Goal: Task Accomplishment & Management: Manage account settings

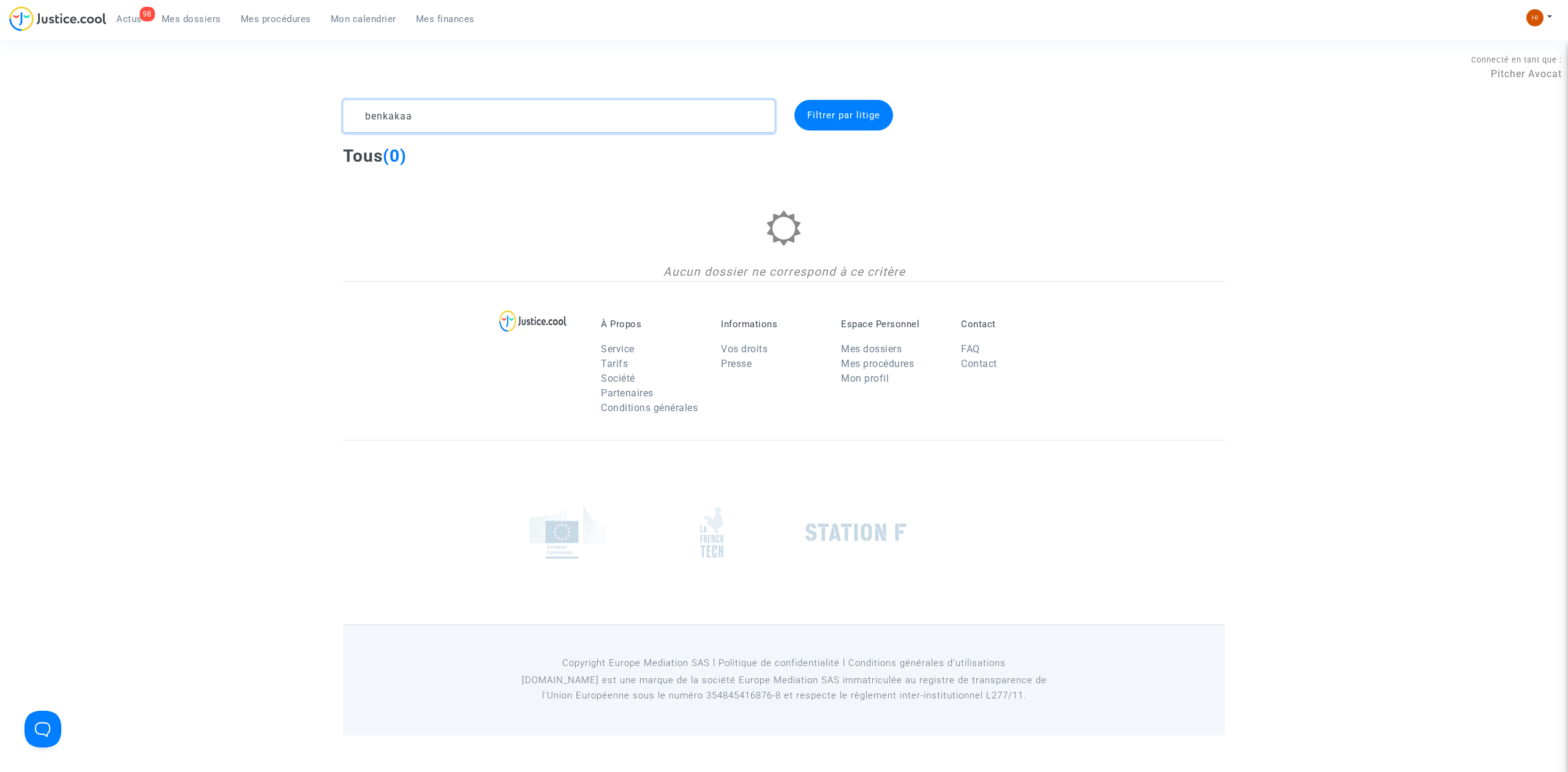
drag, startPoint x: 478, startPoint y: 103, endPoint x: 229, endPoint y: 114, distance: 249.2
click at [229, 114] on div "benkakaa Filtrer par litige Tous (0) Aucun dossier ne correspond à ce critère" at bounding box center [784, 191] width 1568 height 182
paste textarea "CFR-210212-UKNQ"
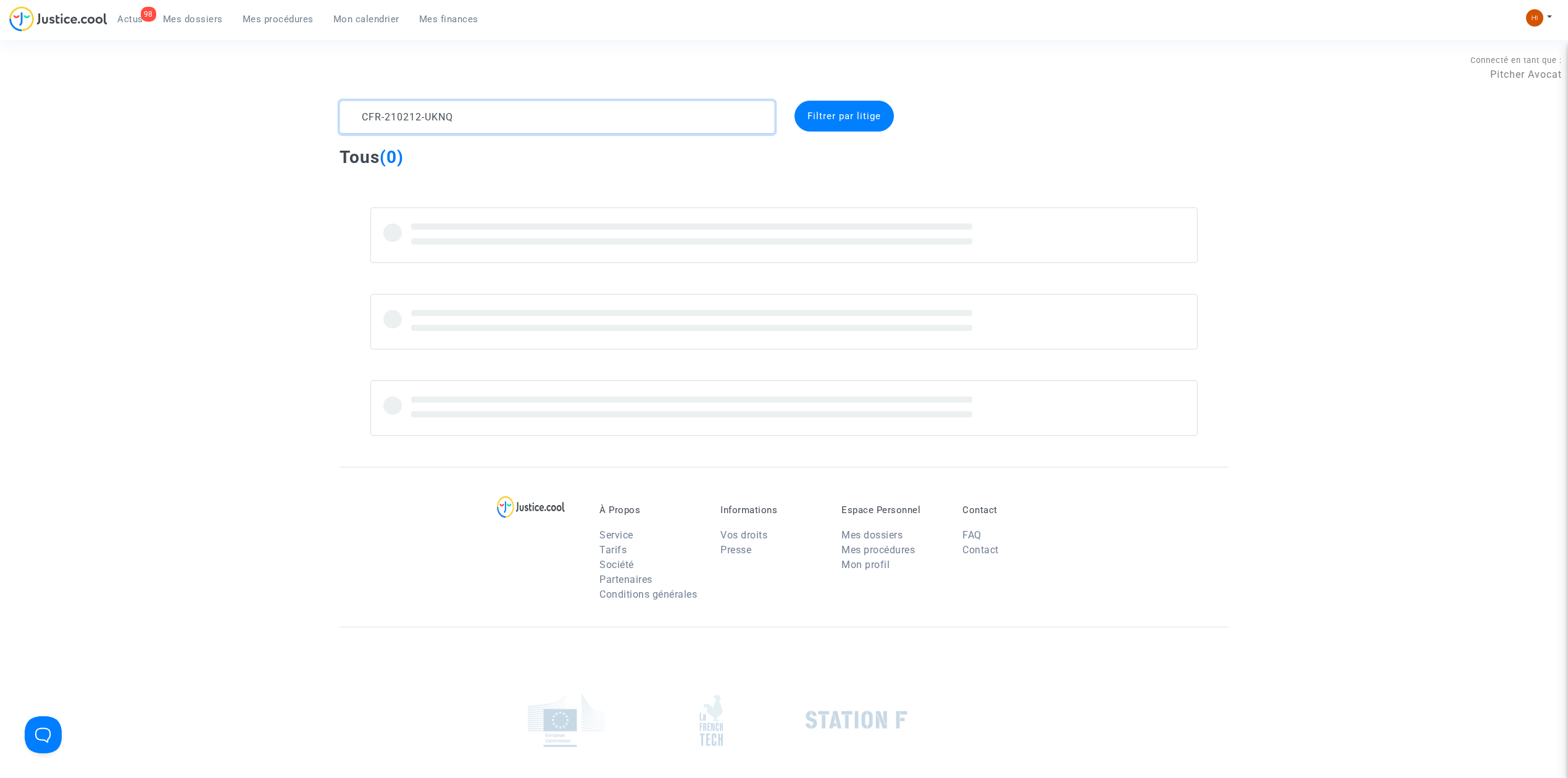
type textarea "CFR-210212-UKNQ"
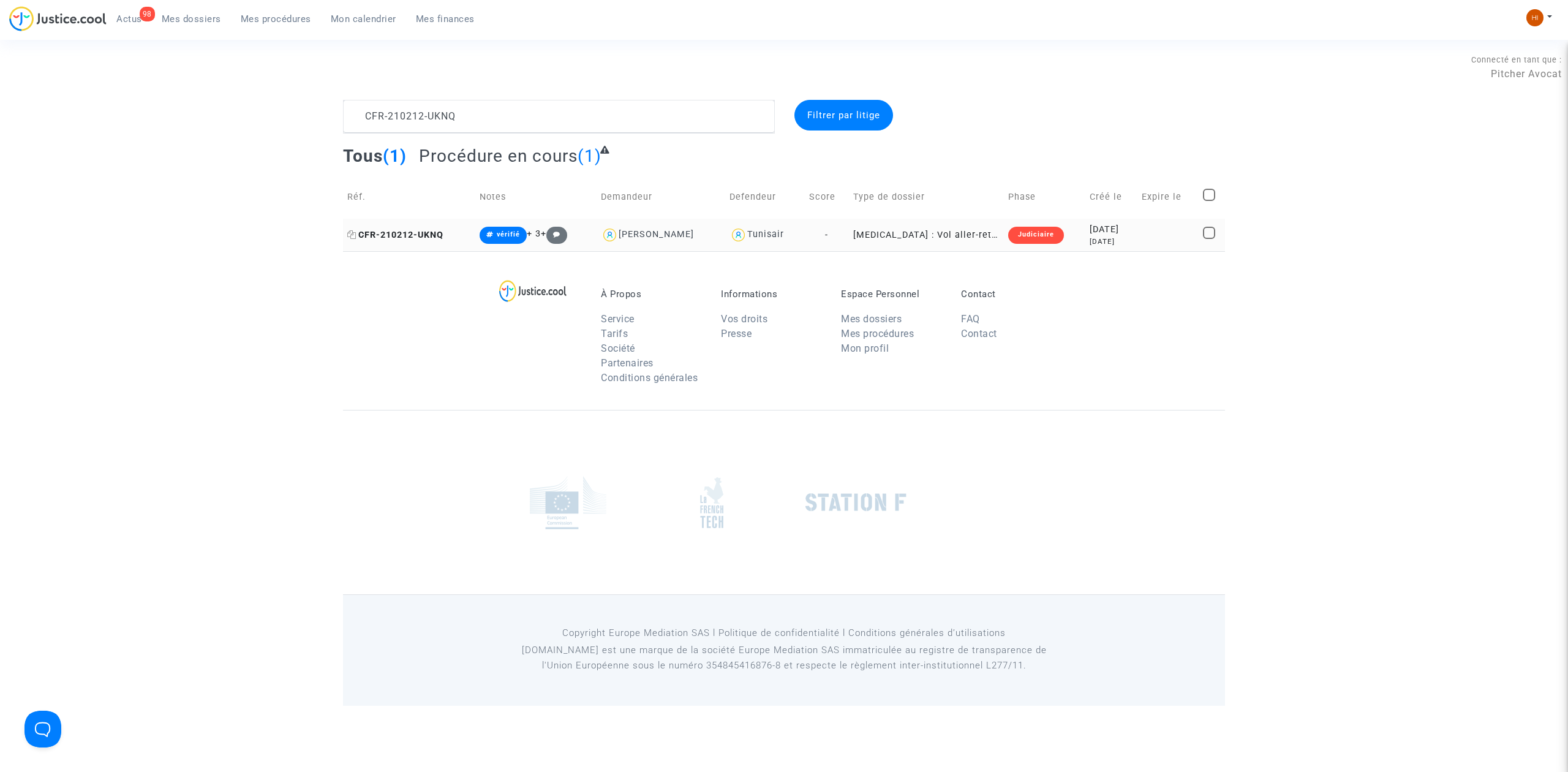
click at [441, 238] on span "CFR-210212-UKNQ" at bounding box center [395, 235] width 96 height 10
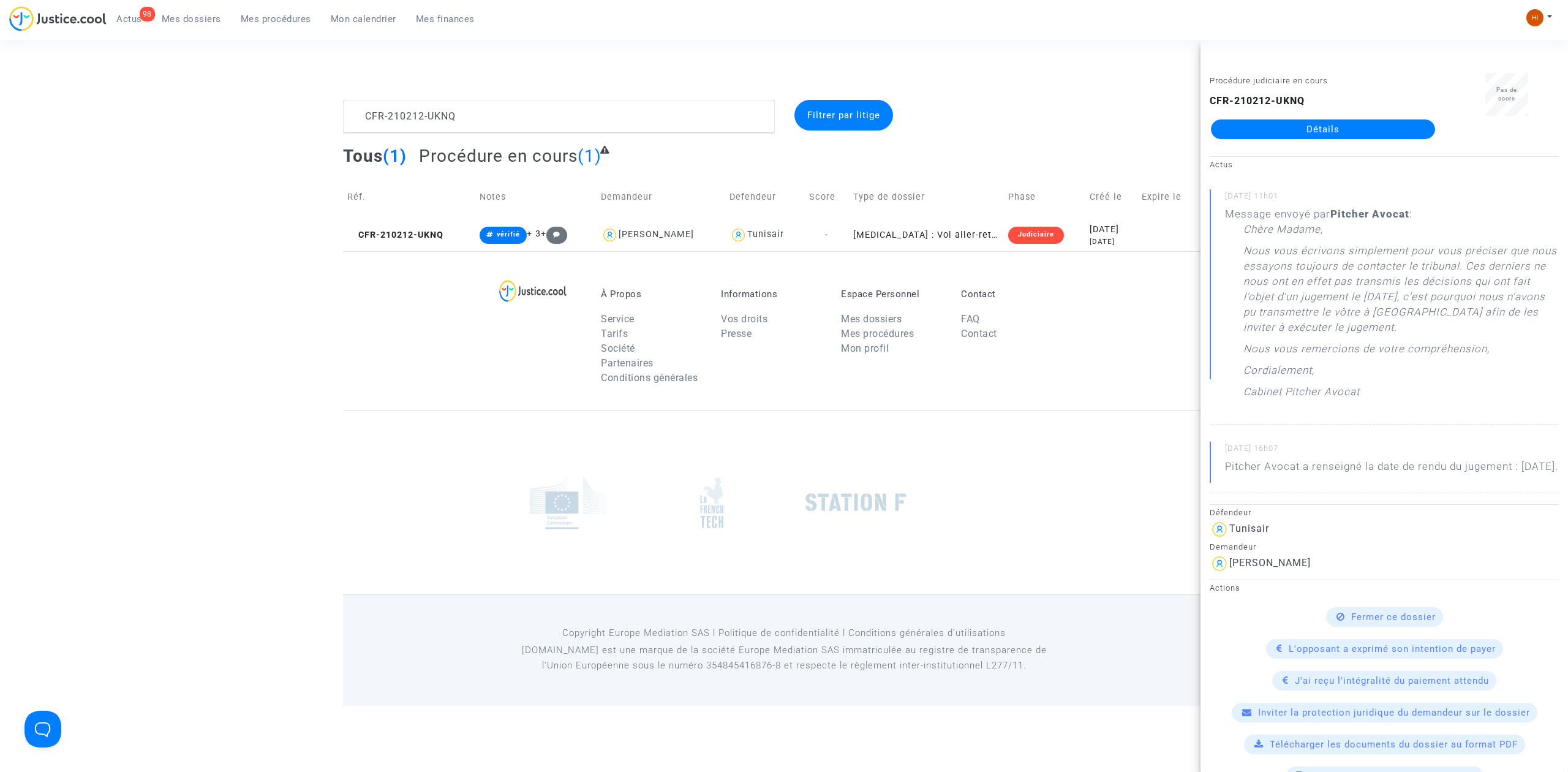
click at [1319, 121] on link "Détails" at bounding box center [1323, 129] width 224 height 19
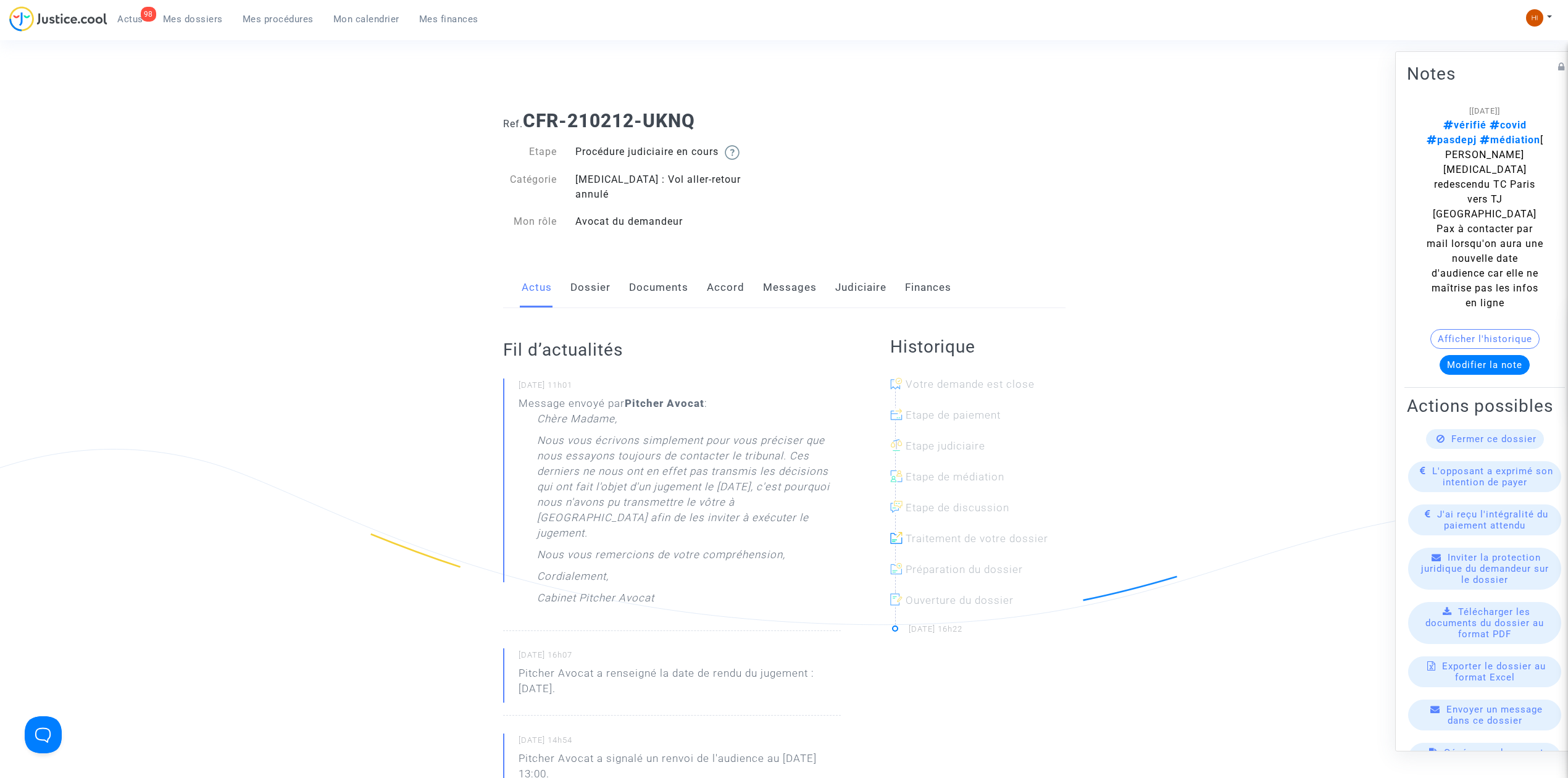
click at [573, 267] on link "Dossier" at bounding box center [590, 288] width 40 height 41
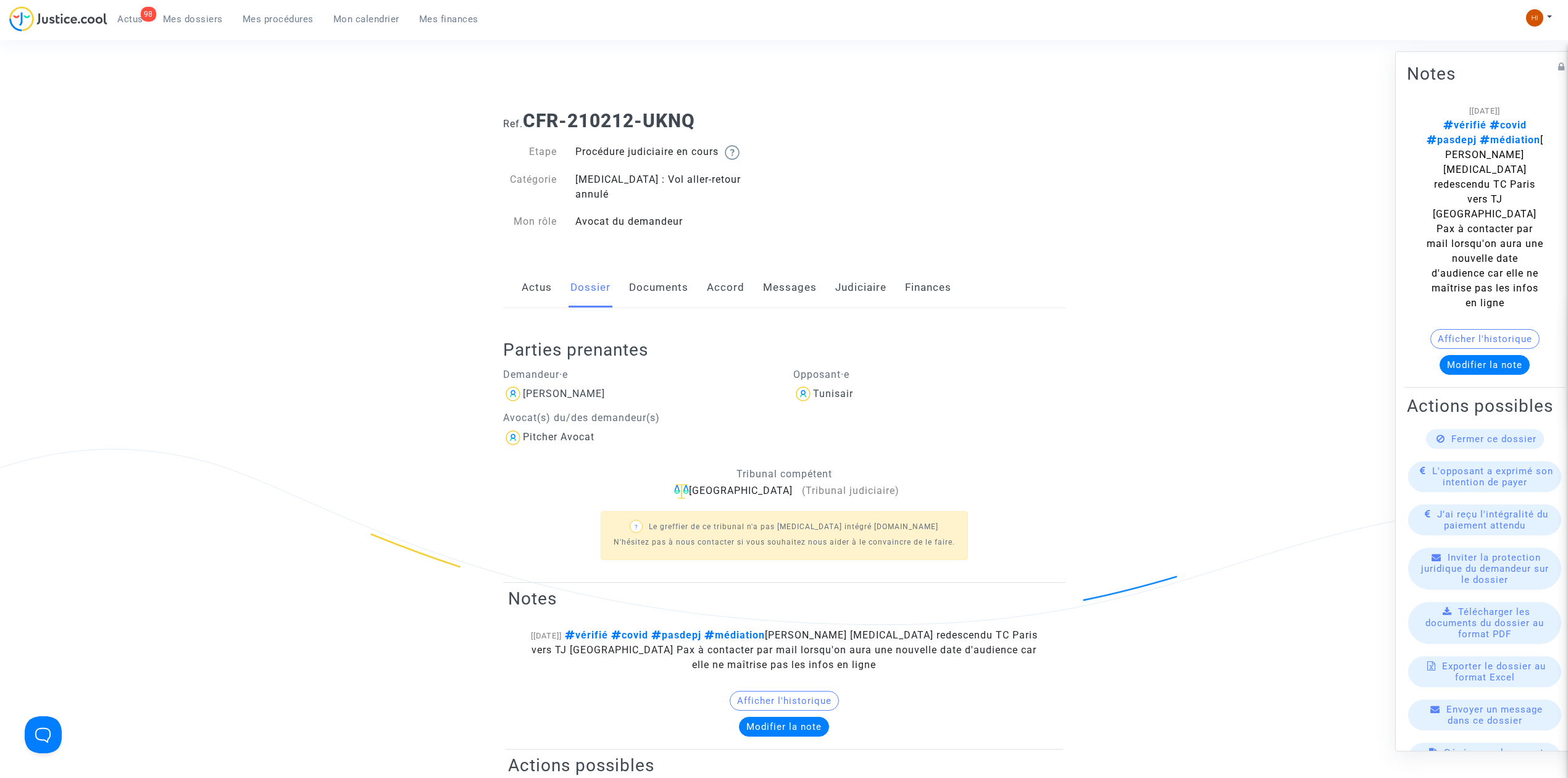
drag, startPoint x: 637, startPoint y: 379, endPoint x: 519, endPoint y: 381, distance: 118.0
click at [519, 384] on div "Béatrice Schmitt" at bounding box center [639, 394] width 272 height 20
copy div "Béatrice Schmitt"
click at [273, 23] on span "Mes procédures" at bounding box center [278, 19] width 71 height 11
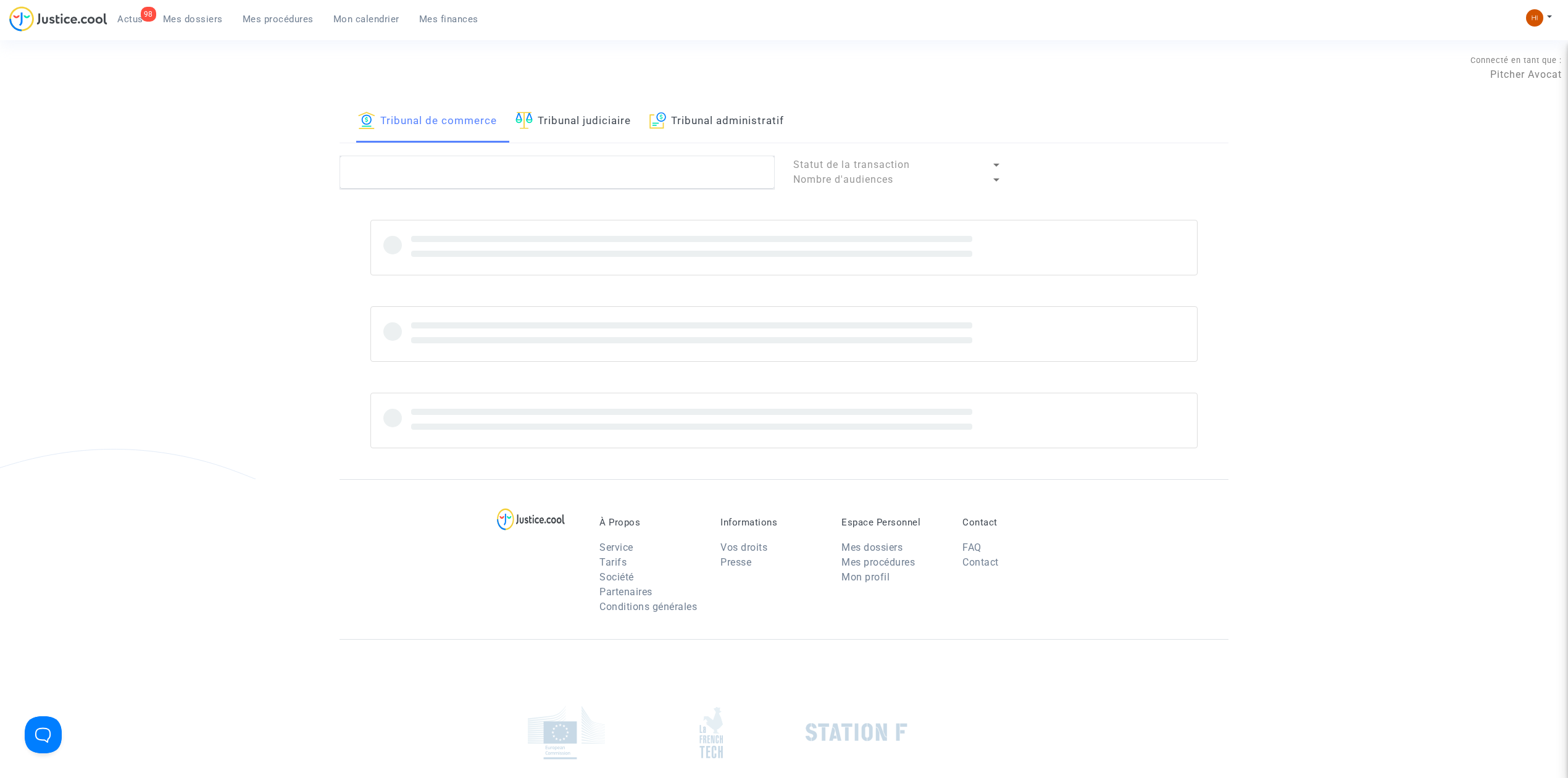
click at [594, 131] on link "Tribunal judiciaire" at bounding box center [573, 122] width 115 height 42
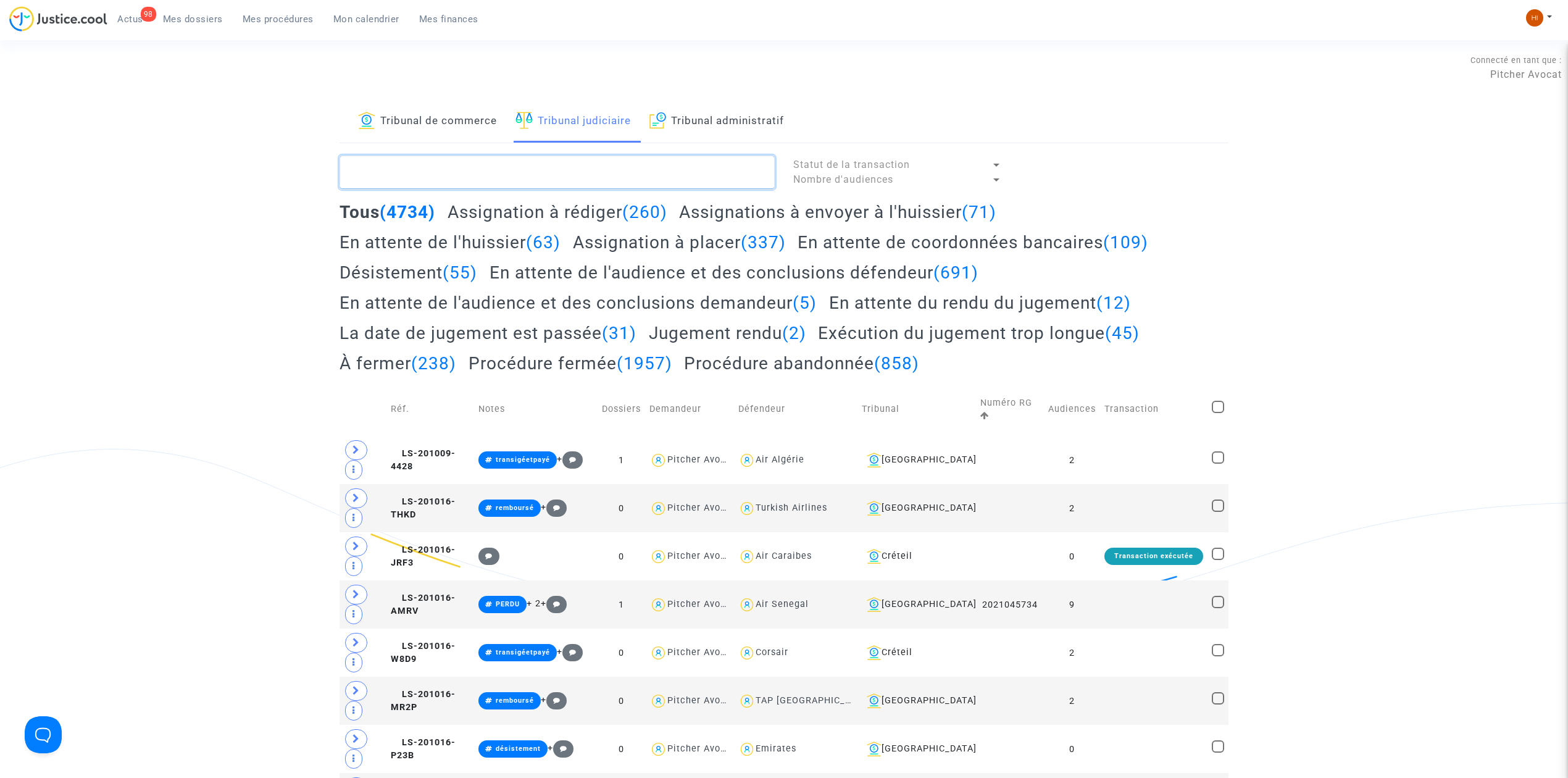
click at [601, 169] on textarea at bounding box center [557, 173] width 435 height 34
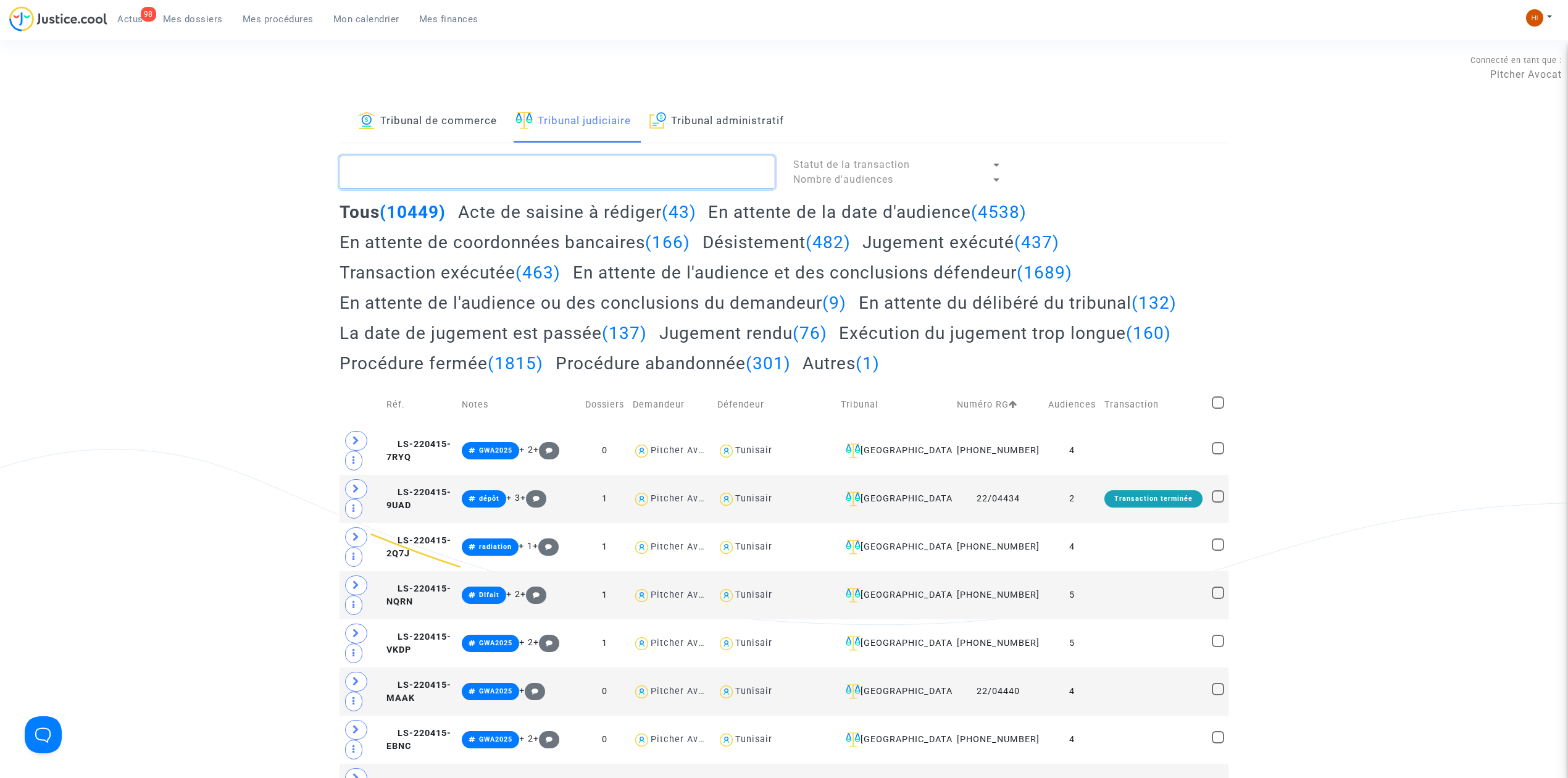
paste textarea "Béatrice Schmitt"
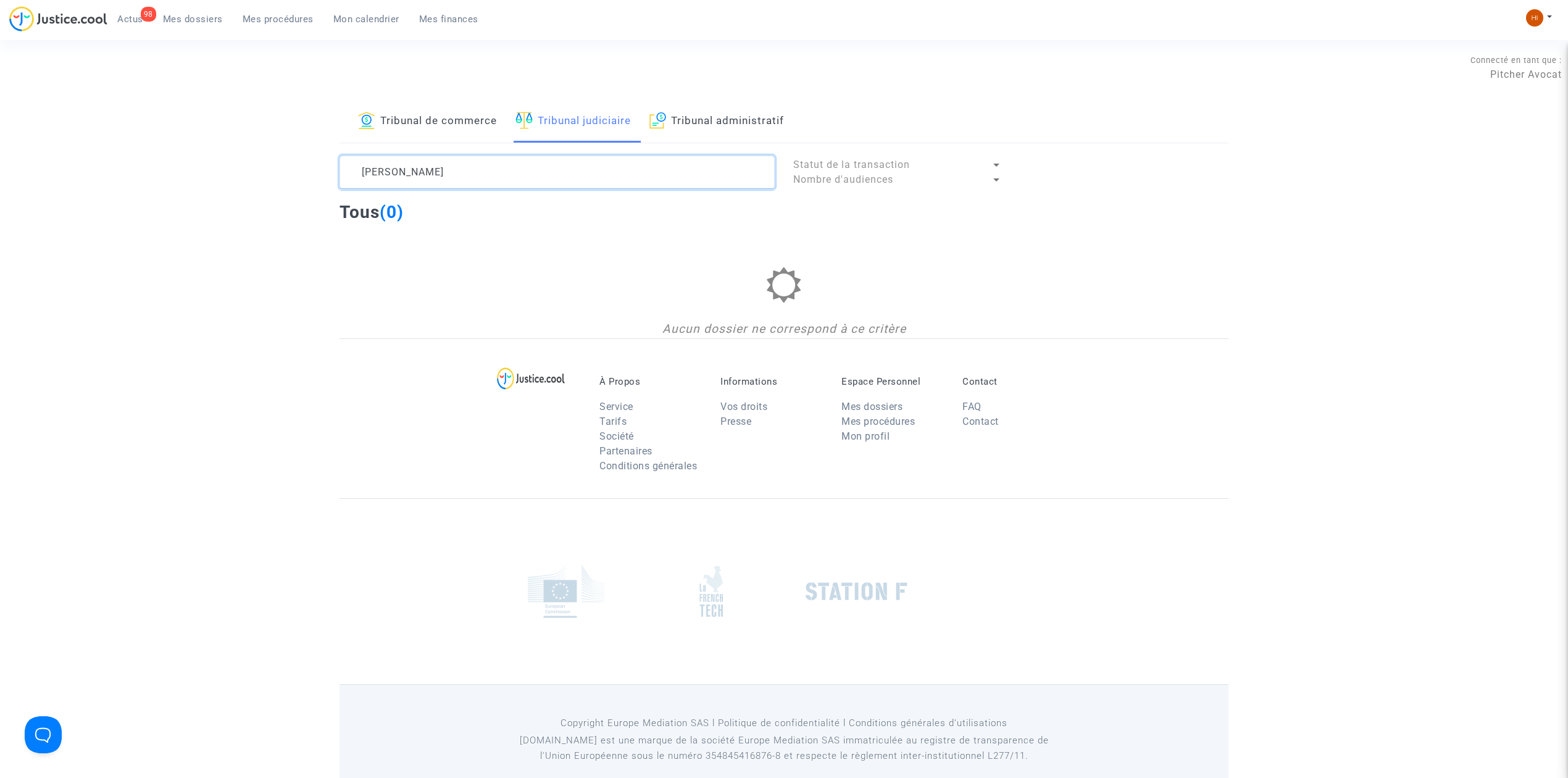
click at [522, 182] on textarea at bounding box center [557, 173] width 435 height 34
drag, startPoint x: 416, startPoint y: 168, endPoint x: 394, endPoint y: 171, distance: 22.2
click at [337, 170] on div "Béatrice Schmitt" at bounding box center [557, 173] width 454 height 34
click at [411, 174] on textarea at bounding box center [557, 173] width 435 height 34
drag, startPoint x: 403, startPoint y: 177, endPoint x: 200, endPoint y: 179, distance: 203.0
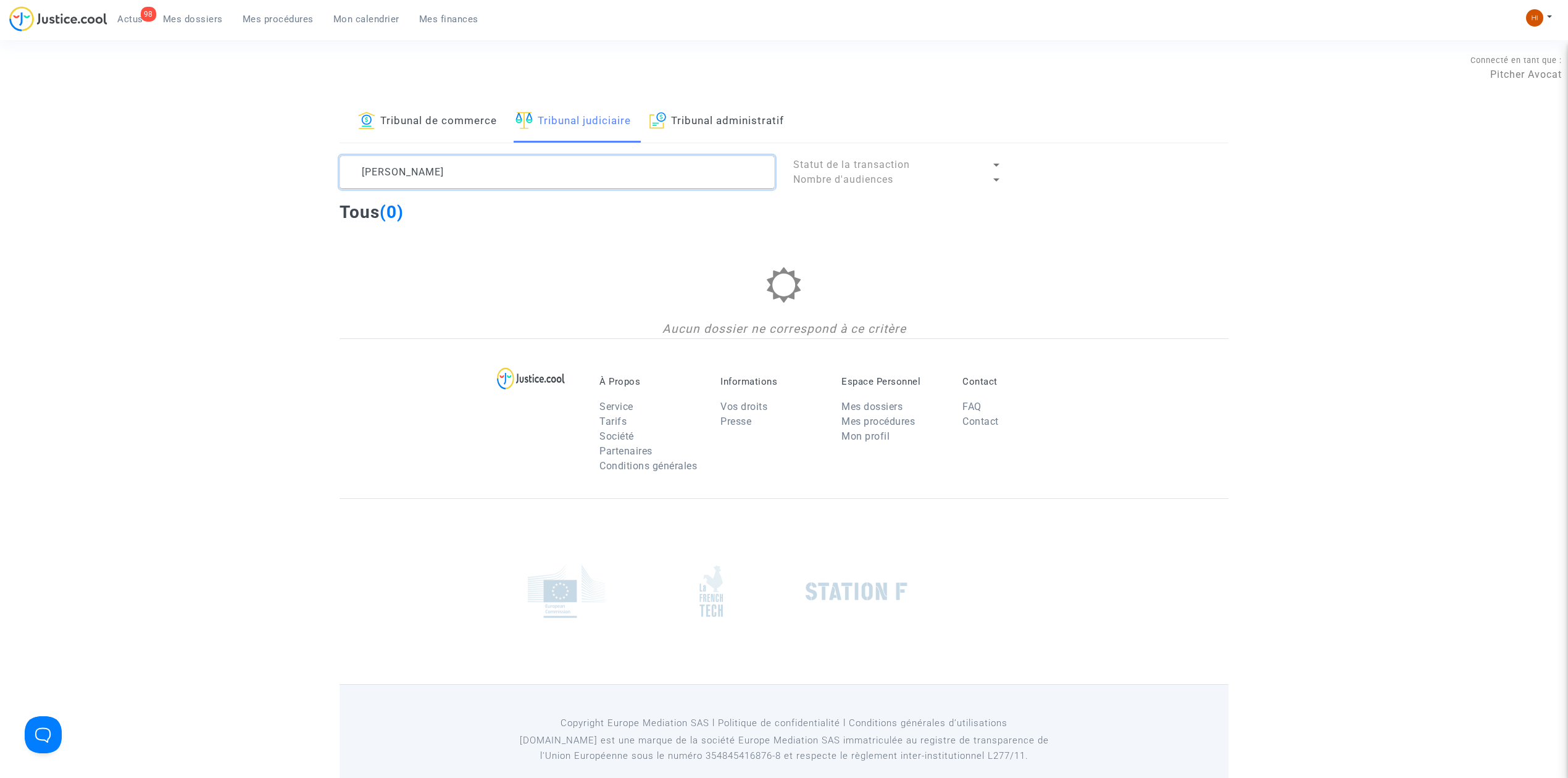
click at [200, 179] on div "Tribunal de commerce Tribunal judiciaire Tribunal administratif Béatrice Schmit…" at bounding box center [784, 219] width 1568 height 237
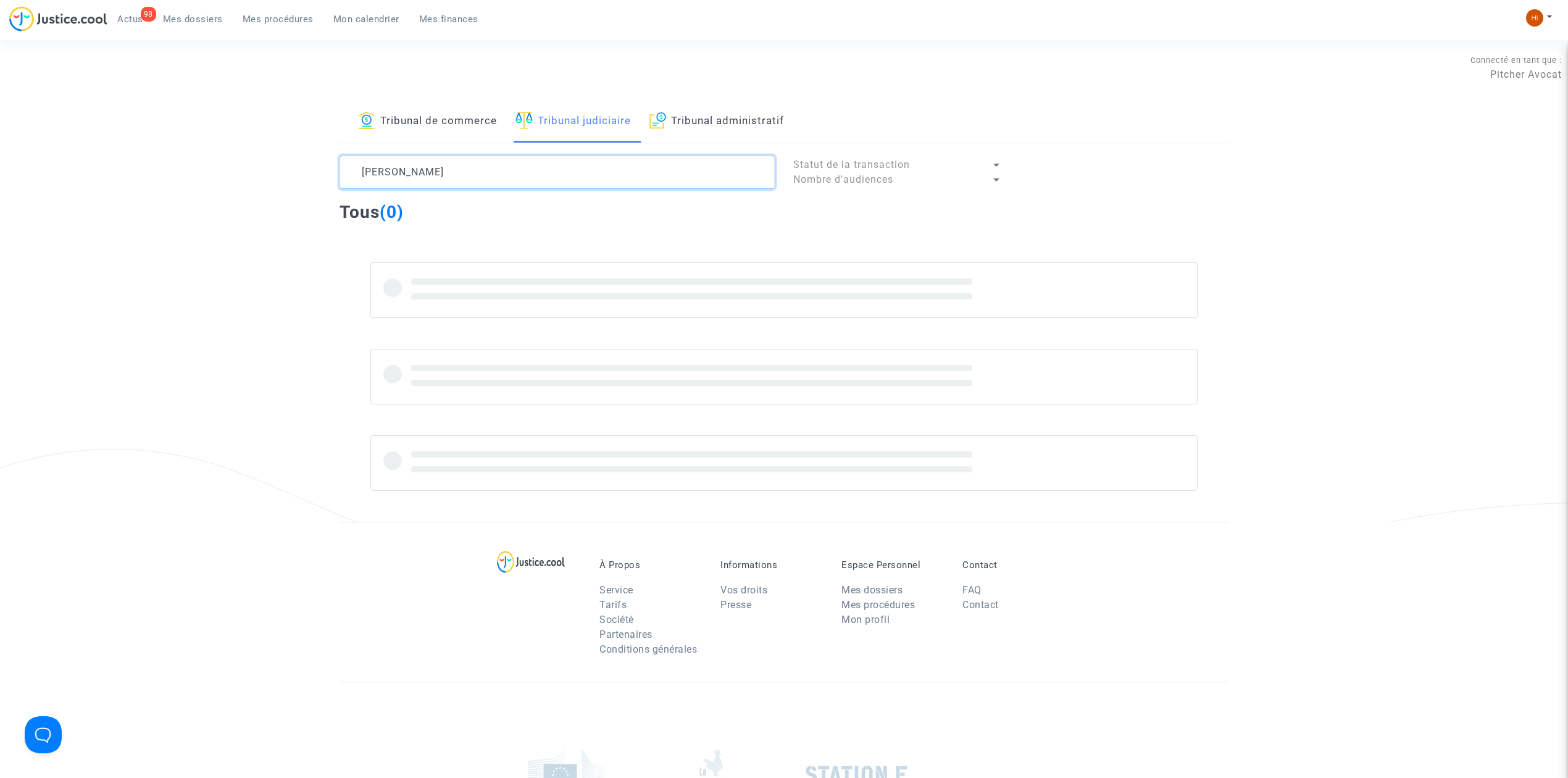
click at [470, 161] on textarea at bounding box center [557, 173] width 435 height 34
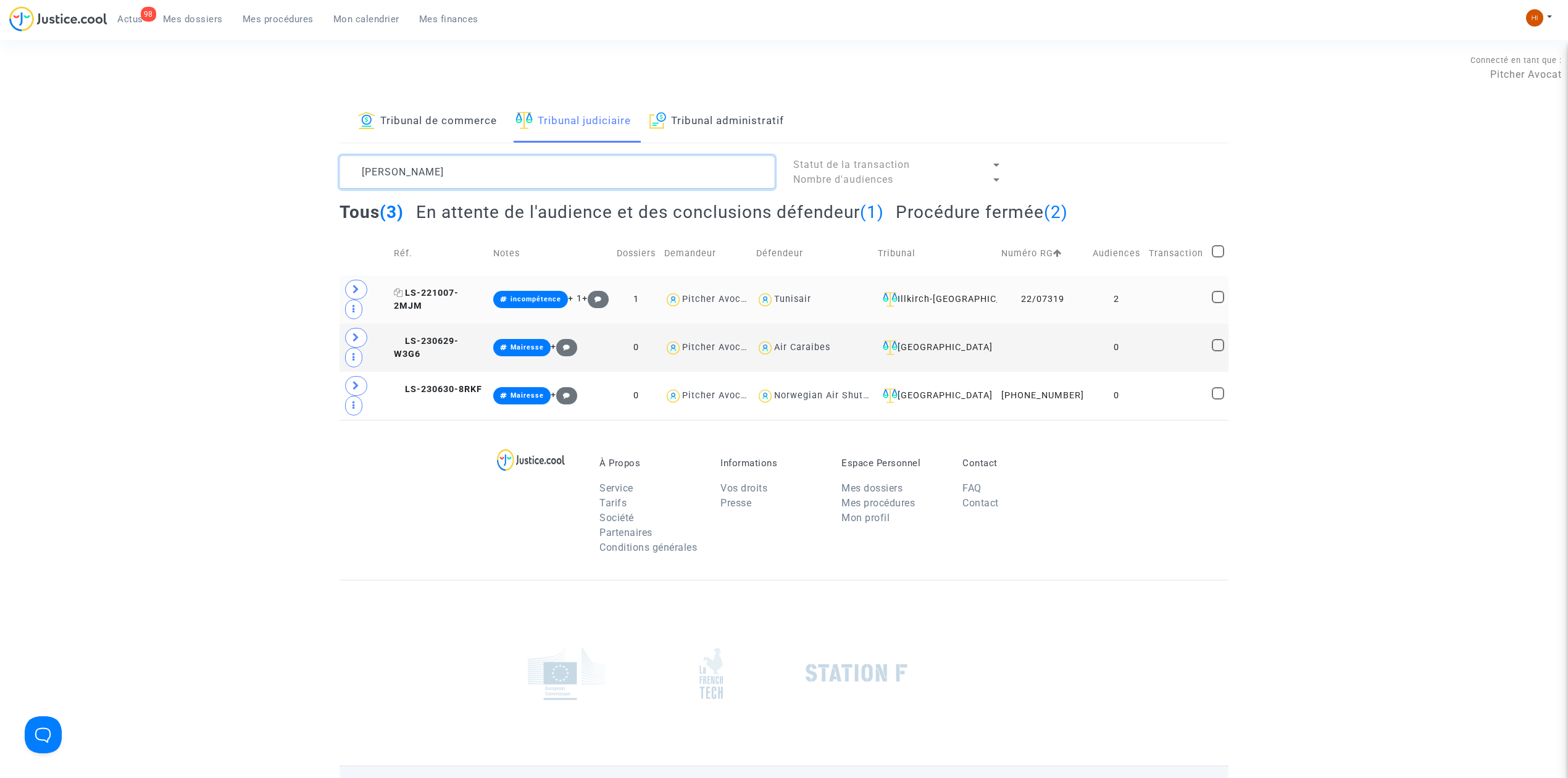
type textarea "Schmitt"
click at [459, 288] on span "LS-221007-2MJM" at bounding box center [426, 300] width 65 height 24
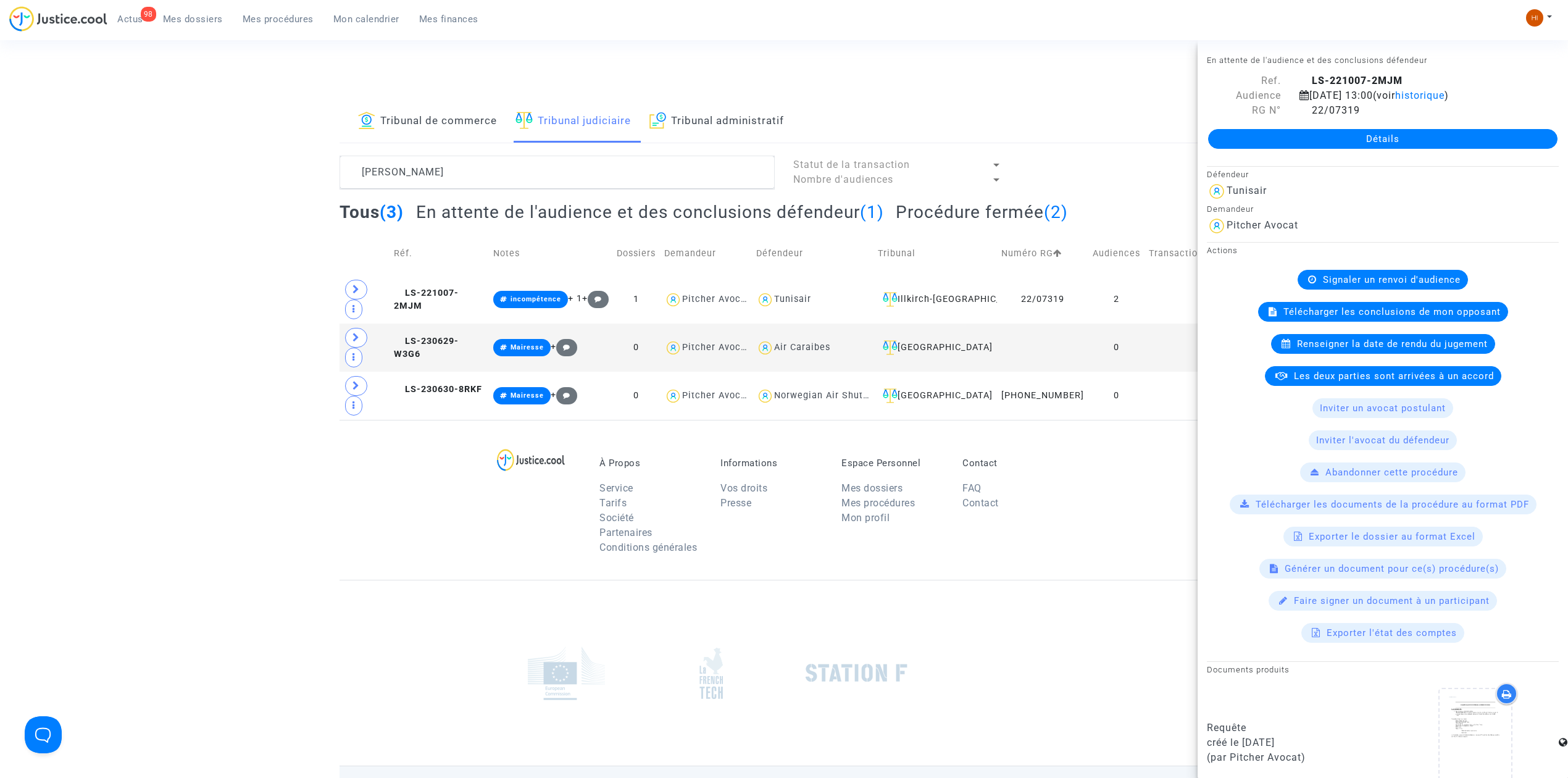
scroll to position [297, 0]
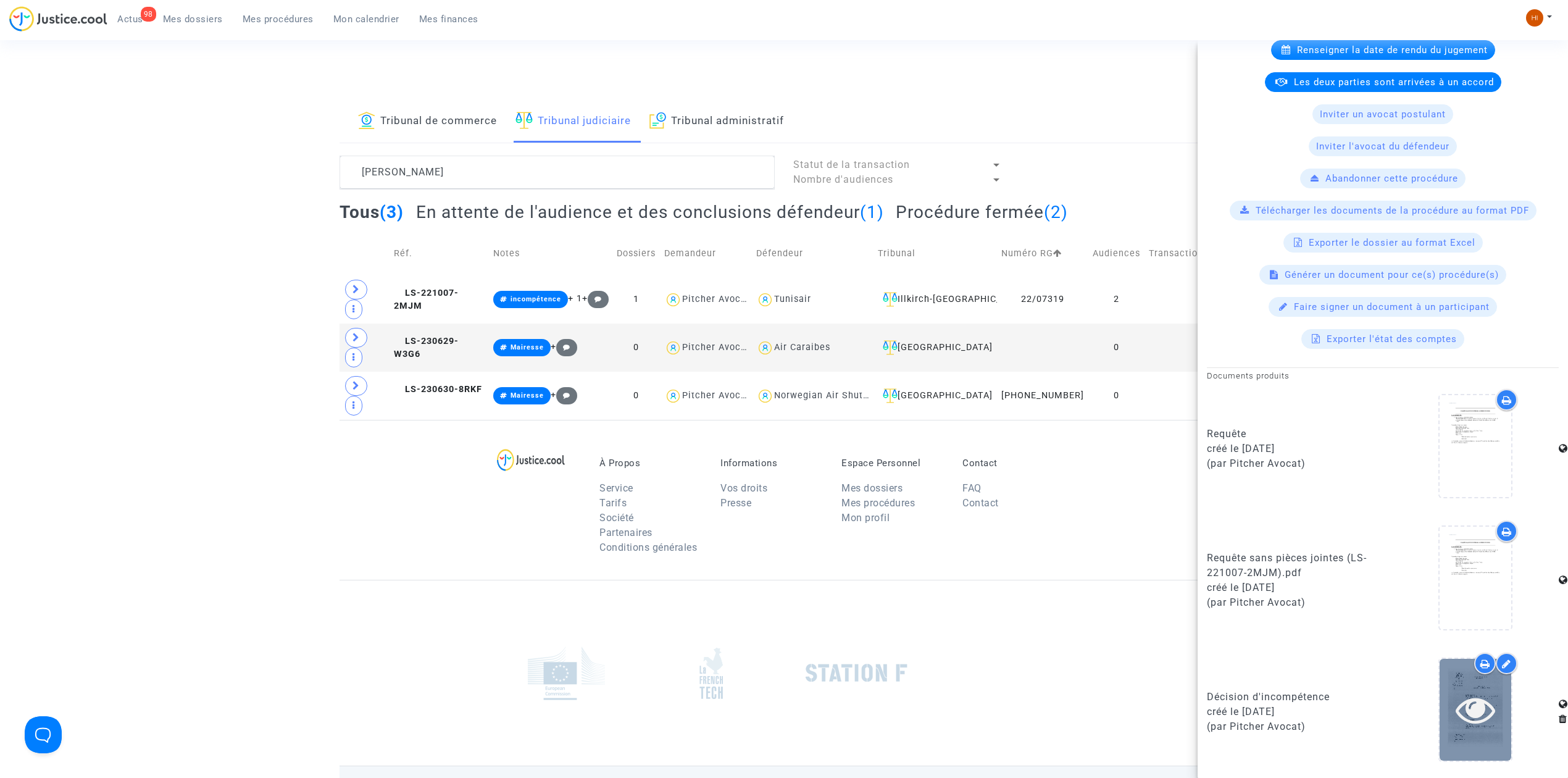
click at [1471, 732] on div at bounding box center [1476, 710] width 72 height 102
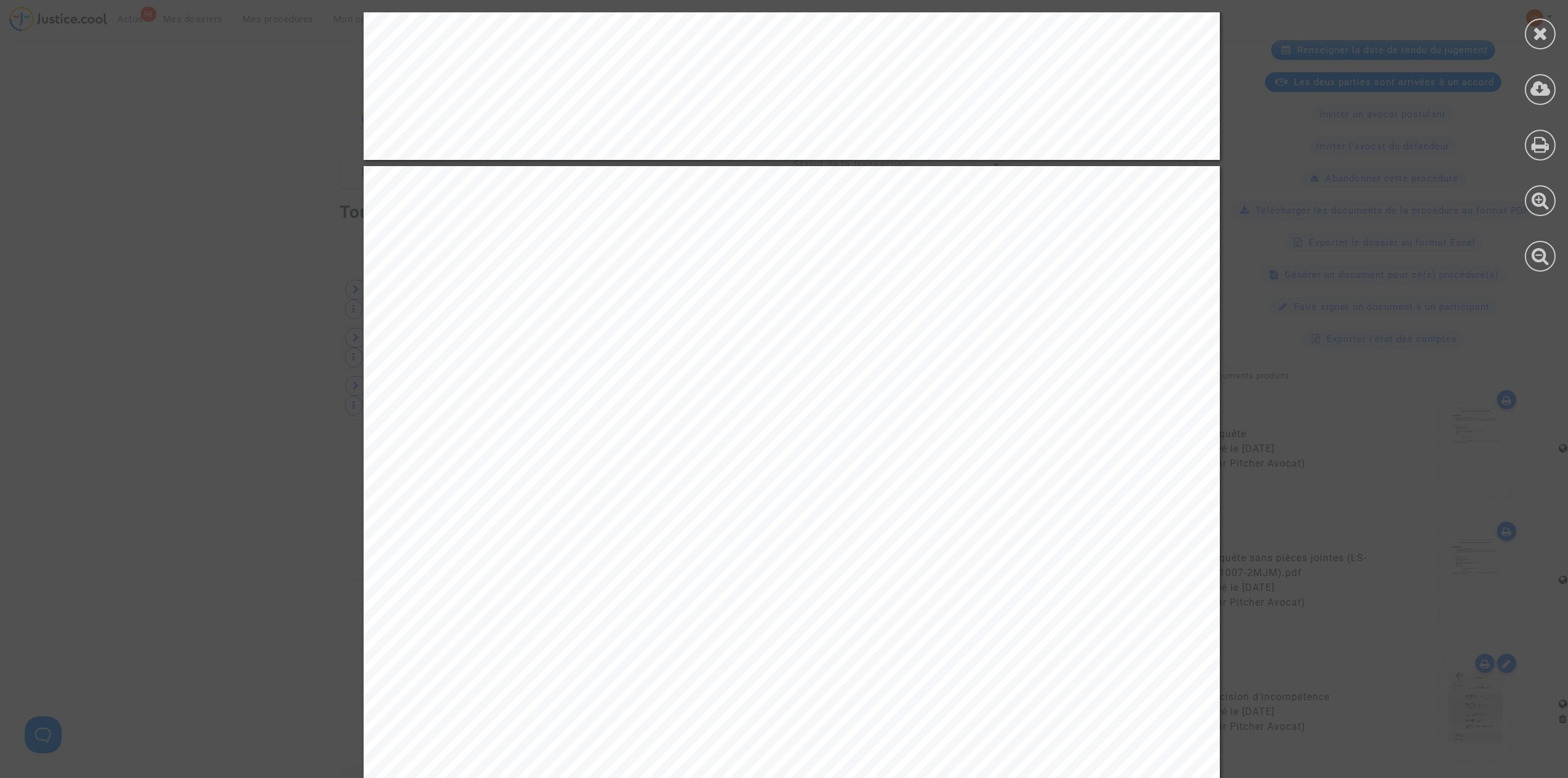
scroll to position [1729, 0]
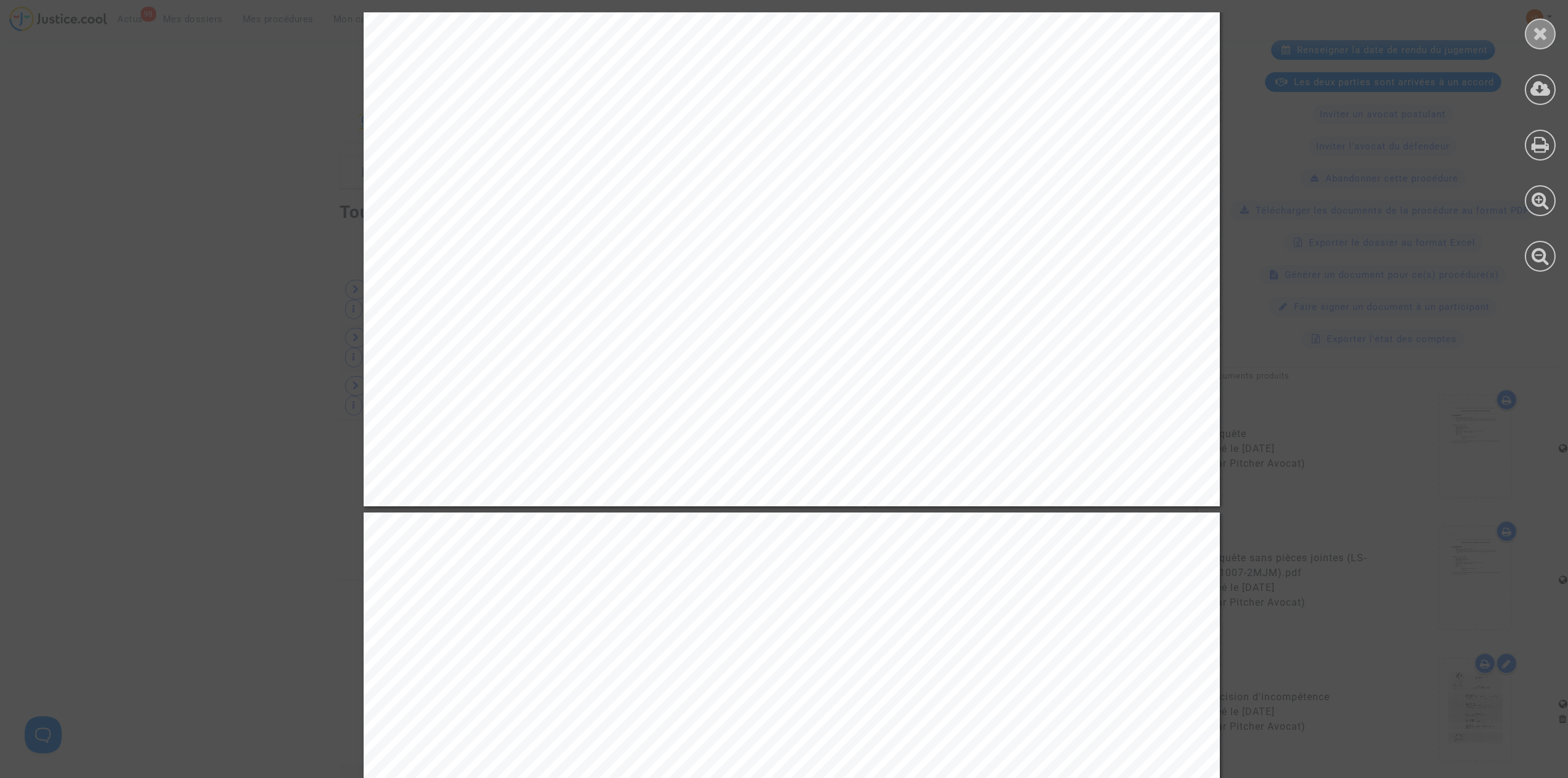
click at [1541, 35] on icon at bounding box center [1541, 33] width 15 height 19
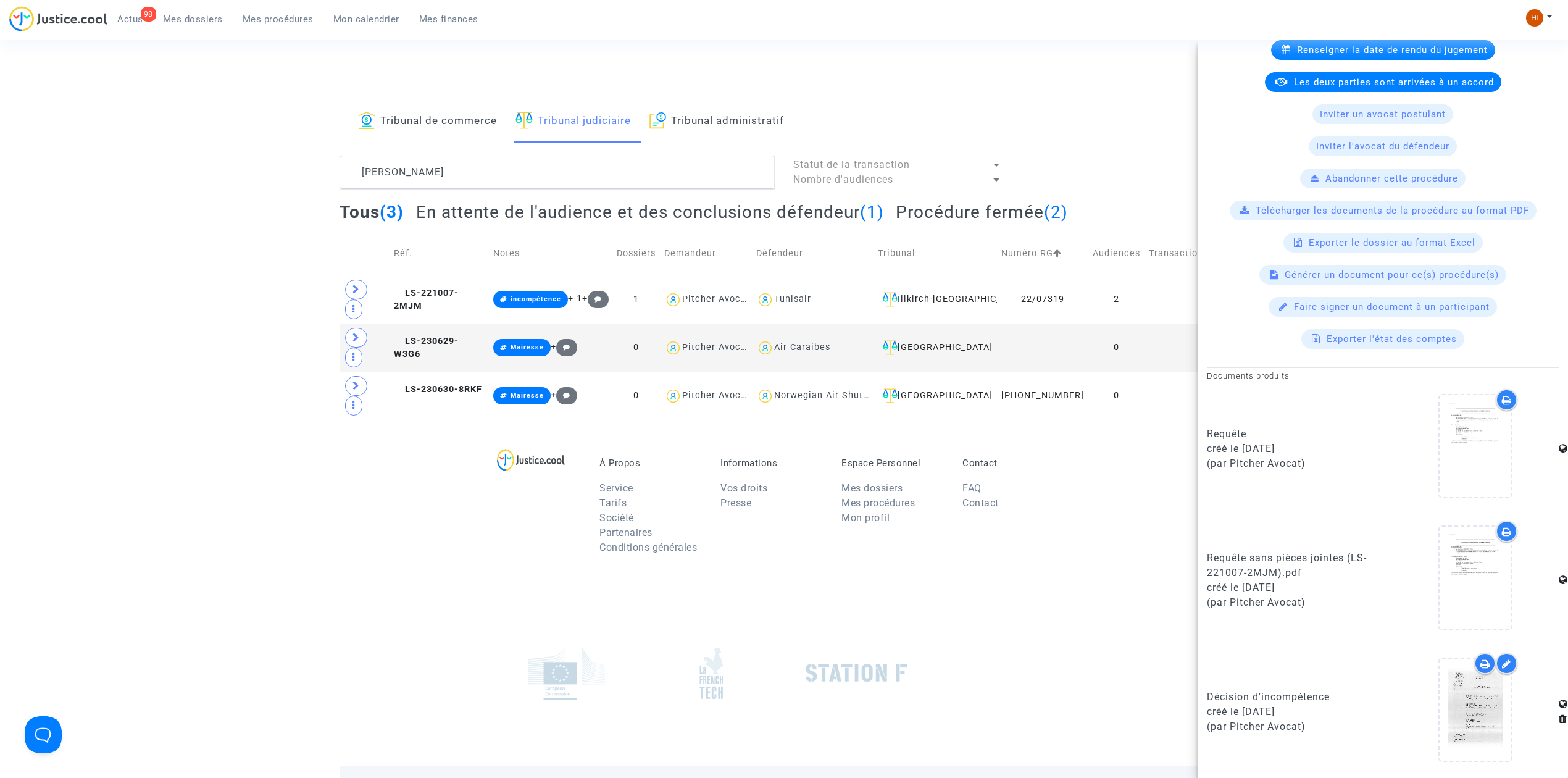
drag, startPoint x: 204, startPoint y: 490, endPoint x: 325, endPoint y: 391, distance: 156.3
click at [204, 490] on footerbar "À Propos Service Tarifs Société Partenaires Conditions générales Informations V…" at bounding box center [784, 649] width 1568 height 458
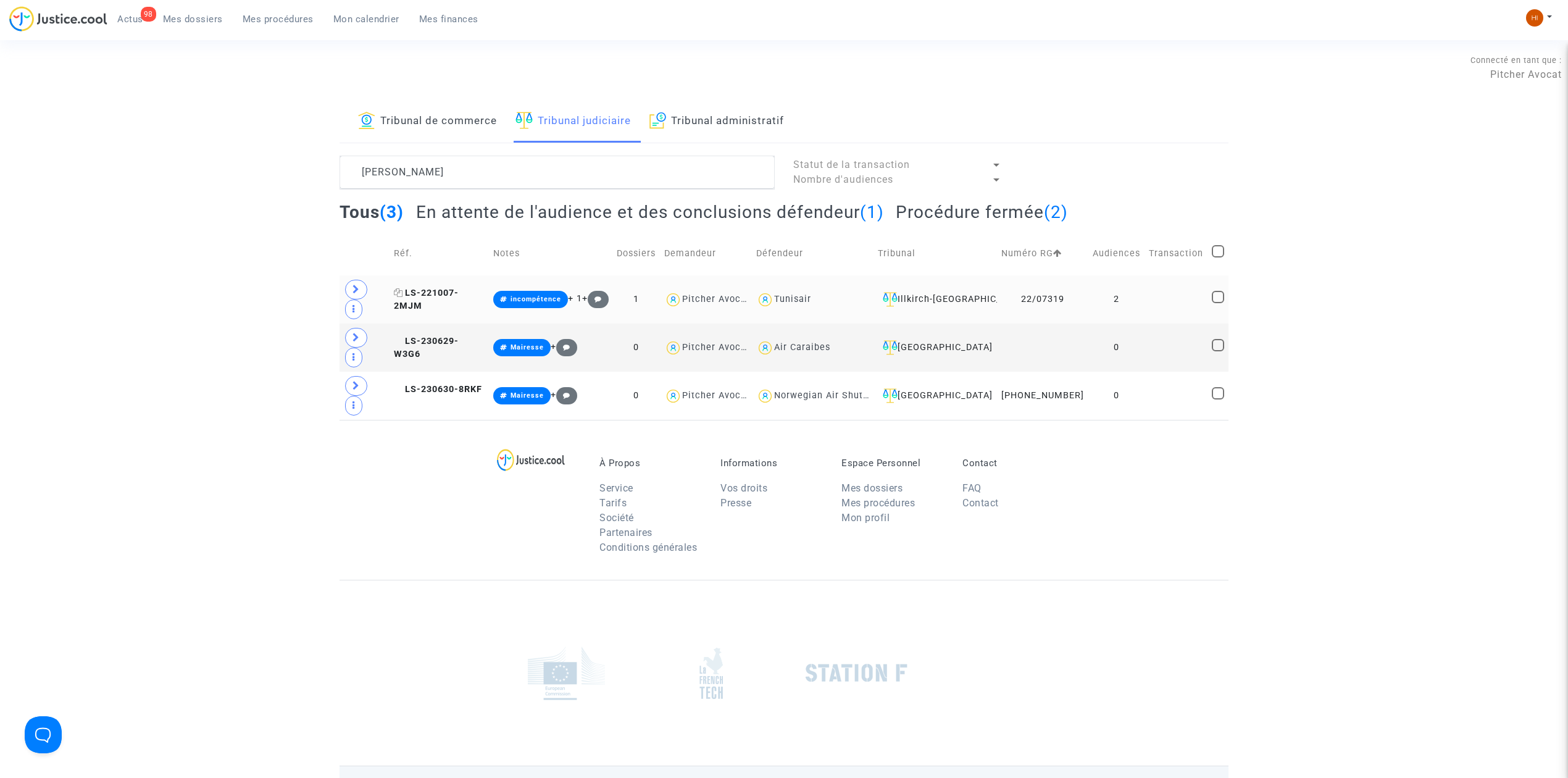
click at [459, 291] on span "LS-221007-2MJM" at bounding box center [426, 300] width 65 height 24
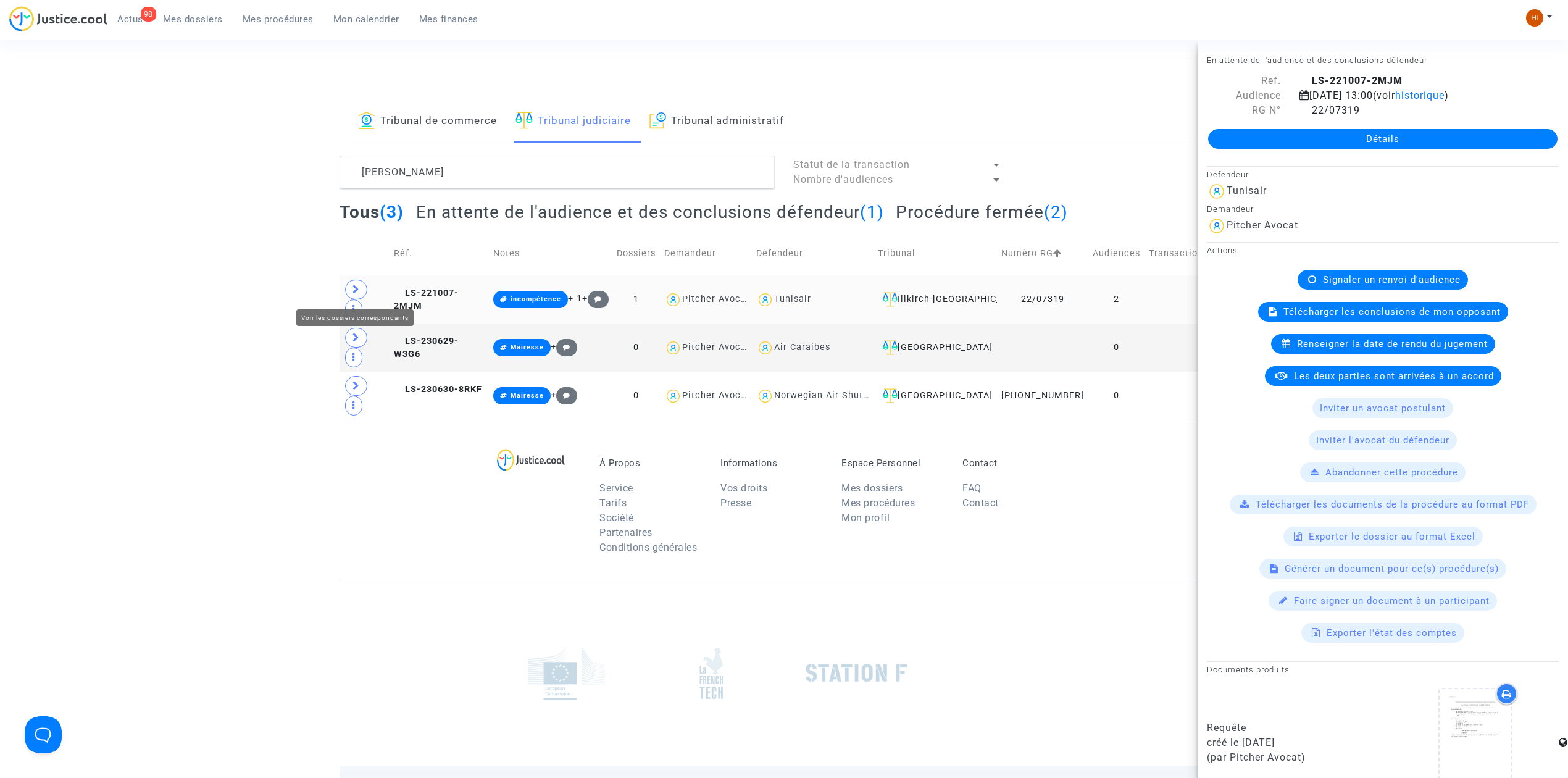
drag, startPoint x: 353, startPoint y: 285, endPoint x: 415, endPoint y: 296, distance: 63.0
click at [352, 285] on span at bounding box center [356, 289] width 22 height 20
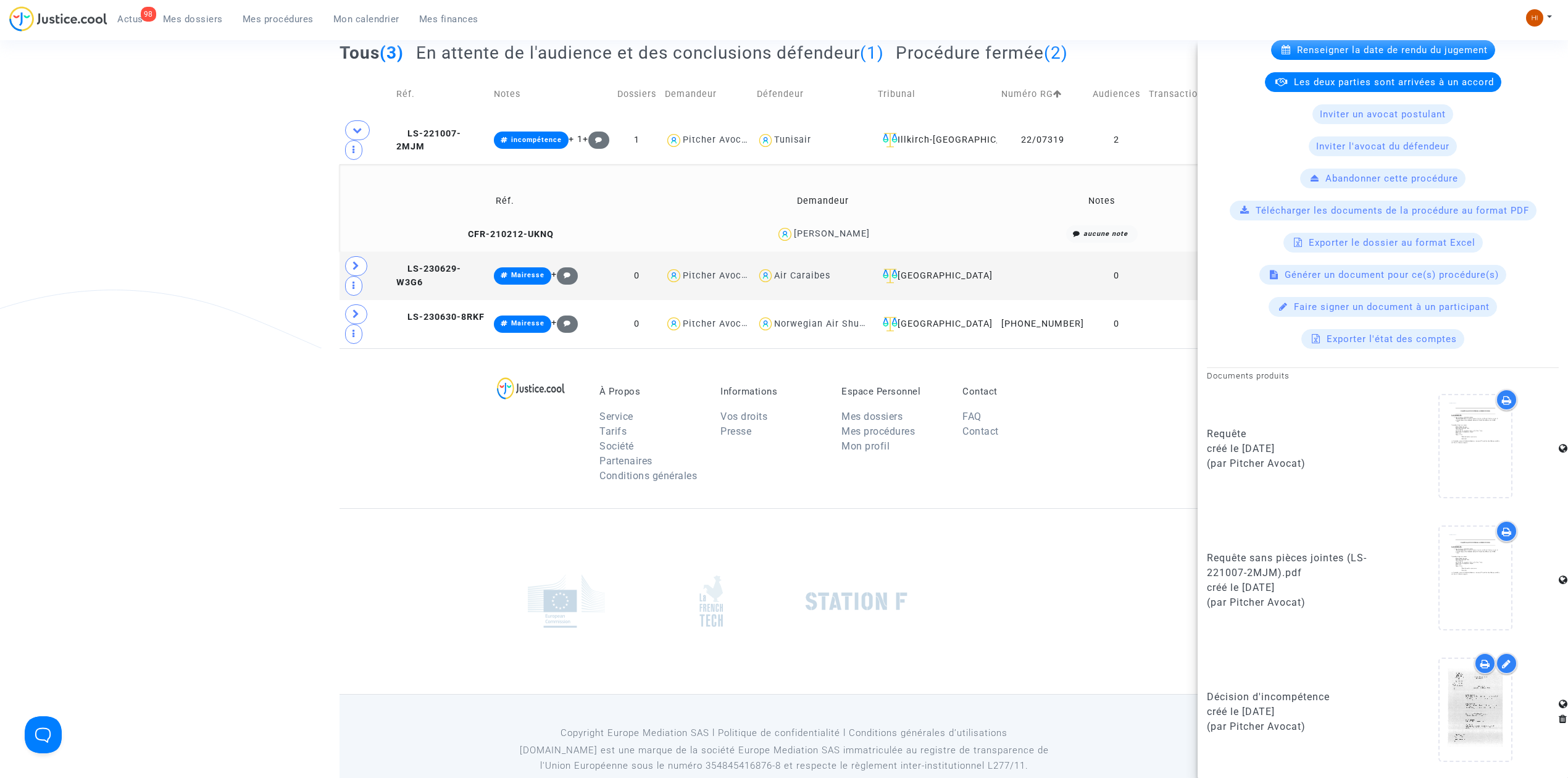
scroll to position [161, 0]
click at [278, 16] on span "Mes procédures" at bounding box center [278, 19] width 71 height 11
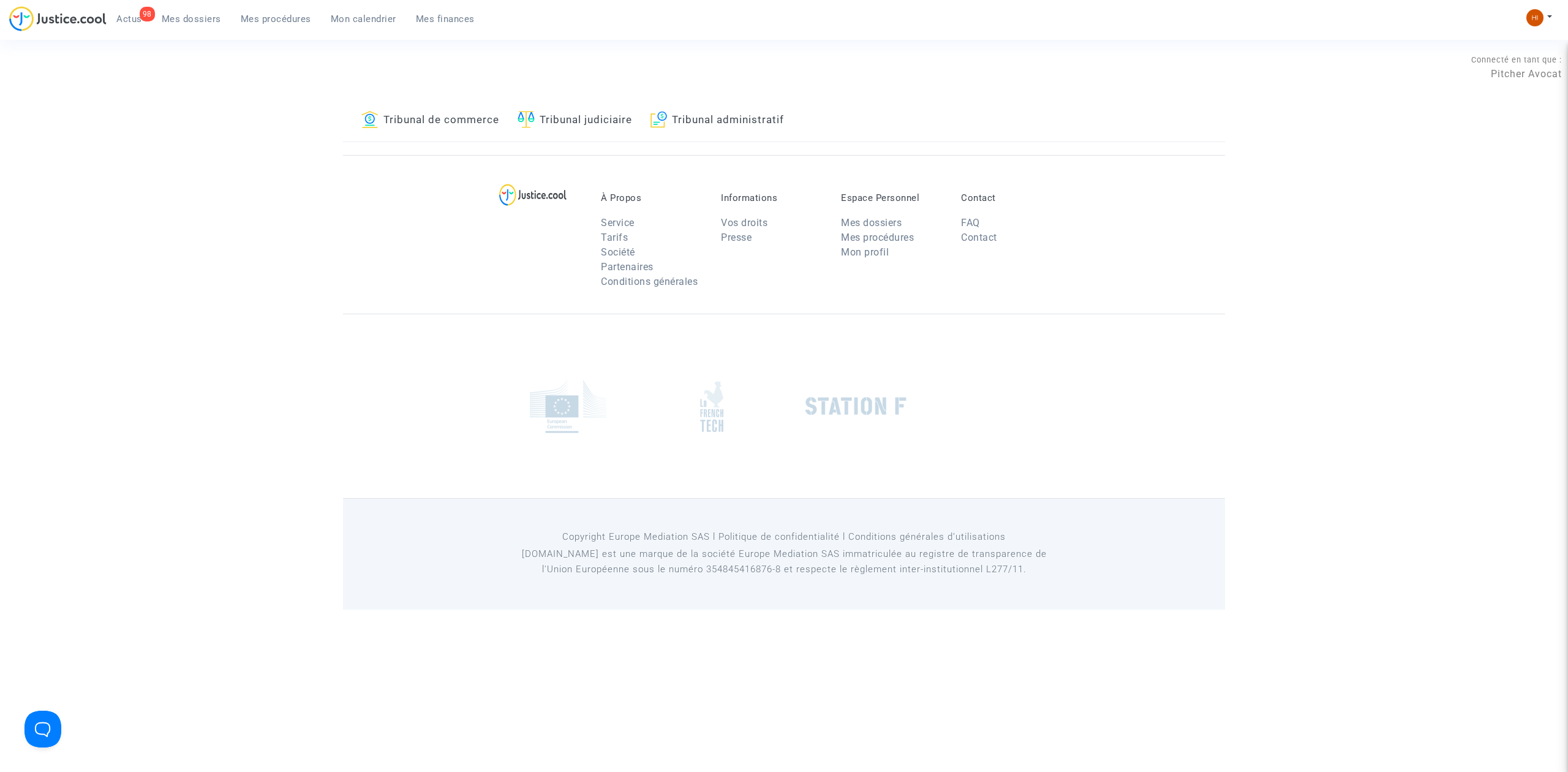
click at [583, 132] on link "Tribunal judiciaire" at bounding box center [574, 121] width 114 height 42
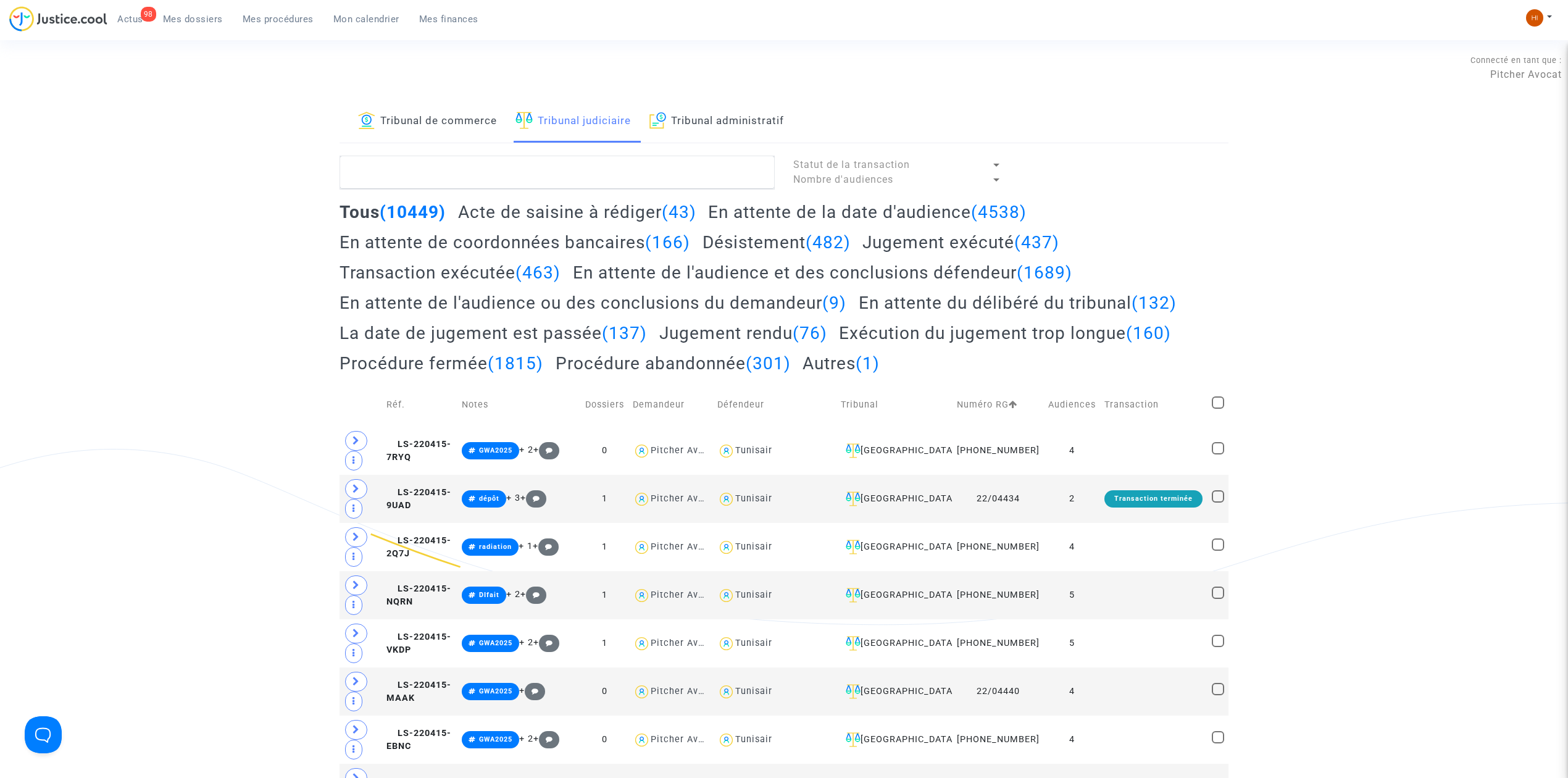
paste textarea "LS-241213-PTRC"
click at [541, 166] on textarea at bounding box center [557, 173] width 435 height 34
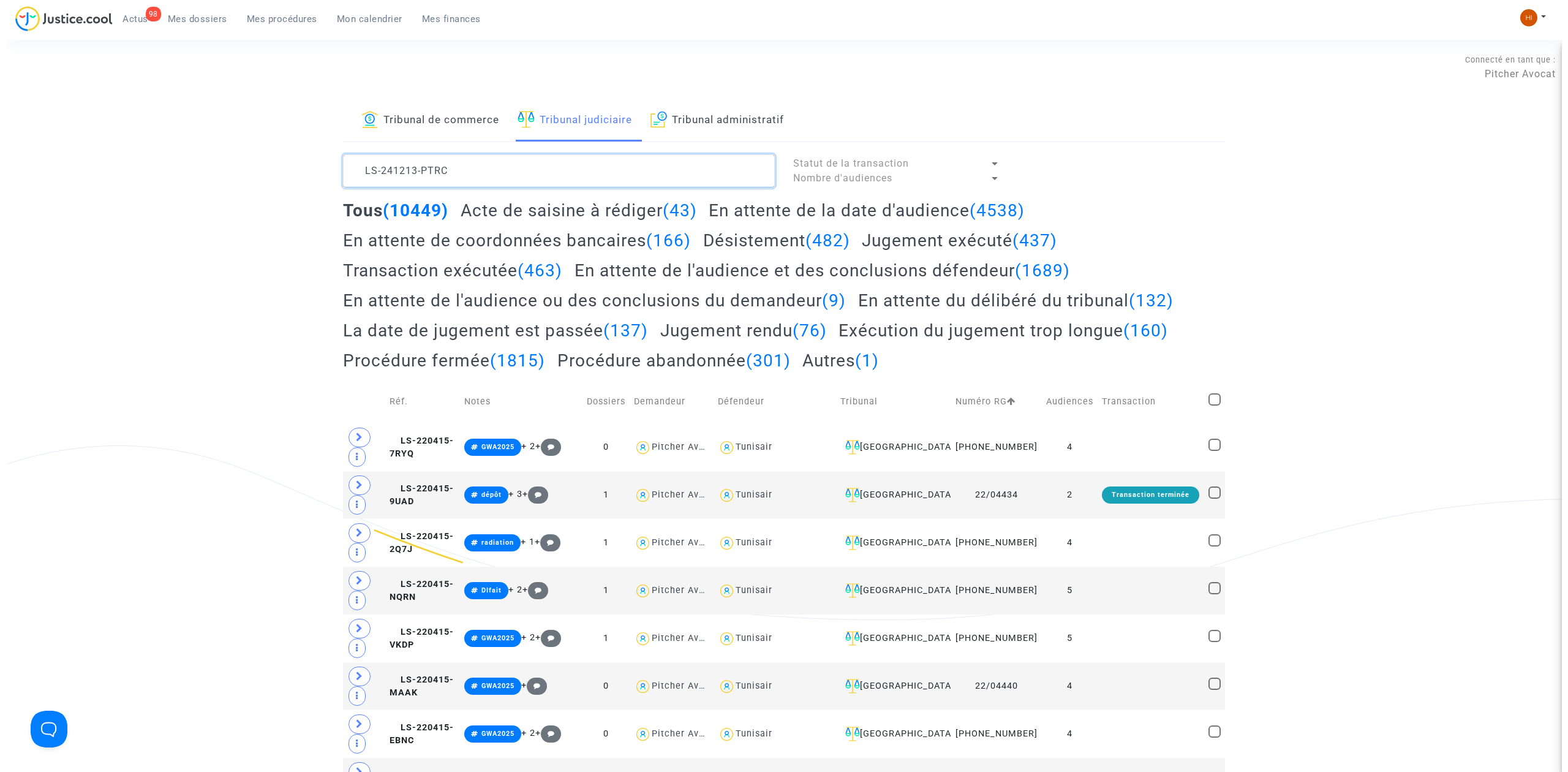
scroll to position [15, 0]
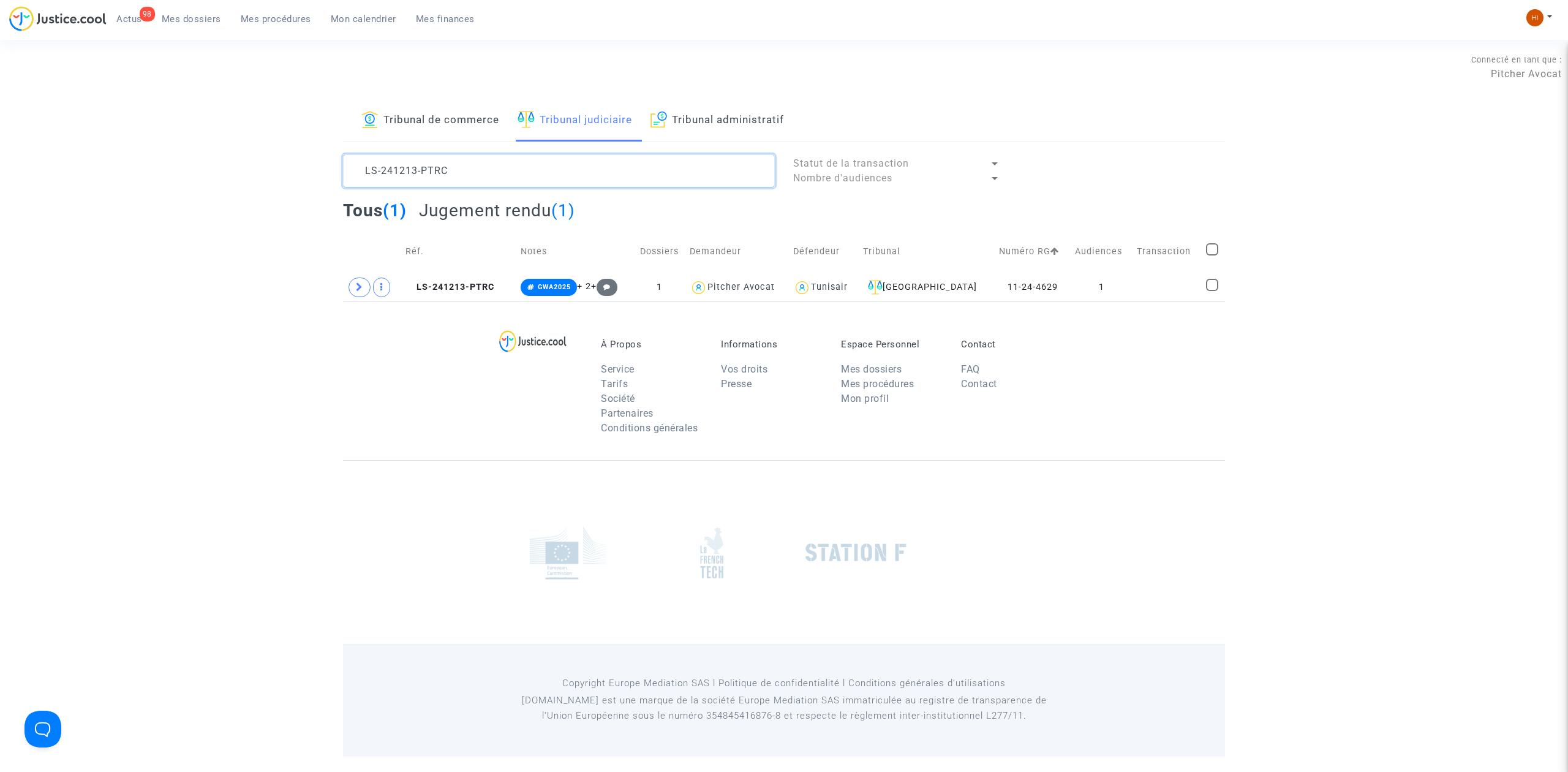
drag, startPoint x: 549, startPoint y: 158, endPoint x: 300, endPoint y: 148, distance: 249.2
click at [315, 148] on div "Tribunal de commerce Tribunal judiciaire Tribunal administratif LS-241213-PTRC …" at bounding box center [784, 200] width 1568 height 202
paste textarea "CFR-231006-PZGW"
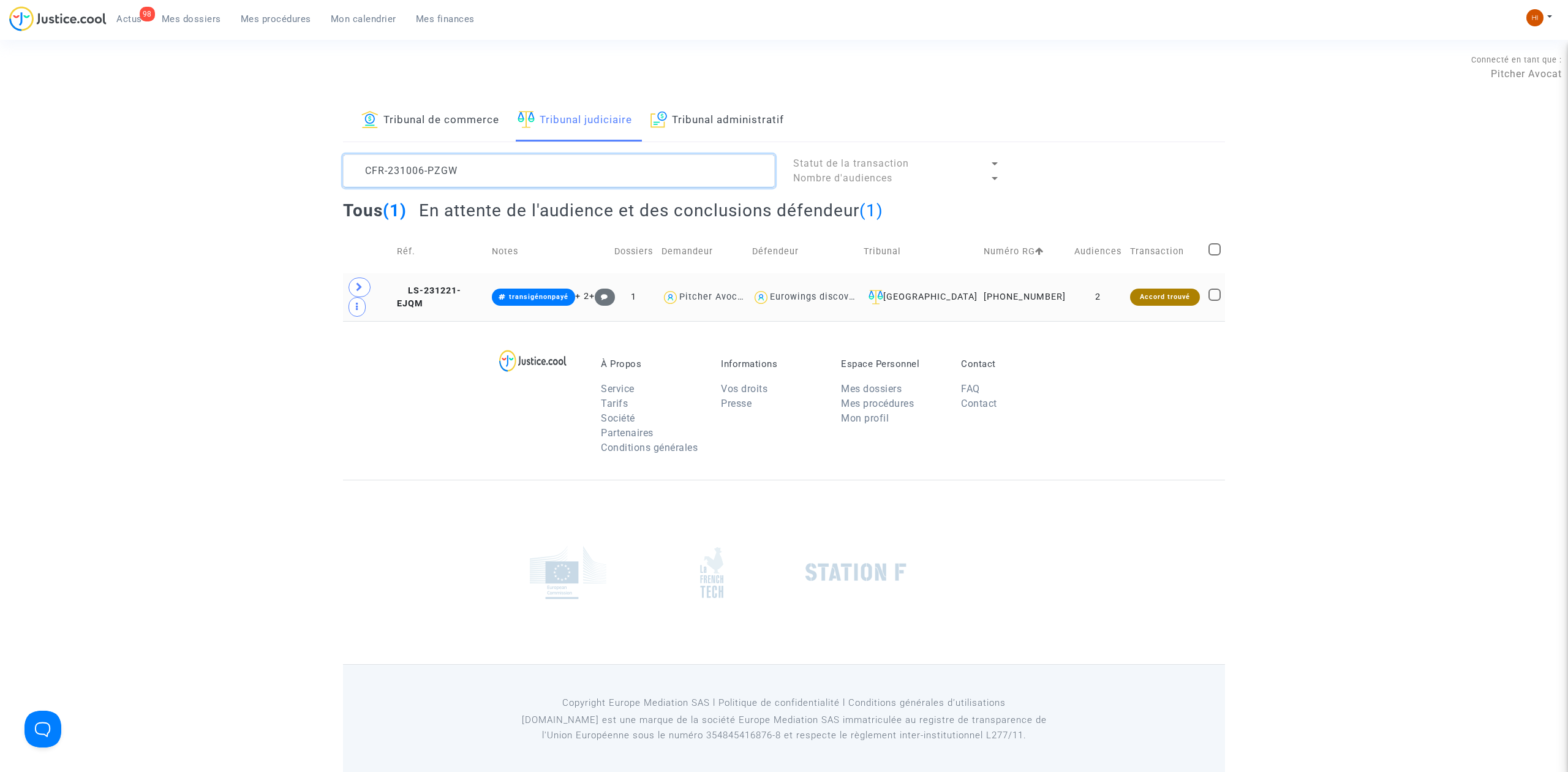
type textarea "CFR-231006-PZGW"
click at [452, 274] on td "LS-231221-EJQM" at bounding box center [440, 297] width 95 height 48
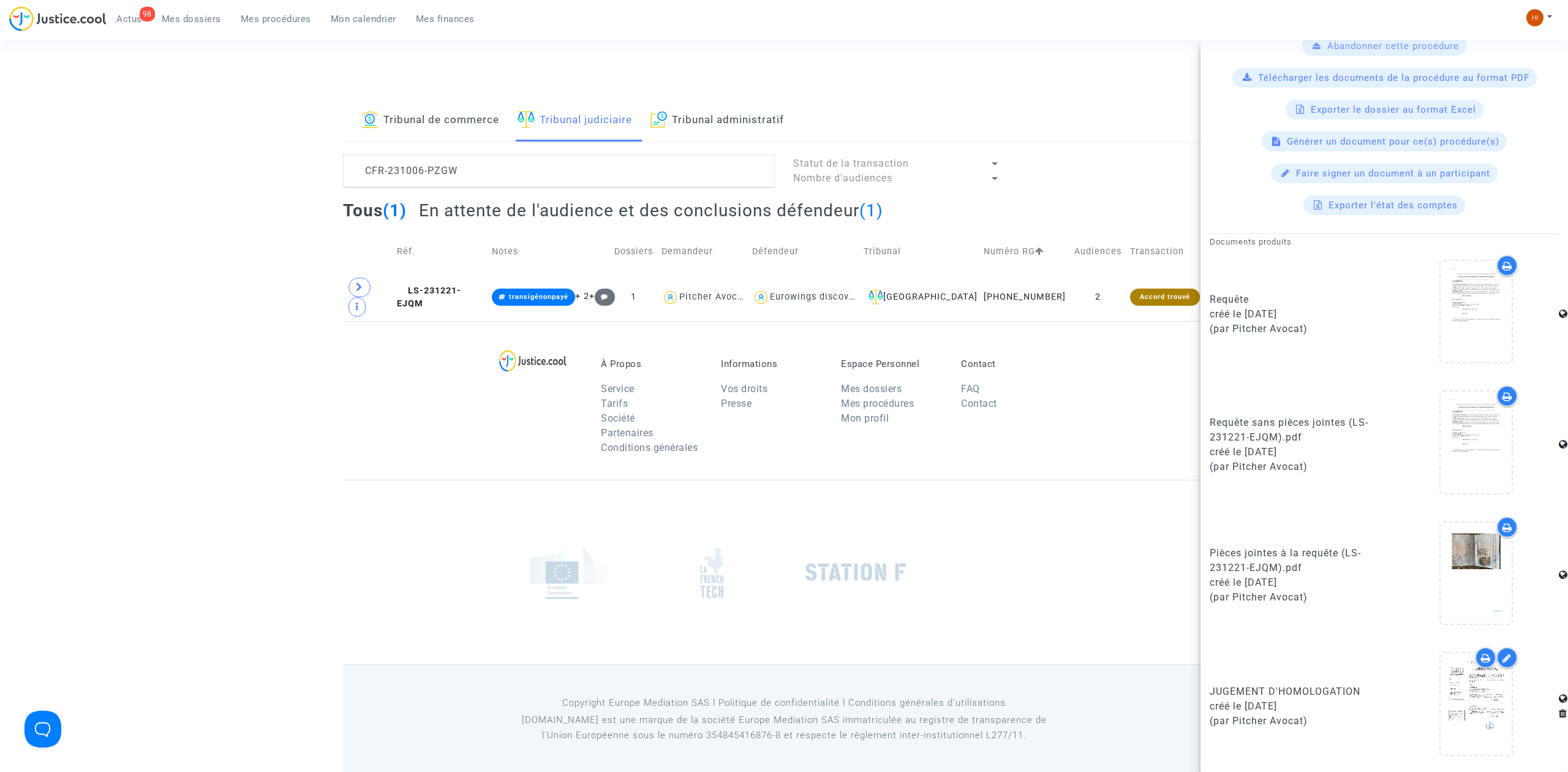
scroll to position [472, 0]
click at [1475, 705] on icon at bounding box center [1476, 703] width 39 height 40
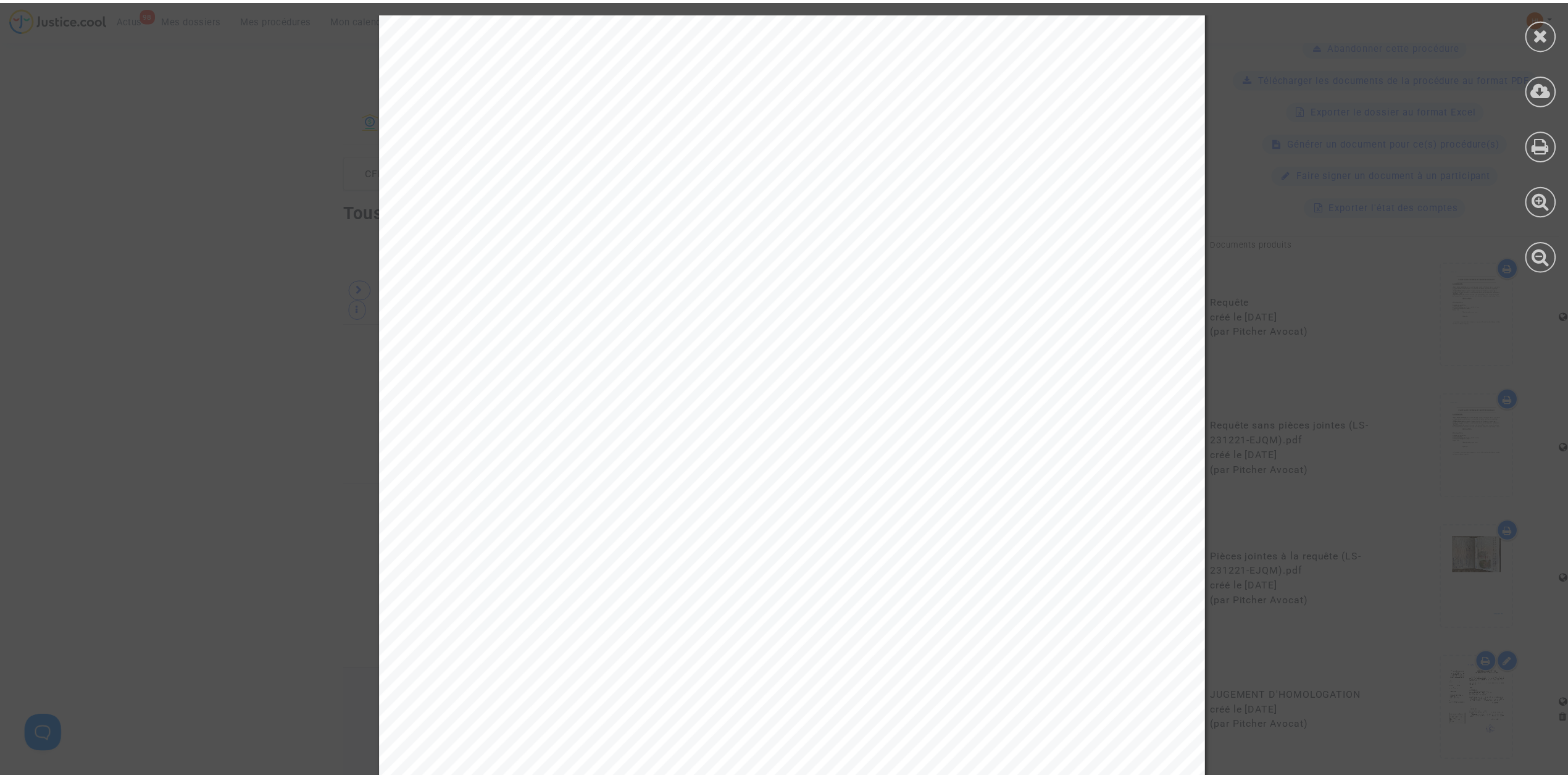
scroll to position [82, 0]
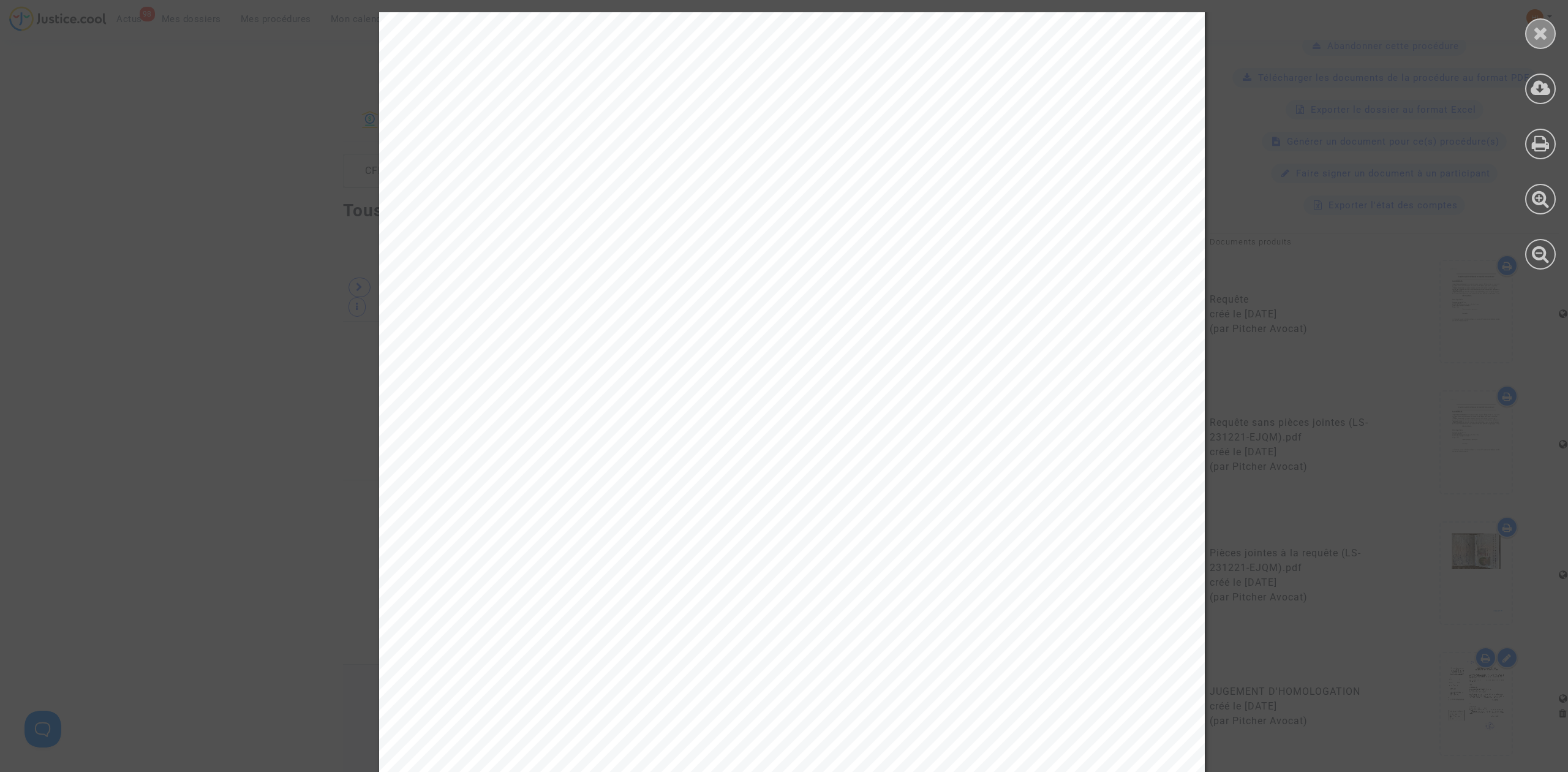
click at [1539, 43] on div at bounding box center [1540, 34] width 30 height 30
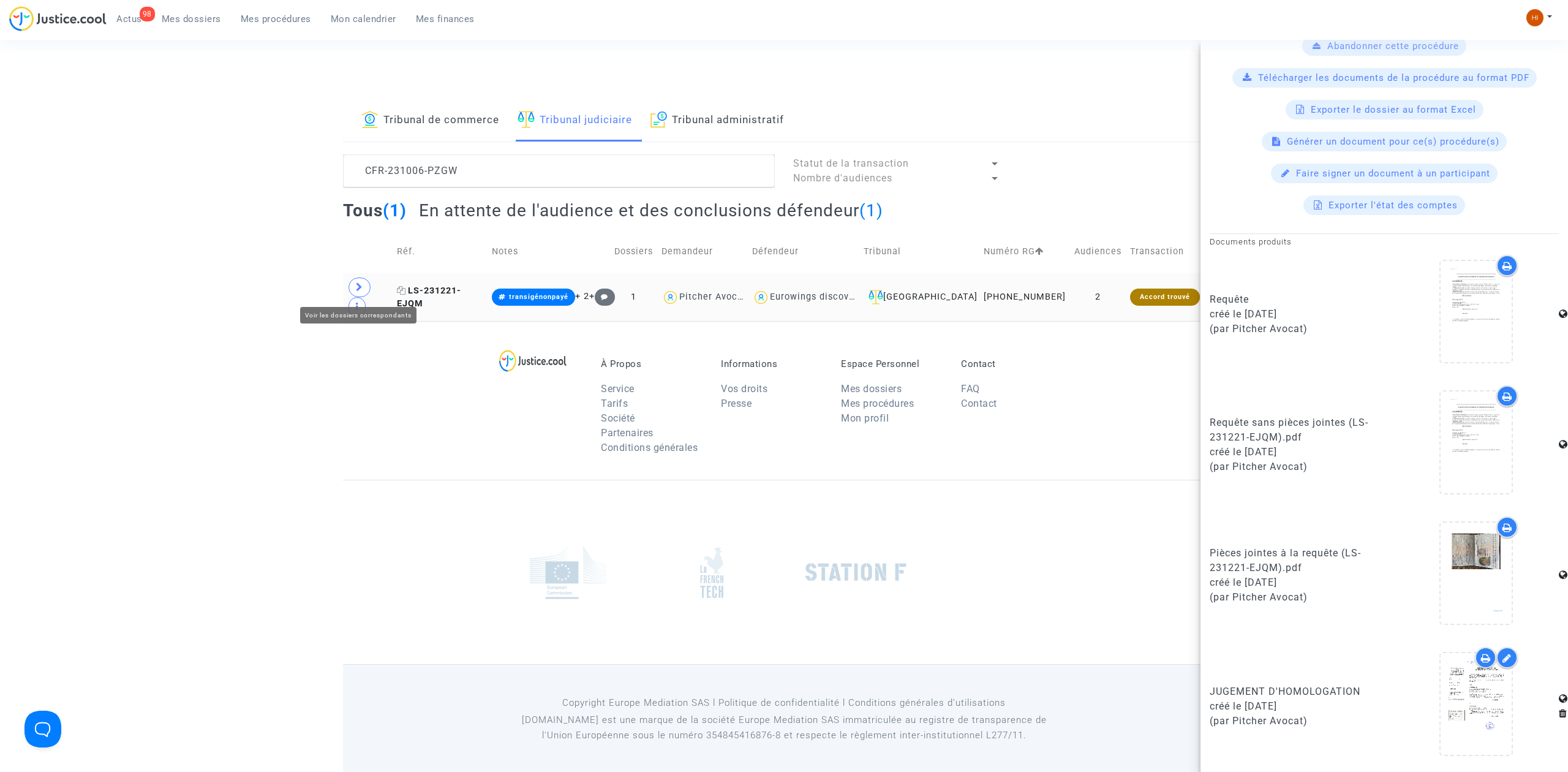
drag, startPoint x: 353, startPoint y: 293, endPoint x: 457, endPoint y: 292, distance: 104.0
click at [353, 292] on span at bounding box center [360, 287] width 22 height 19
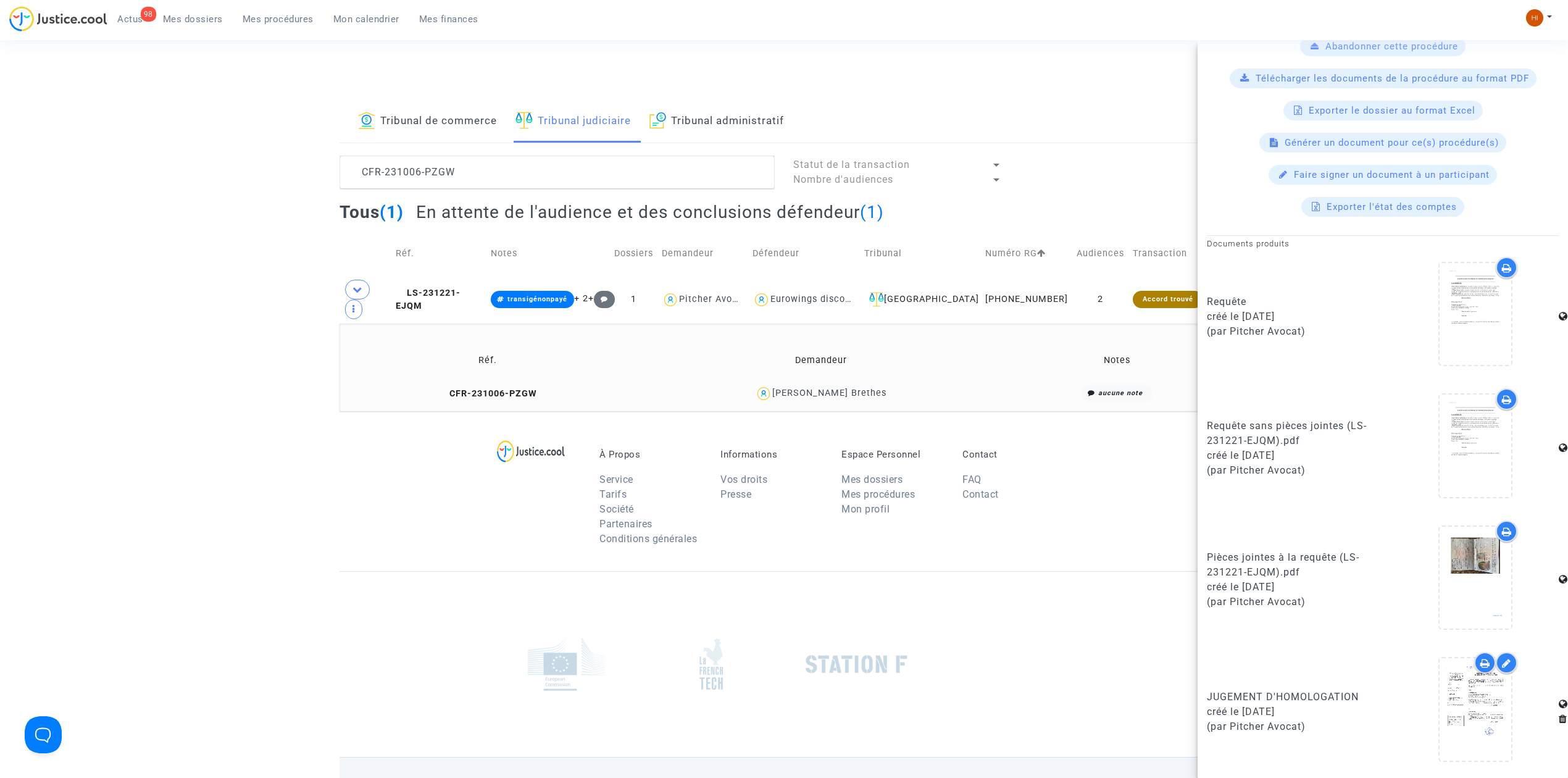
click at [512, 381] on td "CFR-231006-PZGW" at bounding box center [488, 394] width 288 height 27
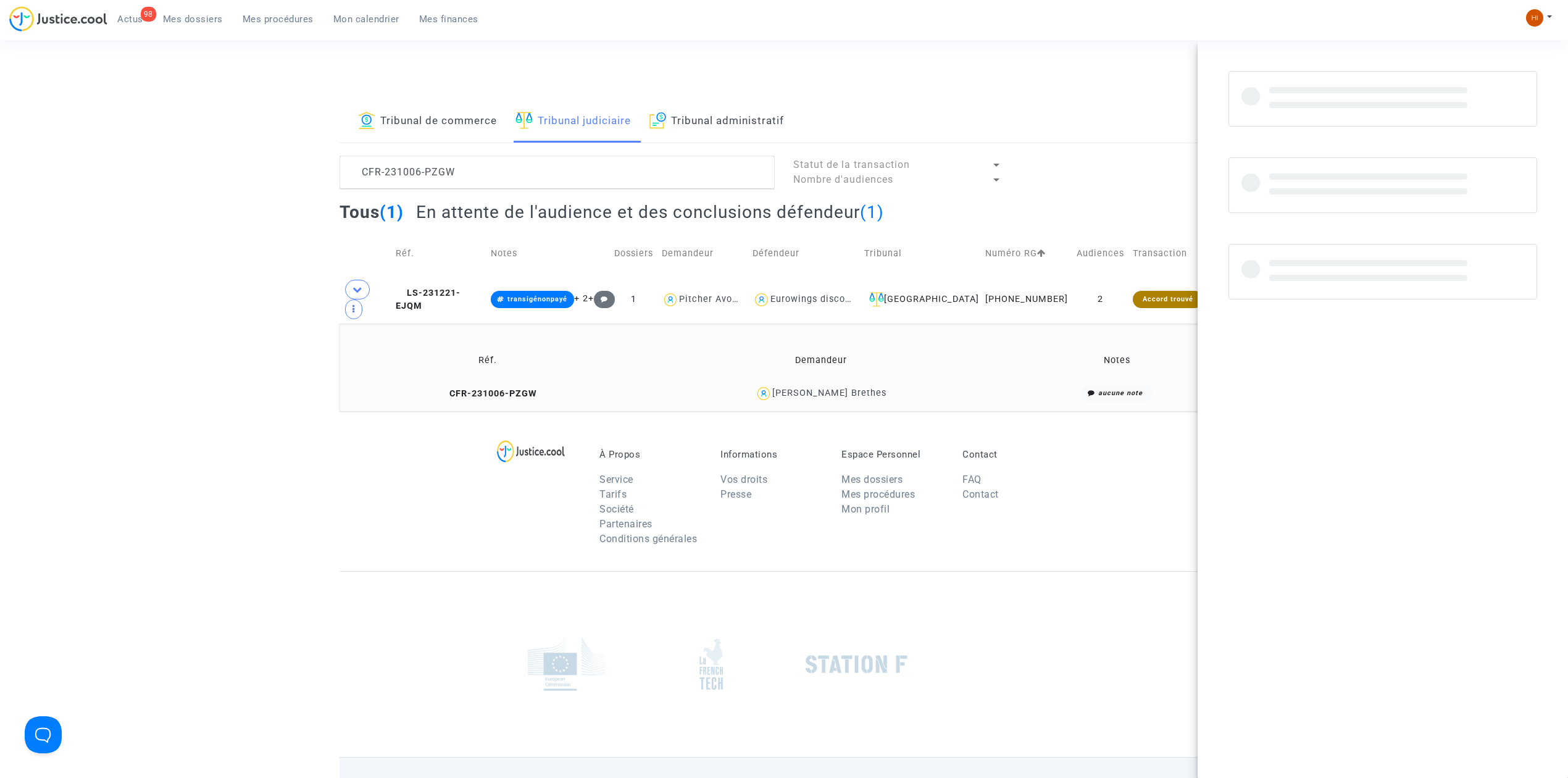
scroll to position [0, 0]
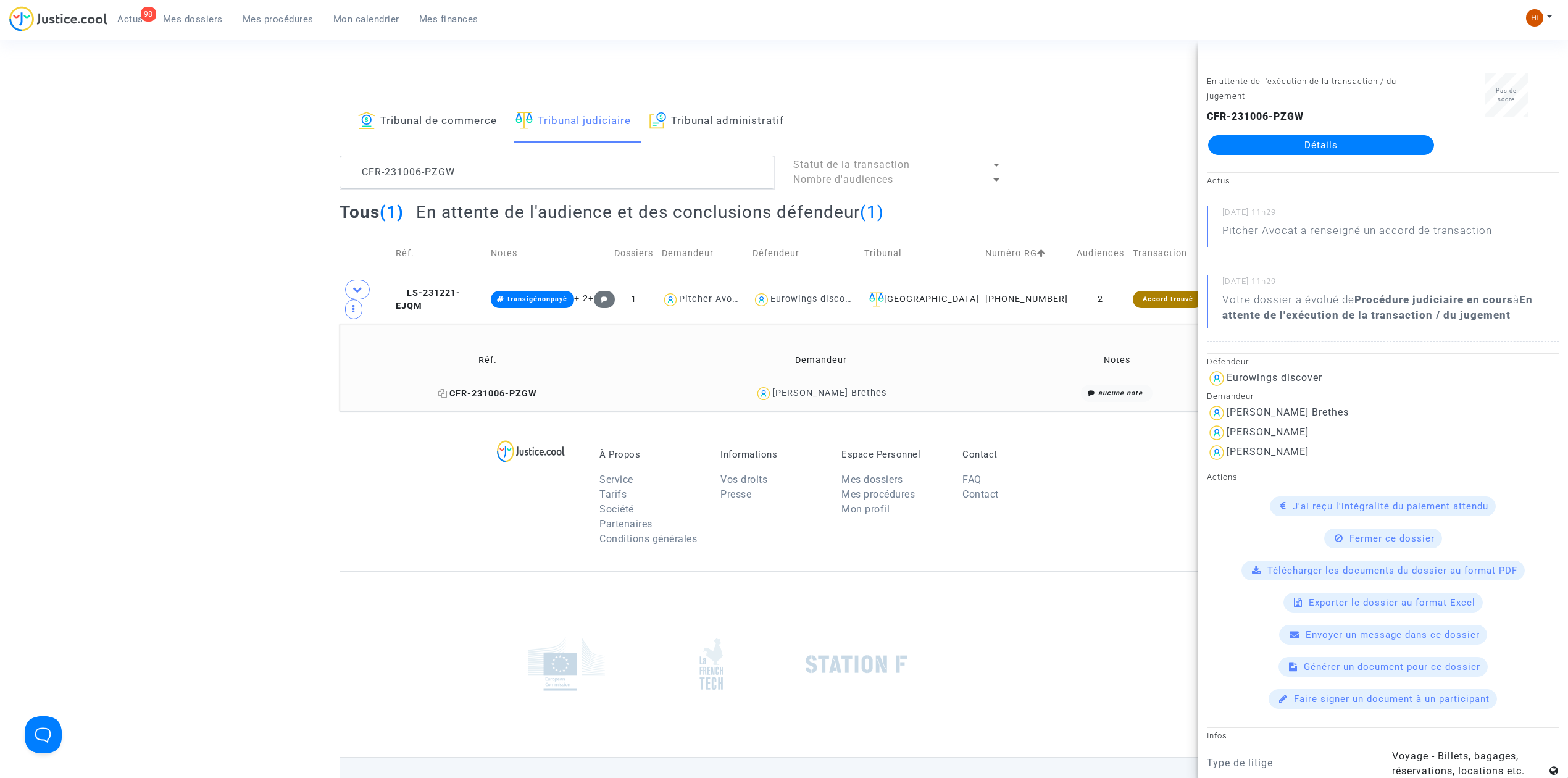
click at [484, 388] on span "CFR-231006-PZGW" at bounding box center [488, 393] width 98 height 10
click at [1371, 143] on link "Détails" at bounding box center [1321, 145] width 226 height 20
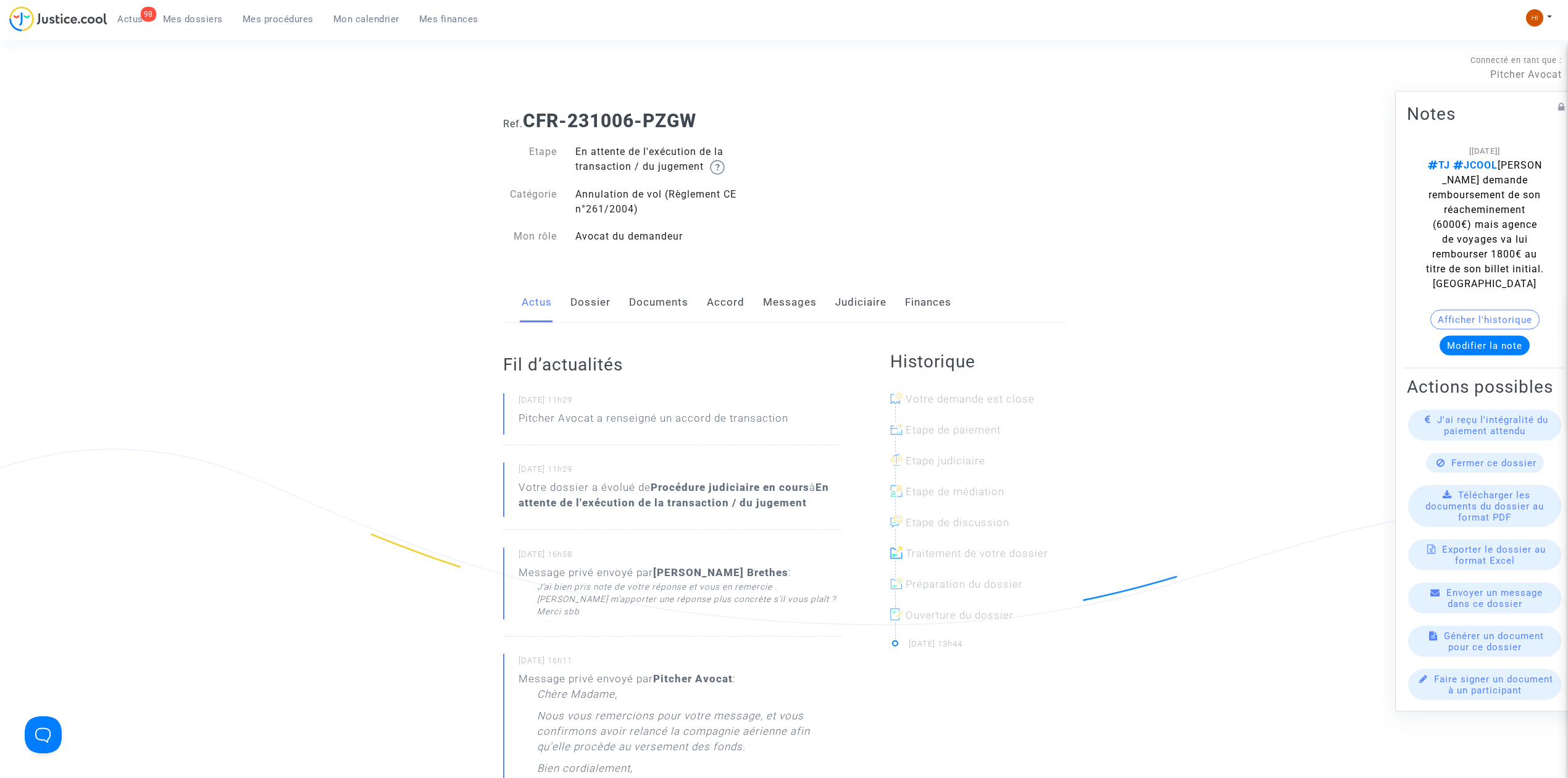
click at [798, 298] on link "Messages" at bounding box center [790, 302] width 54 height 41
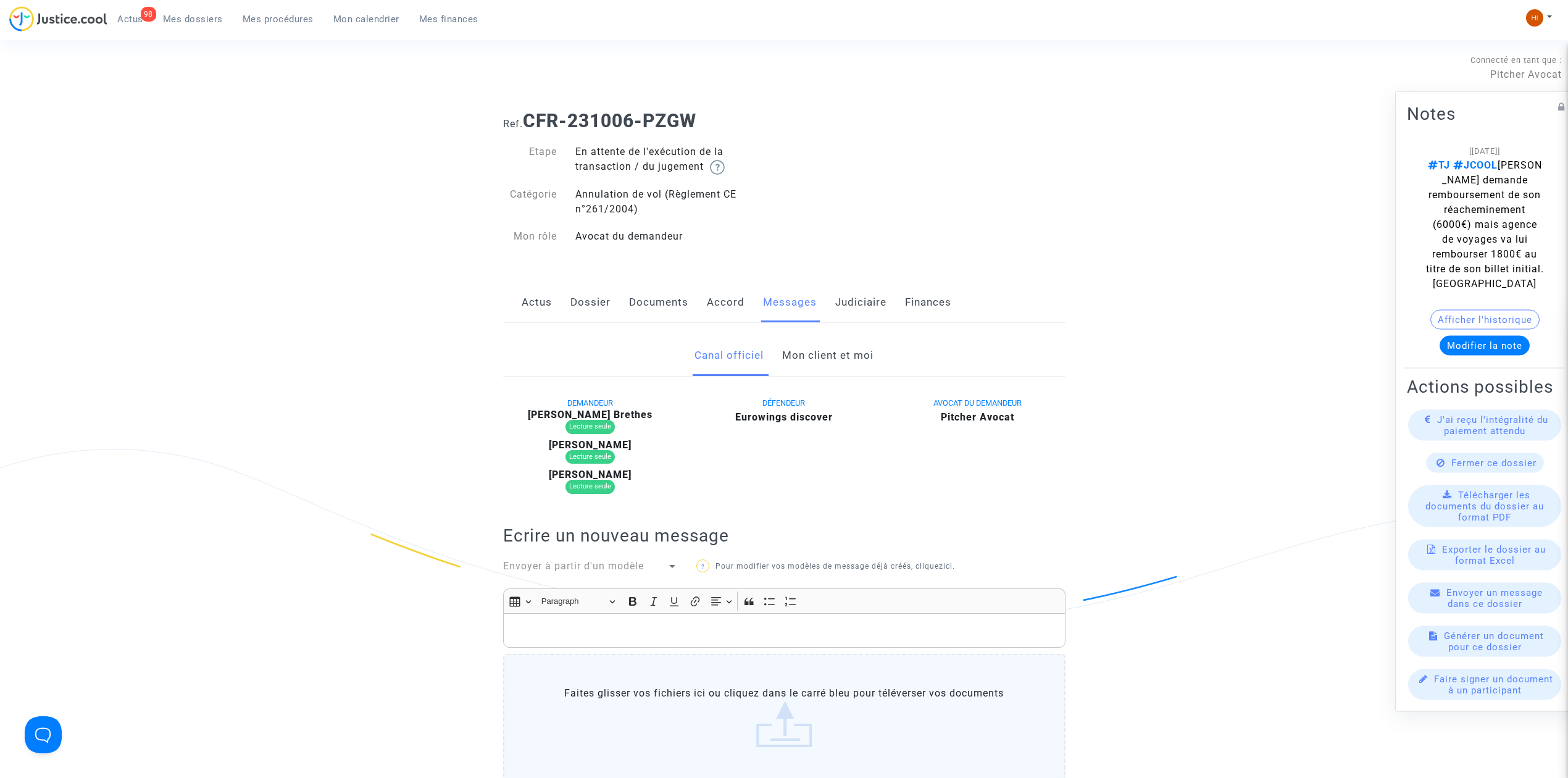
click at [843, 357] on link "Mon client et moi" at bounding box center [828, 355] width 91 height 41
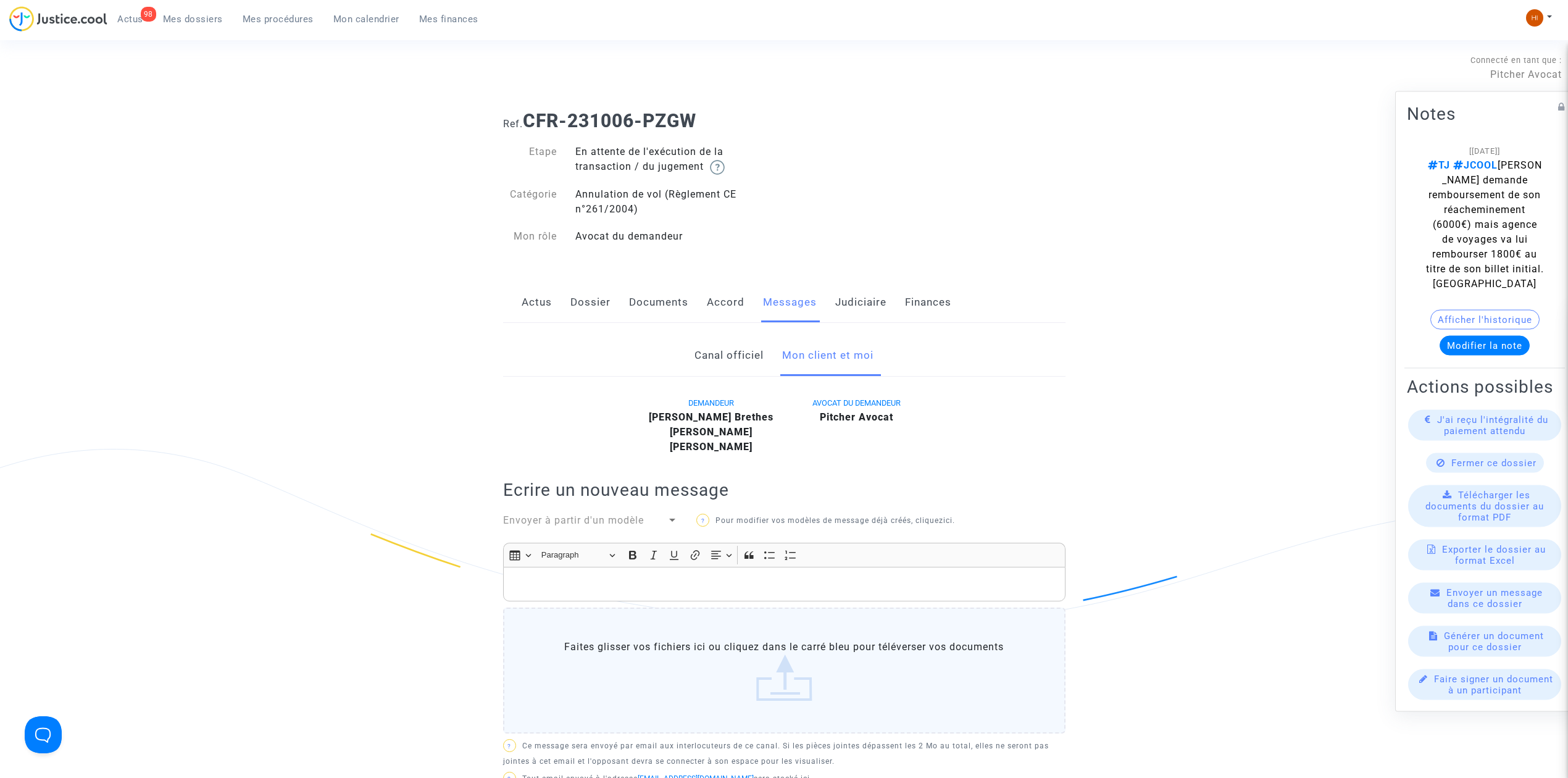
click at [870, 300] on link "Judiciaire" at bounding box center [860, 302] width 51 height 41
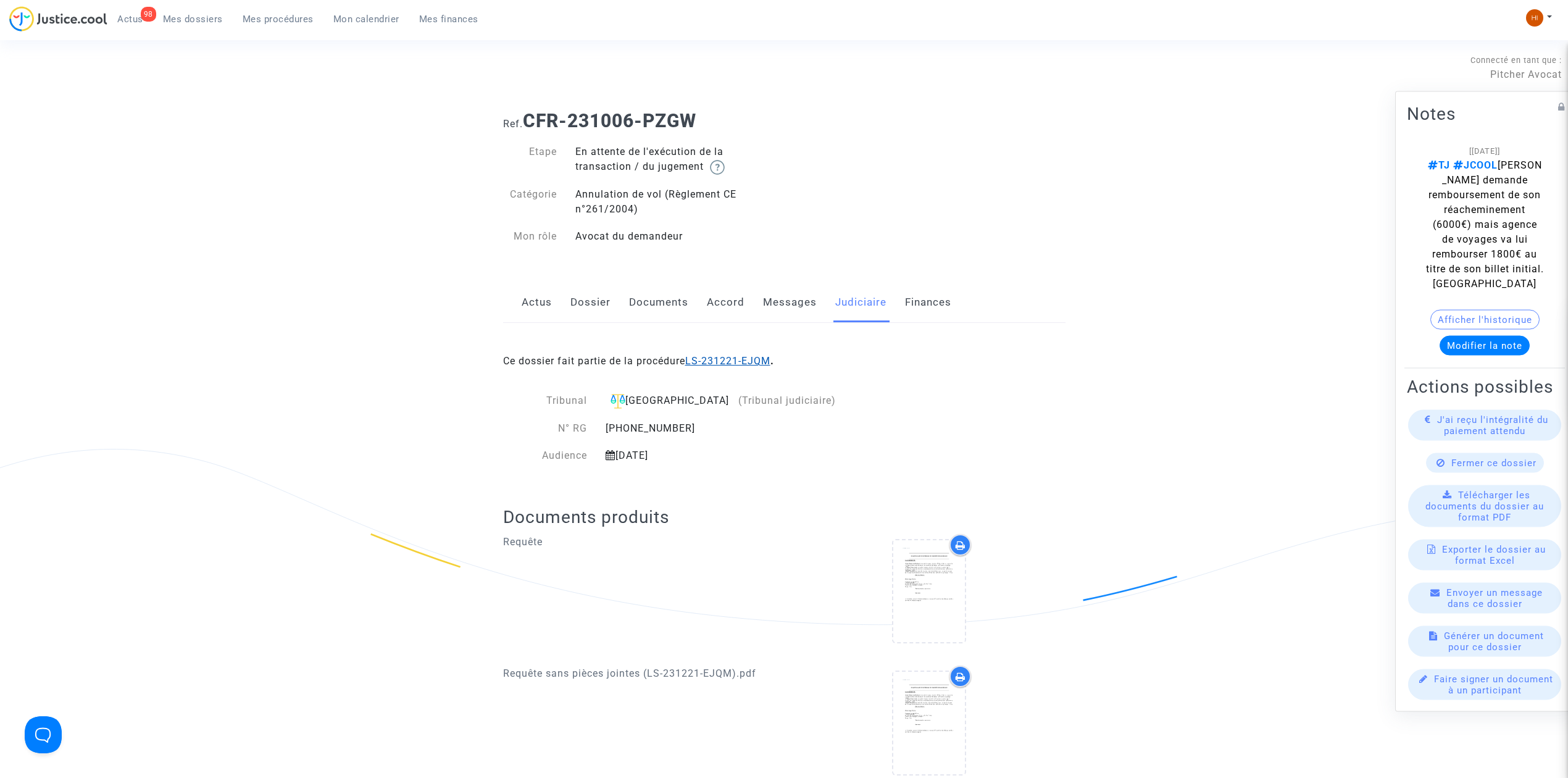
click at [719, 359] on link "LS-231221-EJQM" at bounding box center [728, 360] width 85 height 12
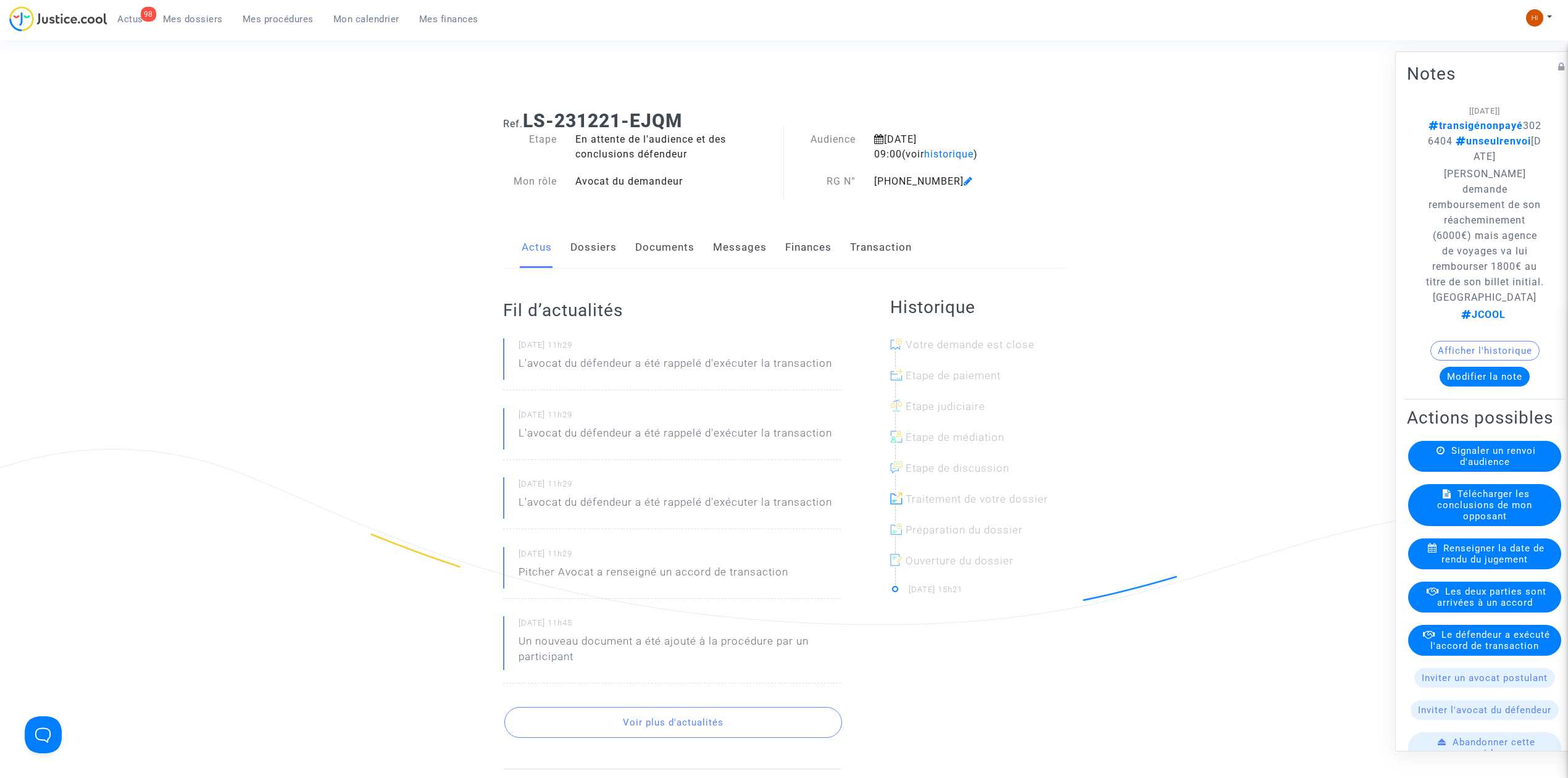
click at [865, 252] on link "Transaction" at bounding box center [881, 247] width 61 height 41
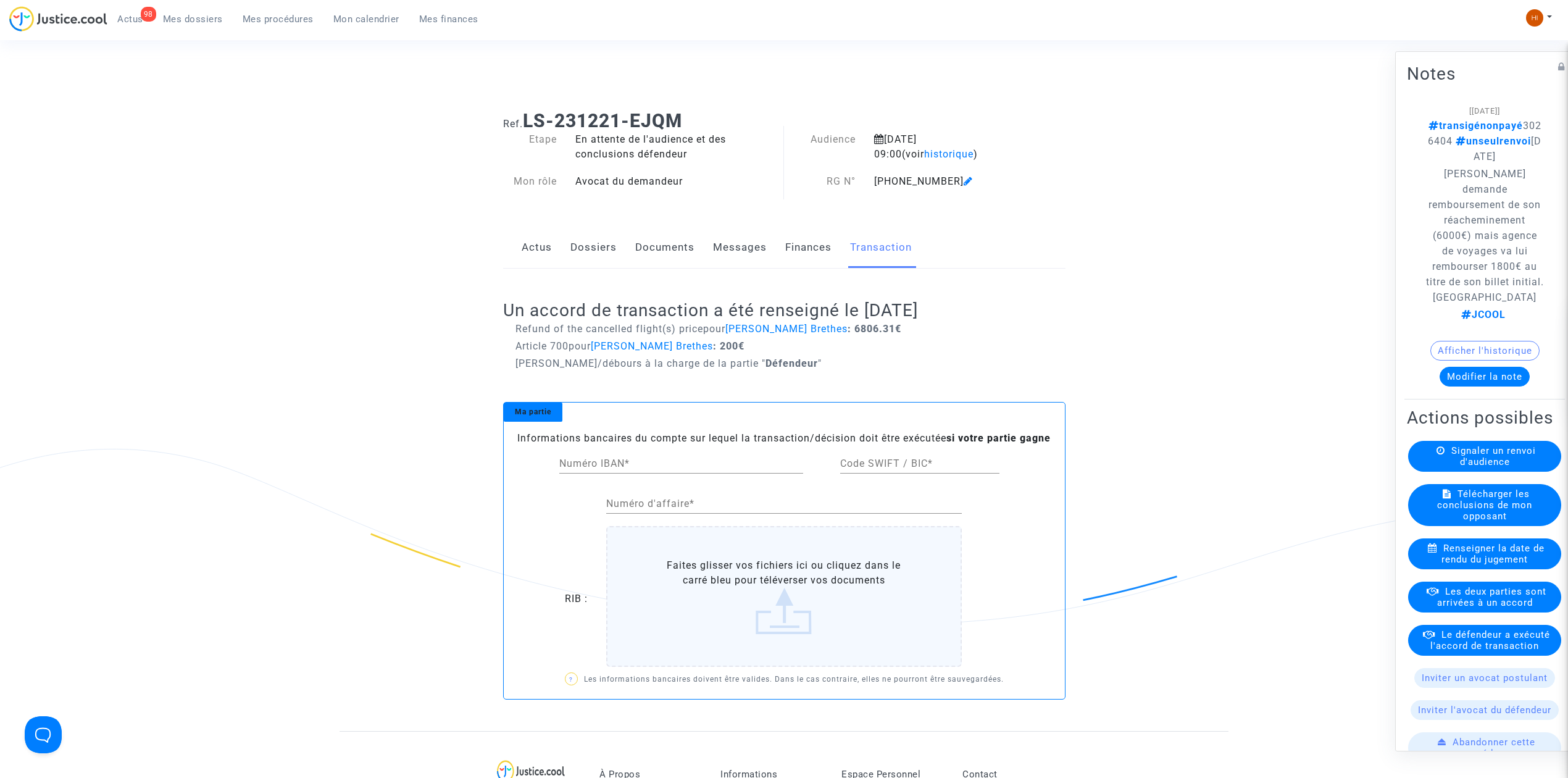
drag, startPoint x: 1520, startPoint y: 136, endPoint x: 1458, endPoint y: 141, distance: 62.2
click at [1458, 141] on p "transigénonpayé 3026404 unseulrenvoi 10 septembre 2024" at bounding box center [1485, 141] width 119 height 46
click at [1458, 141] on span "transigénonpayé 3026404 unseulrenvoi 10 septembre 2024" at bounding box center [1485, 140] width 114 height 43
drag, startPoint x: 1498, startPoint y: 137, endPoint x: 1456, endPoint y: 140, distance: 42.1
click at [1456, 140] on p "transigénonpayé 3026404 unseulrenvoi 10 septembre 2024" at bounding box center [1485, 141] width 119 height 46
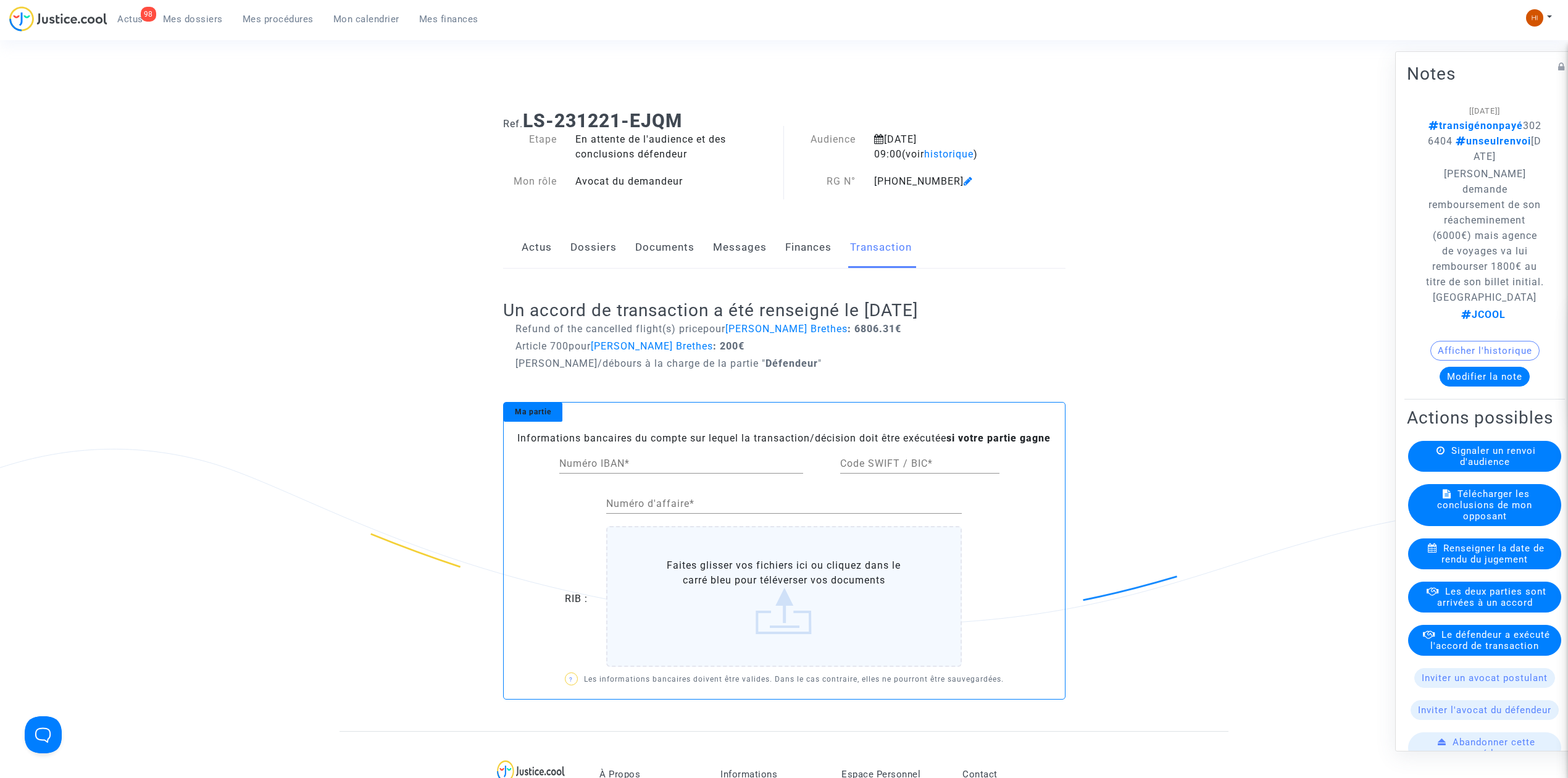
copy span "3026404"
click at [583, 236] on link "Dossiers" at bounding box center [594, 247] width 46 height 41
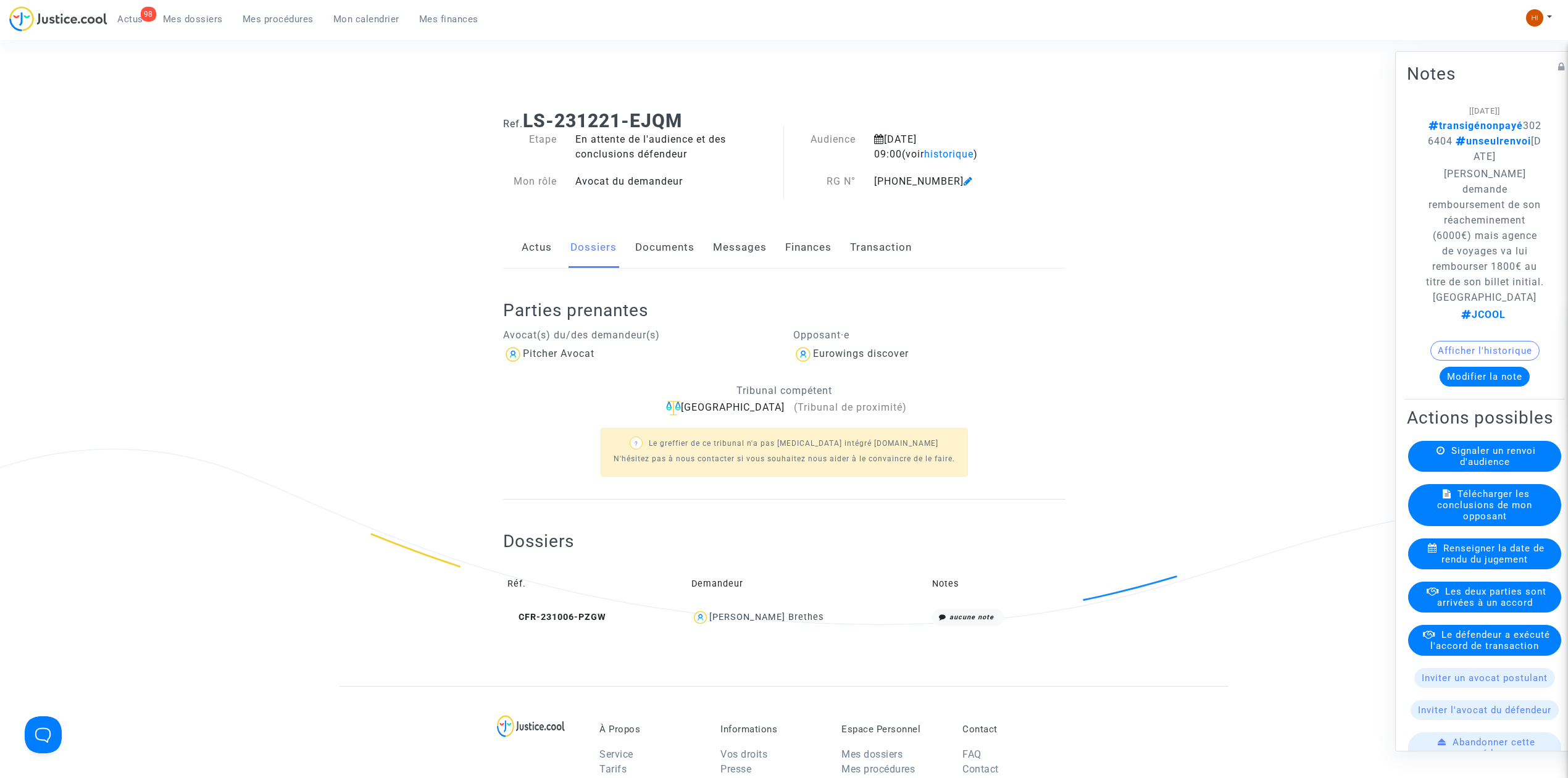
drag, startPoint x: 593, startPoint y: 617, endPoint x: 963, endPoint y: 431, distance: 414.1
click at [592, 619] on span "CFR-231006-PZGW" at bounding box center [557, 617] width 98 height 10
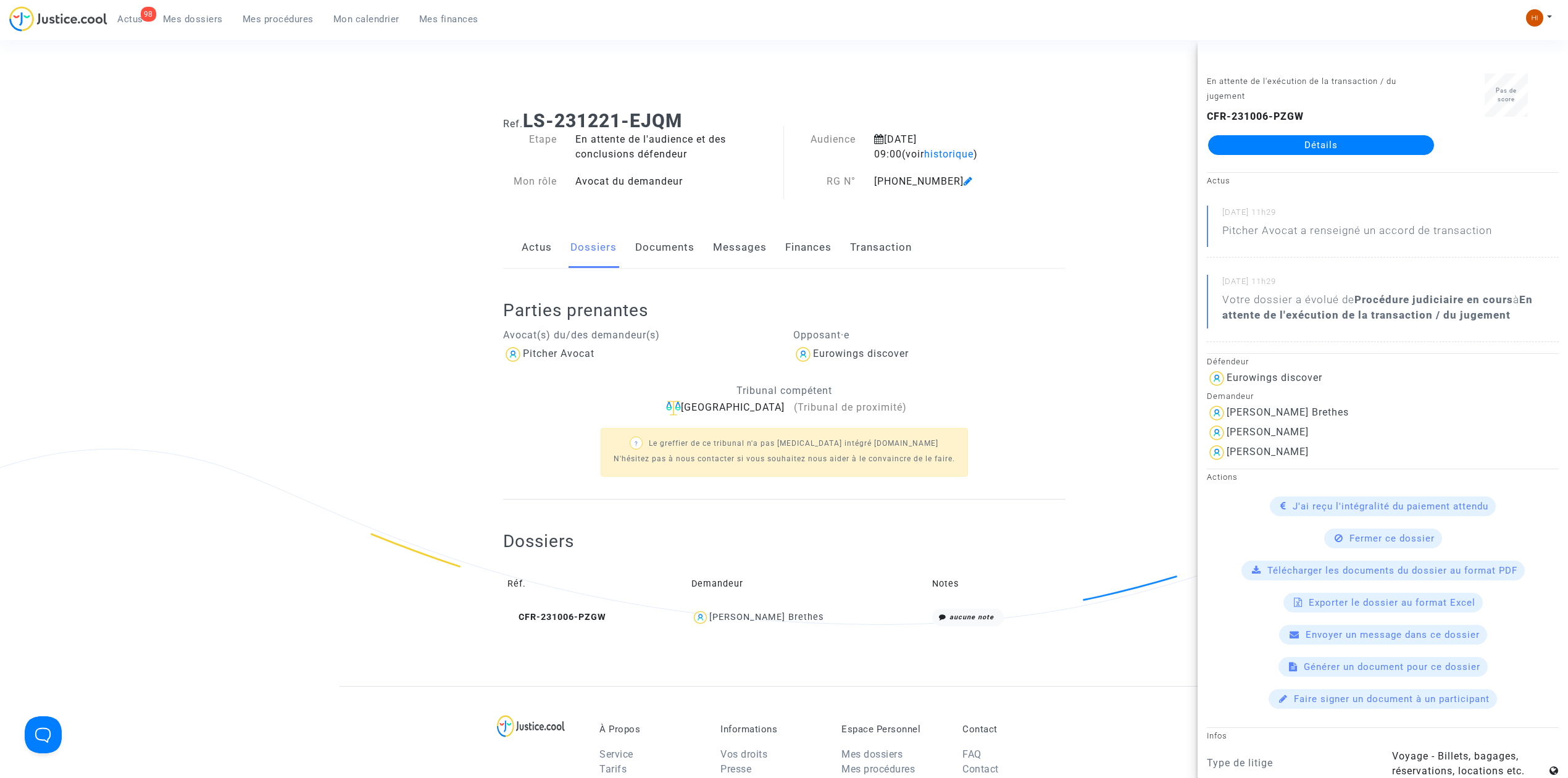
click at [1402, 140] on link "Détails" at bounding box center [1321, 145] width 226 height 20
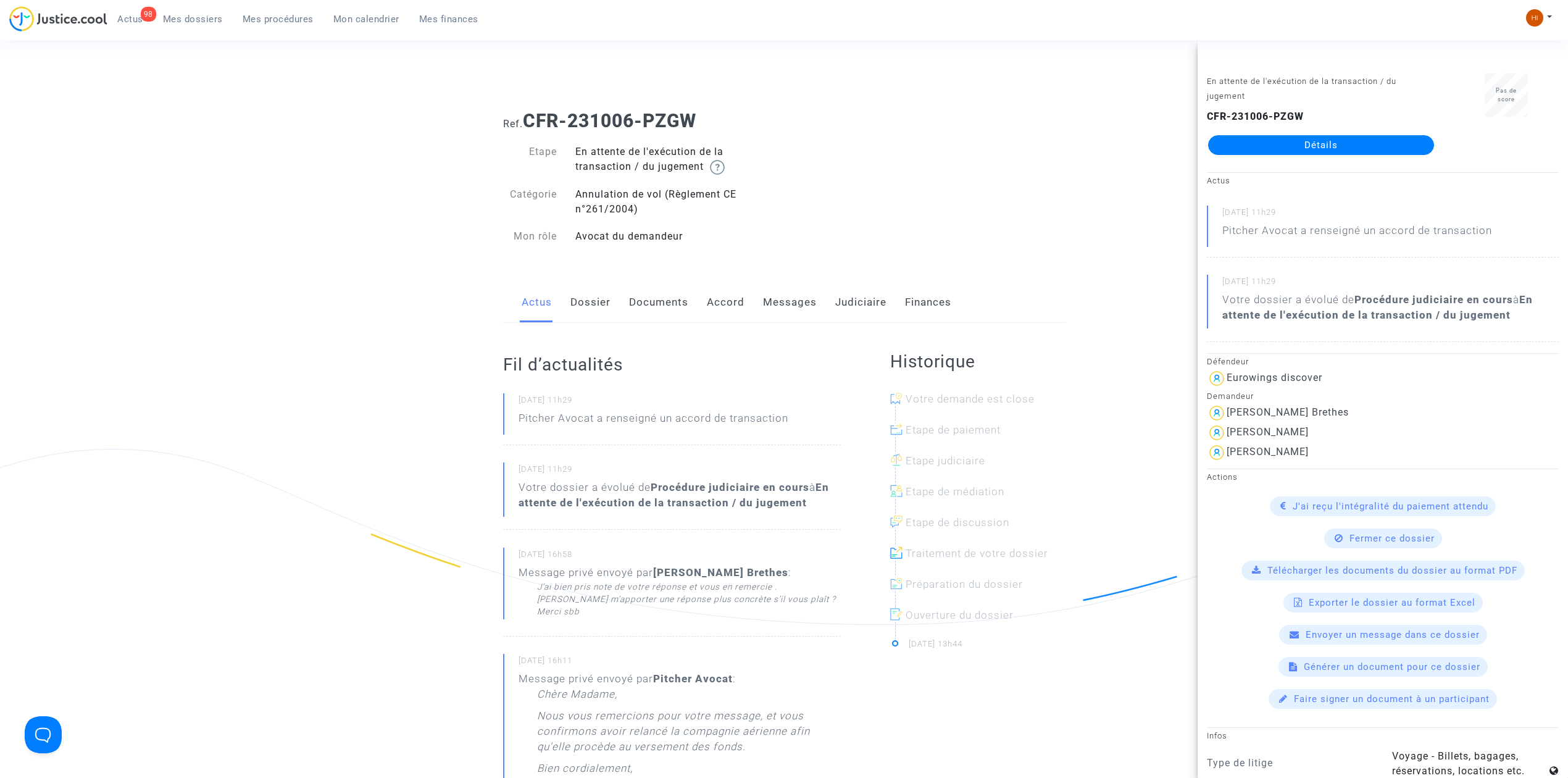
click at [763, 302] on link "Messages" at bounding box center [790, 302] width 54 height 41
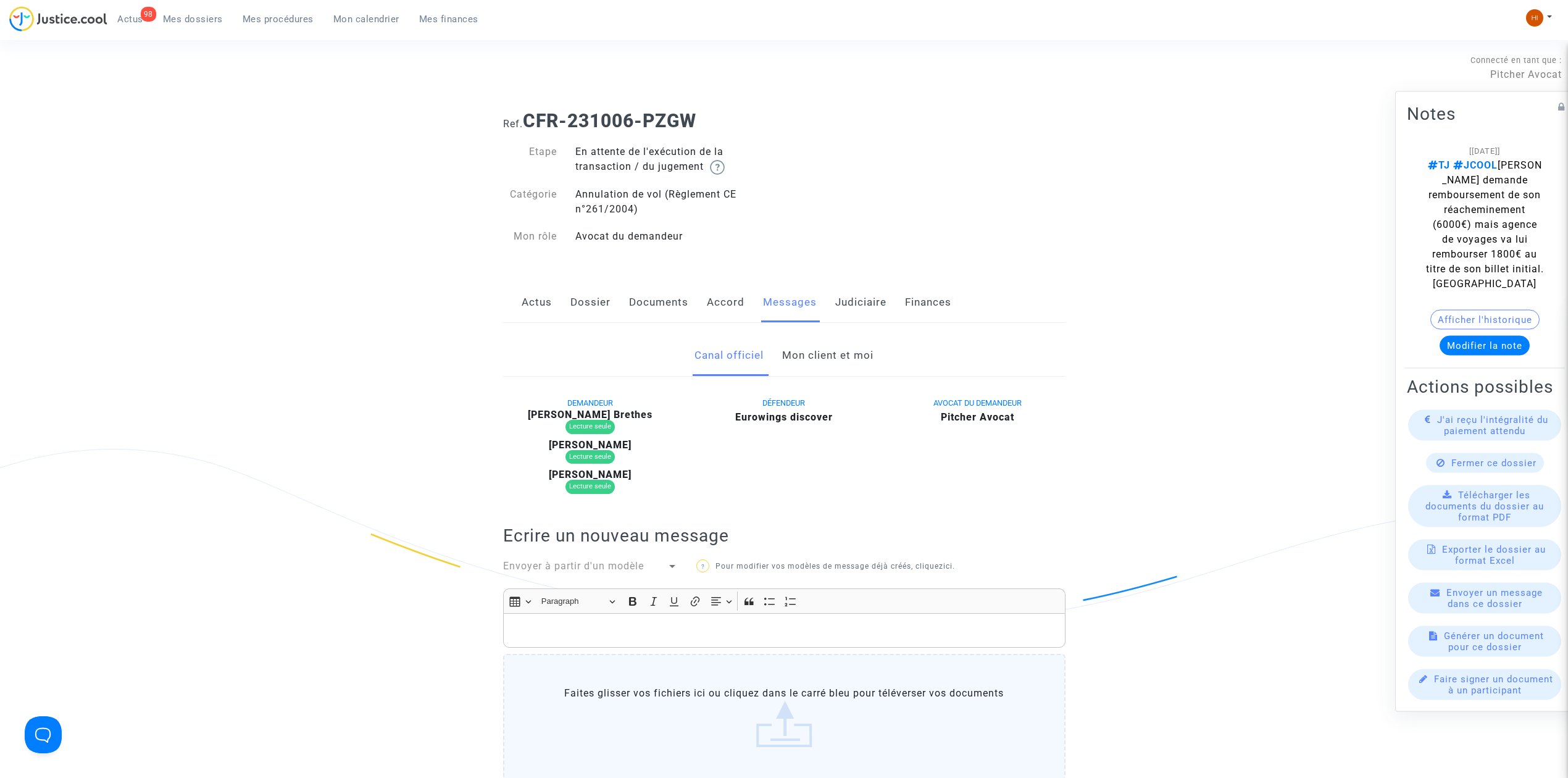
click at [808, 360] on link "Mon client et moi" at bounding box center [828, 355] width 91 height 41
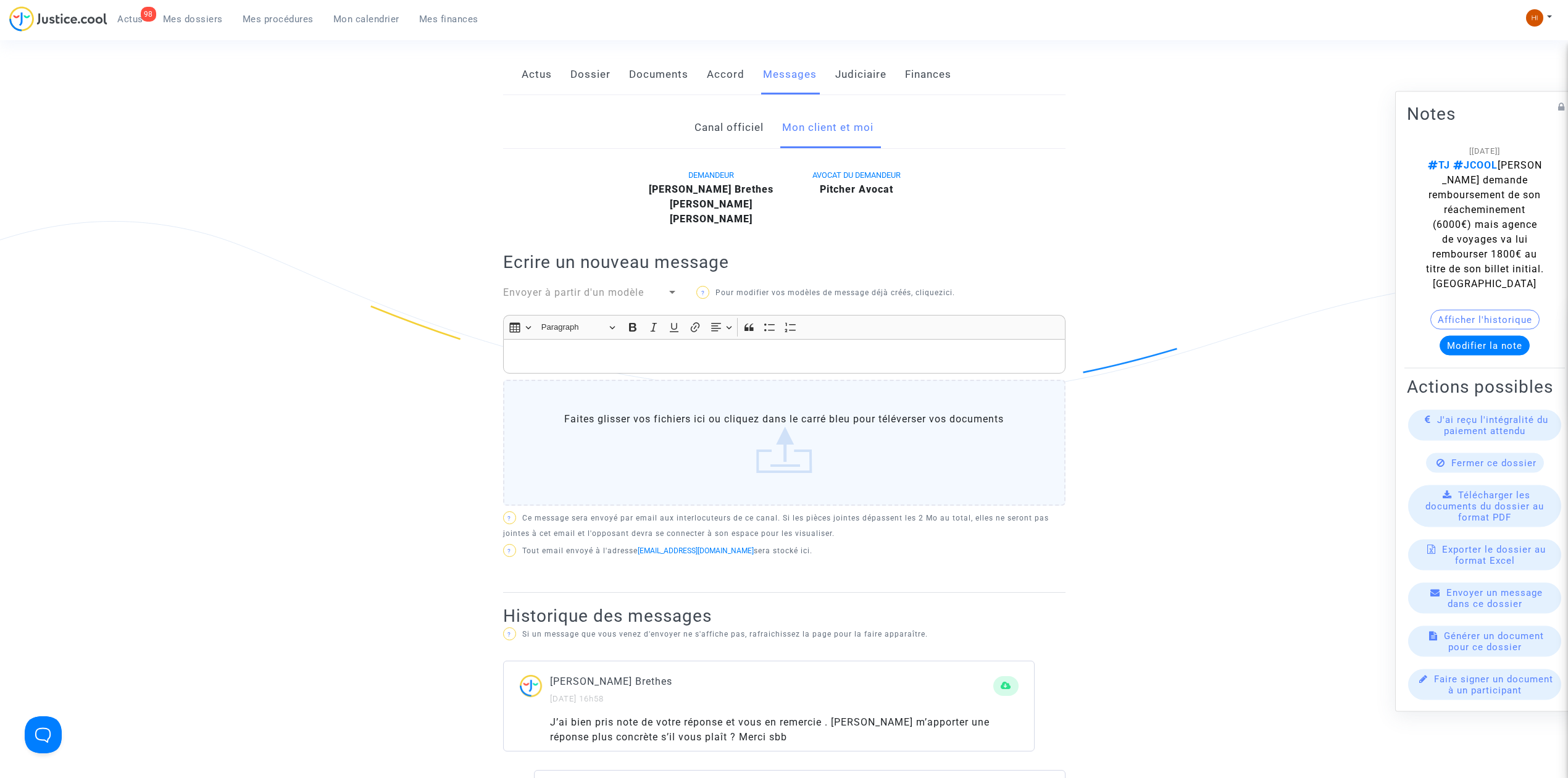
scroll to position [247, 0]
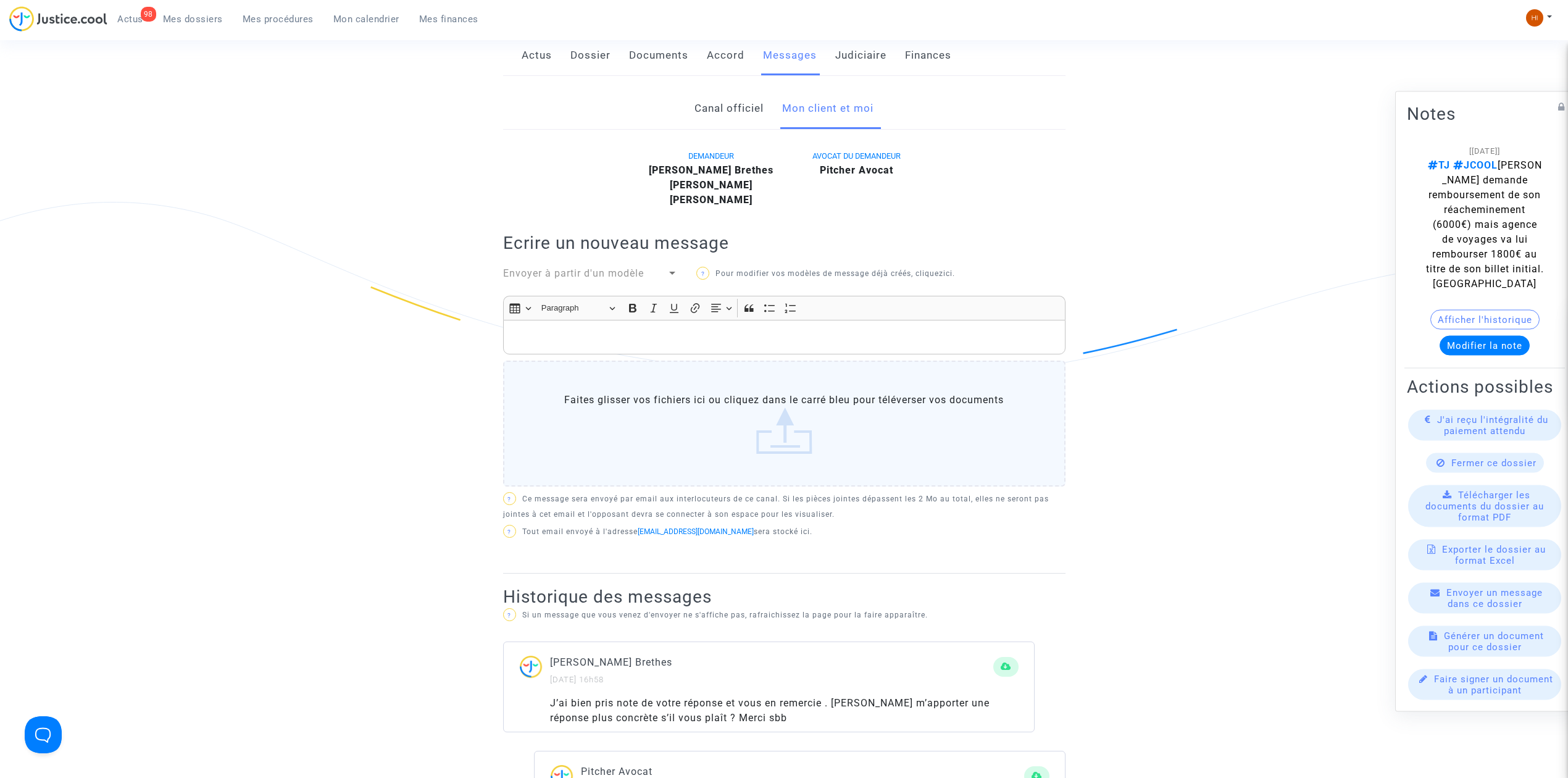
click at [590, 279] on span "Envoyer à partir d'un modèle" at bounding box center [573, 273] width 141 height 12
click at [591, 344] on span "AP Indem Jcool" at bounding box center [590, 348] width 175 height 29
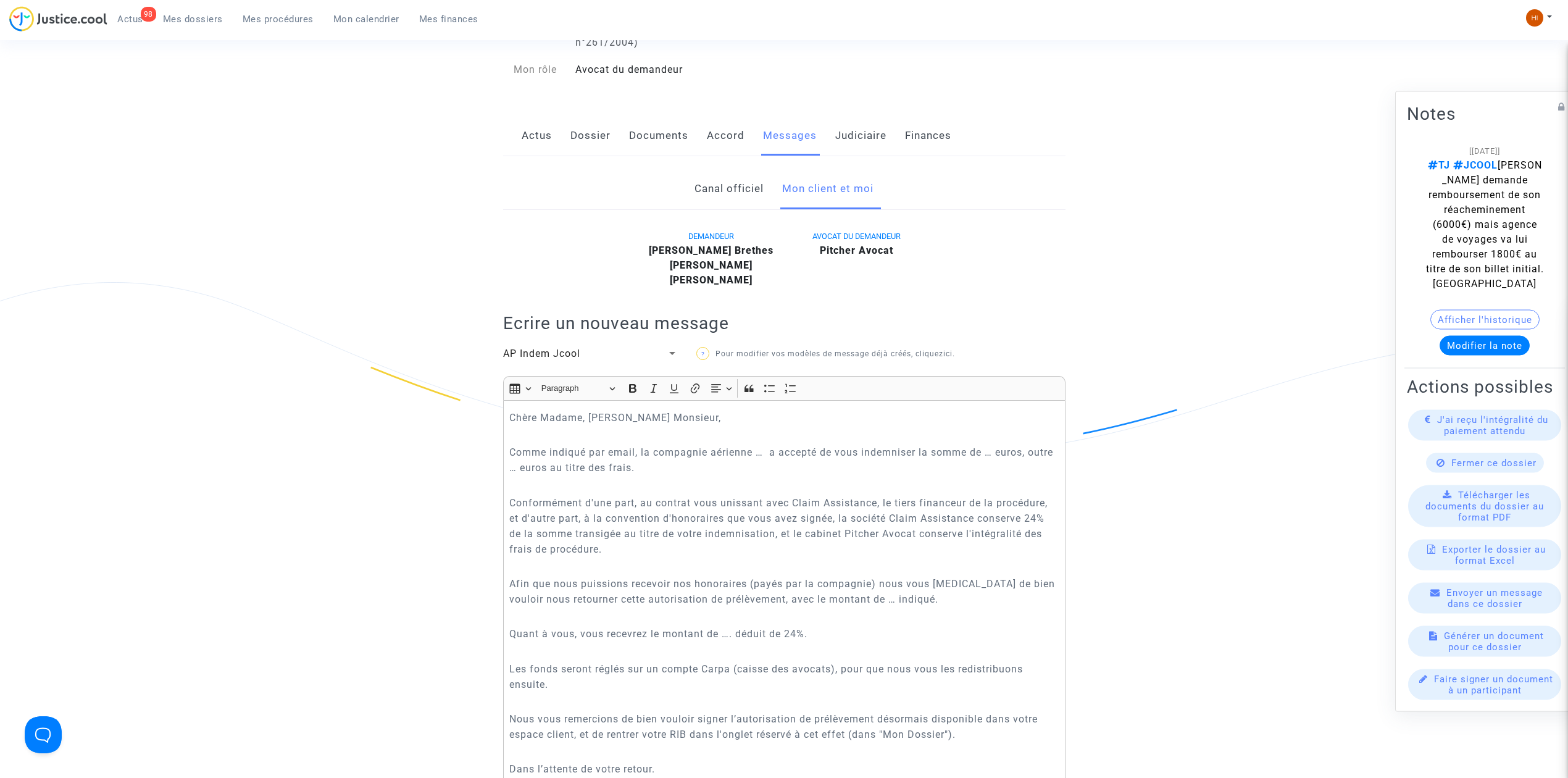
scroll to position [164, 0]
click at [627, 364] on div "AP Indem Jcool" at bounding box center [585, 355] width 164 height 15
click at [467, 196] on div at bounding box center [784, 389] width 1568 height 778
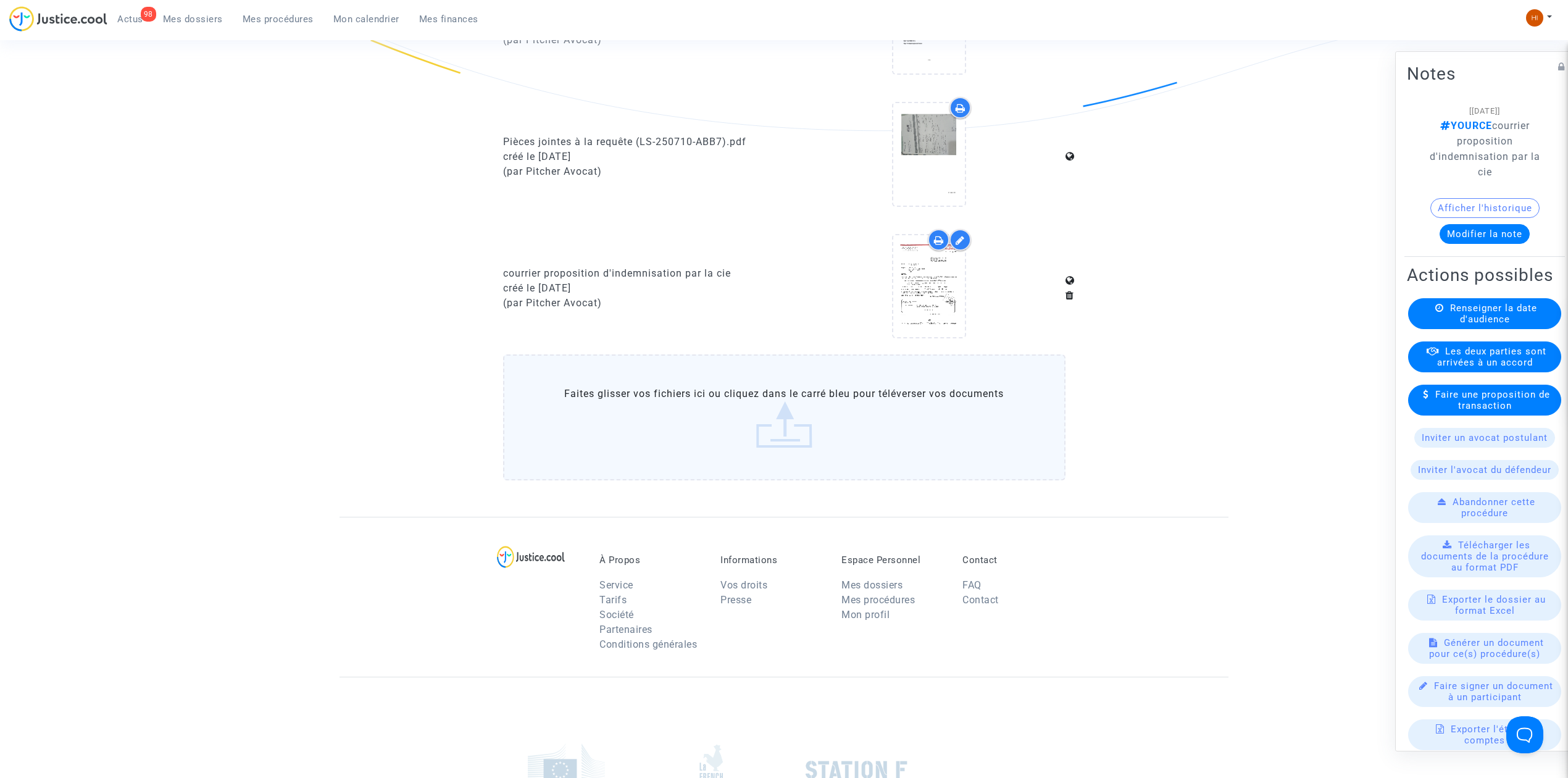
click at [274, 15] on span "Mes procédures" at bounding box center [278, 19] width 71 height 11
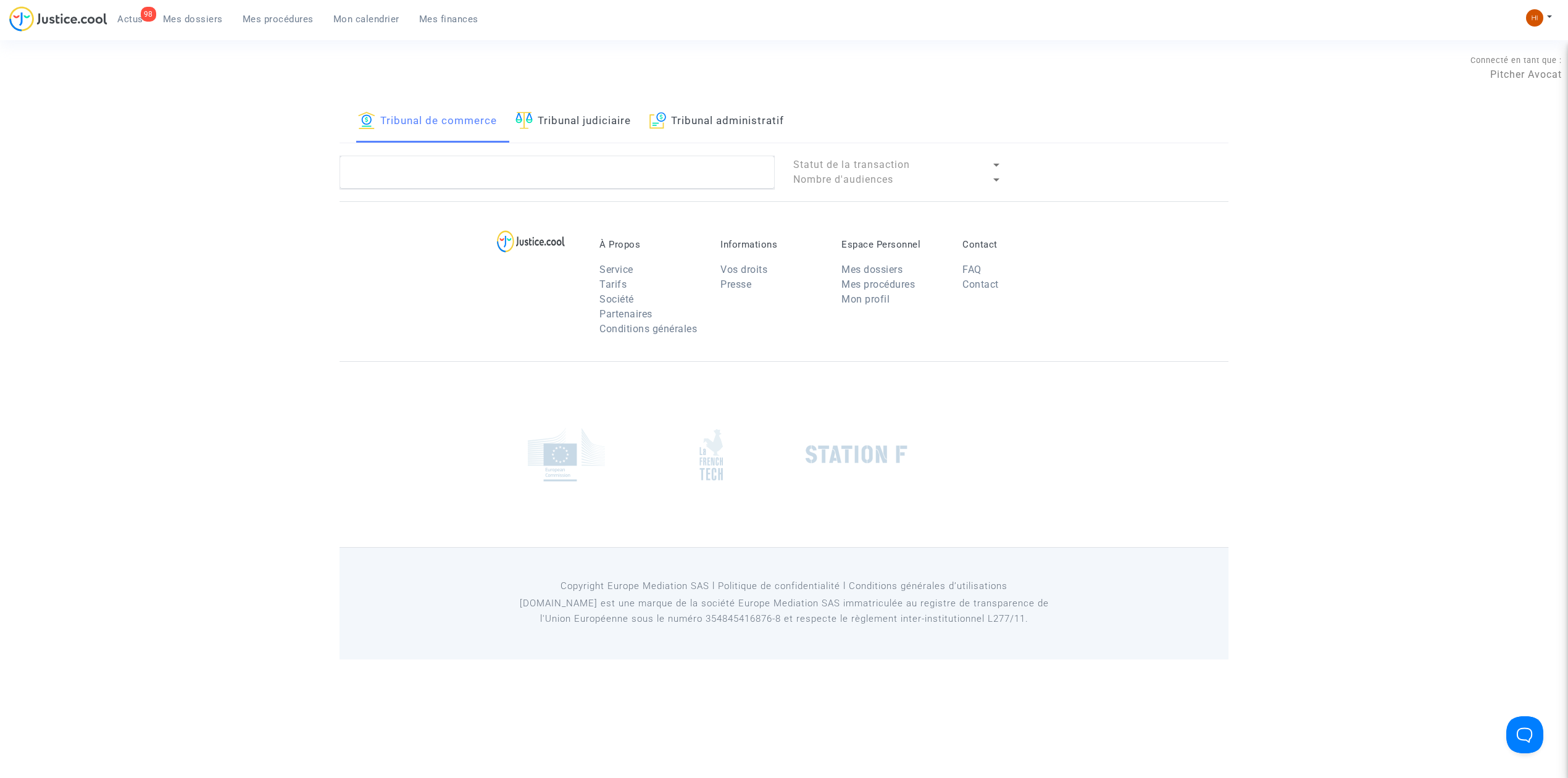
click at [544, 114] on link "Tribunal judiciaire" at bounding box center [573, 122] width 115 height 42
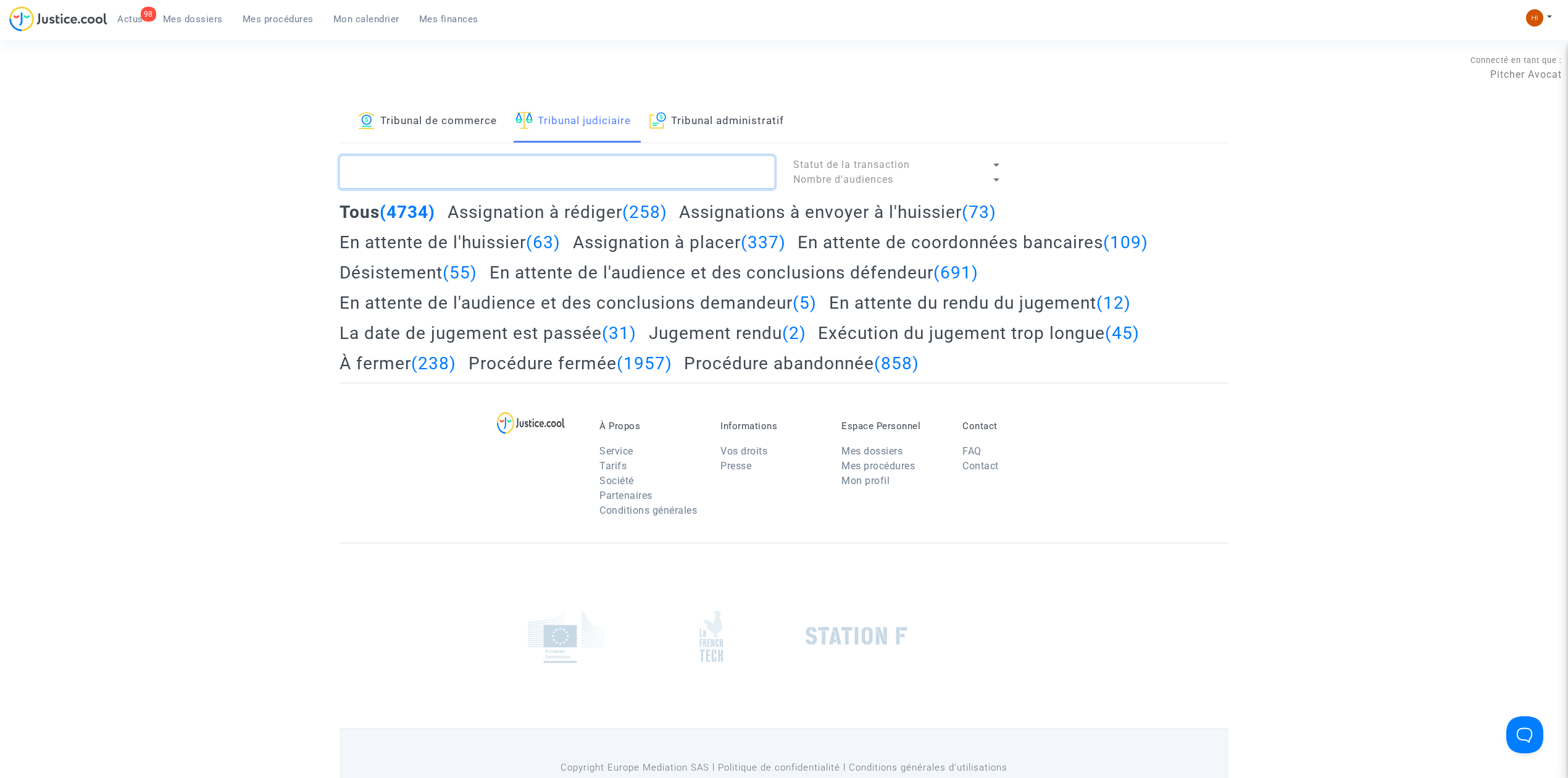
drag, startPoint x: 542, startPoint y: 173, endPoint x: 555, endPoint y: 166, distance: 14.8
click at [542, 173] on textarea at bounding box center [557, 173] width 435 height 34
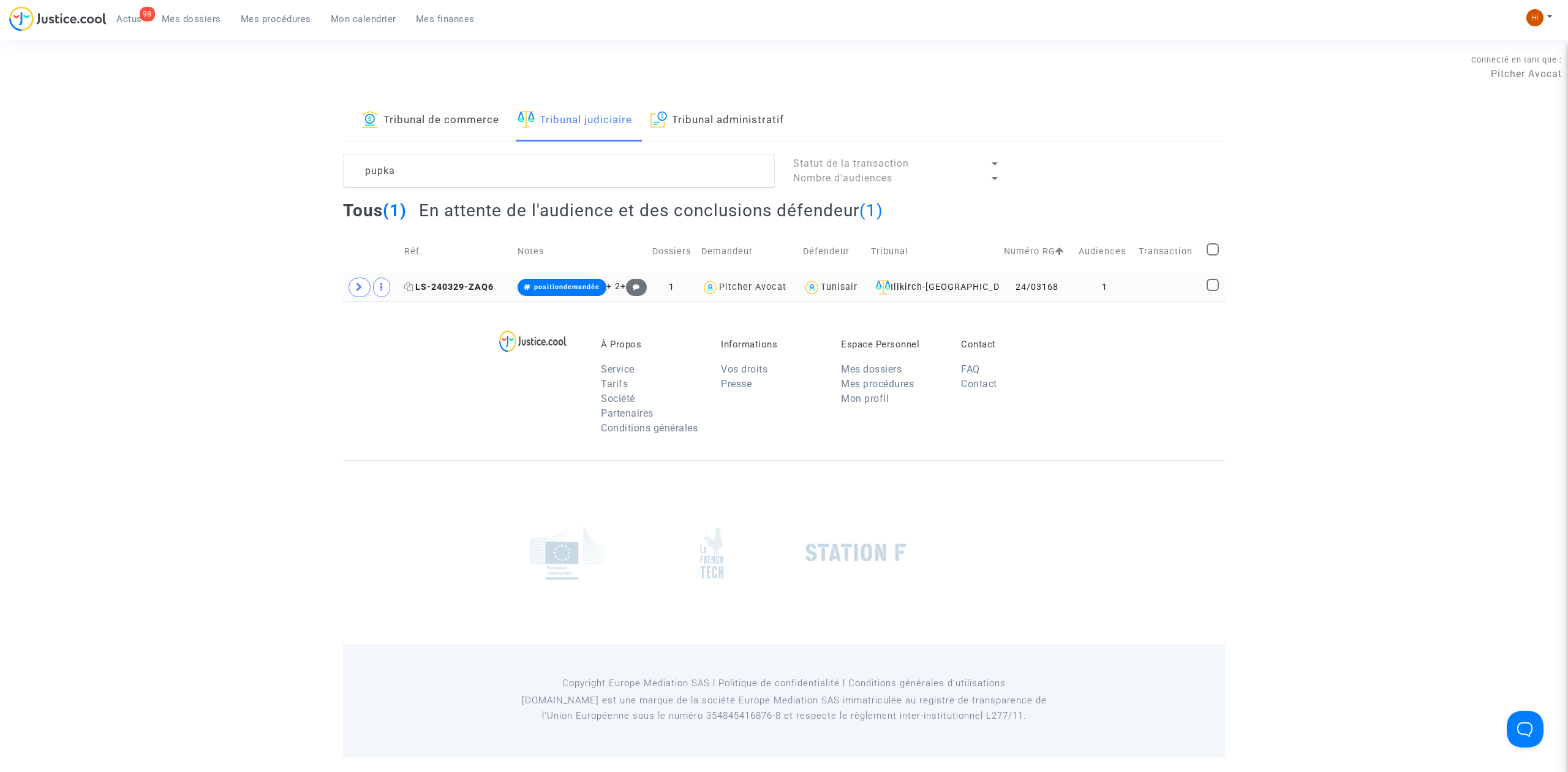
click at [468, 290] on span "LS-240329-ZAQ6" at bounding box center [448, 287] width 89 height 10
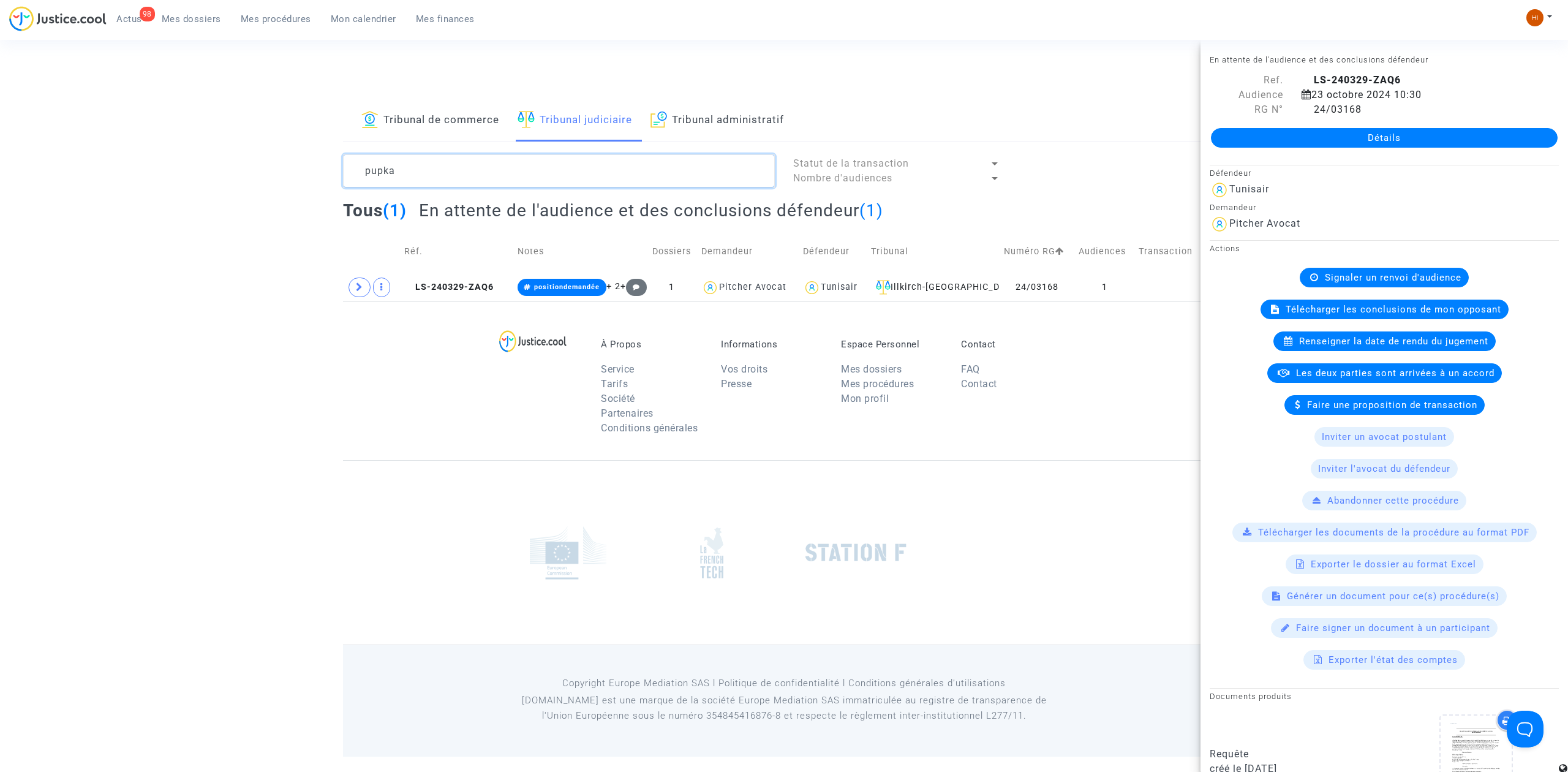
drag, startPoint x: 437, startPoint y: 188, endPoint x: 96, endPoint y: 180, distance: 341.1
click at [96, 180] on div "Tribunal de commerce Tribunal judiciaire Tribunal administratif pupka Statut de…" at bounding box center [784, 200] width 1568 height 202
paste textarea "LS-241211-WHJW"
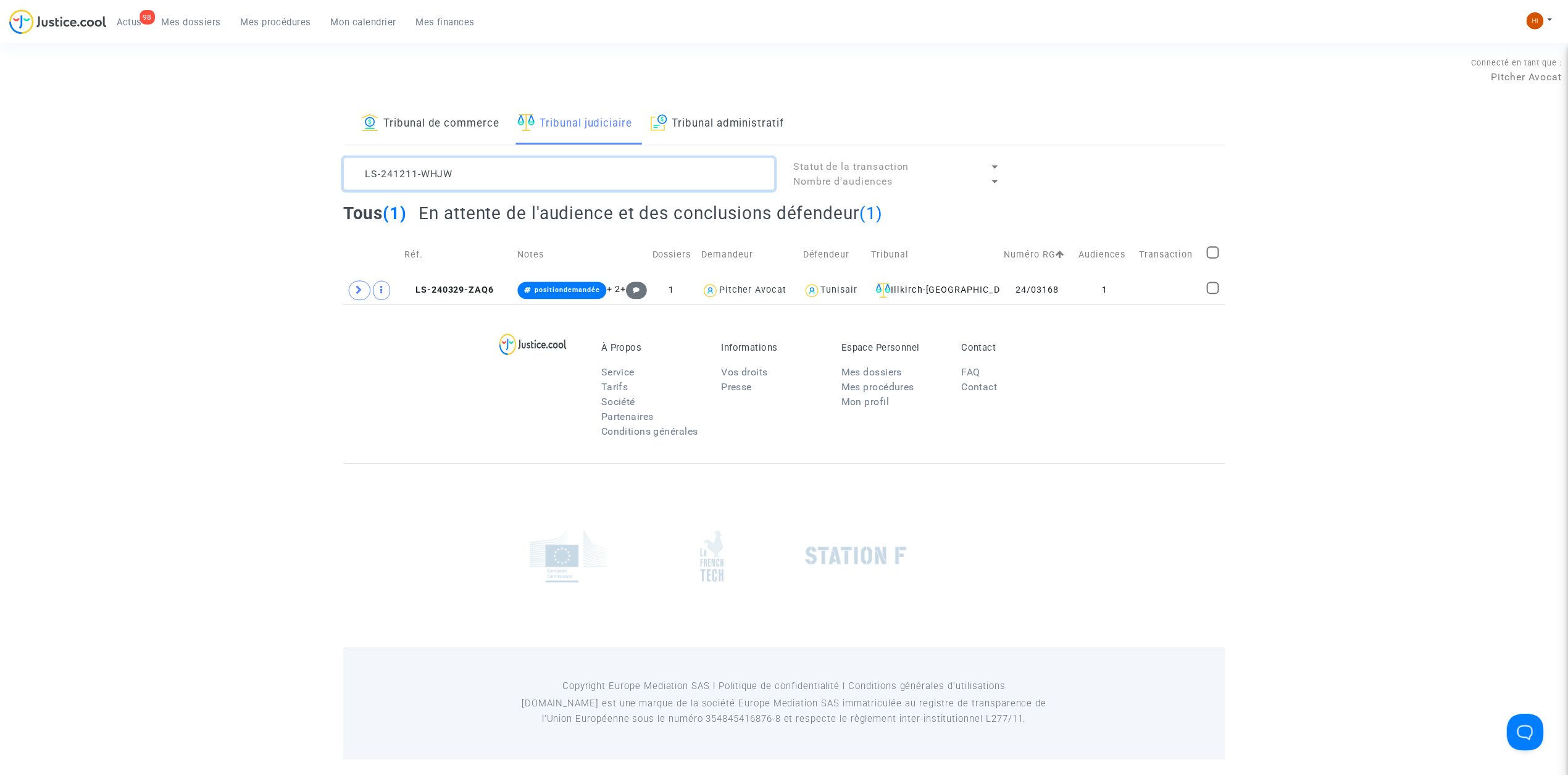
scroll to position [15, 0]
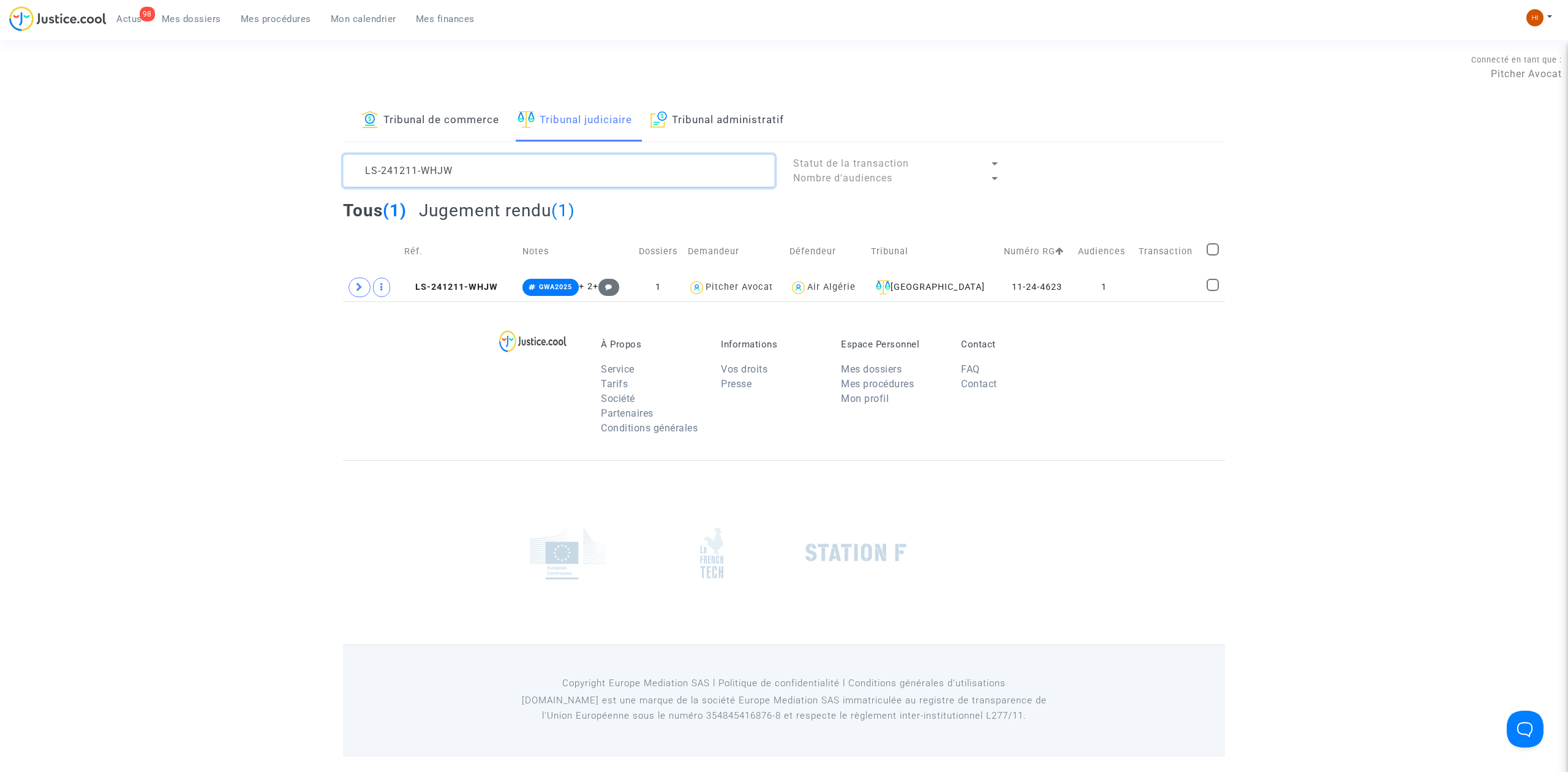
type textarea "LS-241211-WHJW"
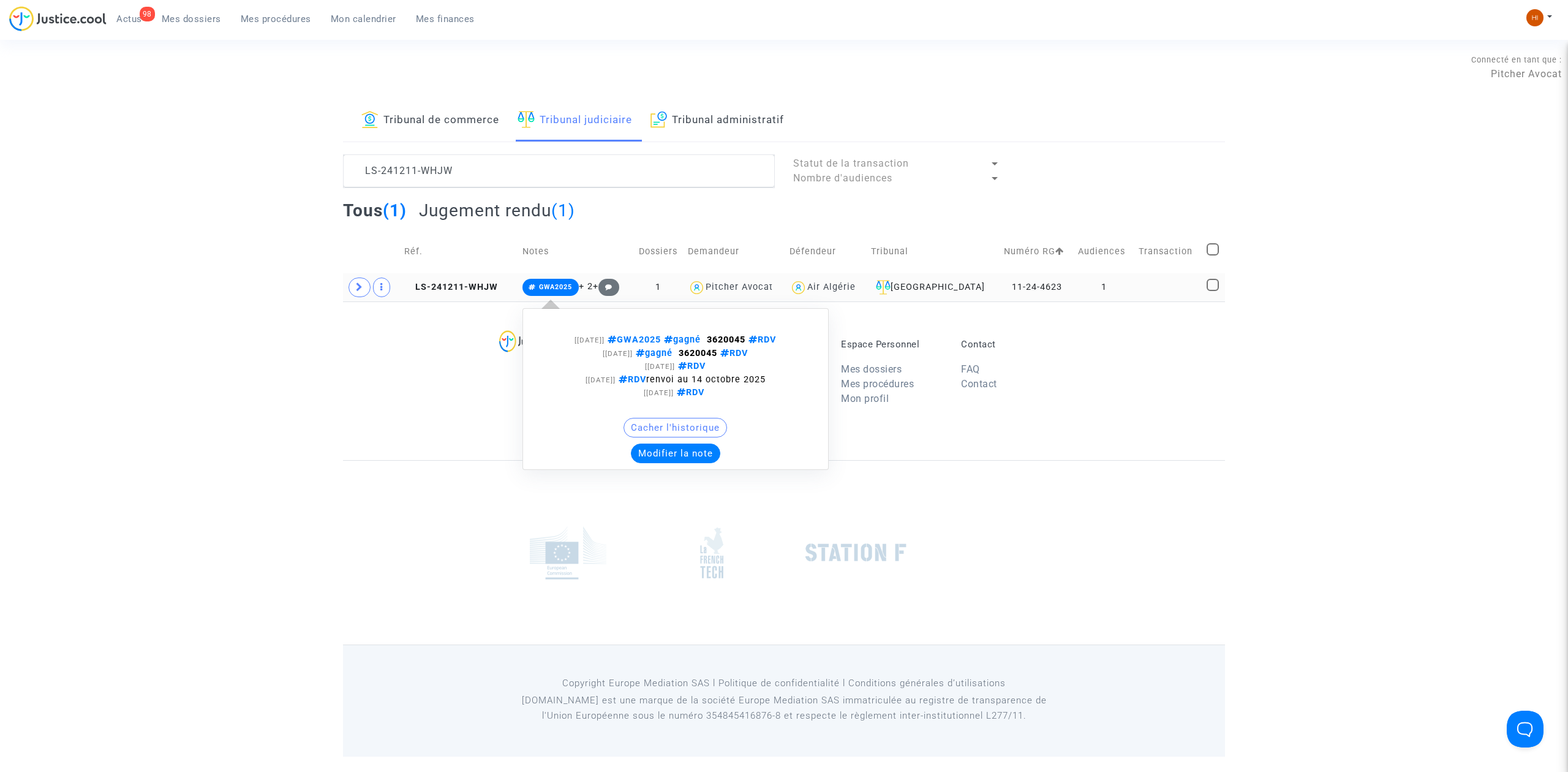
click at [568, 290] on span "GWA2025" at bounding box center [556, 286] width 33 height 8
click at [673, 453] on button "Modifier la note" at bounding box center [676, 453] width 89 height 19
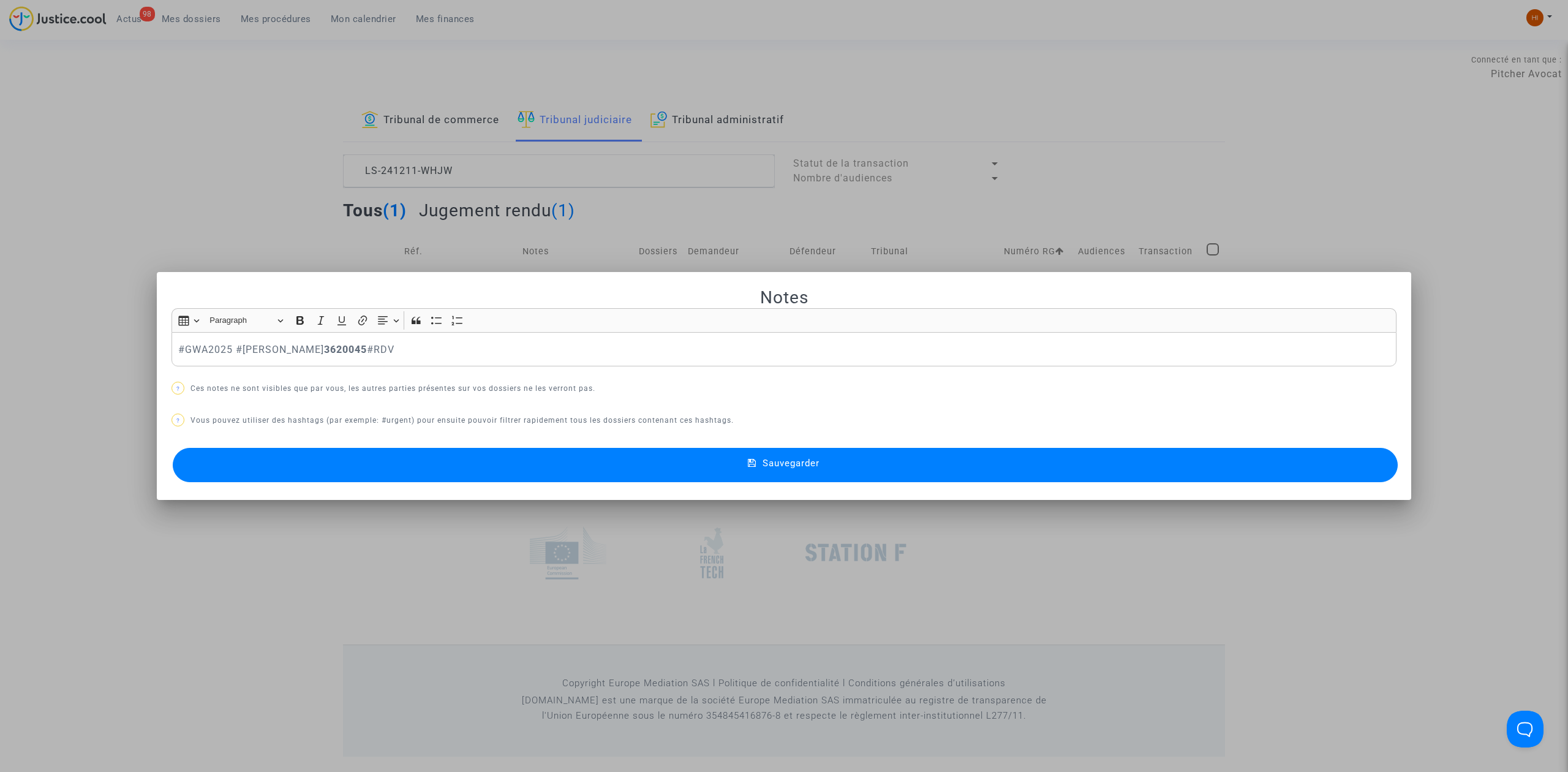
click at [236, 243] on div at bounding box center [784, 386] width 1568 height 772
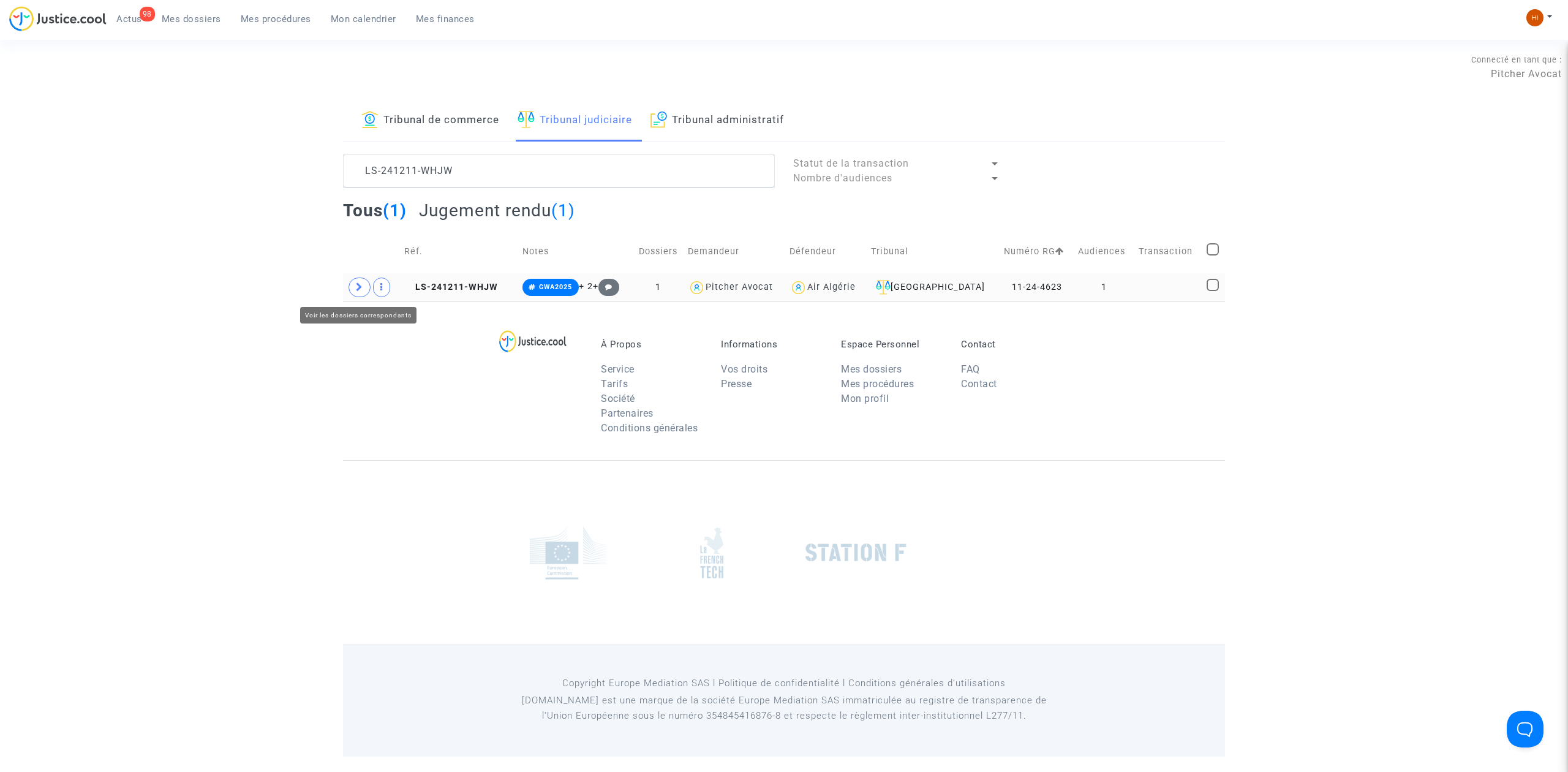
click at [359, 290] on icon at bounding box center [360, 287] width 8 height 9
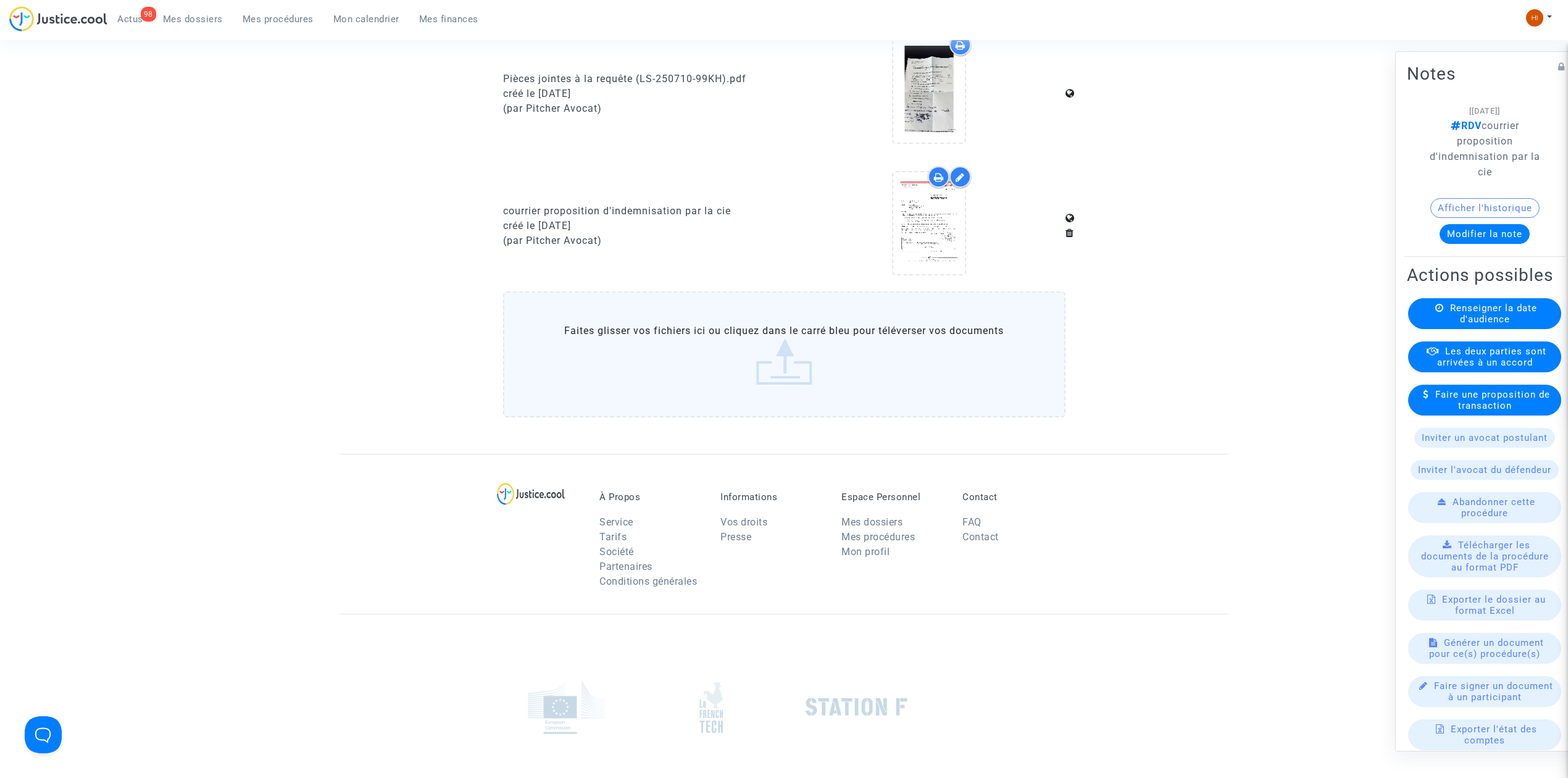
click at [288, 16] on span "Mes procédures" at bounding box center [278, 19] width 71 height 11
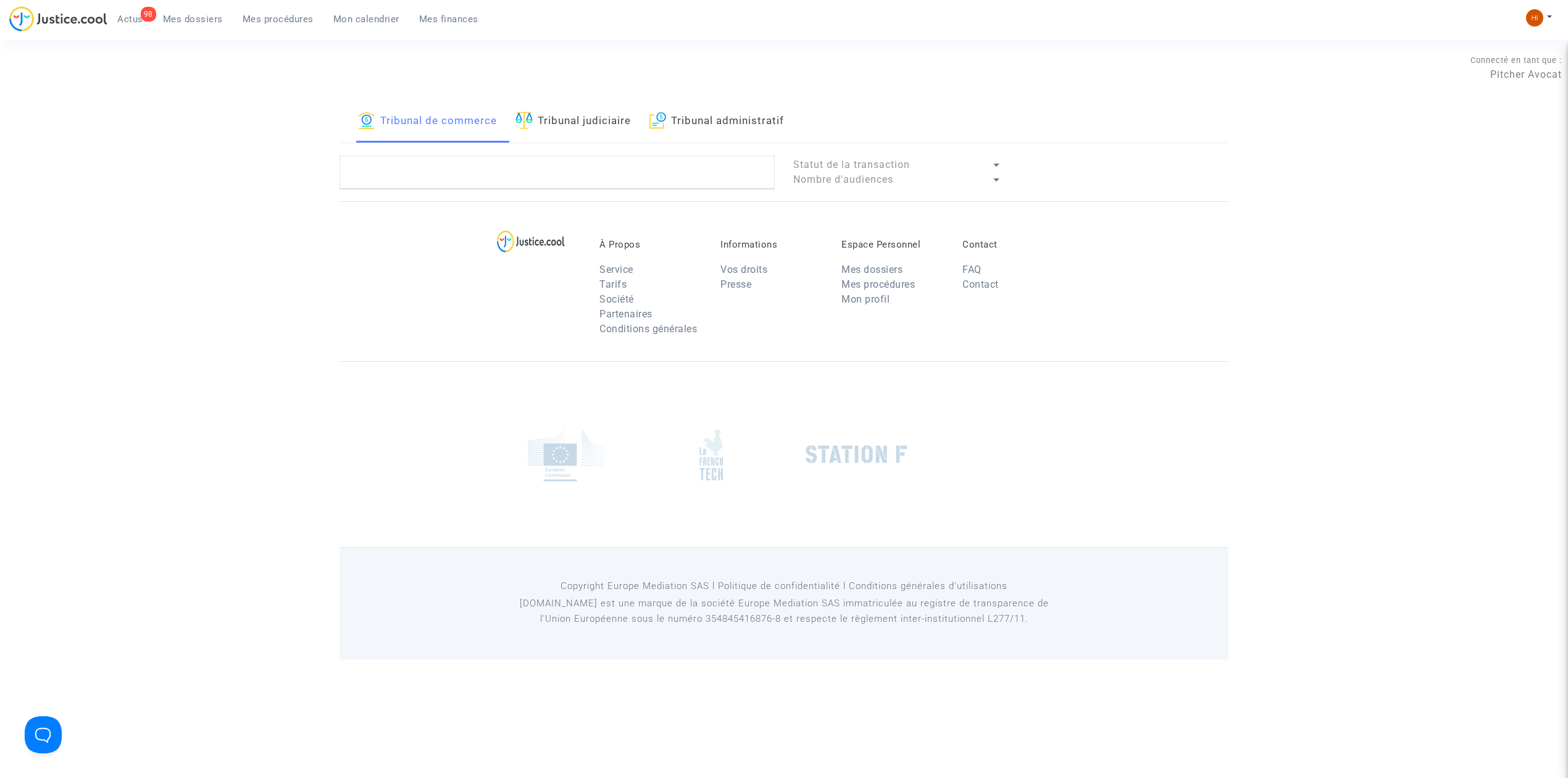
click at [529, 122] on img at bounding box center [524, 120] width 17 height 17
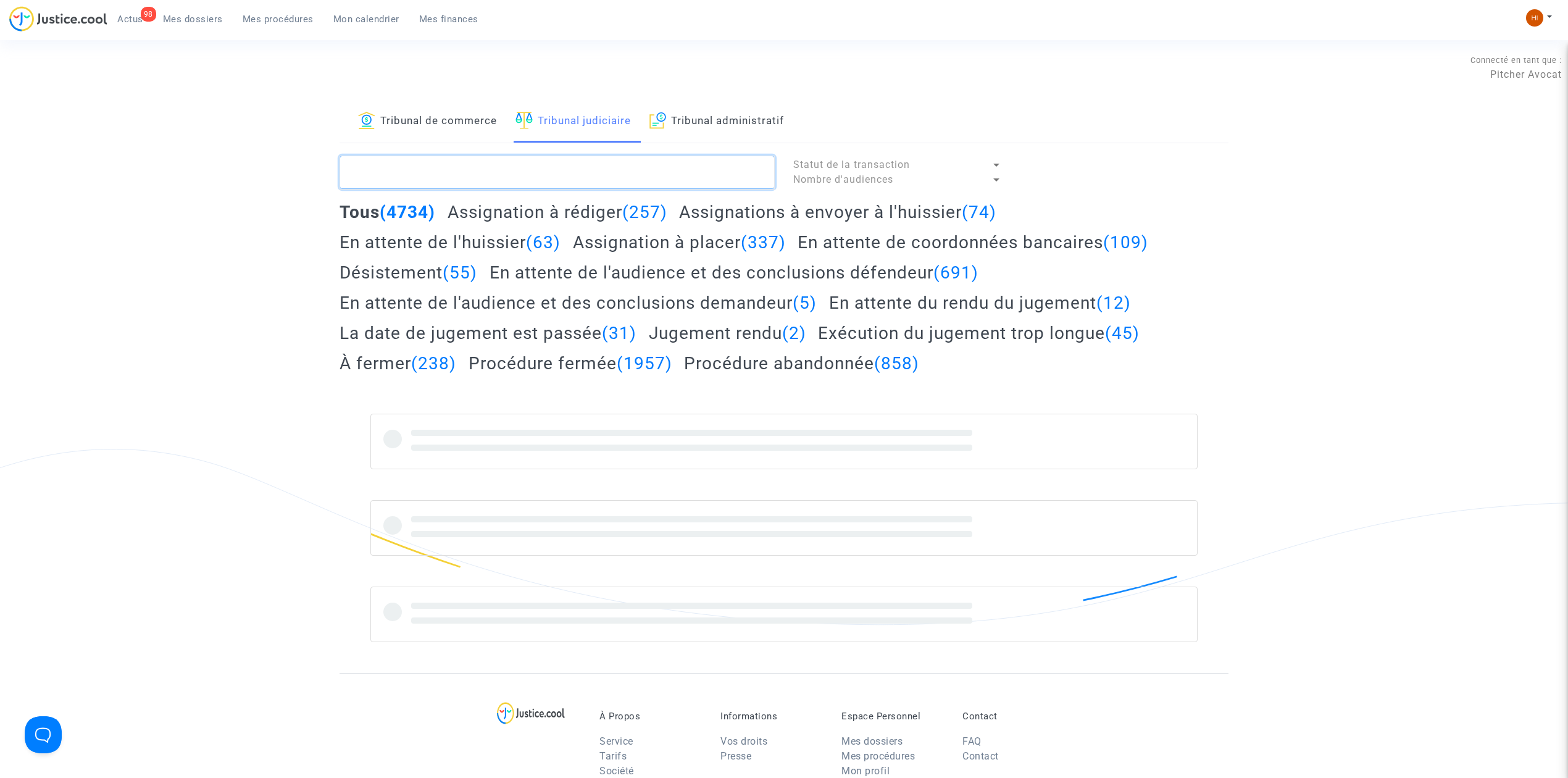
paste textarea "LS-221125-7UE8"
click at [540, 173] on textarea at bounding box center [557, 173] width 435 height 34
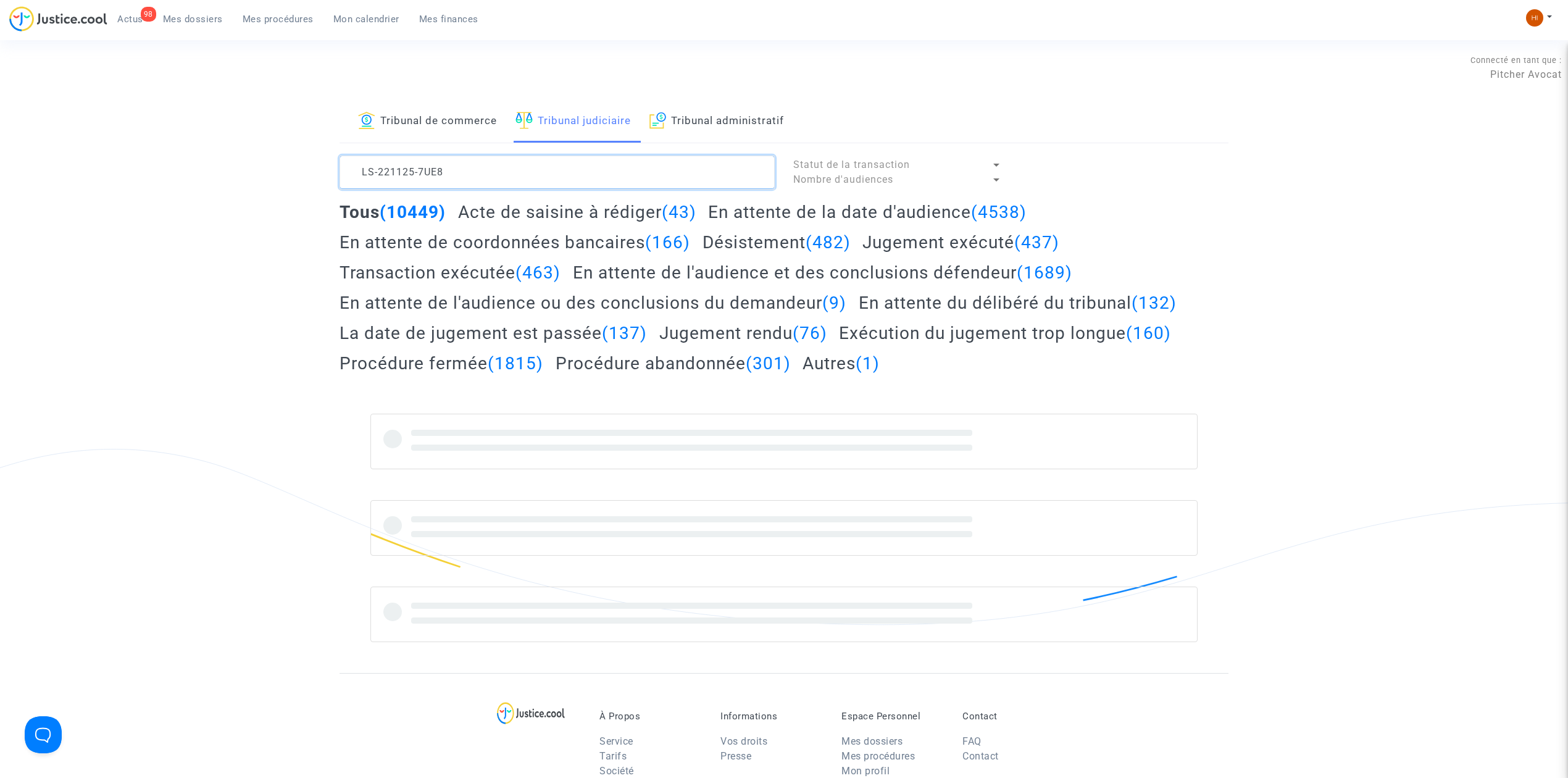
type textarea "LS-221125-7UE8"
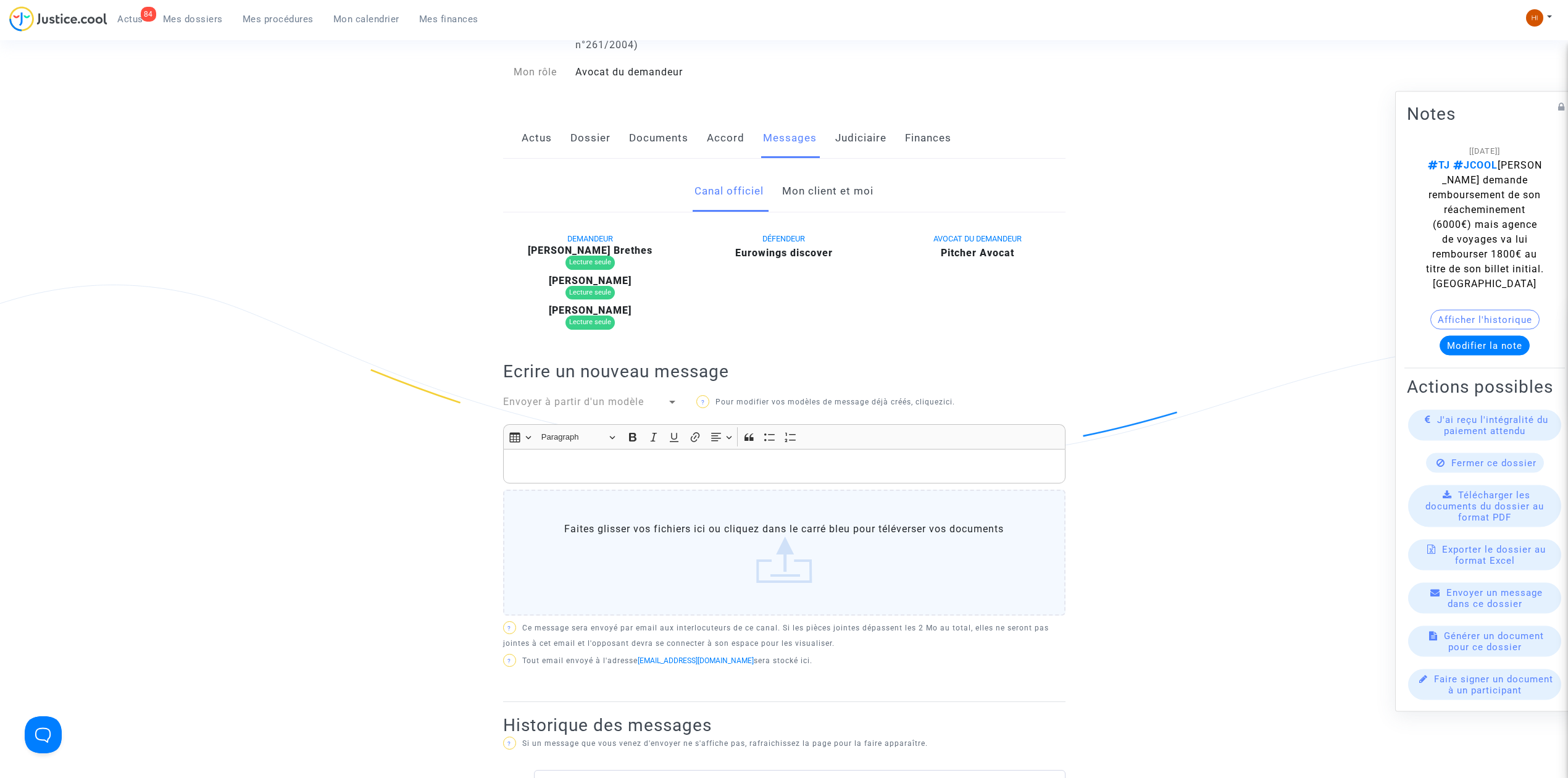
click at [701, 474] on p "Rich Text Editor, main" at bounding box center [784, 466] width 550 height 15
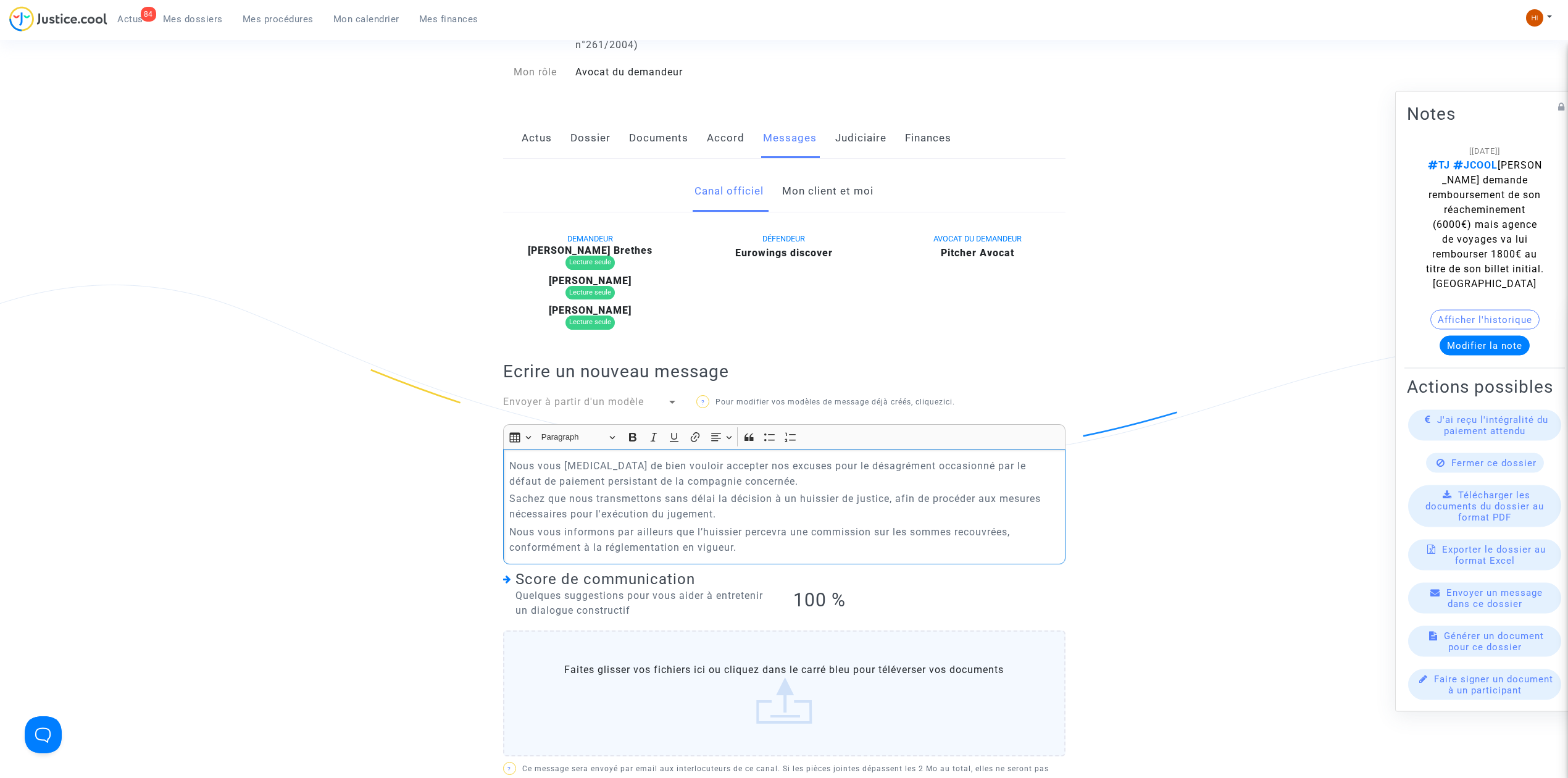
click at [509, 464] on p "Nous vous prions de bien vouloir accepter nos excuses pour le désagrément occas…" at bounding box center [784, 474] width 550 height 31
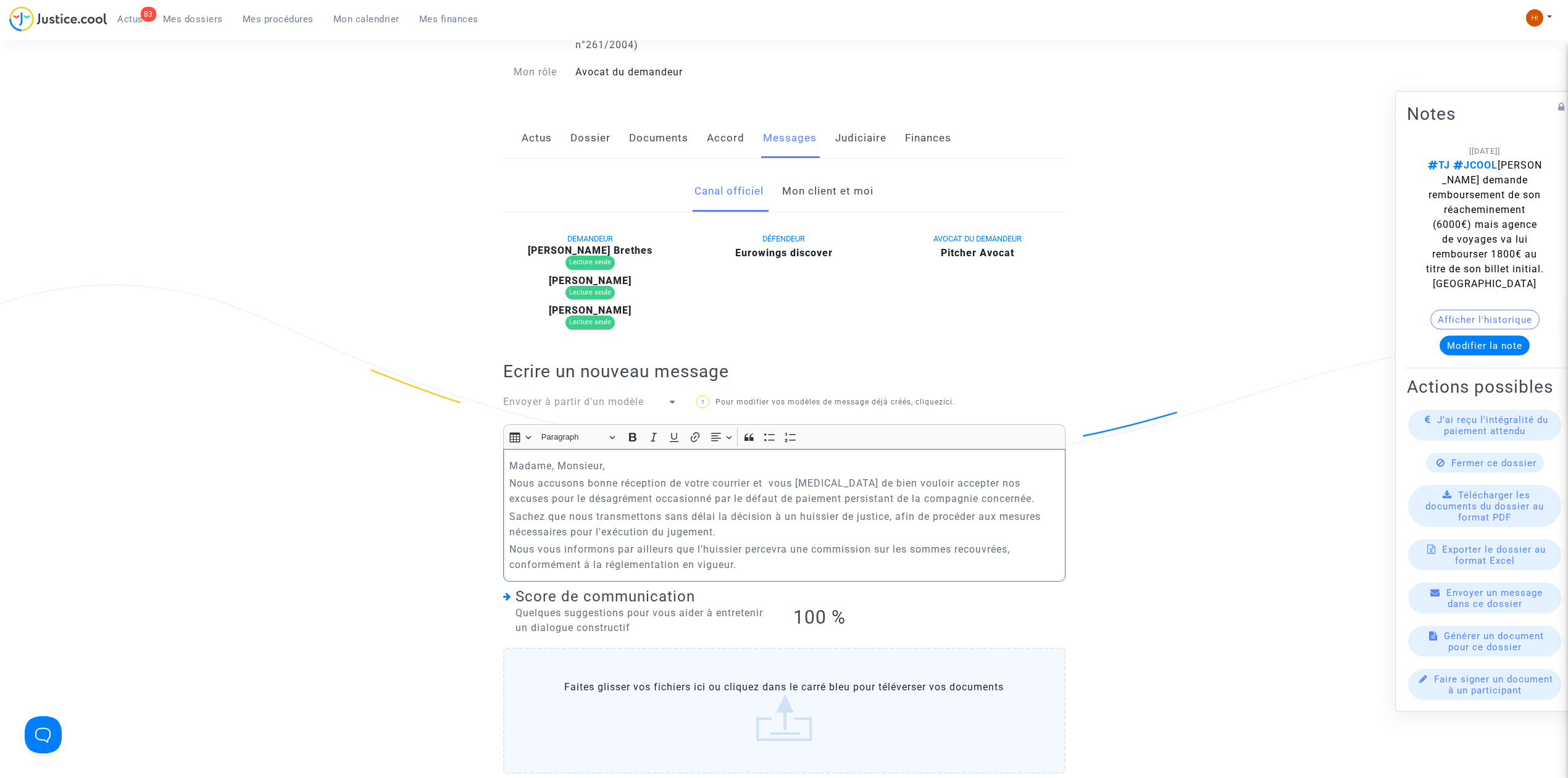
click at [991, 497] on p "Nous accusons bonne réception de votre courrier et vous prions de bien vouloir …" at bounding box center [784, 491] width 550 height 31
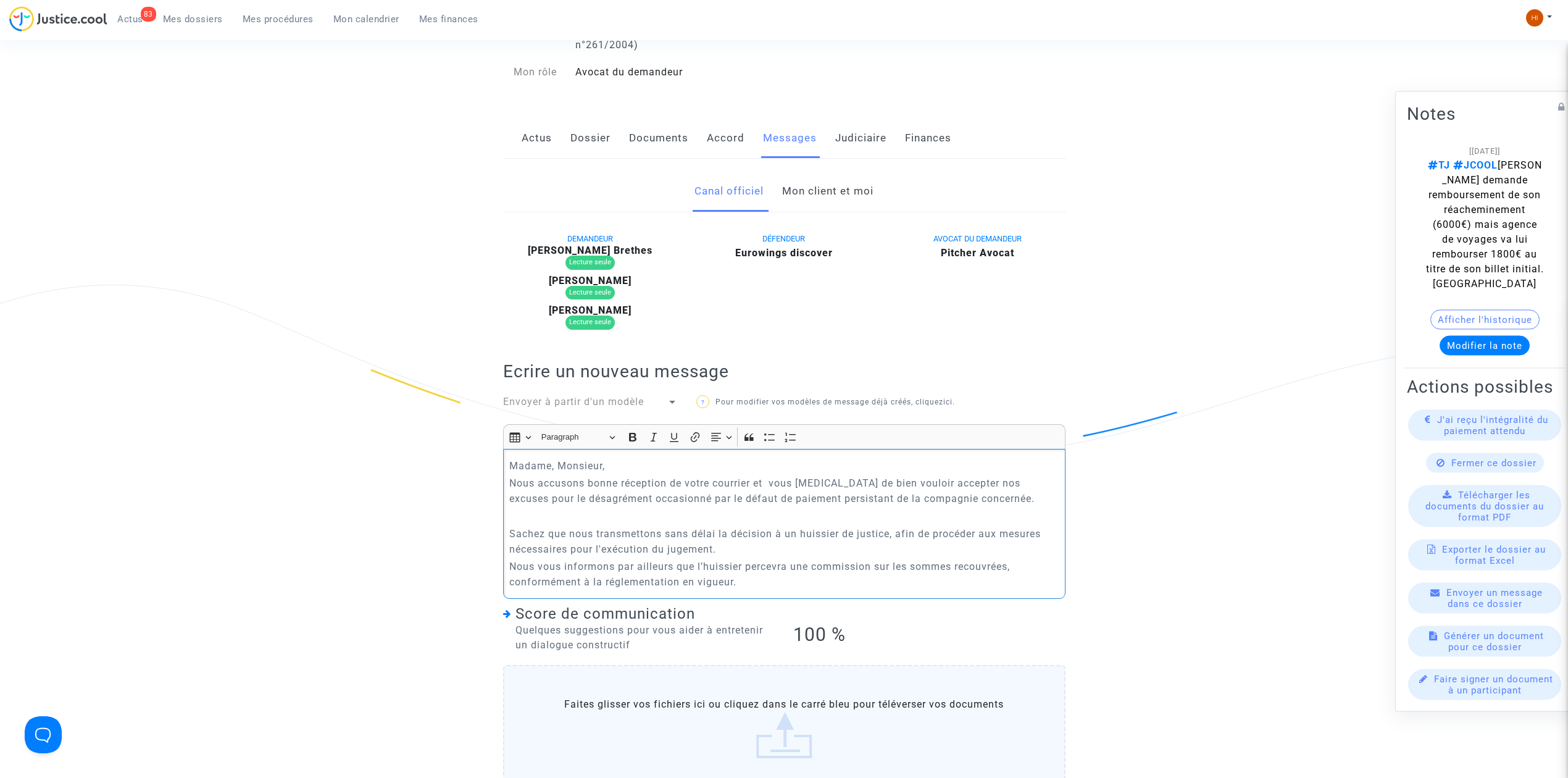
click at [566, 524] on p "Rich Text Editor, main" at bounding box center [784, 516] width 550 height 15
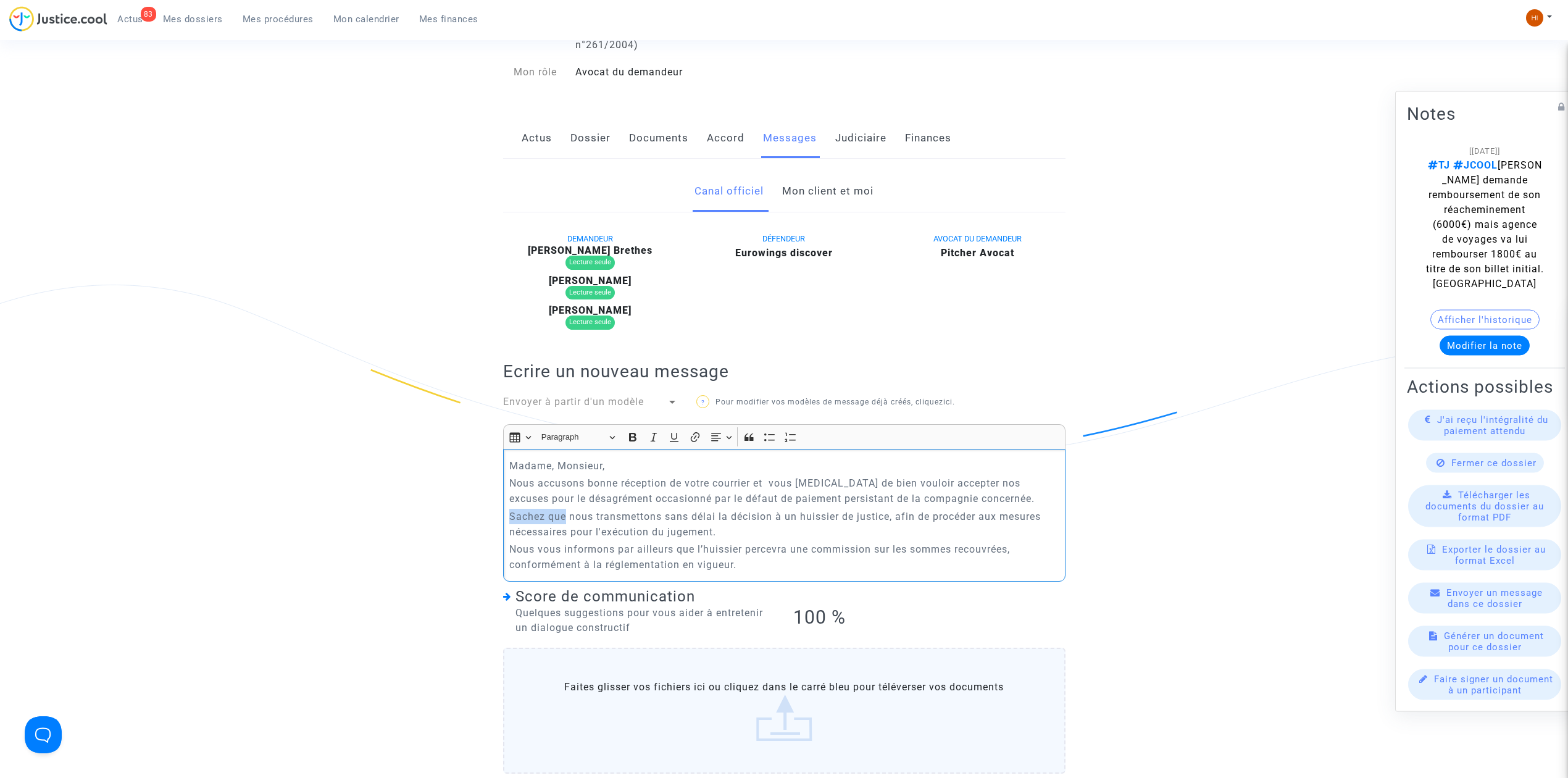
drag, startPoint x: 568, startPoint y: 519, endPoint x: 492, endPoint y: 526, distance: 76.3
drag, startPoint x: 951, startPoint y: 520, endPoint x: 986, endPoint y: 514, distance: 35.5
click at [987, 514] on p "Nous vous confirmons par le présent que nous transmettons sans délai la décisio…" at bounding box center [784, 524] width 550 height 31
click at [948, 534] on p "Nous vous confirmons par le présent que nous transmettons sans délai la décisio…" at bounding box center [784, 524] width 550 height 31
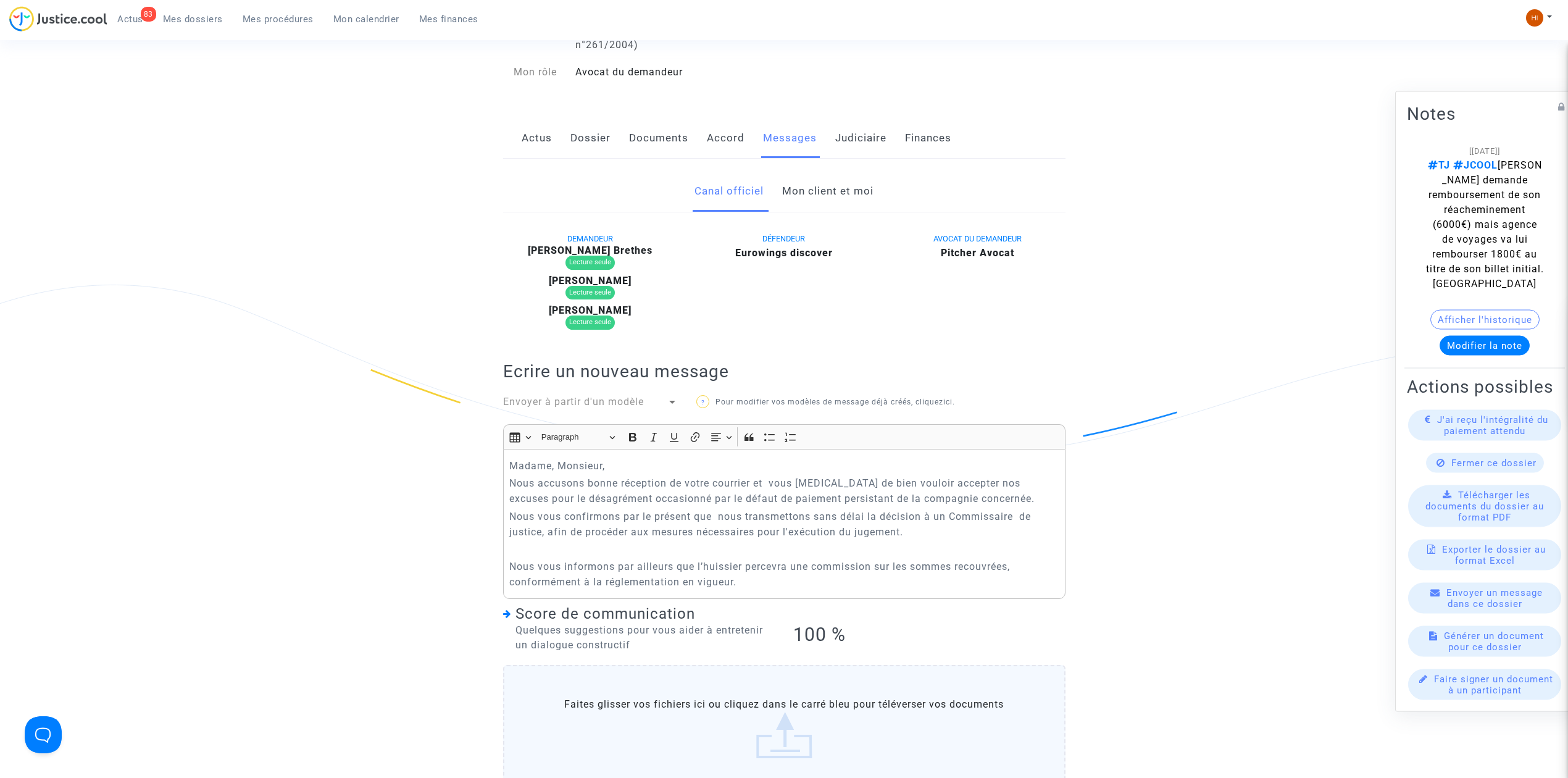
click at [606, 542] on div "Madame, Monsieur, Nous accusons bonne réception de votre courrier et vous prion…" at bounding box center [784, 524] width 562 height 151
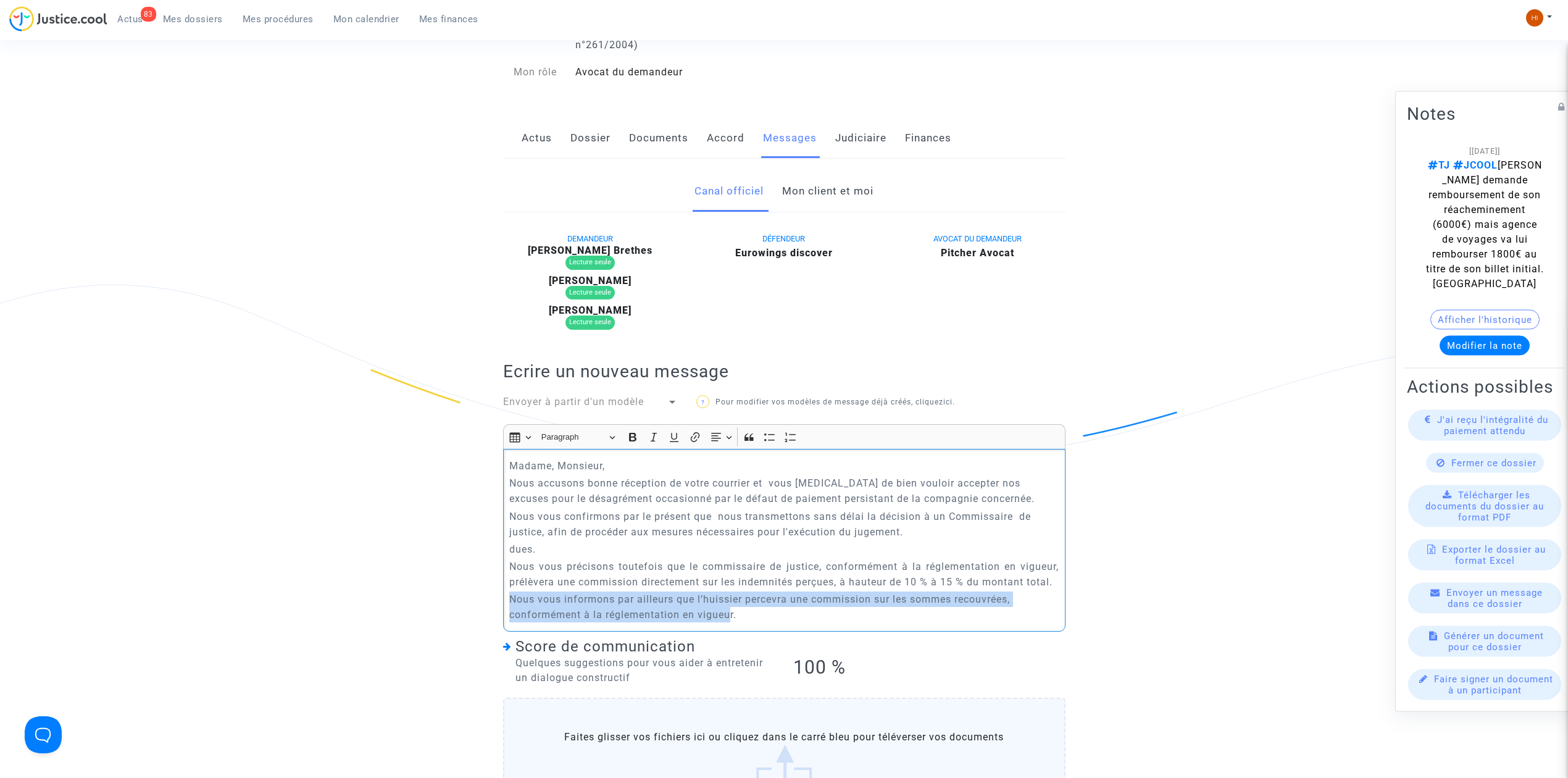
drag, startPoint x: 705, startPoint y: 640, endPoint x: 499, endPoint y: 619, distance: 207.1
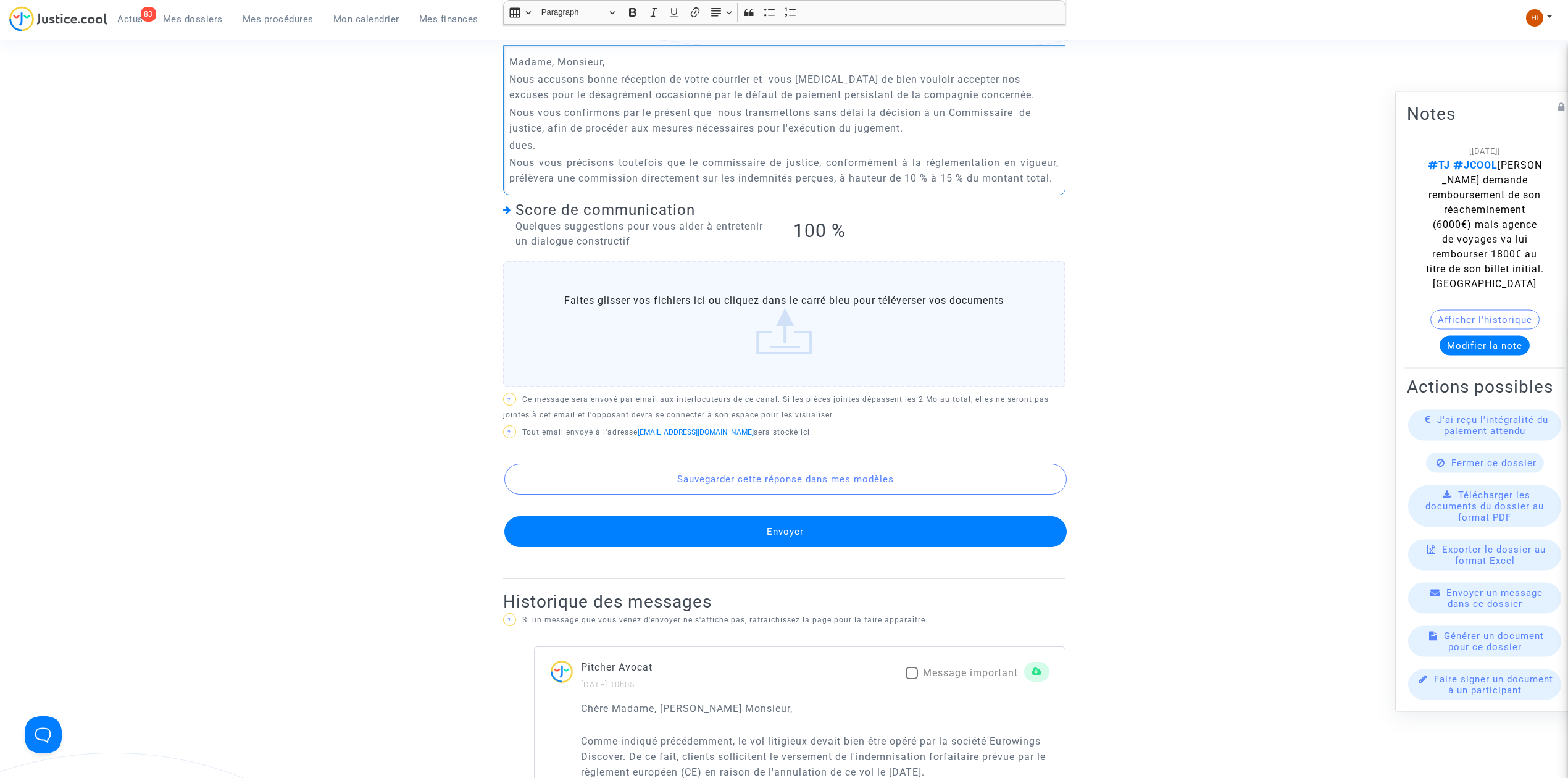
scroll to position [164, 0]
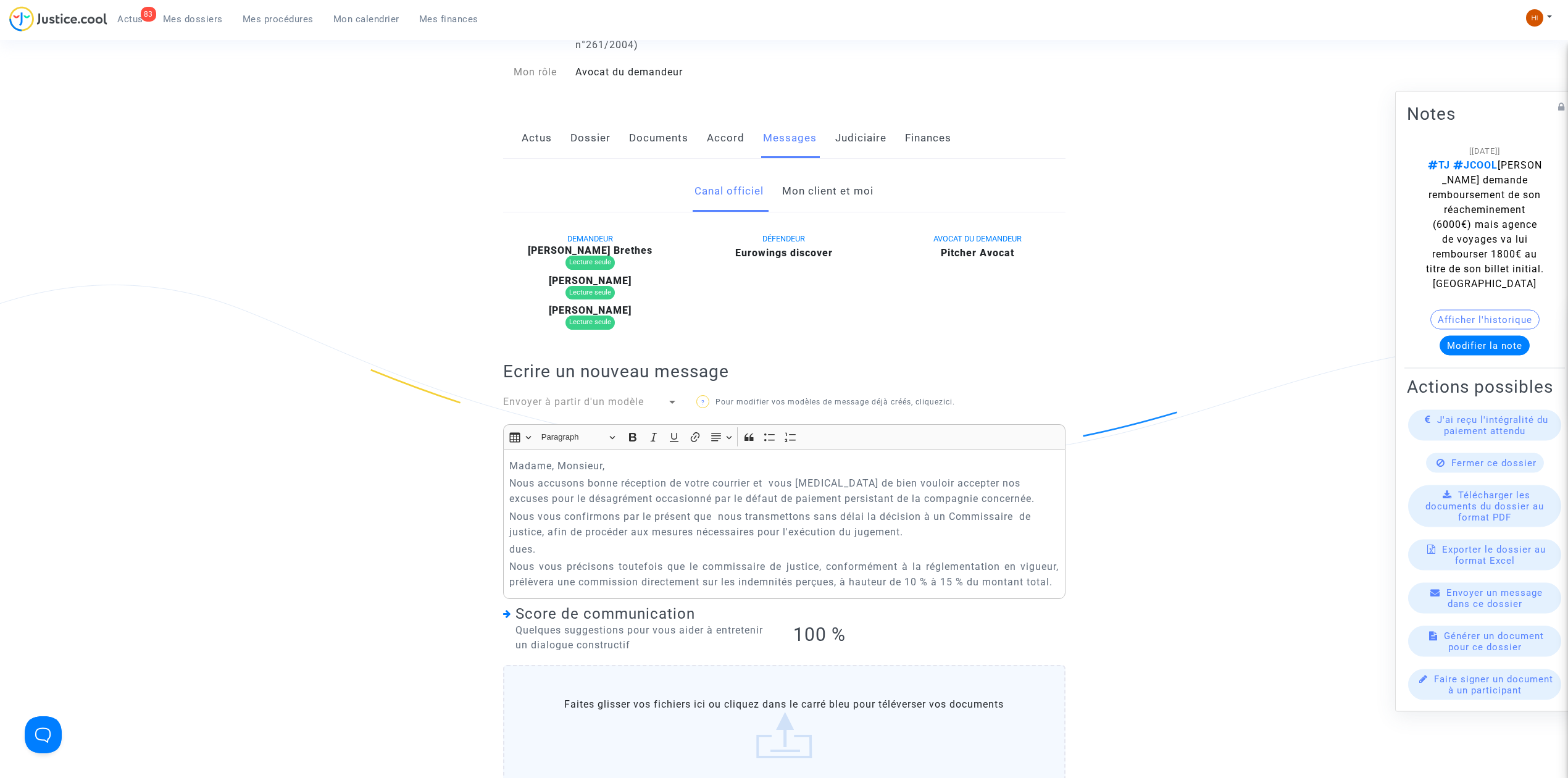
click at [698, 589] on p "Nous vous précisons toutefois que le commissaire de justice, conformément à la …" at bounding box center [784, 574] width 550 height 31
click at [1058, 591] on div "Madame, Monsieur, Nous accusons bonne réception de votre courrier et vous prion…" at bounding box center [784, 524] width 562 height 151
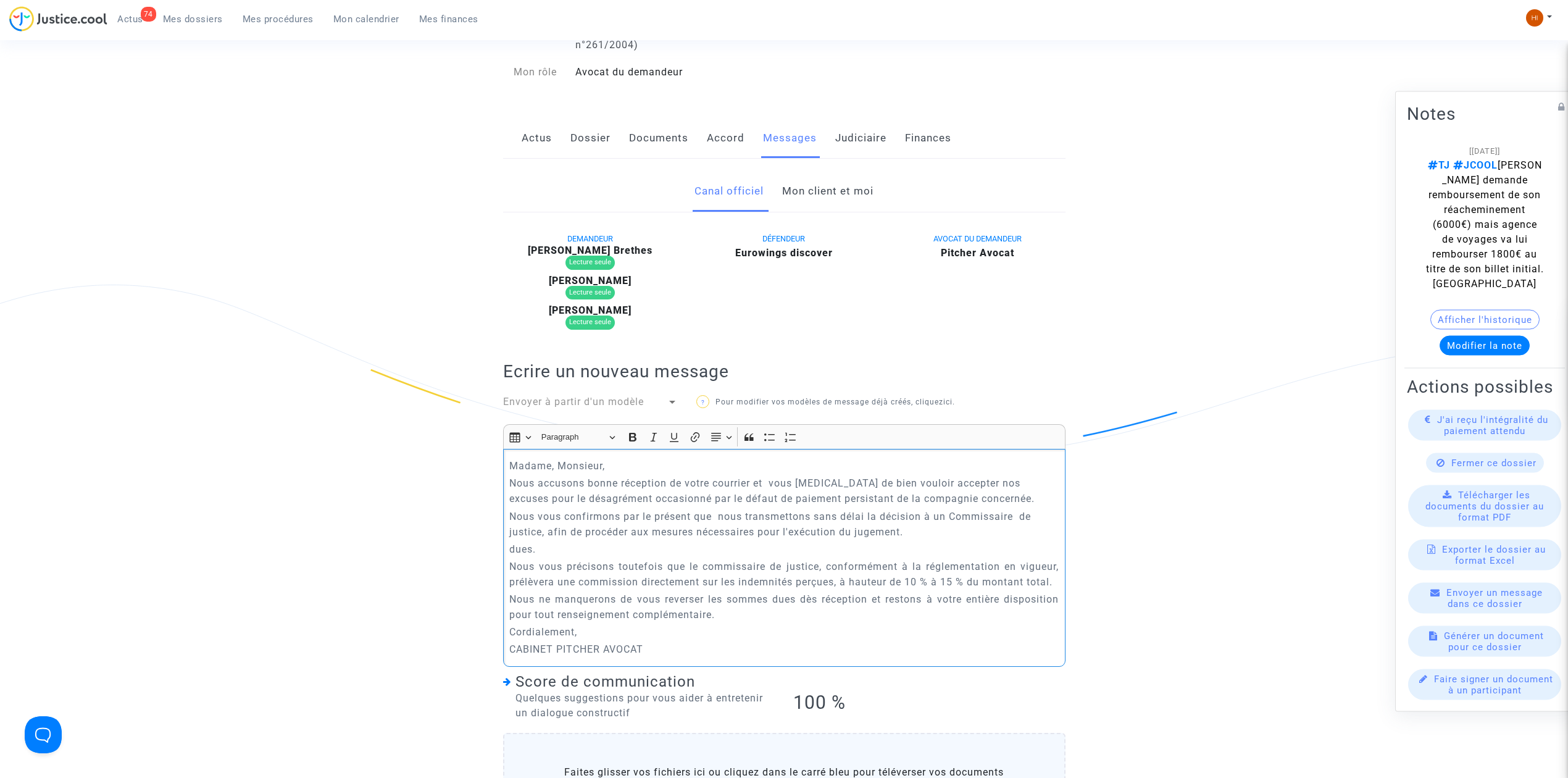
click at [793, 544] on p "dues." at bounding box center [784, 549] width 550 height 15
click at [911, 535] on p "Nous vous confirmons par le présent que nous transmettons sans délai la décisio…" at bounding box center [784, 524] width 550 height 31
drag, startPoint x: 633, startPoint y: 551, endPoint x: 458, endPoint y: 546, distance: 175.1
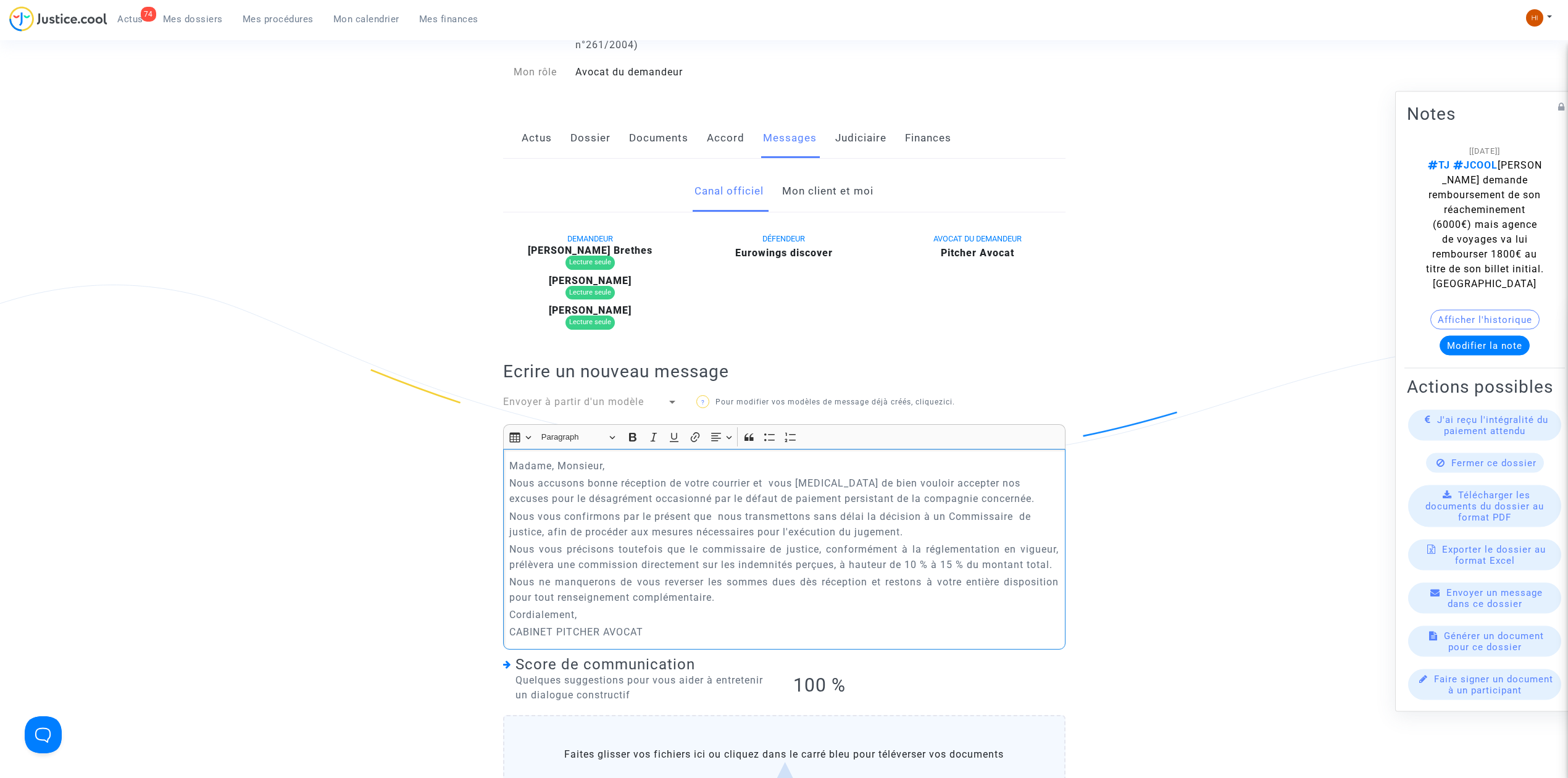
click at [668, 628] on p "CABINET PITCHER AVOCAT" at bounding box center [784, 632] width 550 height 15
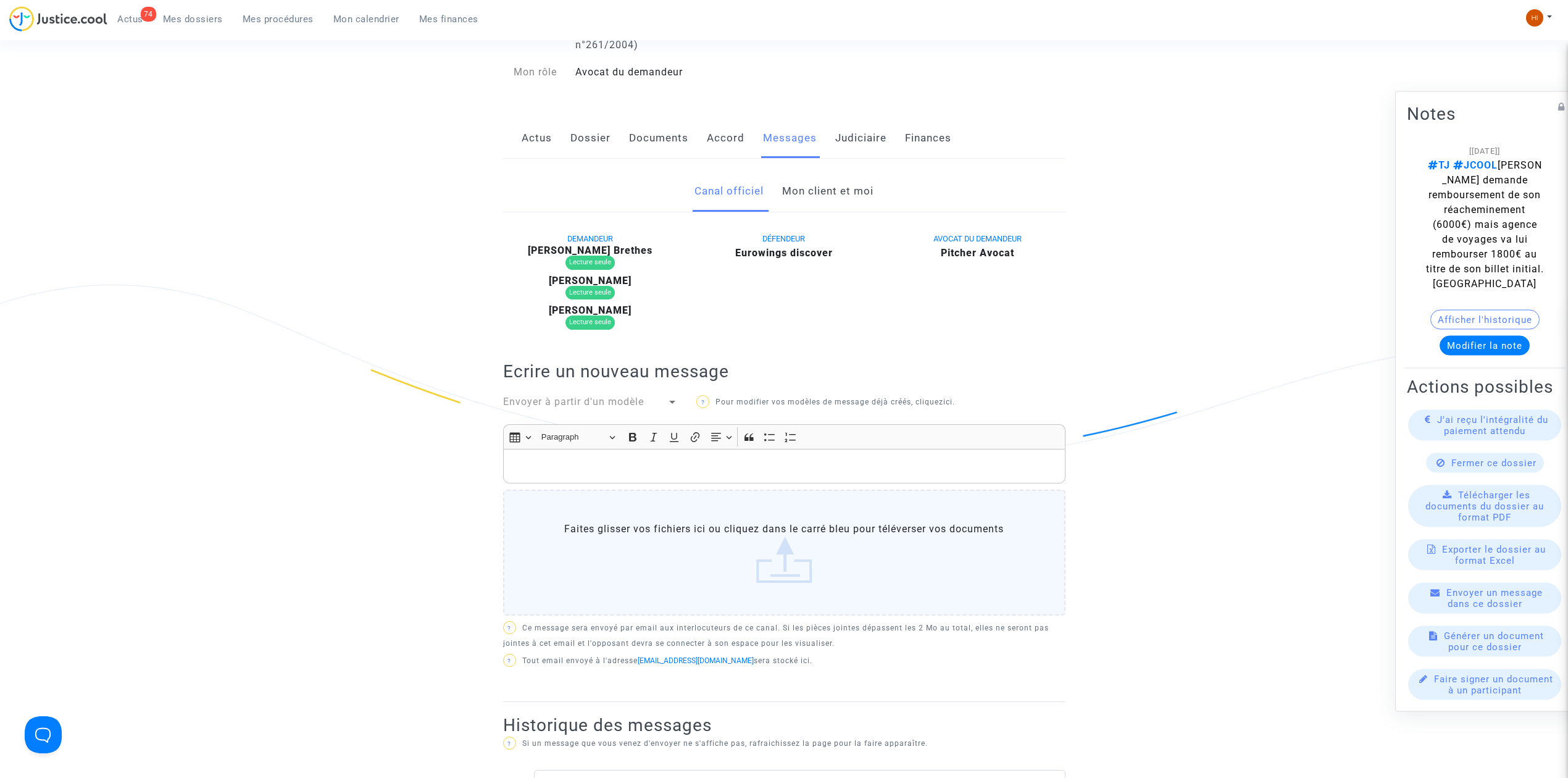
click at [835, 193] on link "Mon client et moi" at bounding box center [828, 191] width 91 height 41
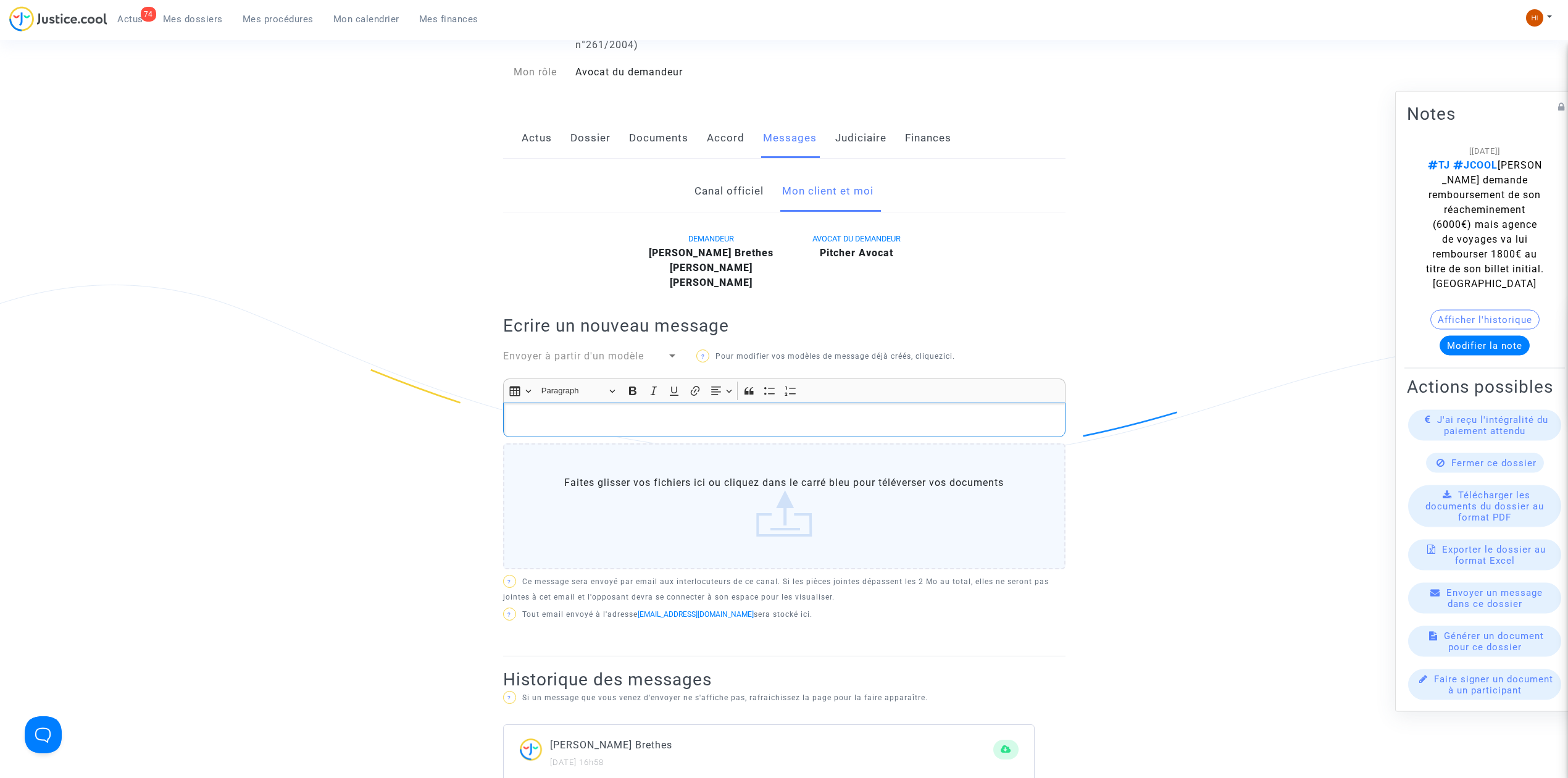
click at [842, 428] on p "Rich Text Editor, main" at bounding box center [784, 420] width 550 height 15
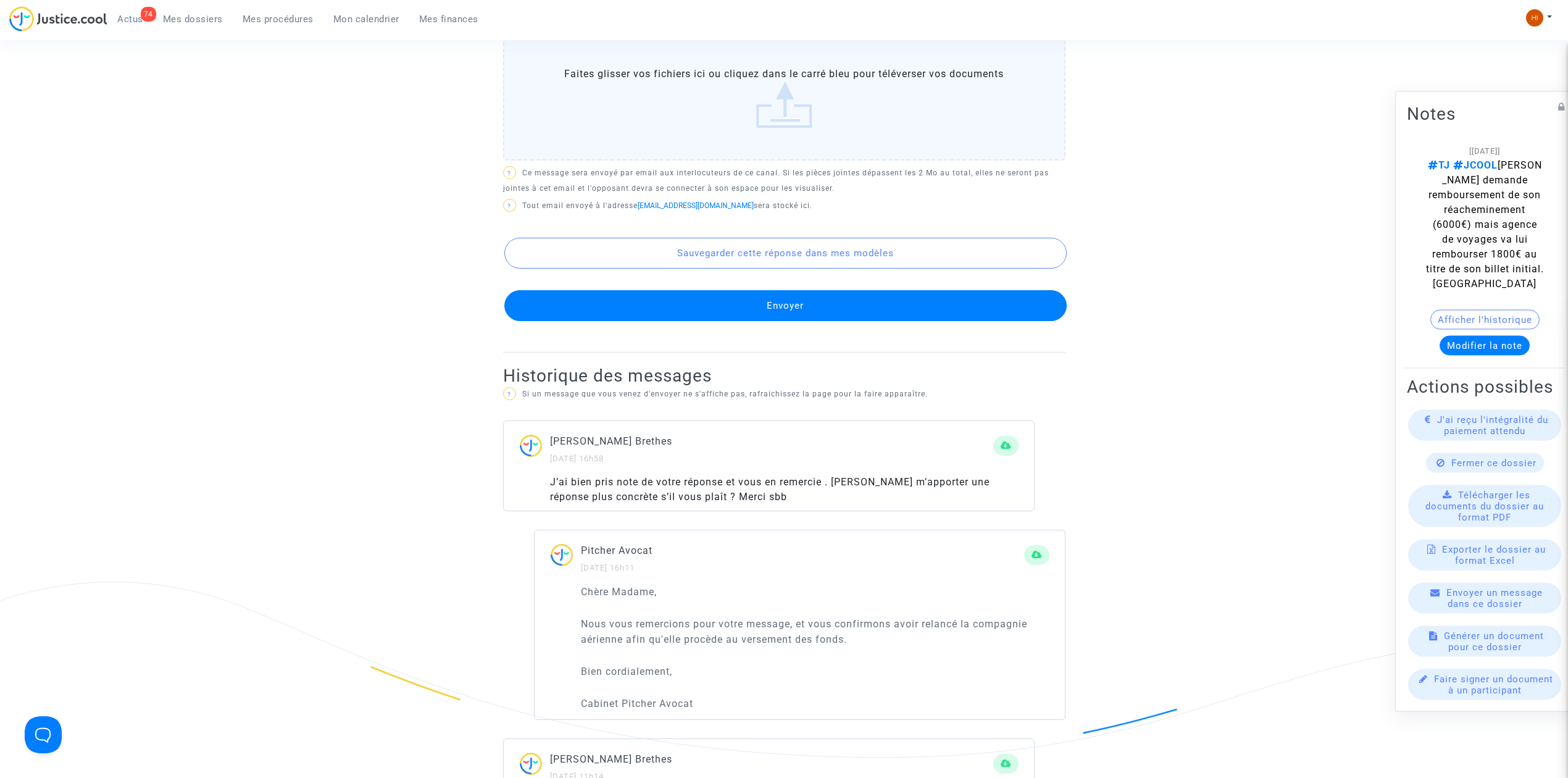
scroll to position [741, 0]
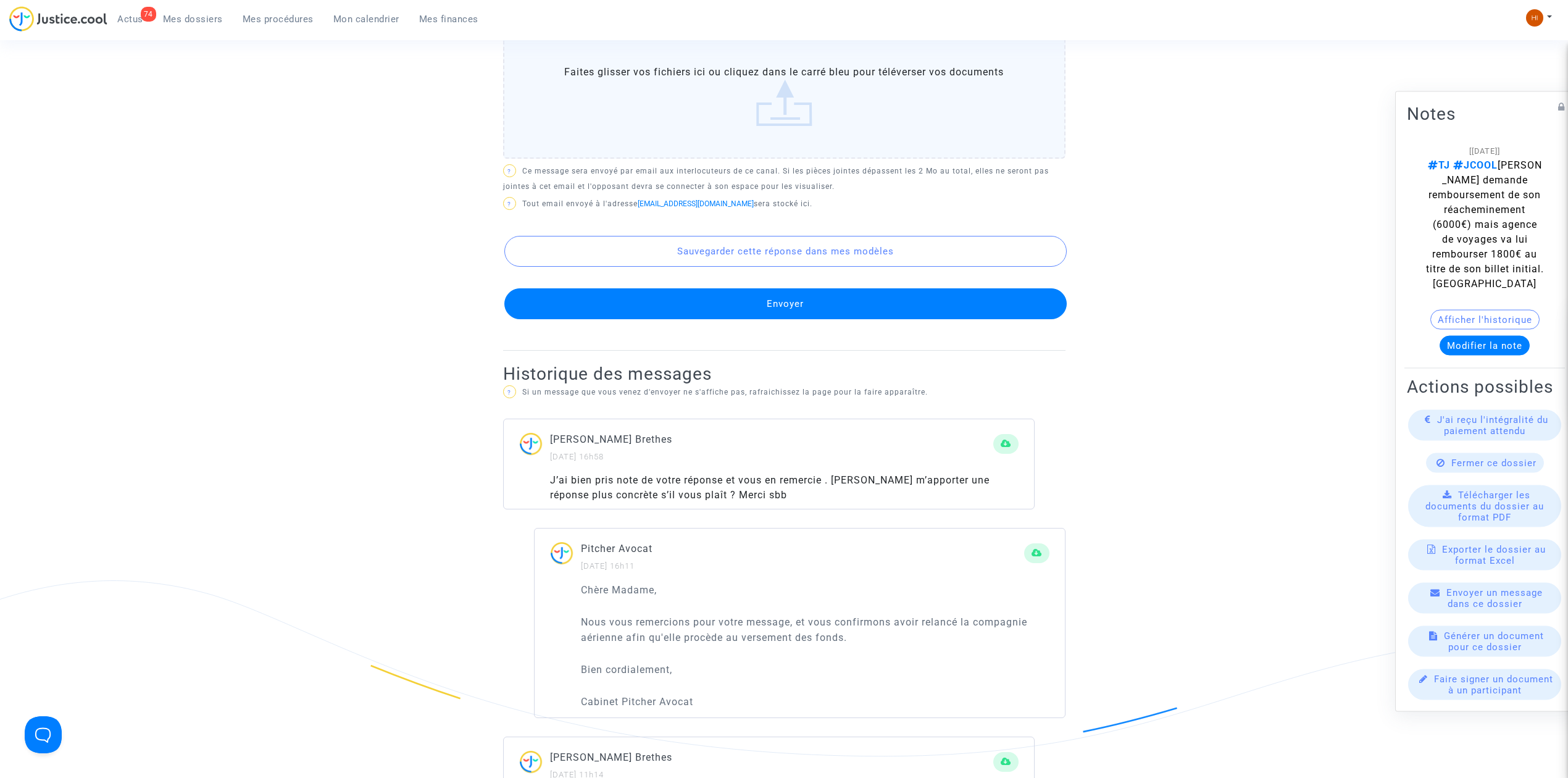
click at [911, 319] on button "Envoyer" at bounding box center [785, 304] width 562 height 31
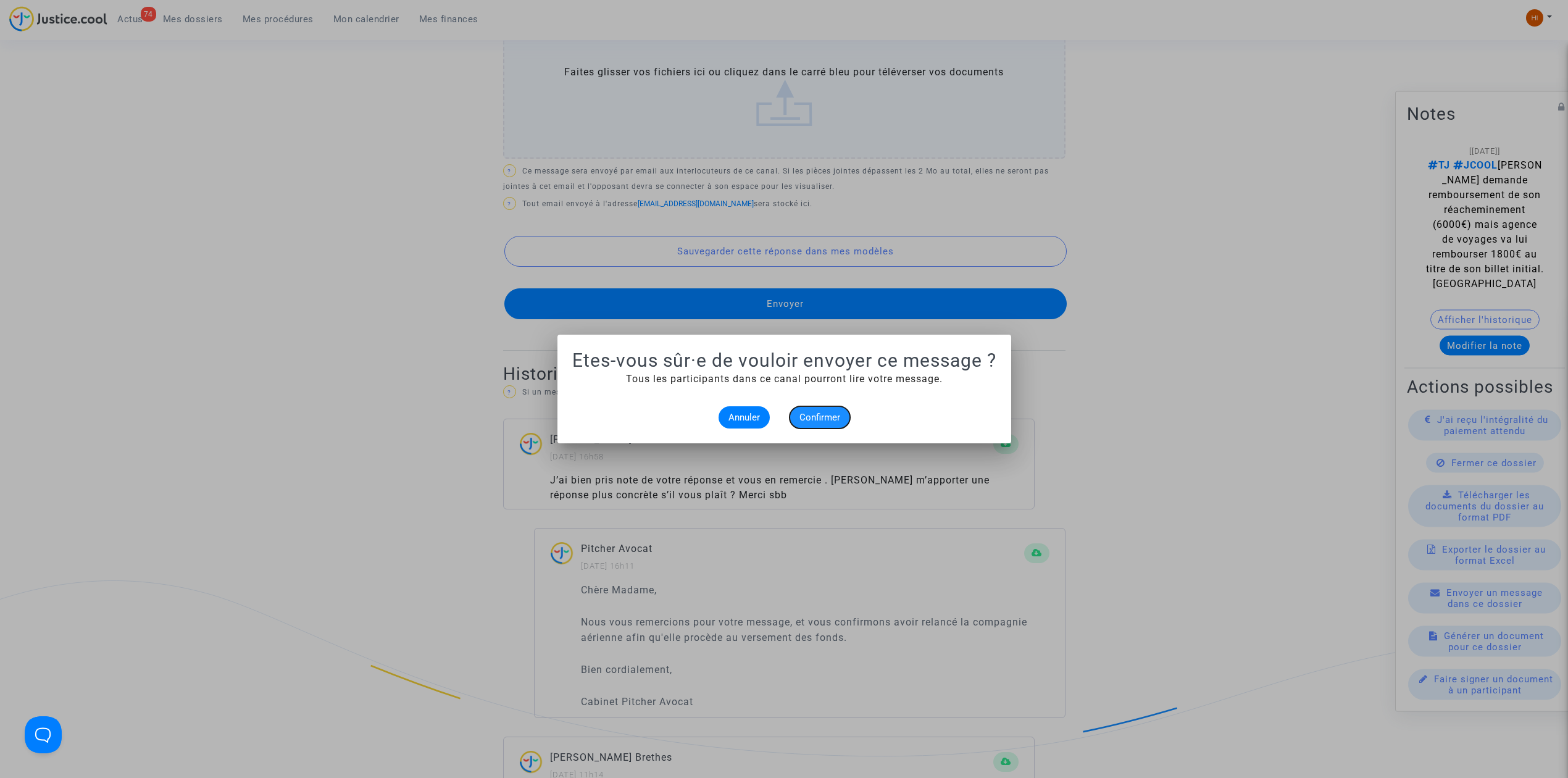
click at [821, 418] on span "Confirmer" at bounding box center [820, 418] width 41 height 11
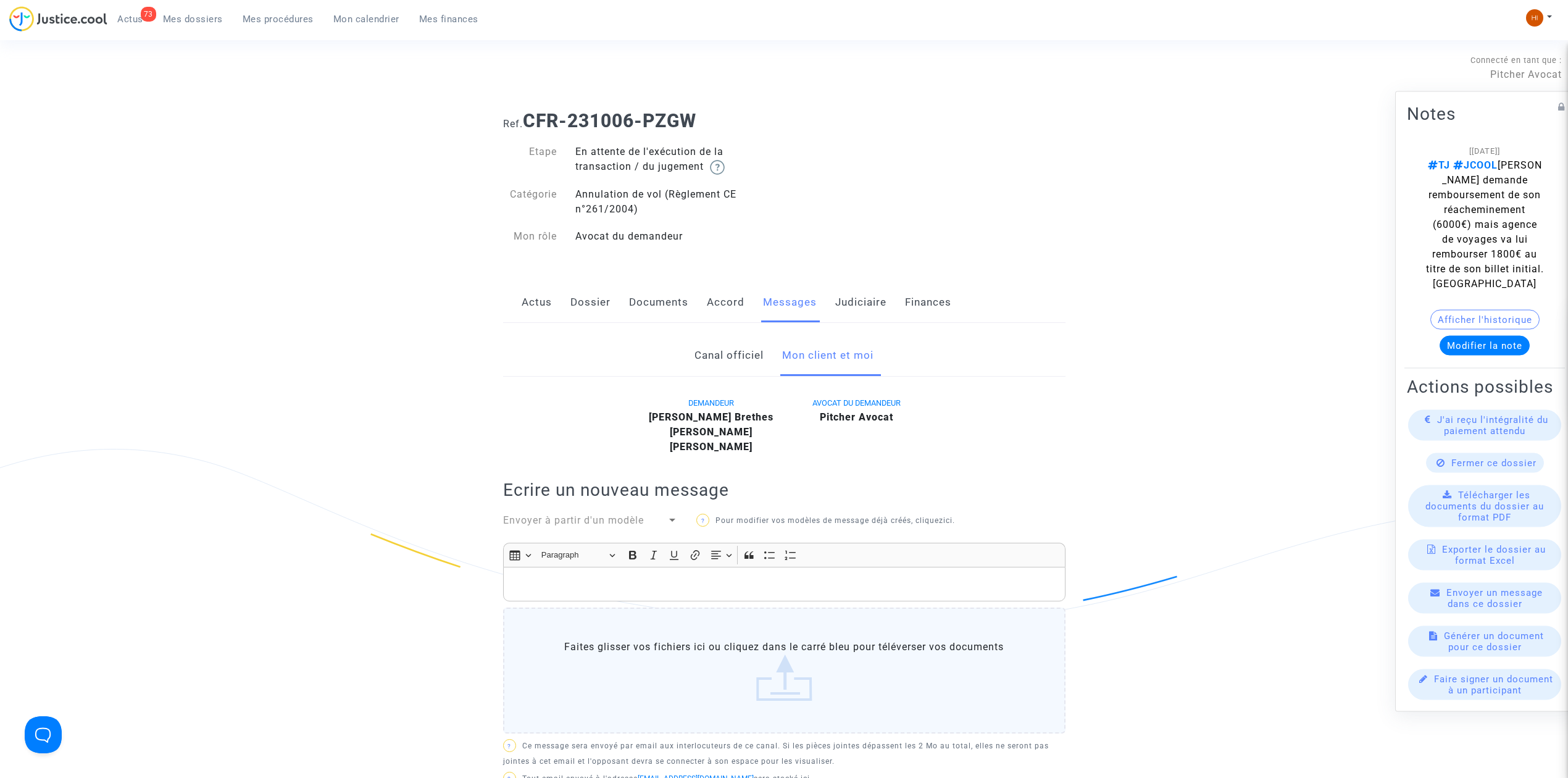
click at [878, 291] on link "Judiciaire" at bounding box center [860, 302] width 51 height 41
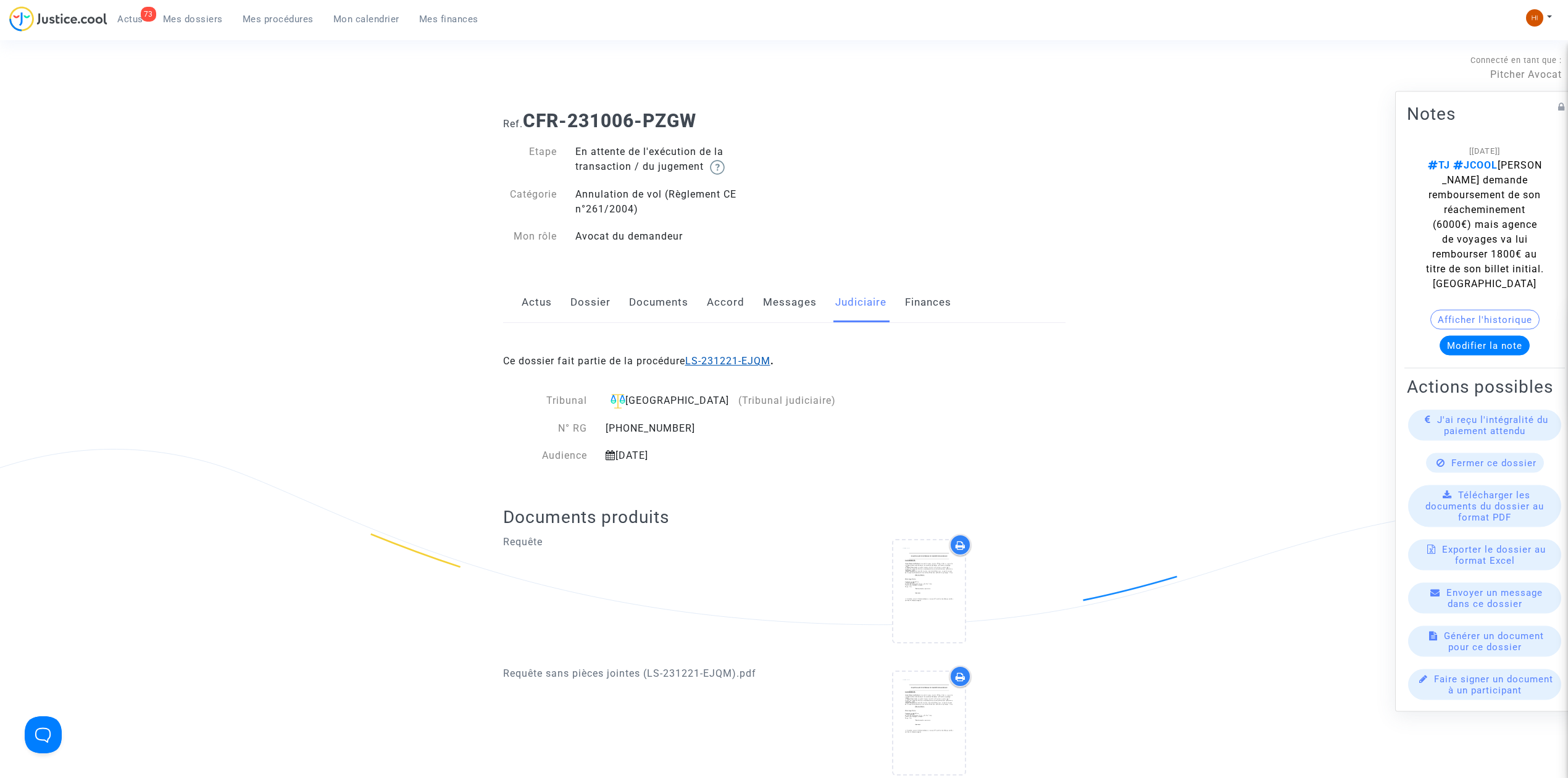
click at [733, 362] on link "LS-231221-EJQM" at bounding box center [728, 360] width 85 height 12
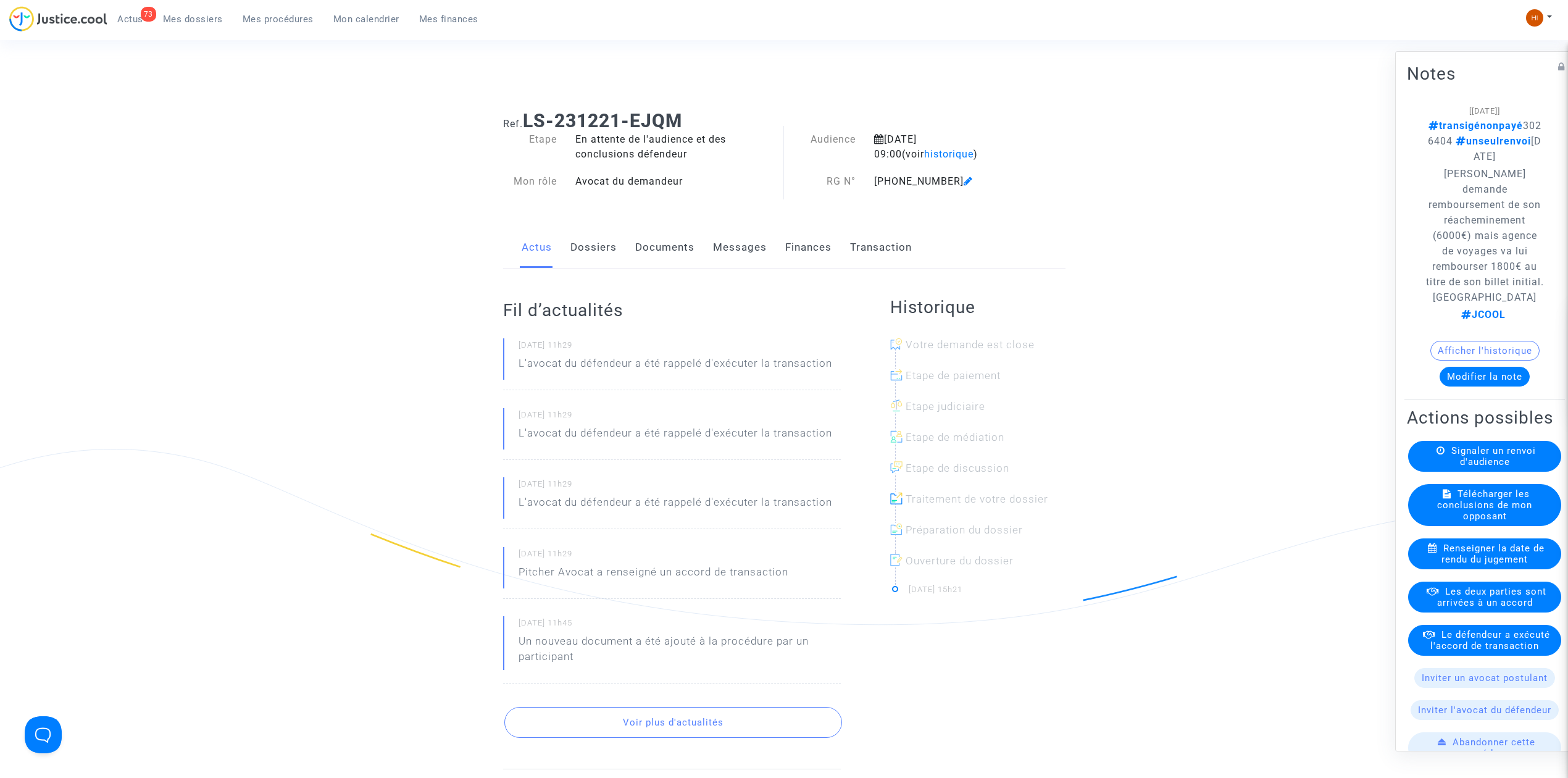
click at [1482, 374] on button "Modifier la note" at bounding box center [1485, 376] width 90 height 20
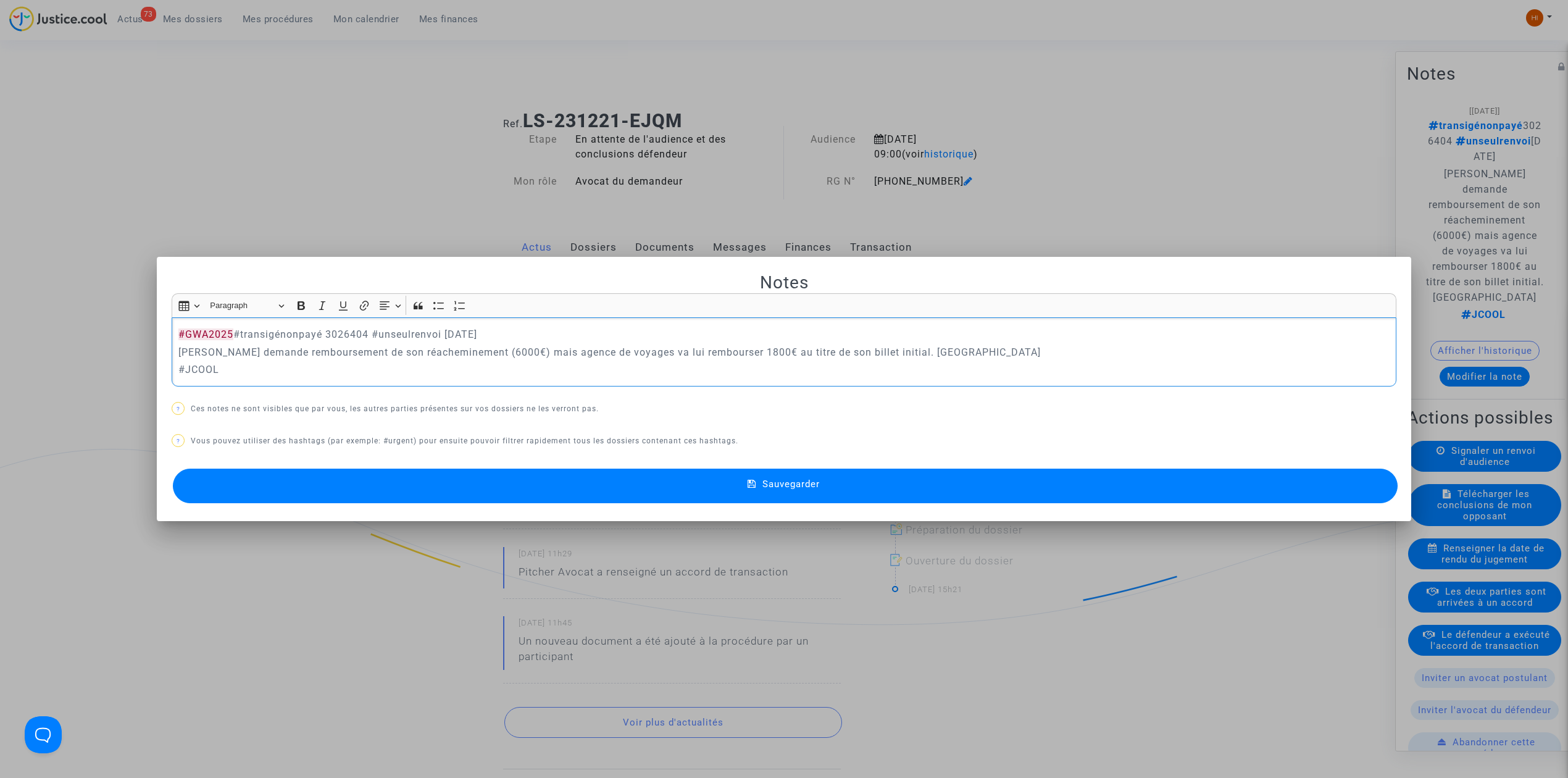
click at [893, 494] on button "Sauvegarder" at bounding box center [786, 486] width 1225 height 35
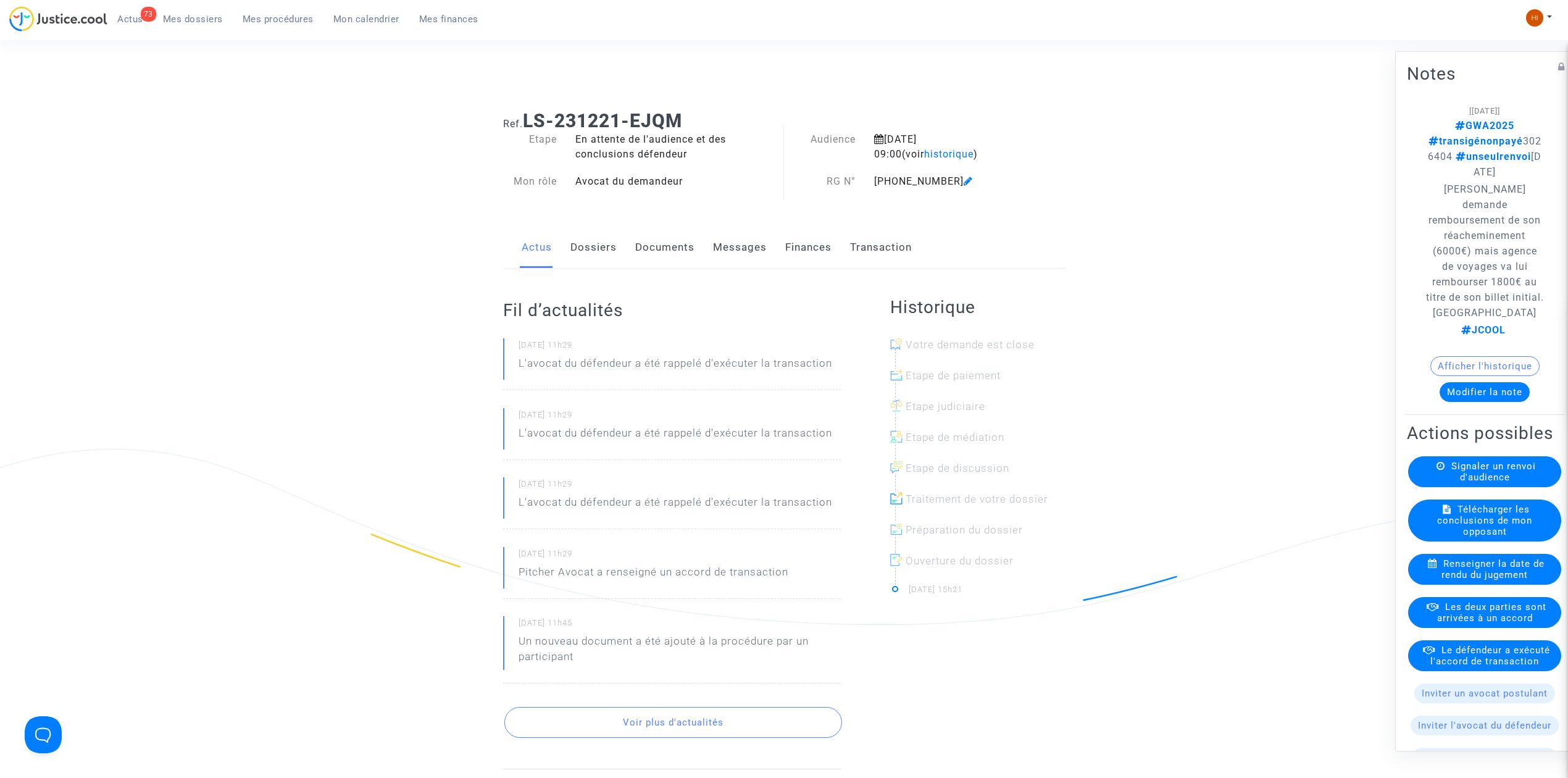
drag, startPoint x: 685, startPoint y: 115, endPoint x: 527, endPoint y: 119, distance: 158.1
click at [527, 119] on h1 "Ref. LS-231221-EJQM" at bounding box center [784, 121] width 562 height 22
copy b "LS-231221-EJQM"
click at [291, 15] on span "Mes procédures" at bounding box center [278, 19] width 71 height 11
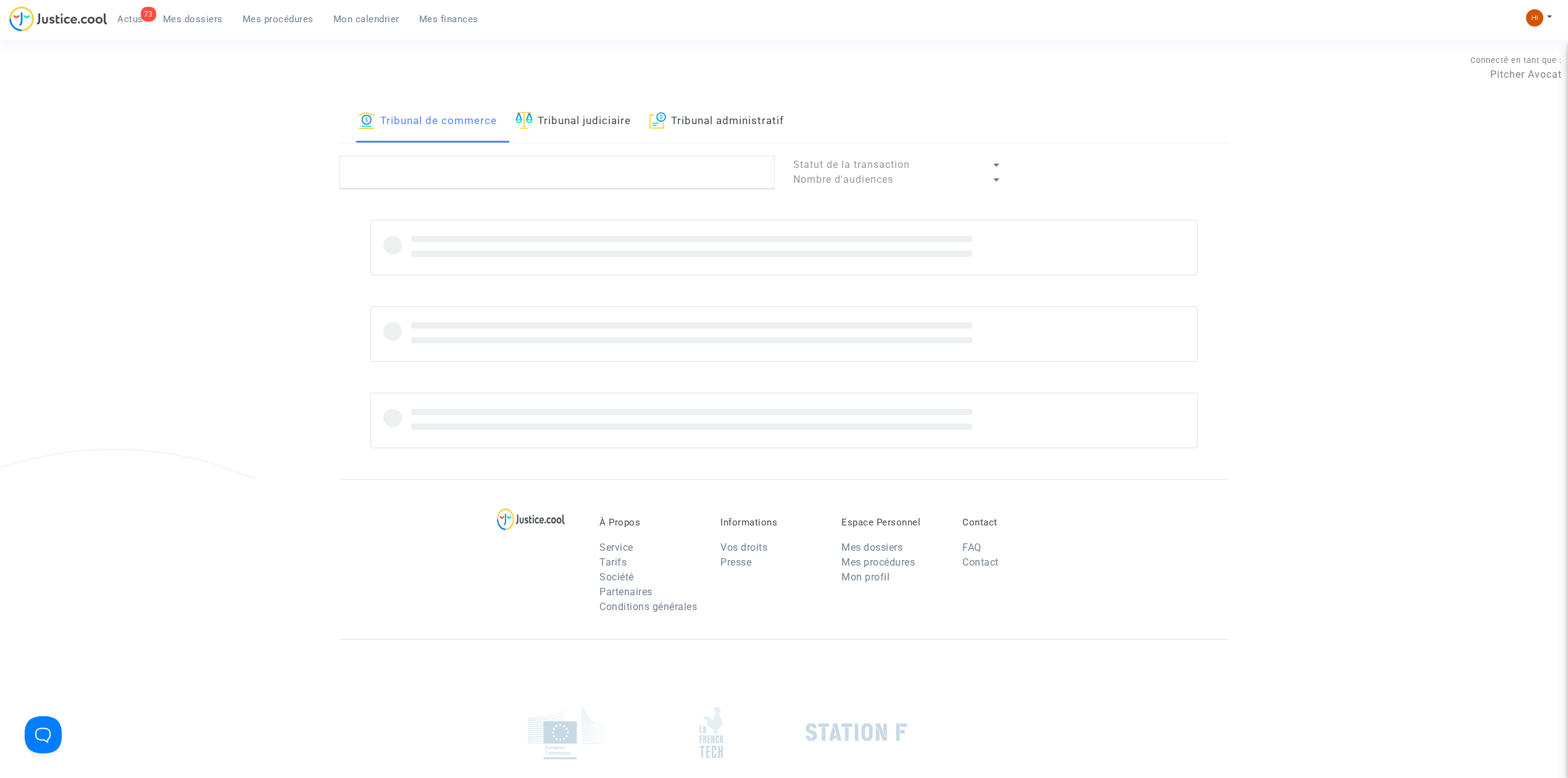
click at [566, 101] on link "Tribunal judiciaire" at bounding box center [573, 122] width 115 height 42
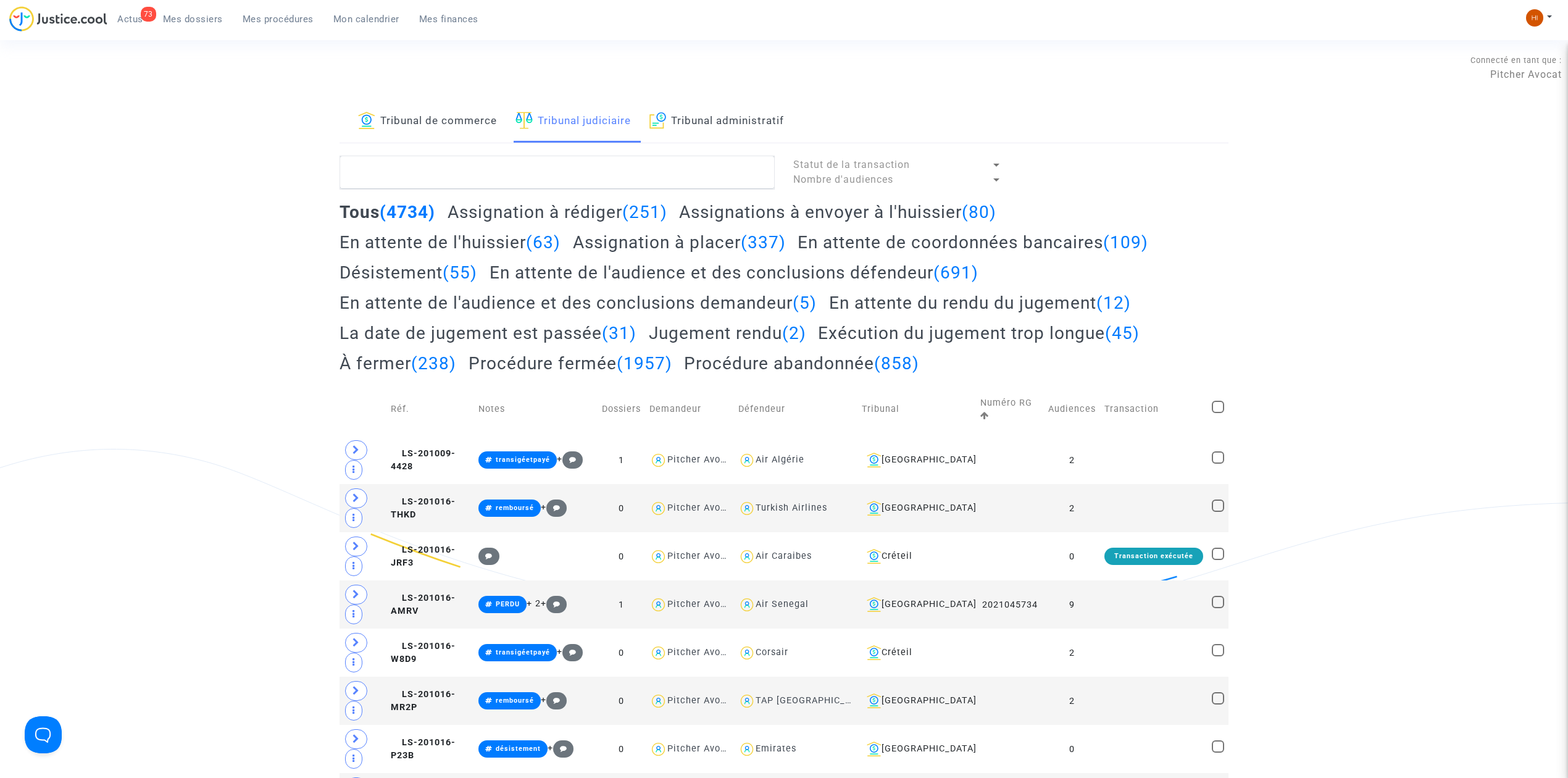
click at [581, 125] on link "Tribunal judiciaire" at bounding box center [573, 122] width 115 height 42
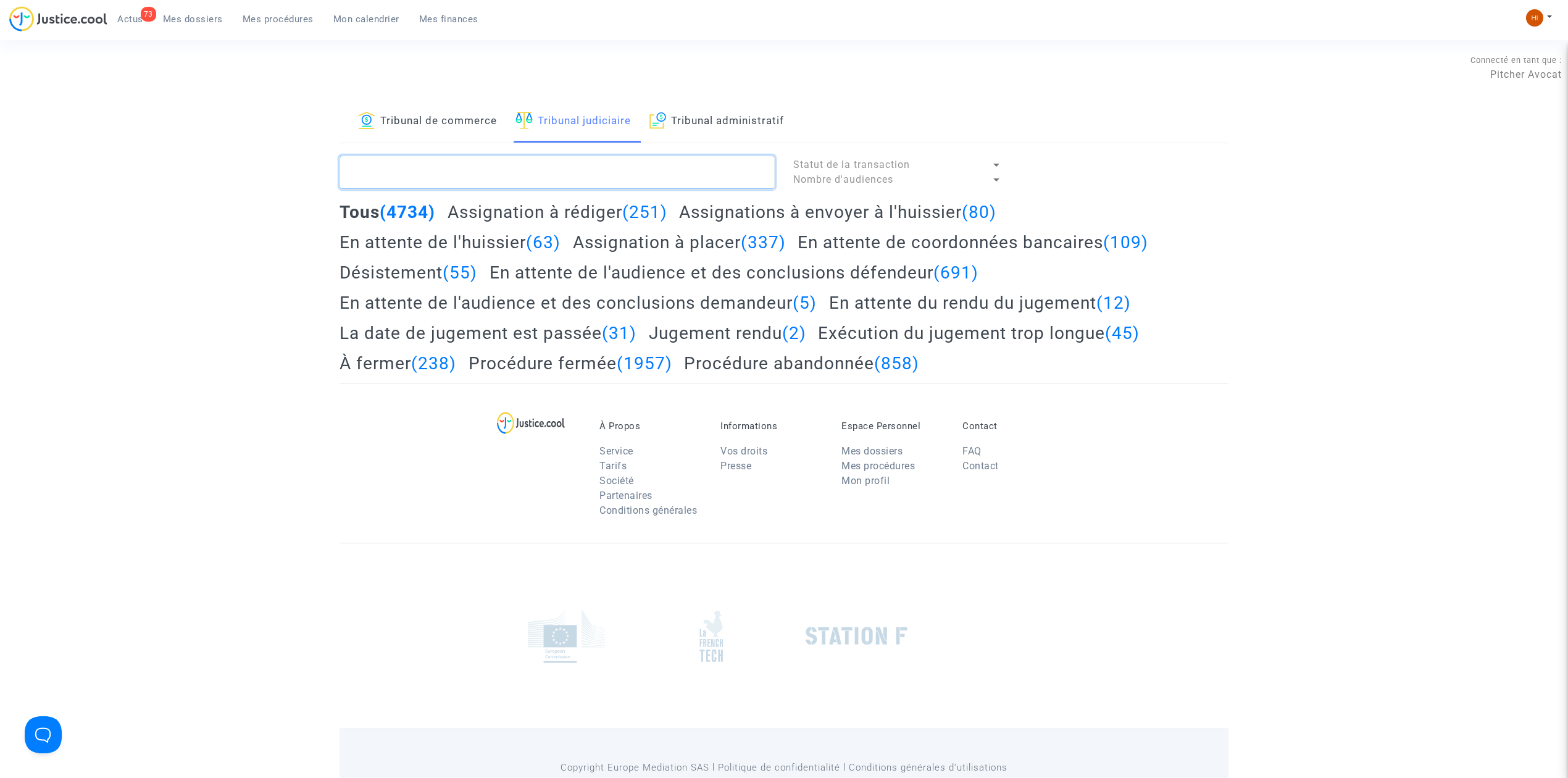
click at [580, 166] on textarea at bounding box center [557, 173] width 435 height 34
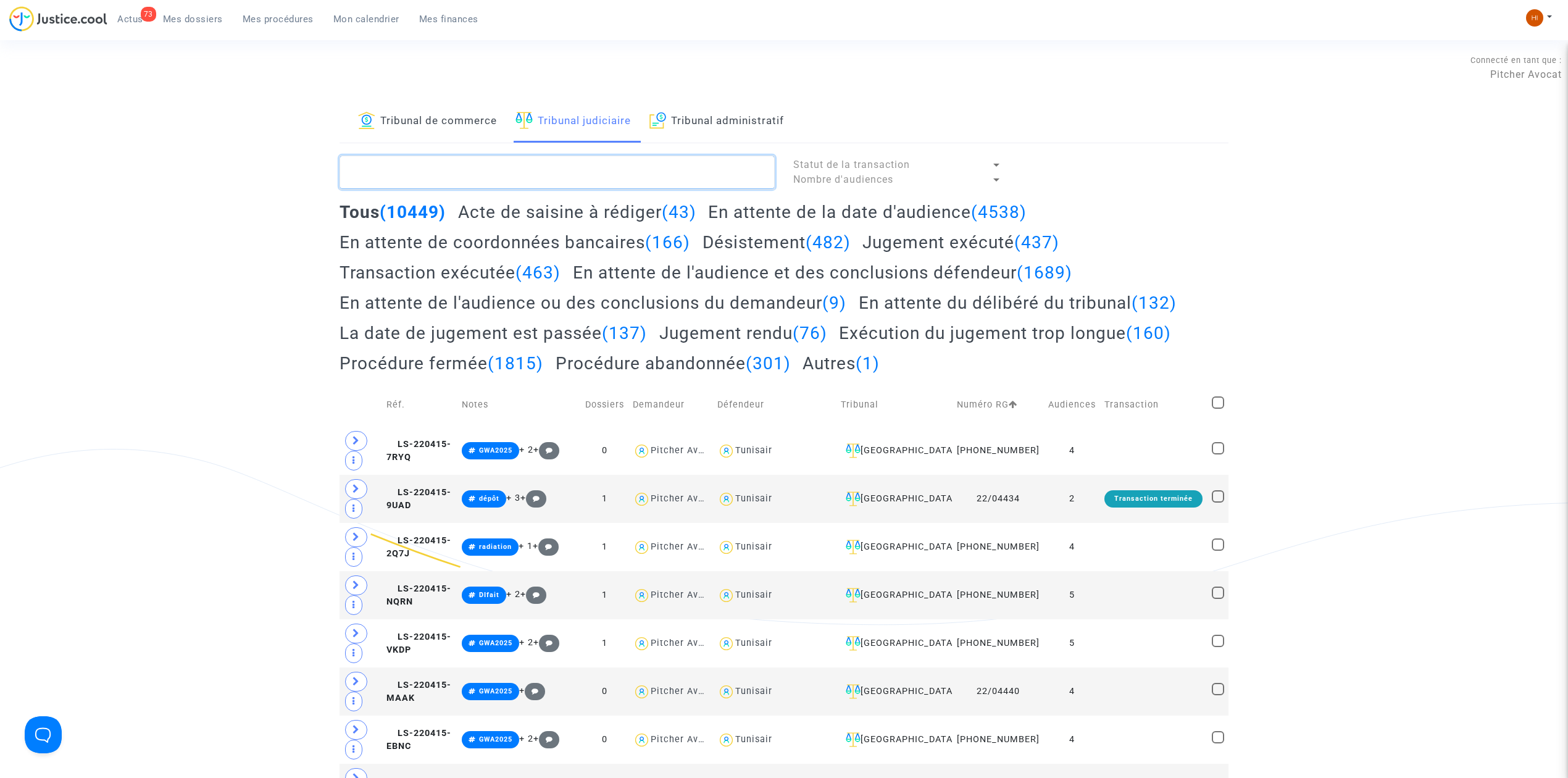
paste textarea "LS-231221-EJQM"
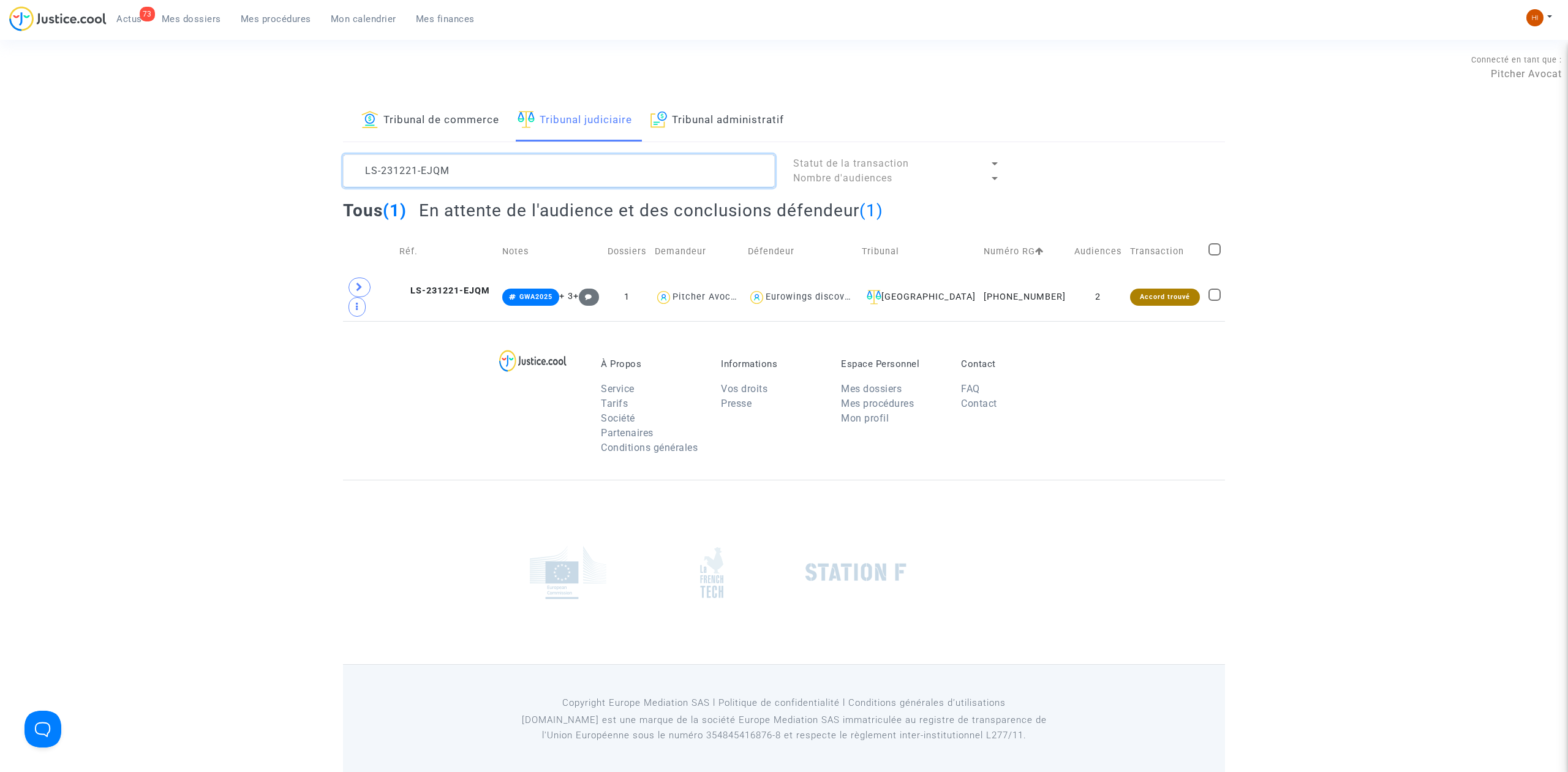
type textarea "LS-231221-EJQM"
click at [1212, 253] on span at bounding box center [1215, 249] width 12 height 12
click at [1214, 256] on input "checkbox" at bounding box center [1214, 256] width 1 height 1
checkbox input "true"
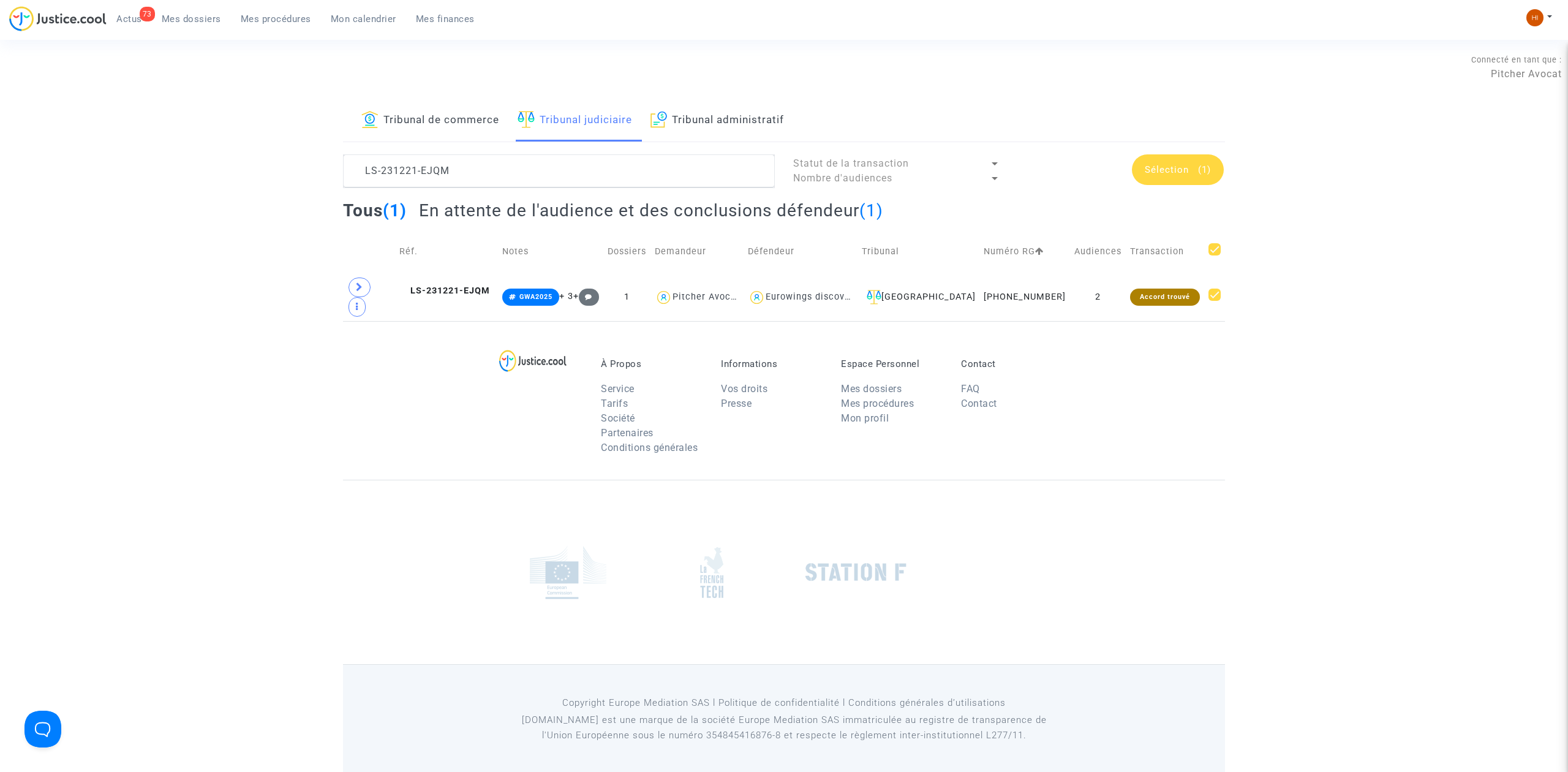
click at [1172, 168] on span "Sélection" at bounding box center [1167, 170] width 44 height 11
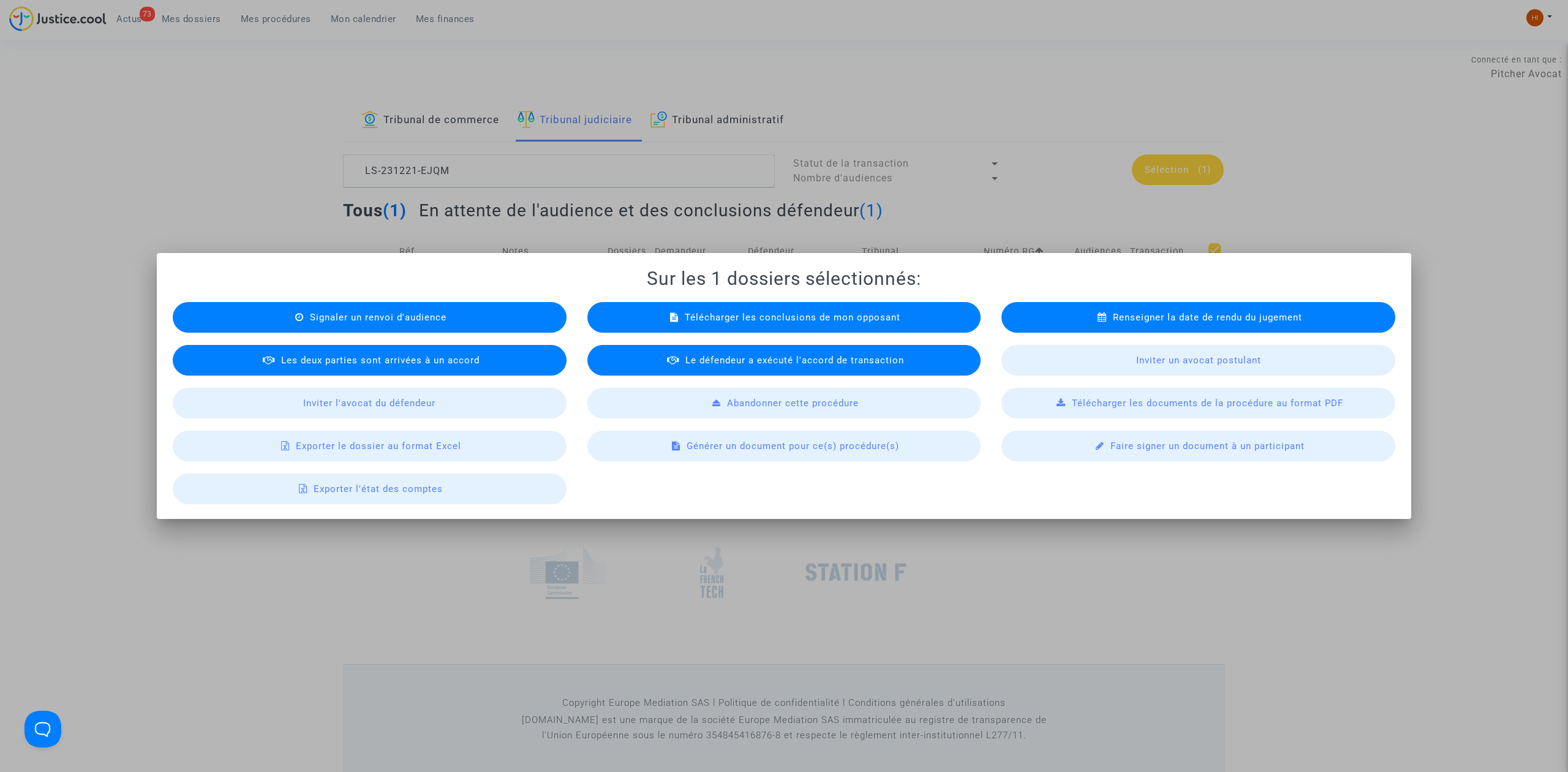
click at [392, 447] on span "Exporter le dossier au format Excel" at bounding box center [378, 446] width 166 height 11
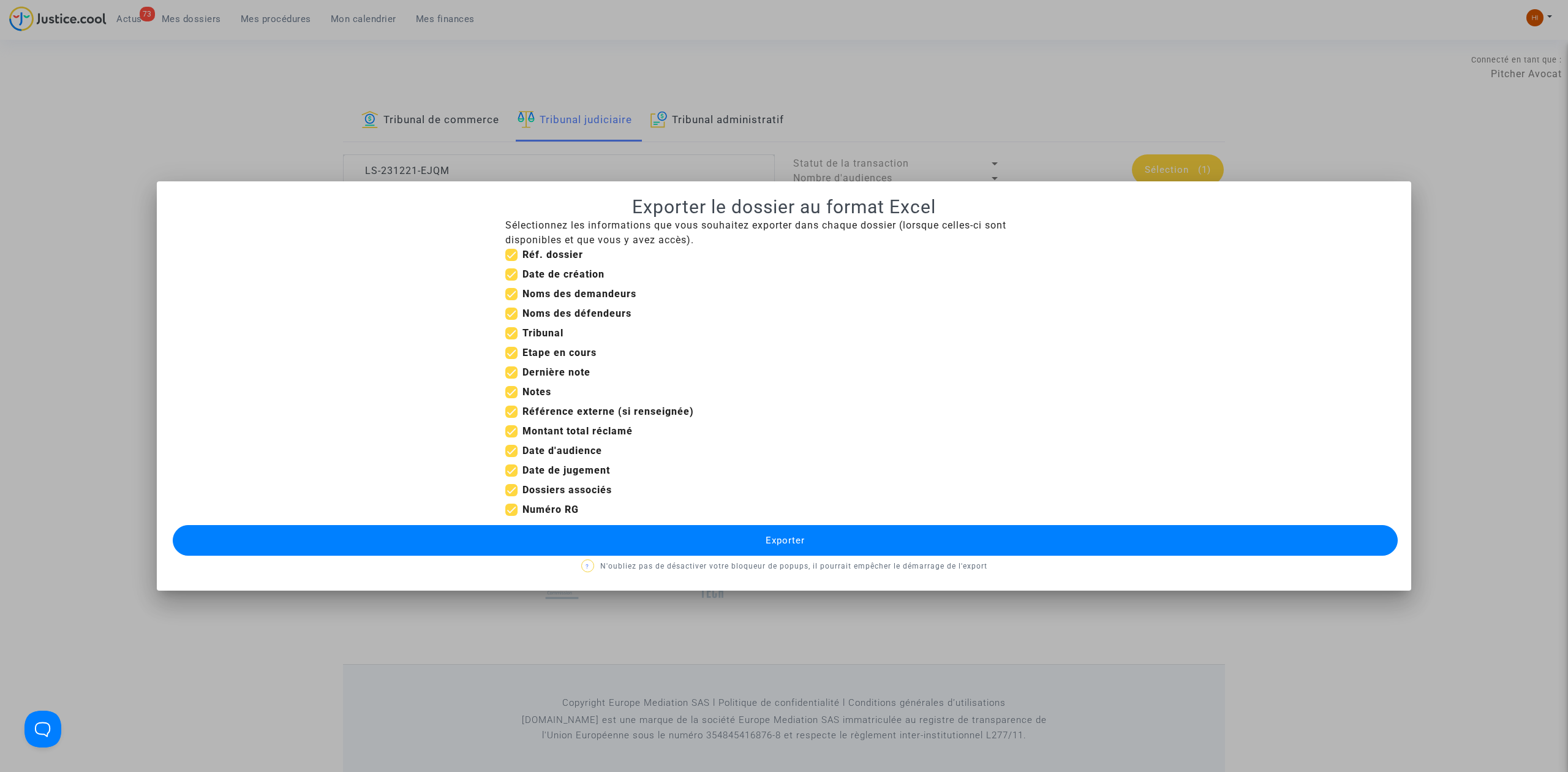
click at [591, 547] on button "Exporter" at bounding box center [785, 541] width 1225 height 30
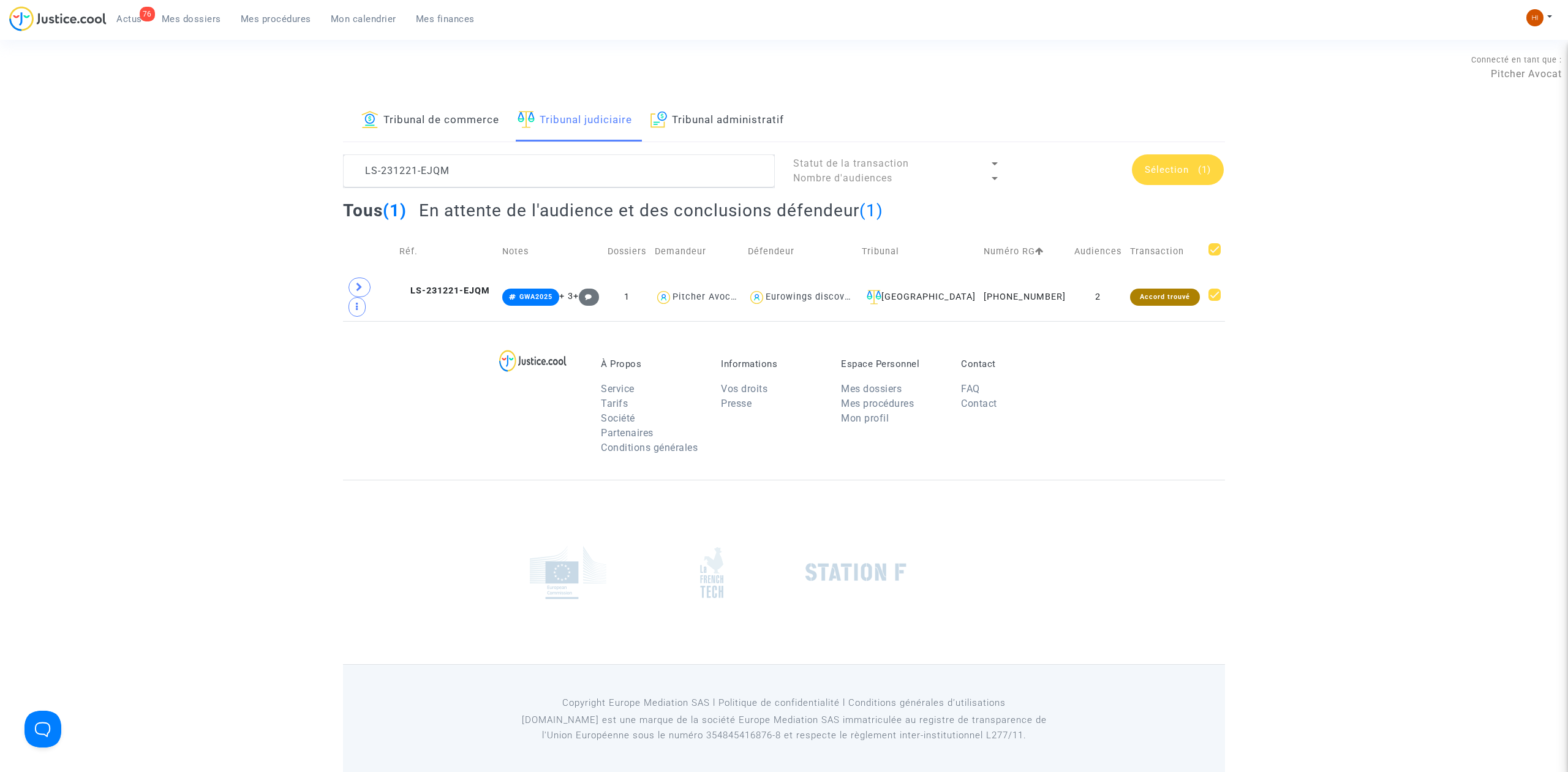
click at [369, 448] on div "À Propos Service Tarifs Société Partenaires Conditions générales Informations V…" at bounding box center [784, 400] width 882 height 159
click at [434, 391] on div "À Propos Service Tarifs Société Partenaires Conditions générales Informations V…" at bounding box center [784, 400] width 882 height 159
paste textarea "Nabil Zebbar"
drag, startPoint x: 552, startPoint y: 172, endPoint x: 247, endPoint y: 170, distance: 305.0
click at [252, 167] on div "Tribunal de commerce Tribunal judiciaire Tribunal administratif LS-231221-EJQM …" at bounding box center [784, 210] width 1568 height 221
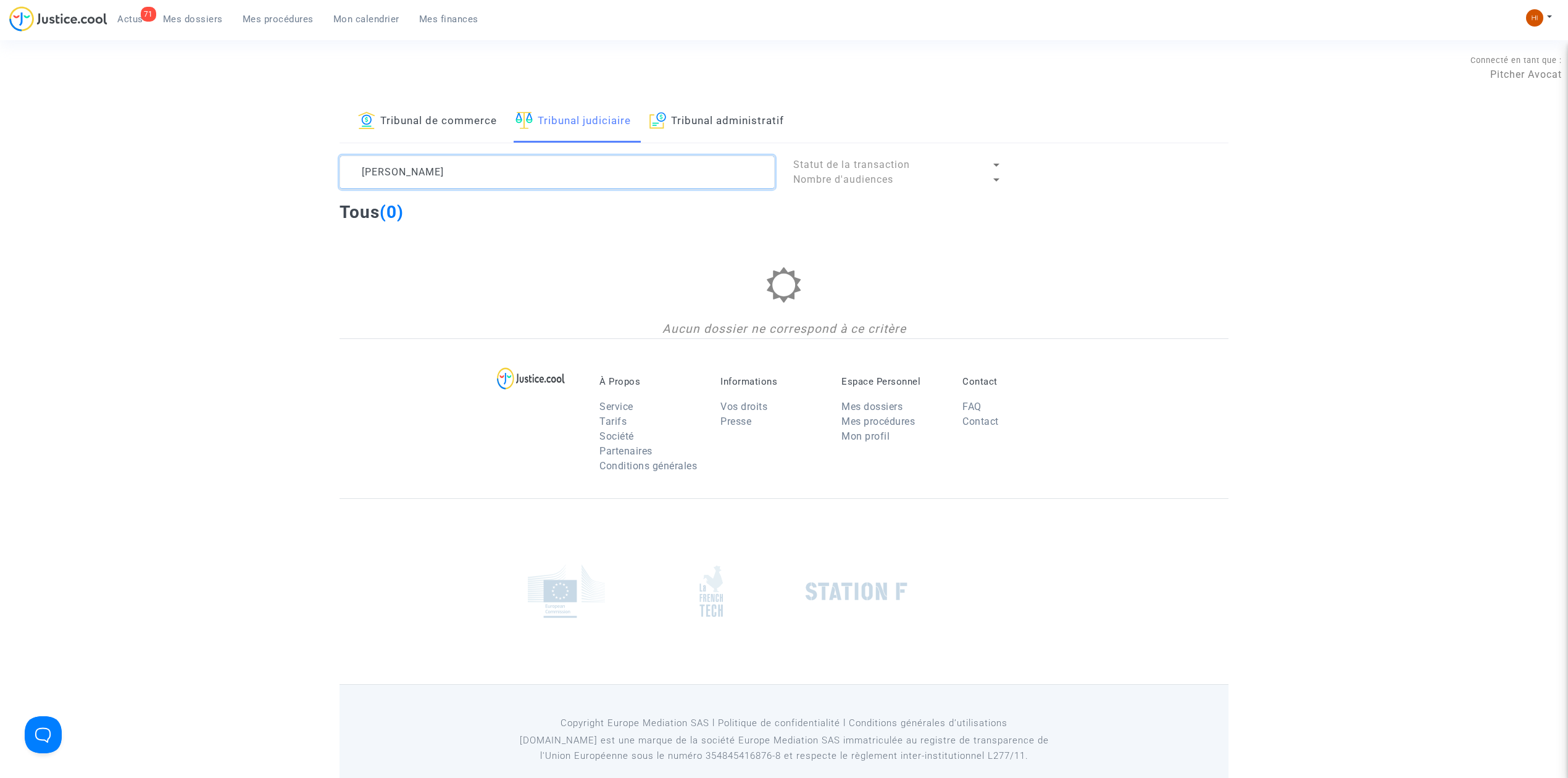
type textarea "Nabil Zebbar"
click at [178, 10] on link "Mes dossiers" at bounding box center [193, 19] width 80 height 19
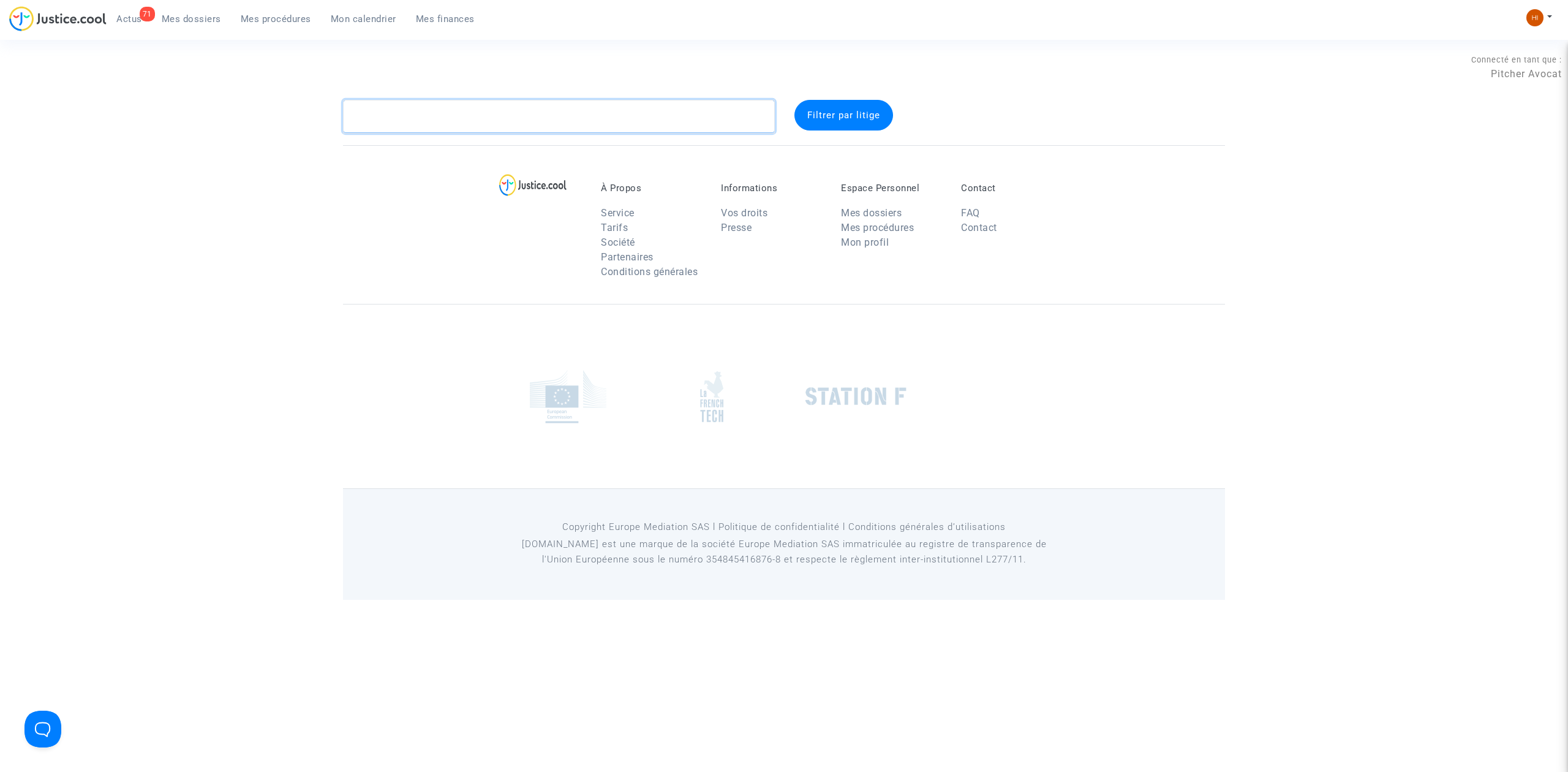
click at [395, 123] on textarea at bounding box center [558, 116] width 432 height 33
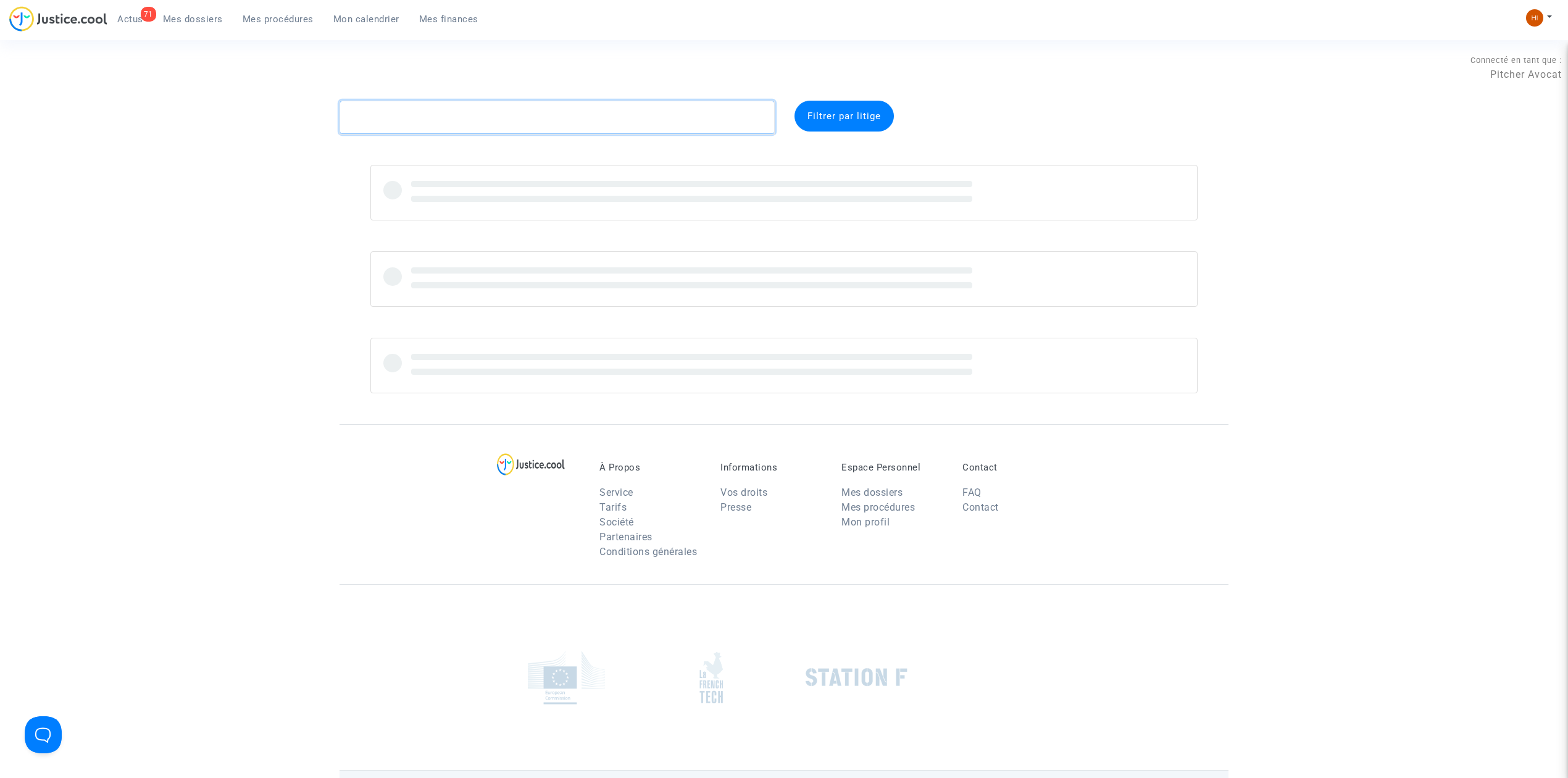
paste textarea "Nabil Zebbar"
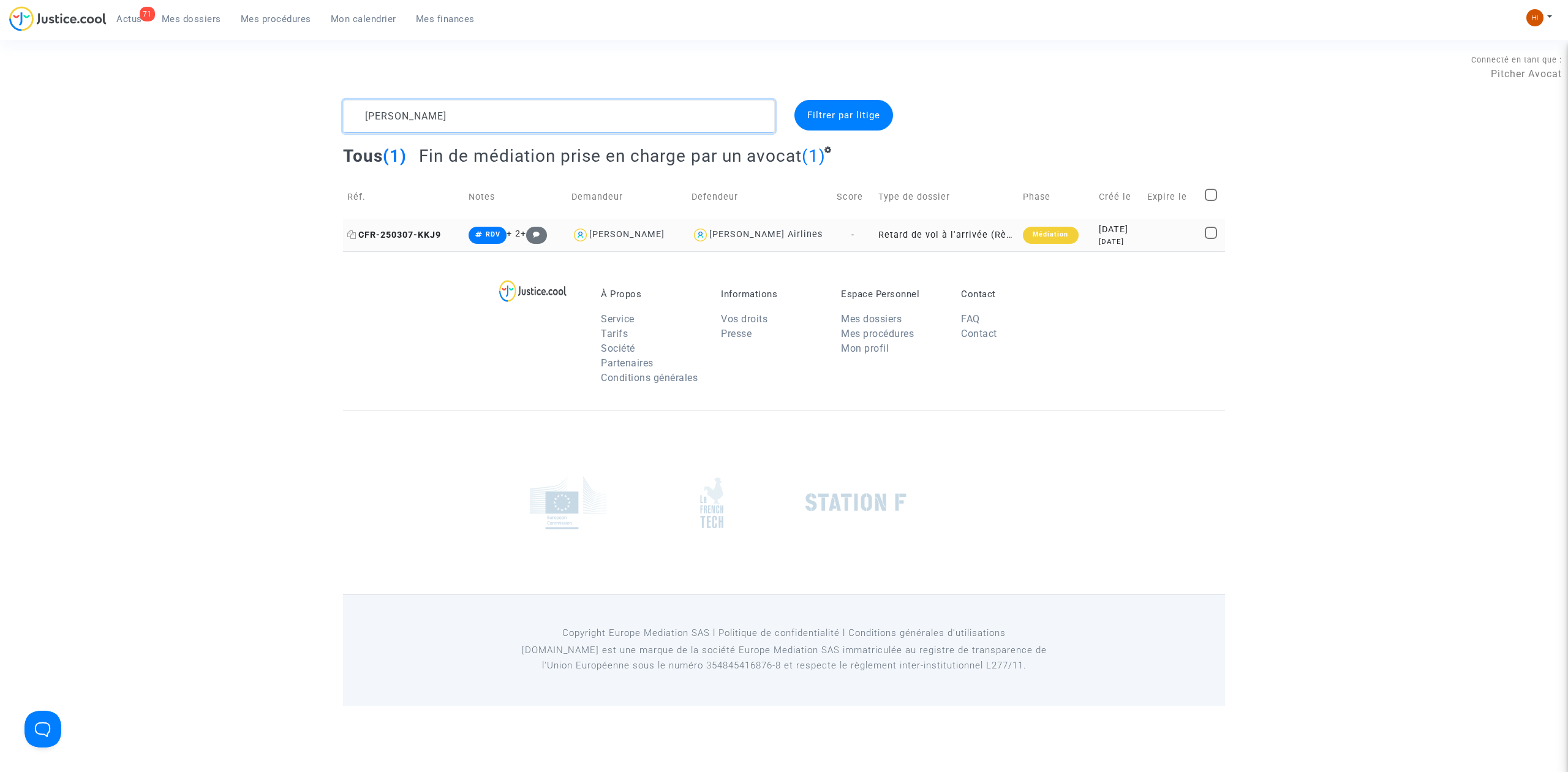
type textarea "Nabil Zebbar"
click at [424, 238] on span "CFR-250307-KKJ9" at bounding box center [394, 235] width 94 height 10
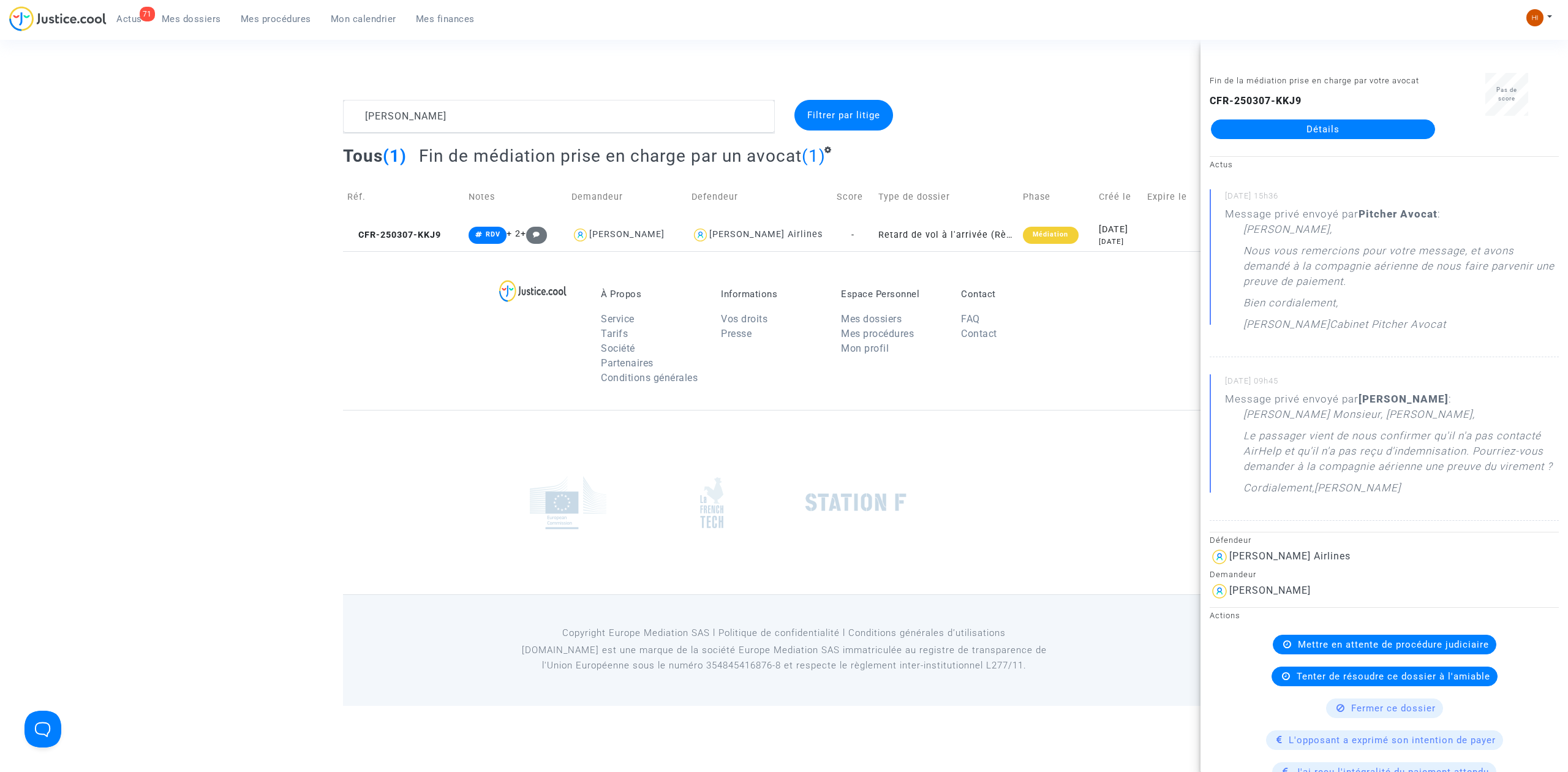
click at [1375, 132] on link "Détails" at bounding box center [1323, 129] width 224 height 19
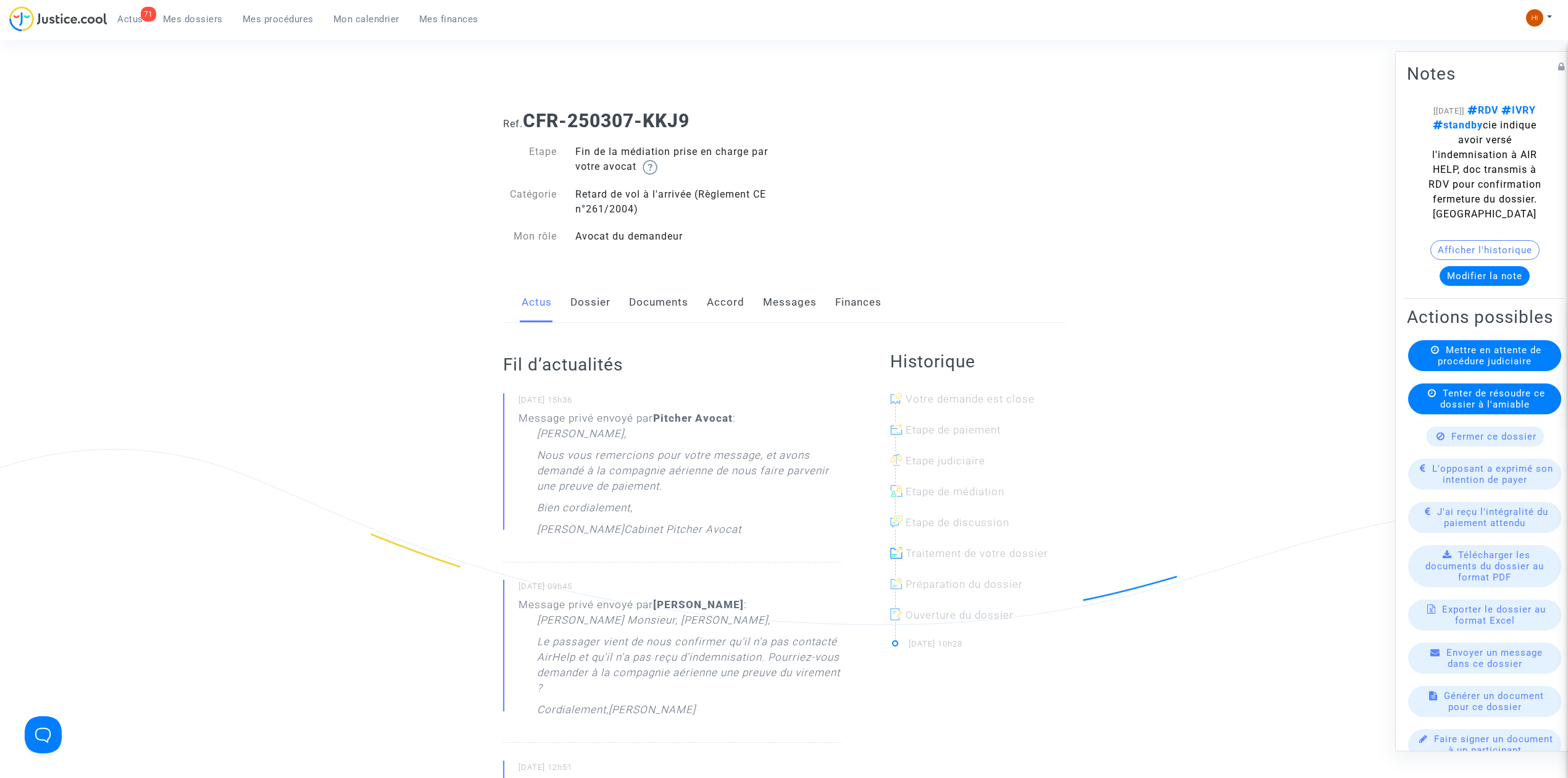
drag, startPoint x: 190, startPoint y: 21, endPoint x: 249, endPoint y: 27, distance: 59.3
click at [190, 21] on span "Mes dossiers" at bounding box center [193, 19] width 60 height 11
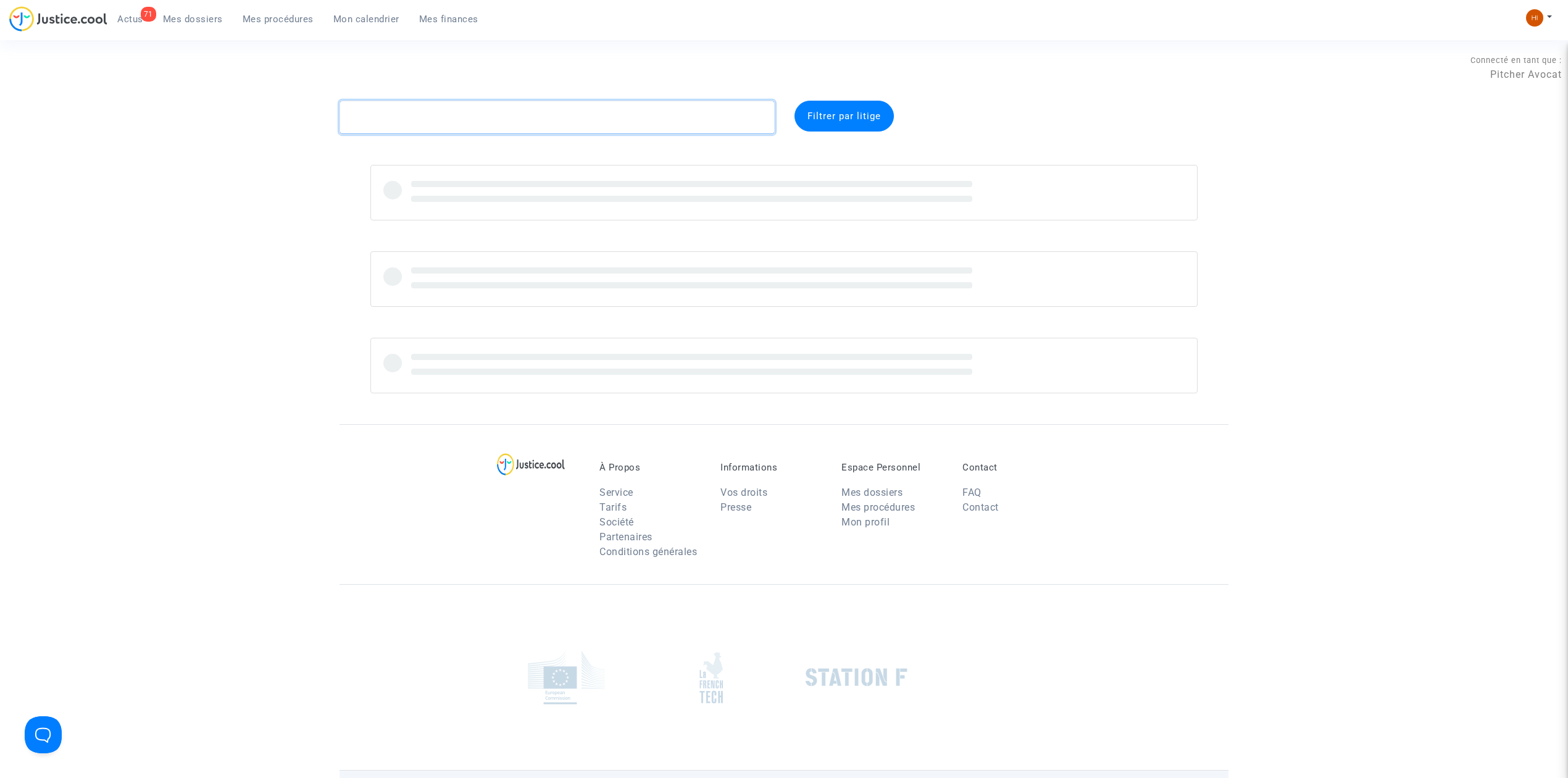
click at [462, 119] on textarea at bounding box center [557, 117] width 435 height 34
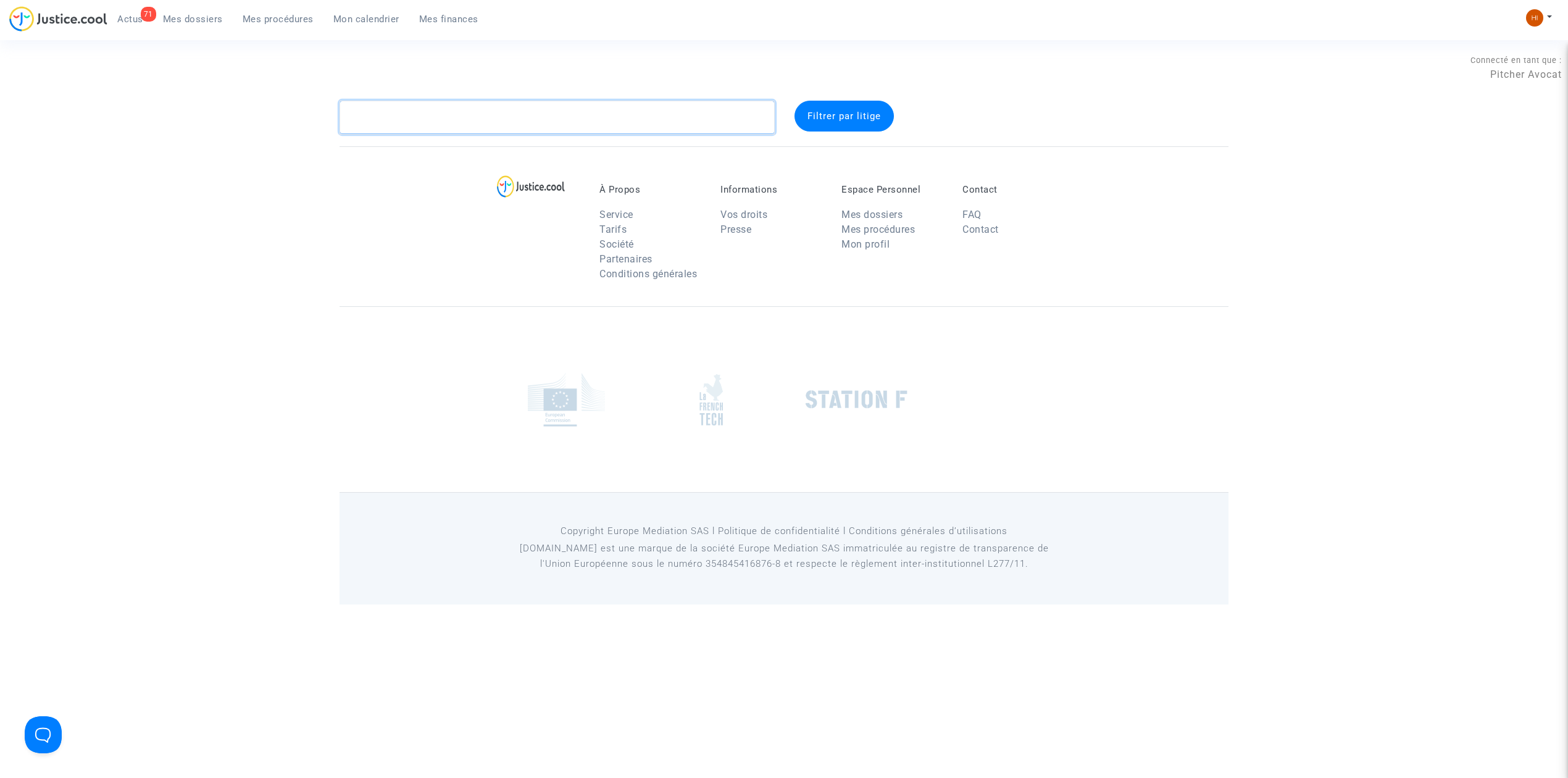
paste textarea "BOUIGUE JULIE"
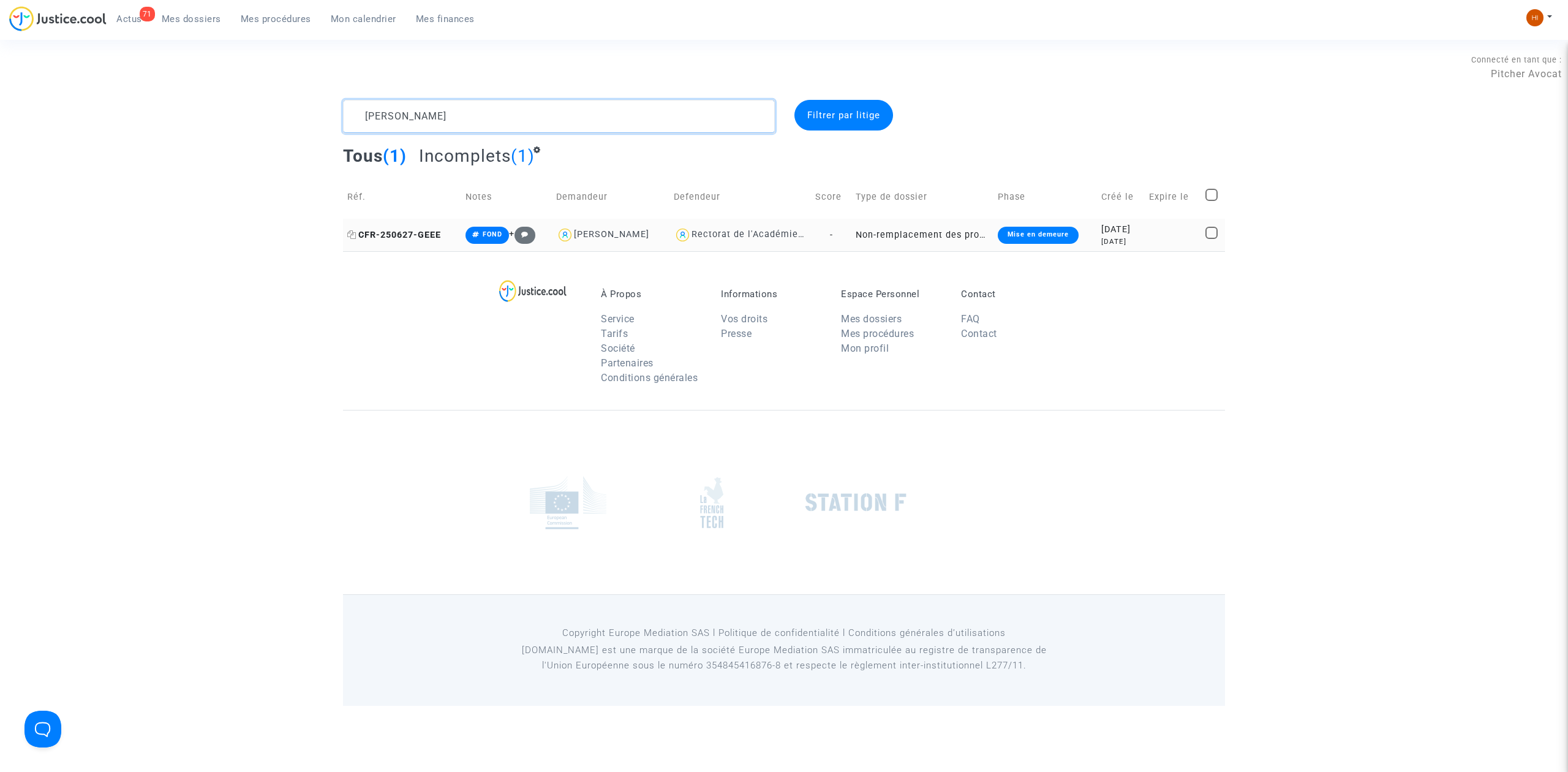
type textarea "BOUIGUE JULIE"
click at [415, 231] on span "CFR-250627-GEEE" at bounding box center [394, 235] width 94 height 10
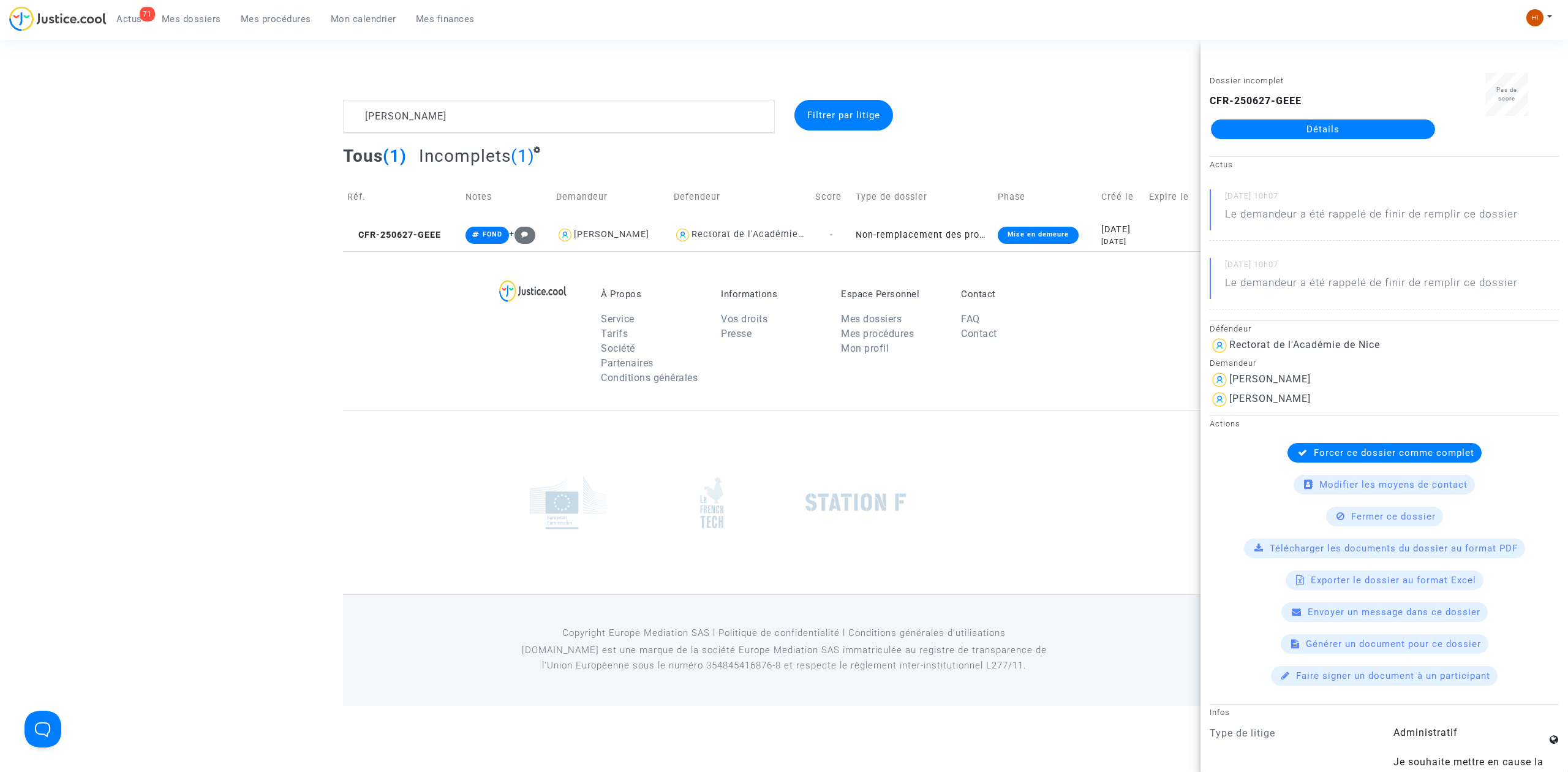
click at [1285, 136] on link "Détails" at bounding box center [1323, 129] width 224 height 19
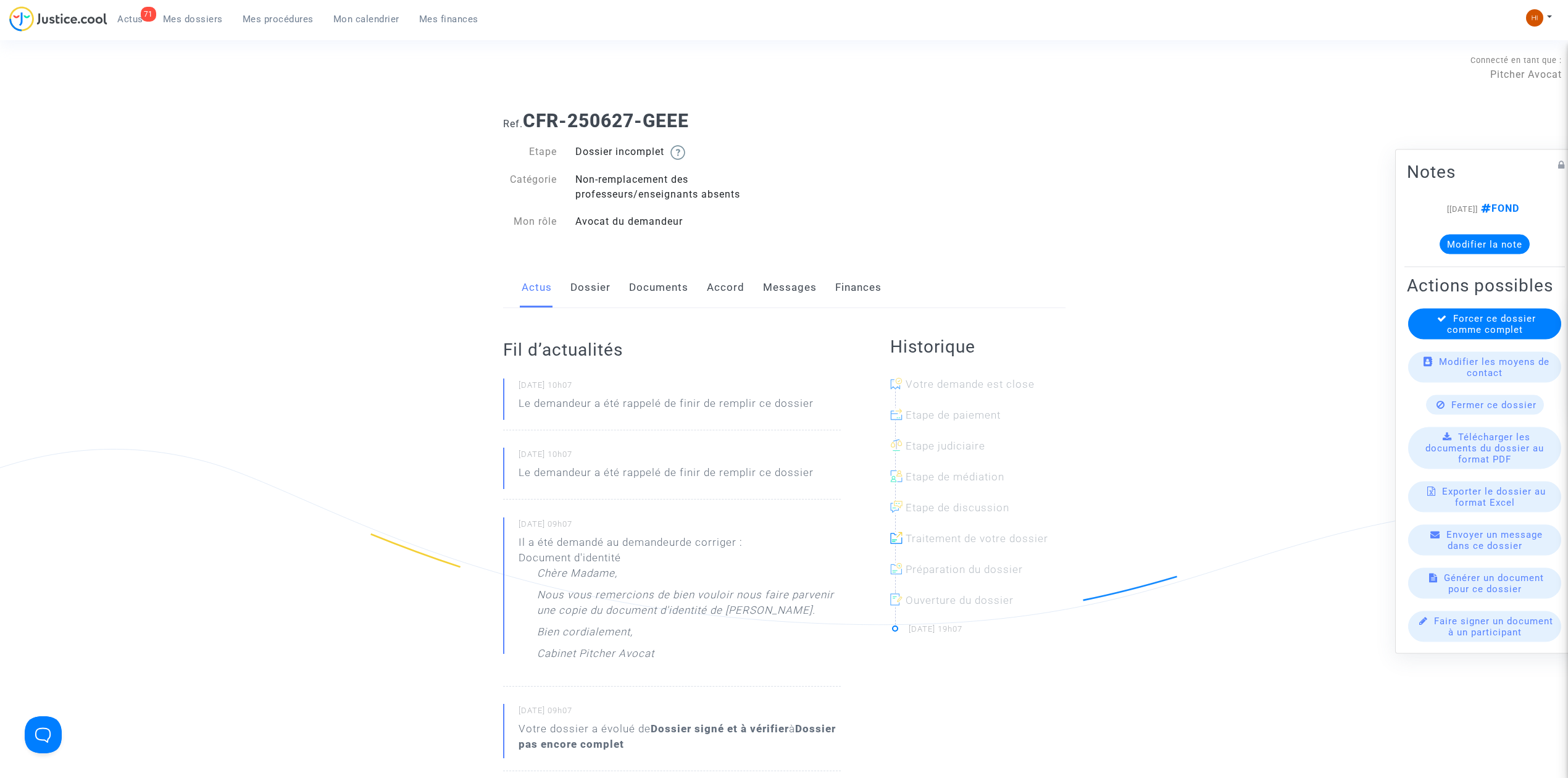
click at [661, 282] on link "Documents" at bounding box center [659, 288] width 59 height 41
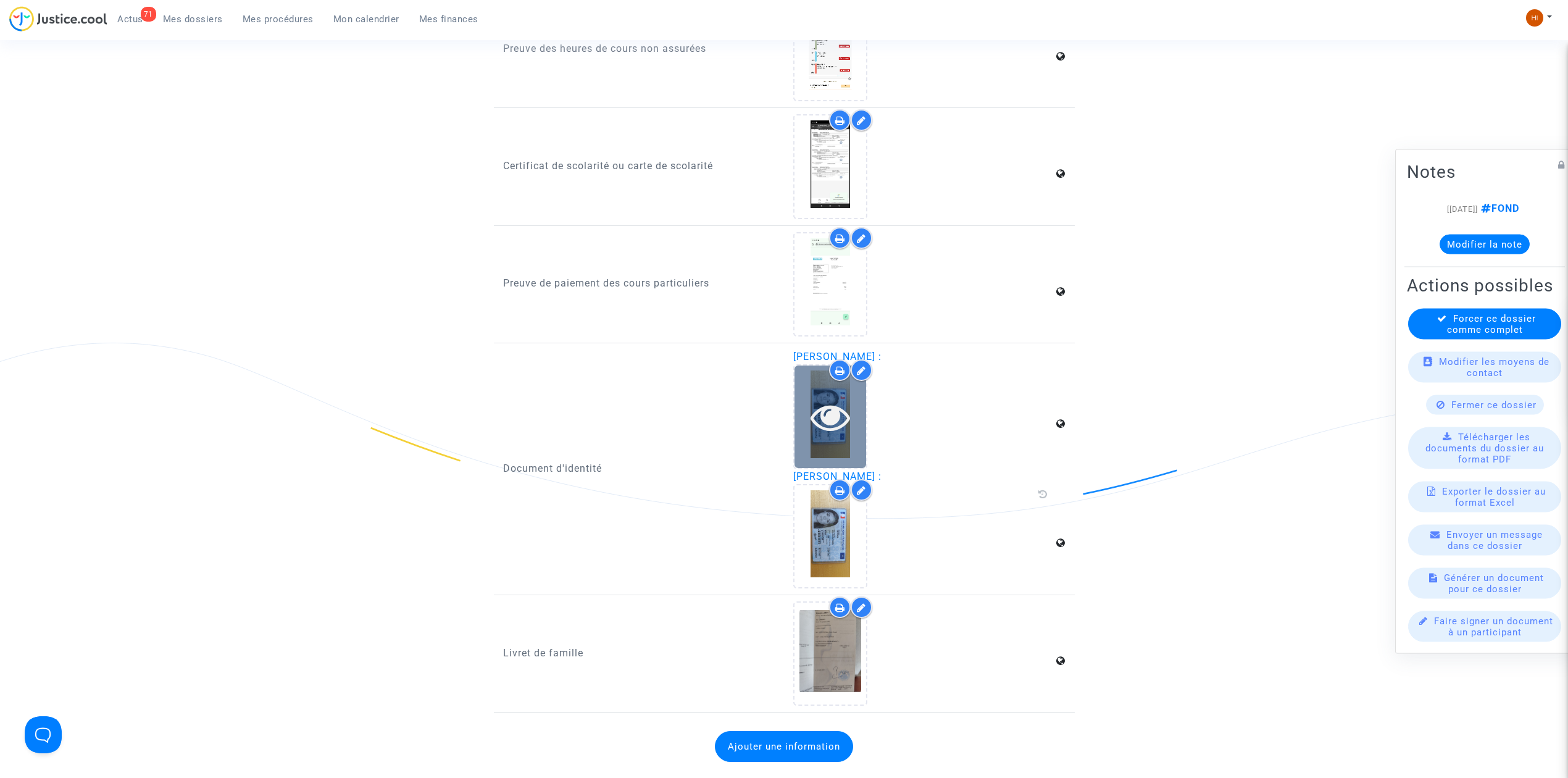
scroll to position [988, 0]
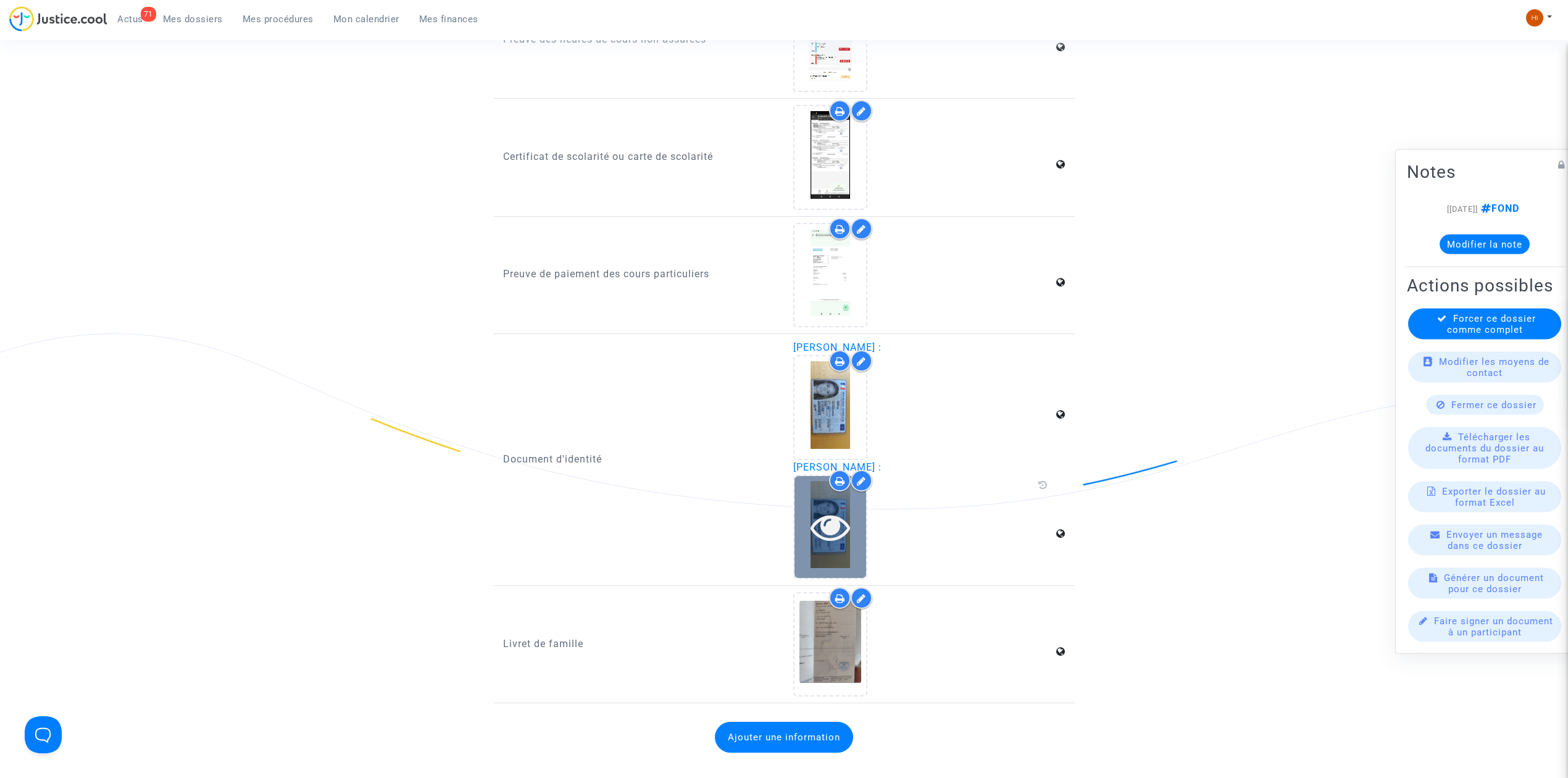
click at [830, 524] on icon at bounding box center [830, 527] width 40 height 40
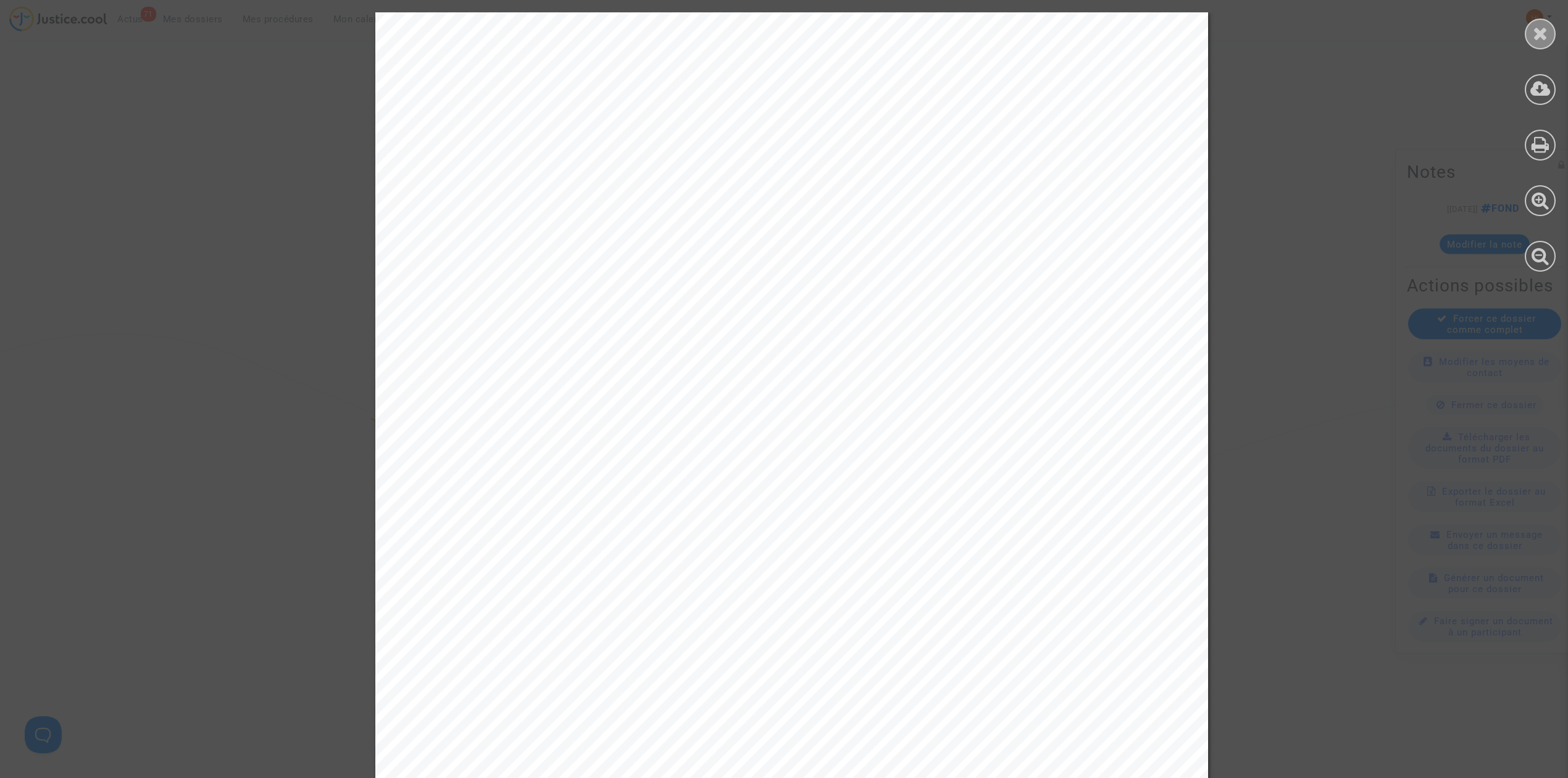
click at [1545, 35] on icon at bounding box center [1541, 33] width 15 height 19
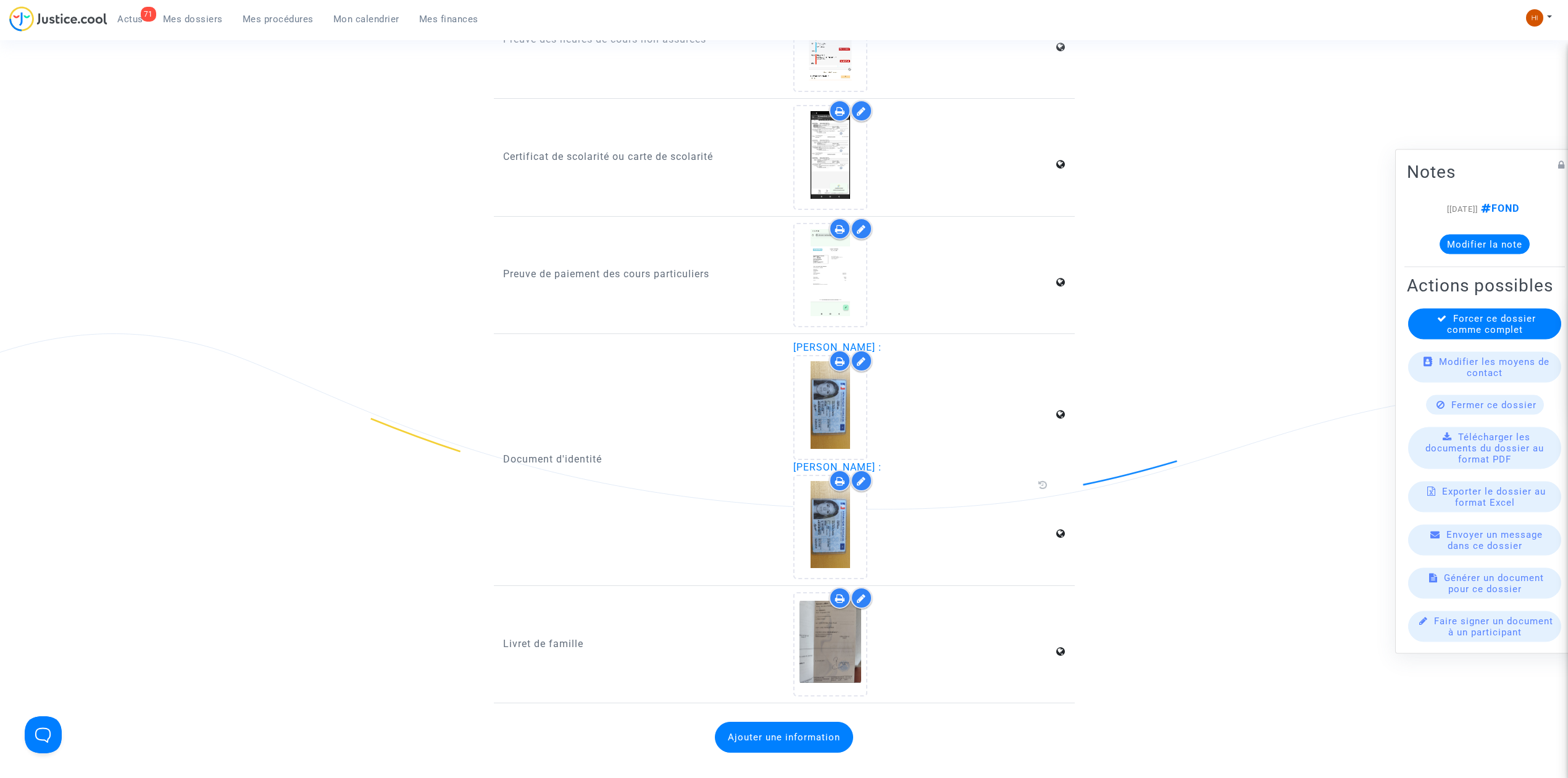
click at [865, 476] on icon at bounding box center [861, 481] width 9 height 10
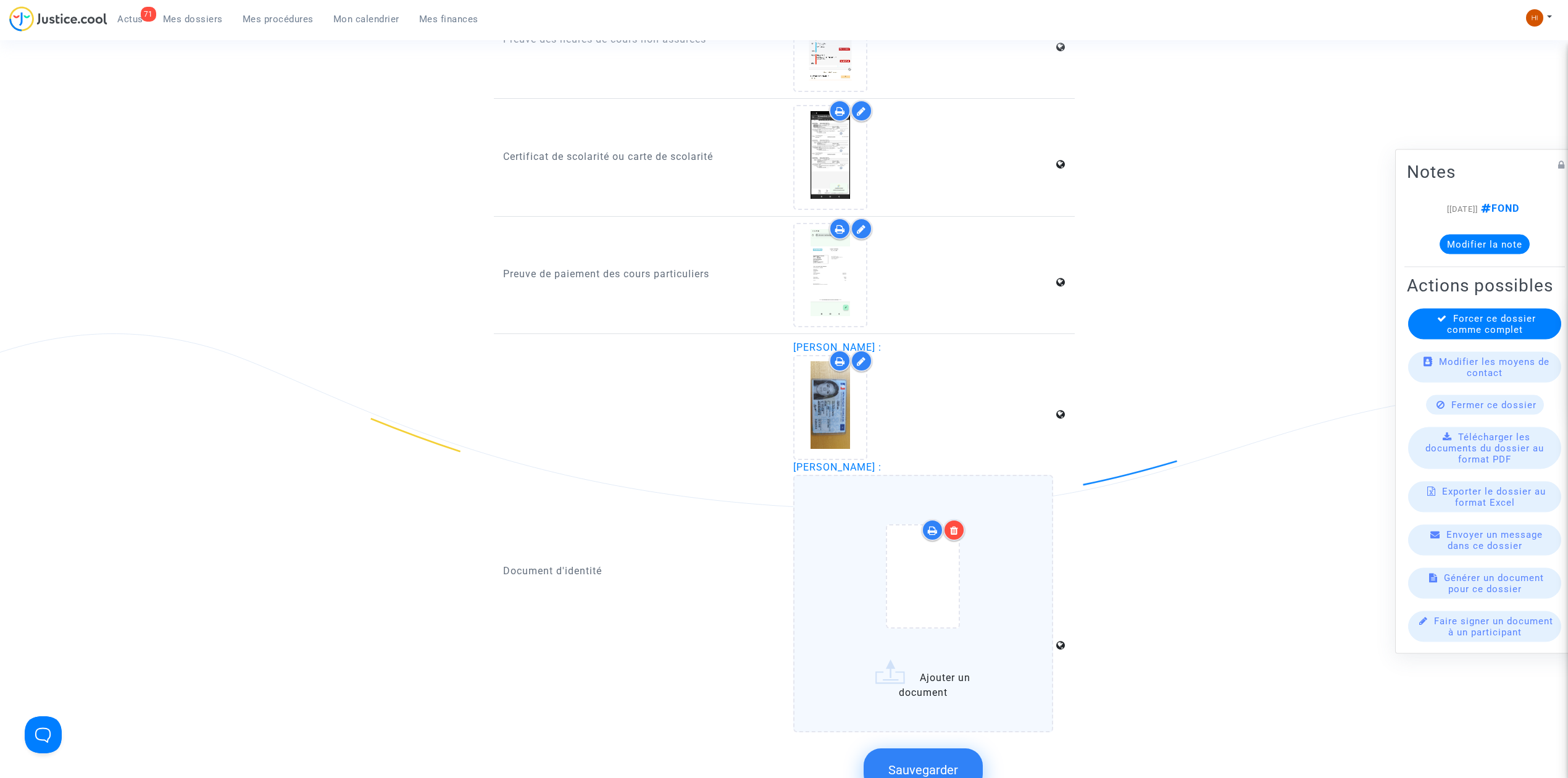
click at [958, 525] on icon at bounding box center [955, 530] width 8 height 10
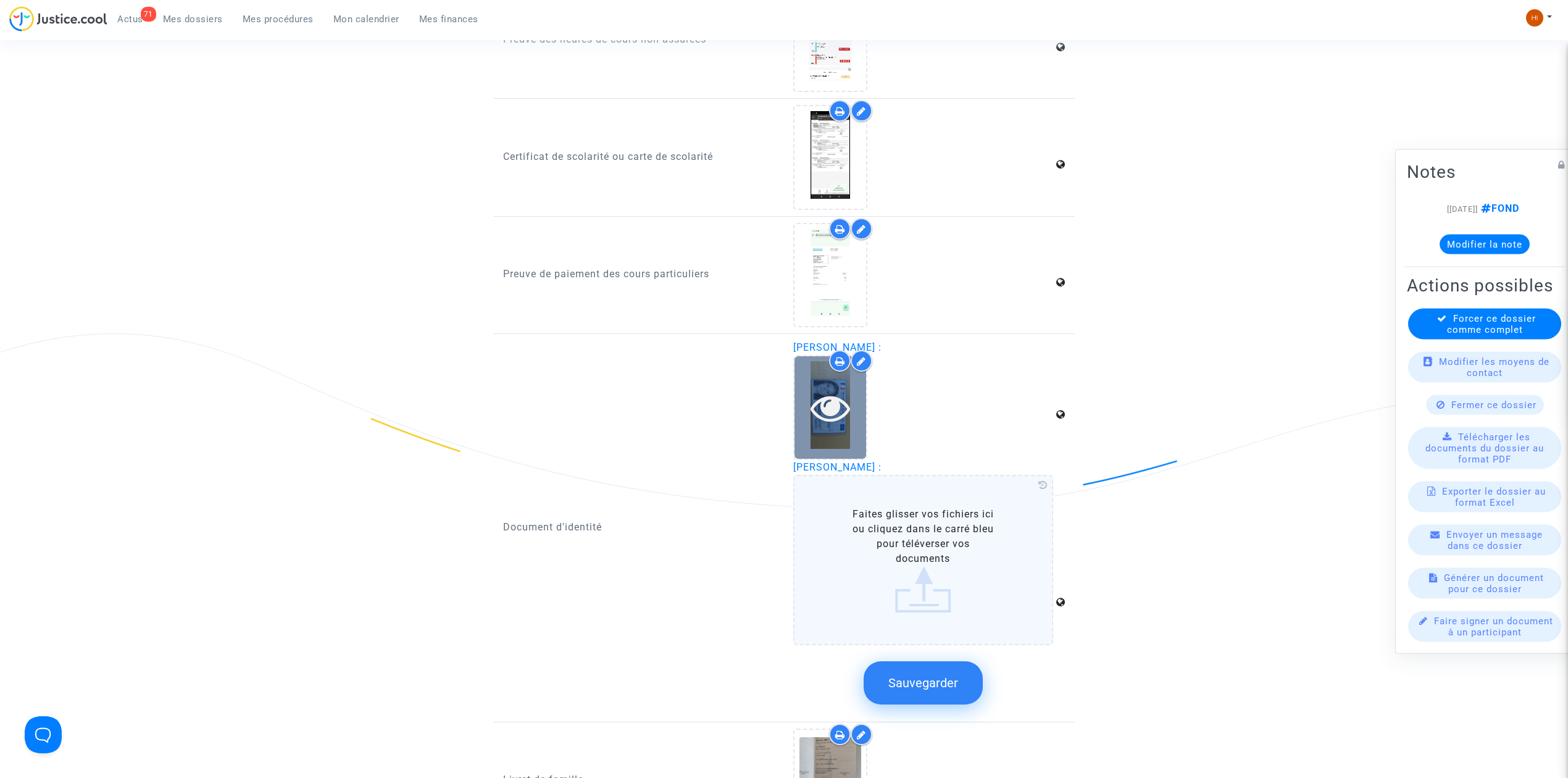
click at [821, 396] on icon at bounding box center [830, 407] width 40 height 40
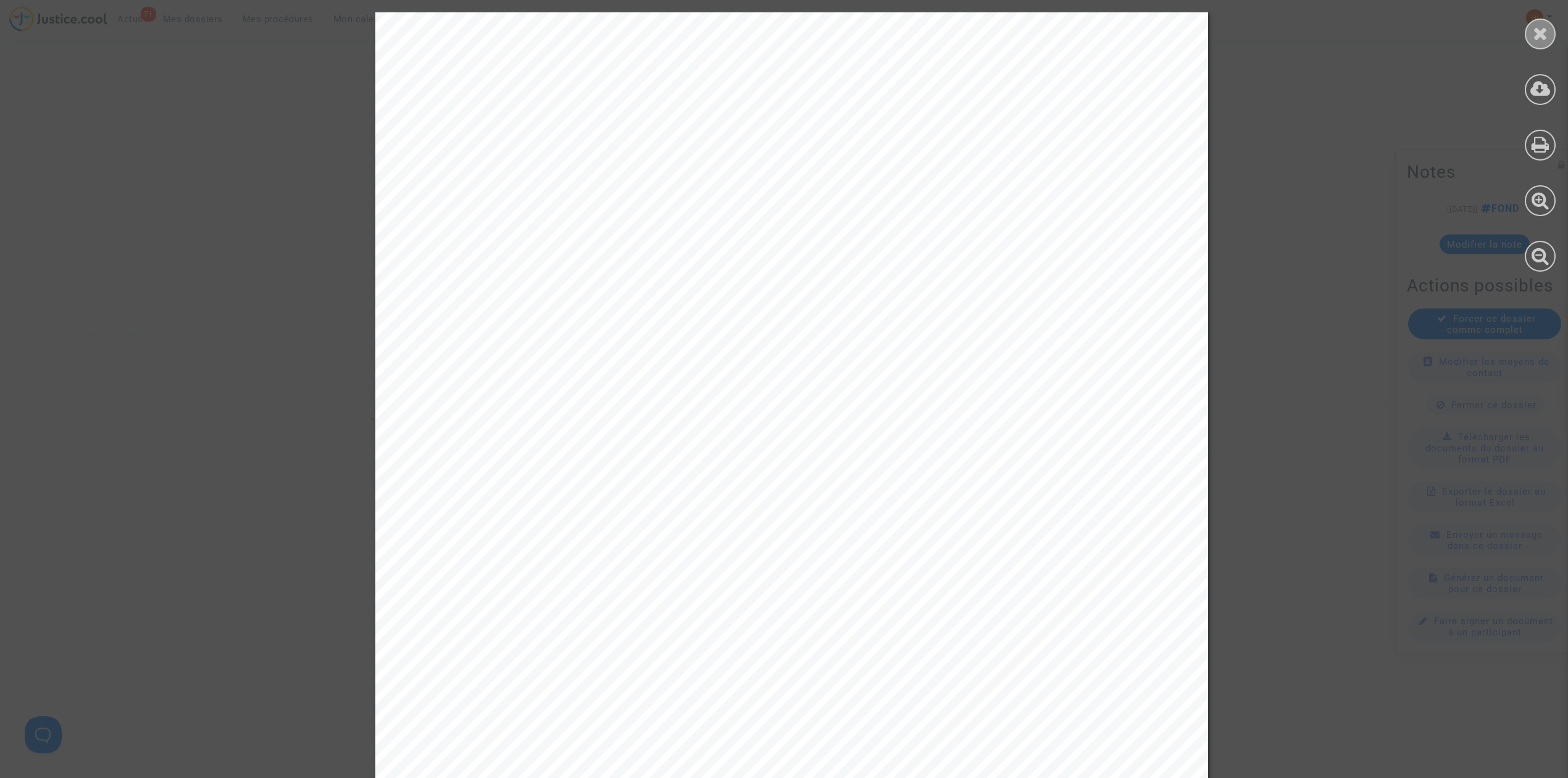
click at [1546, 32] on icon at bounding box center [1541, 33] width 15 height 19
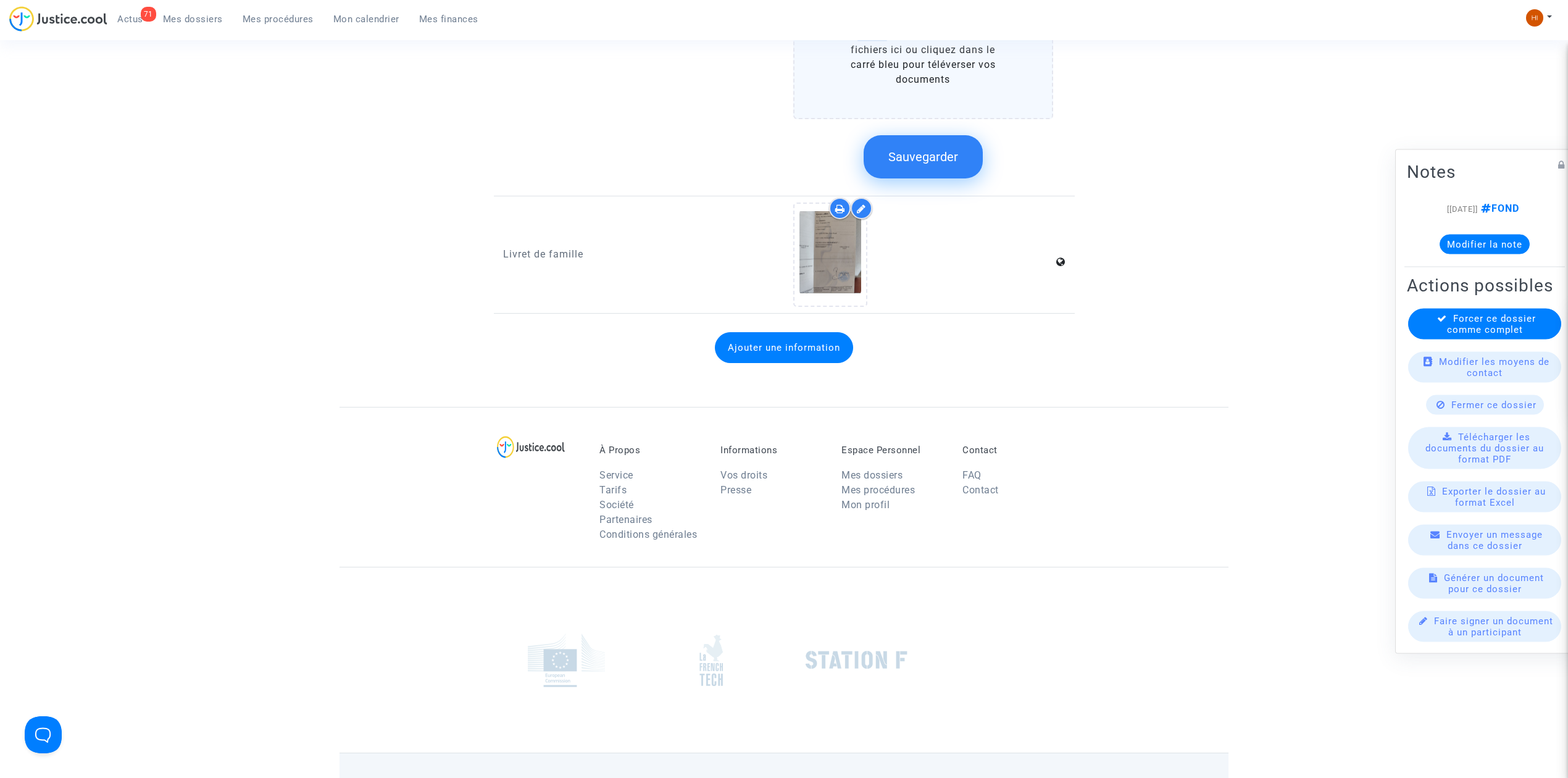
scroll to position [1646, 0]
click at [913, 135] on button "Sauvegarder" at bounding box center [923, 156] width 119 height 43
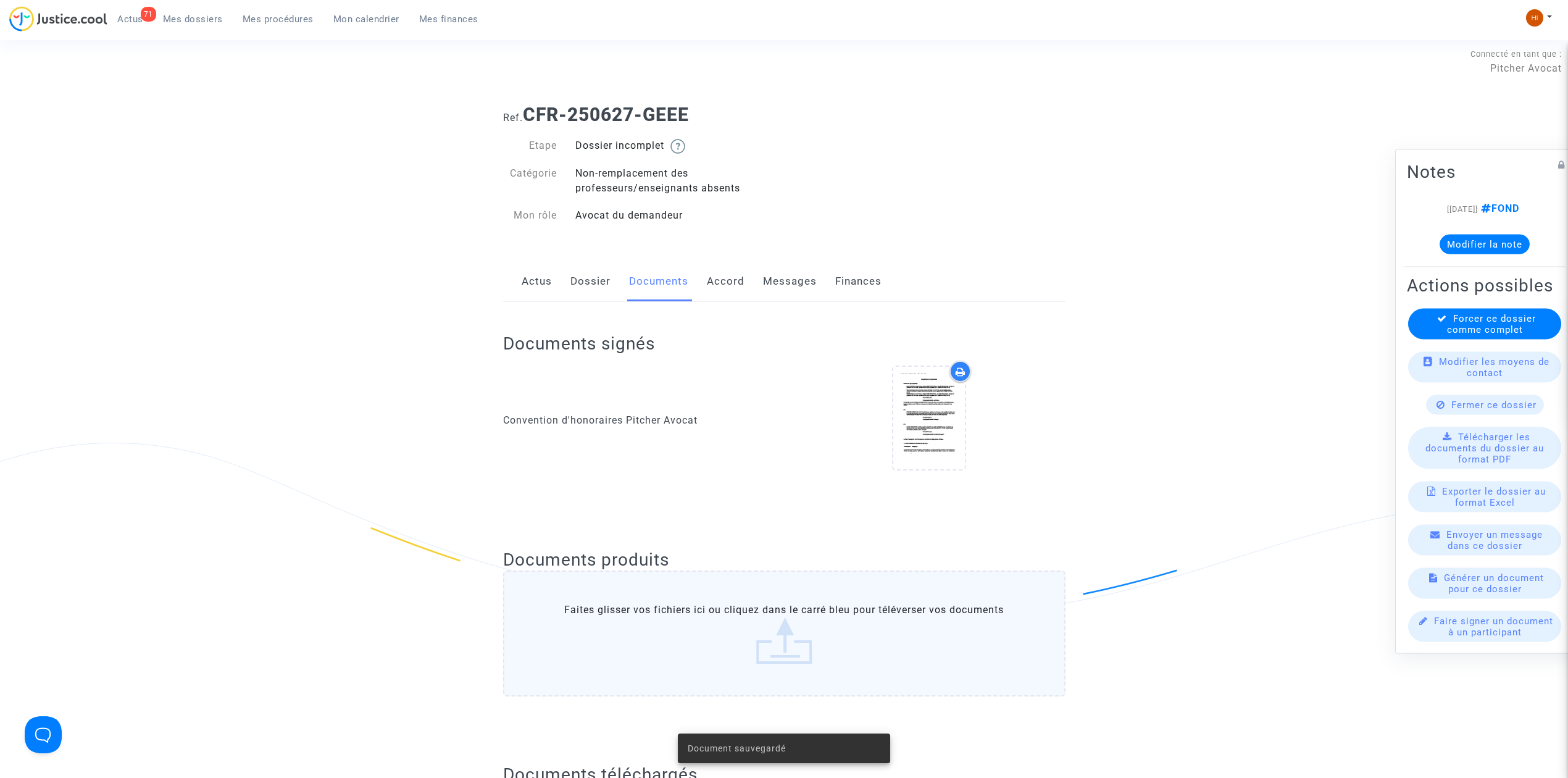
scroll to position [0, 0]
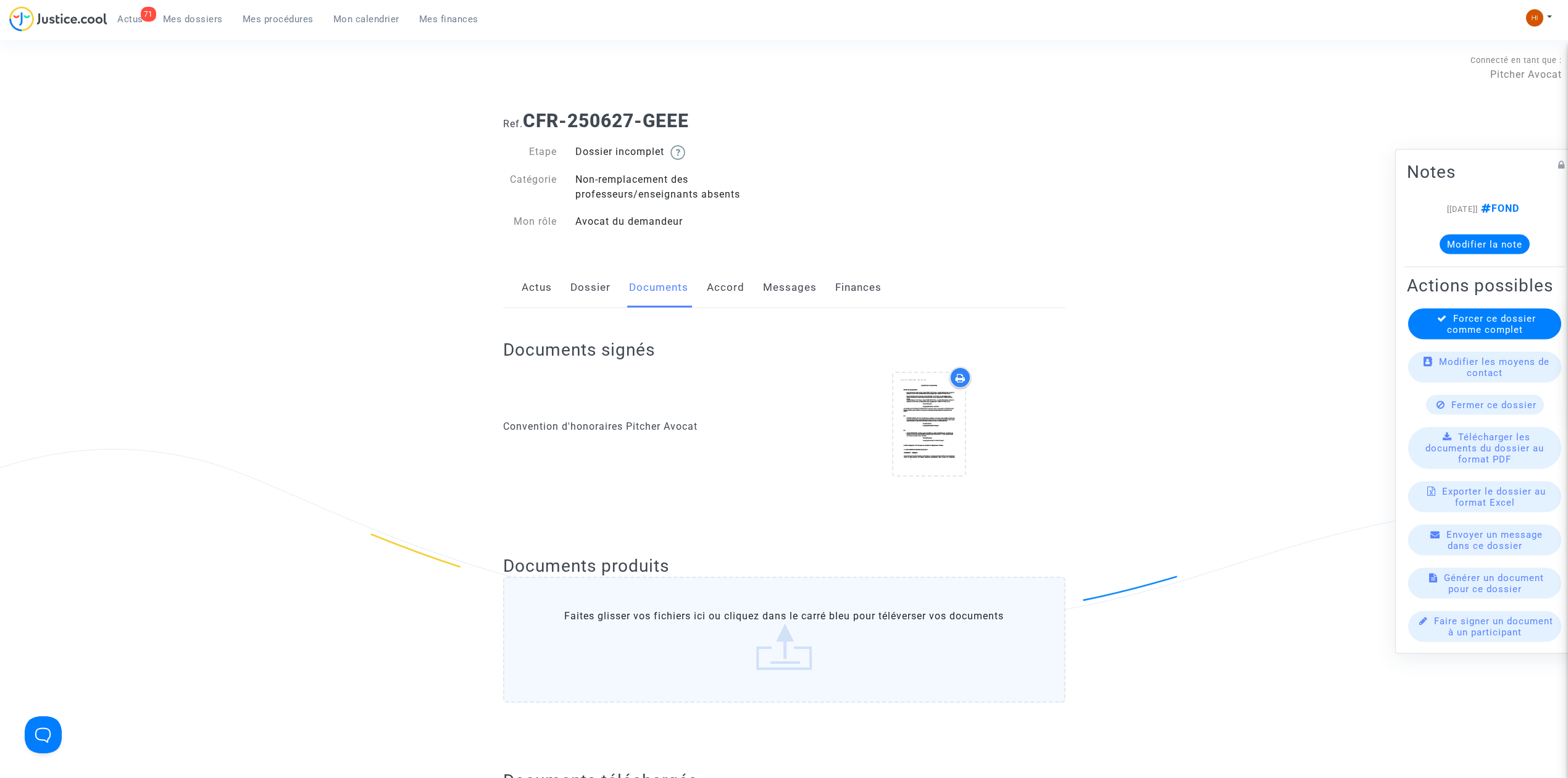
click at [581, 291] on link "Dossier" at bounding box center [590, 288] width 40 height 41
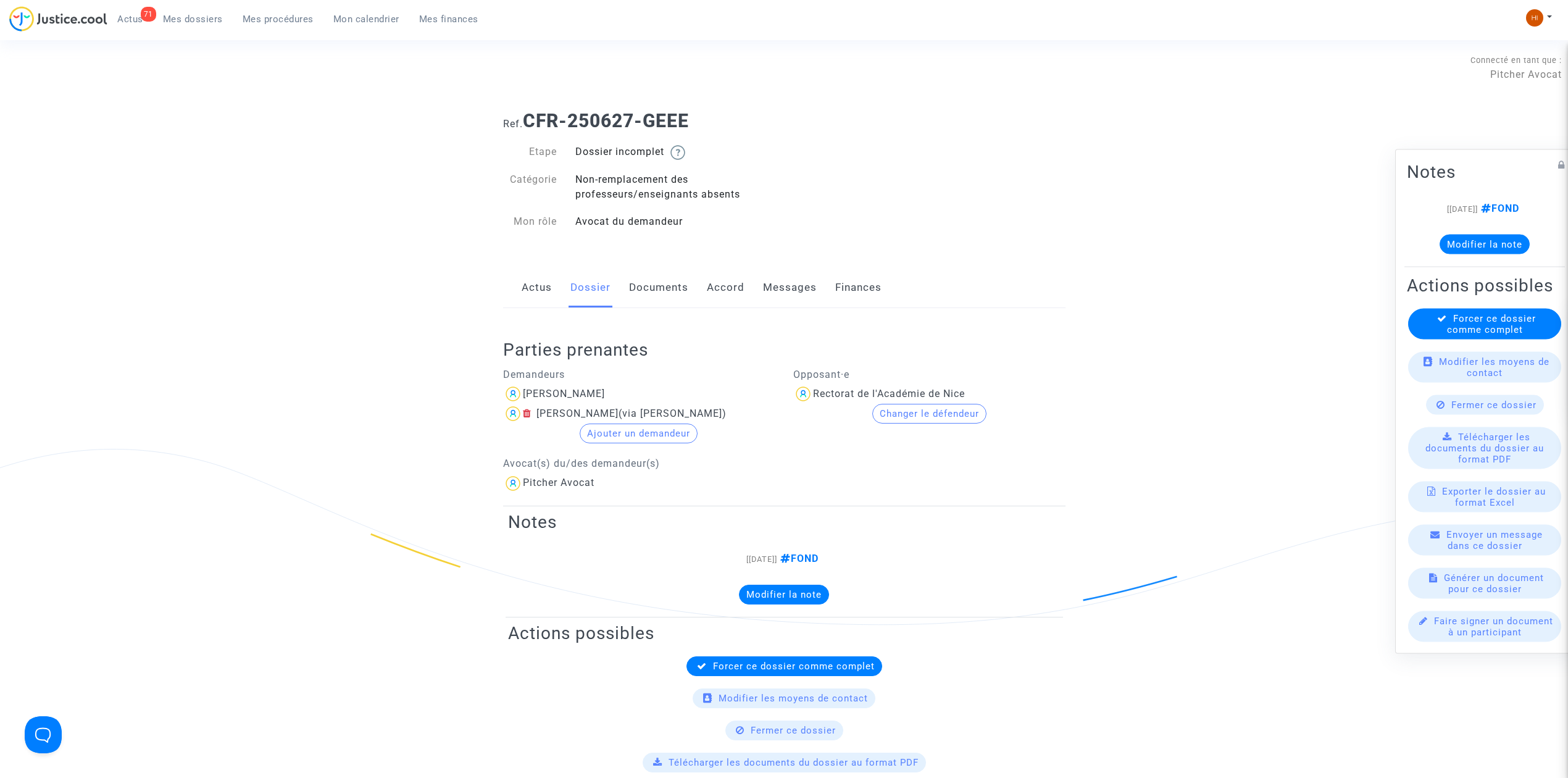
click at [643, 294] on link "Documents" at bounding box center [659, 288] width 59 height 41
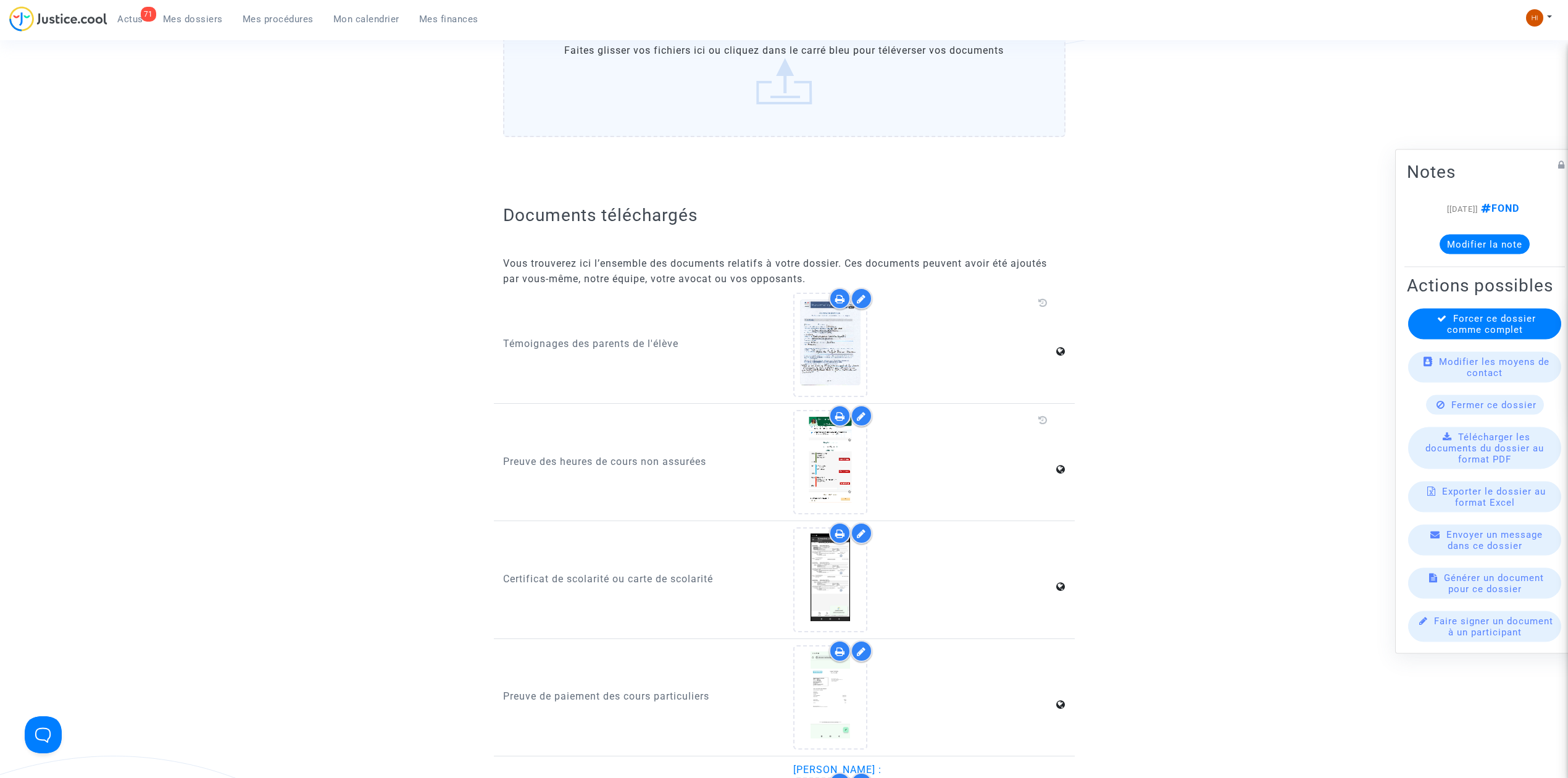
scroll to position [576, 0]
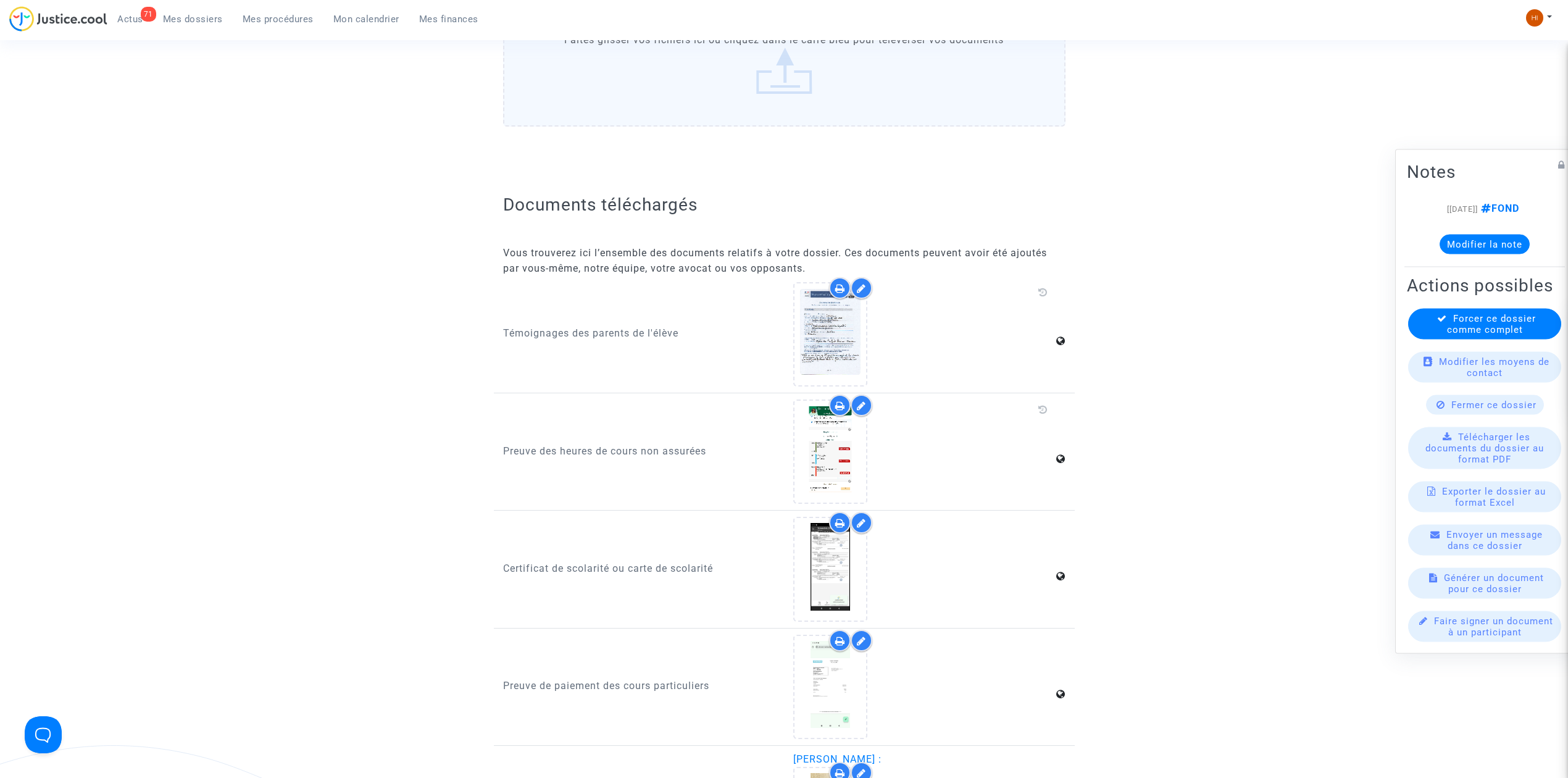
click at [1449, 318] on div "Forcer ce dossier comme complet" at bounding box center [1484, 324] width 153 height 31
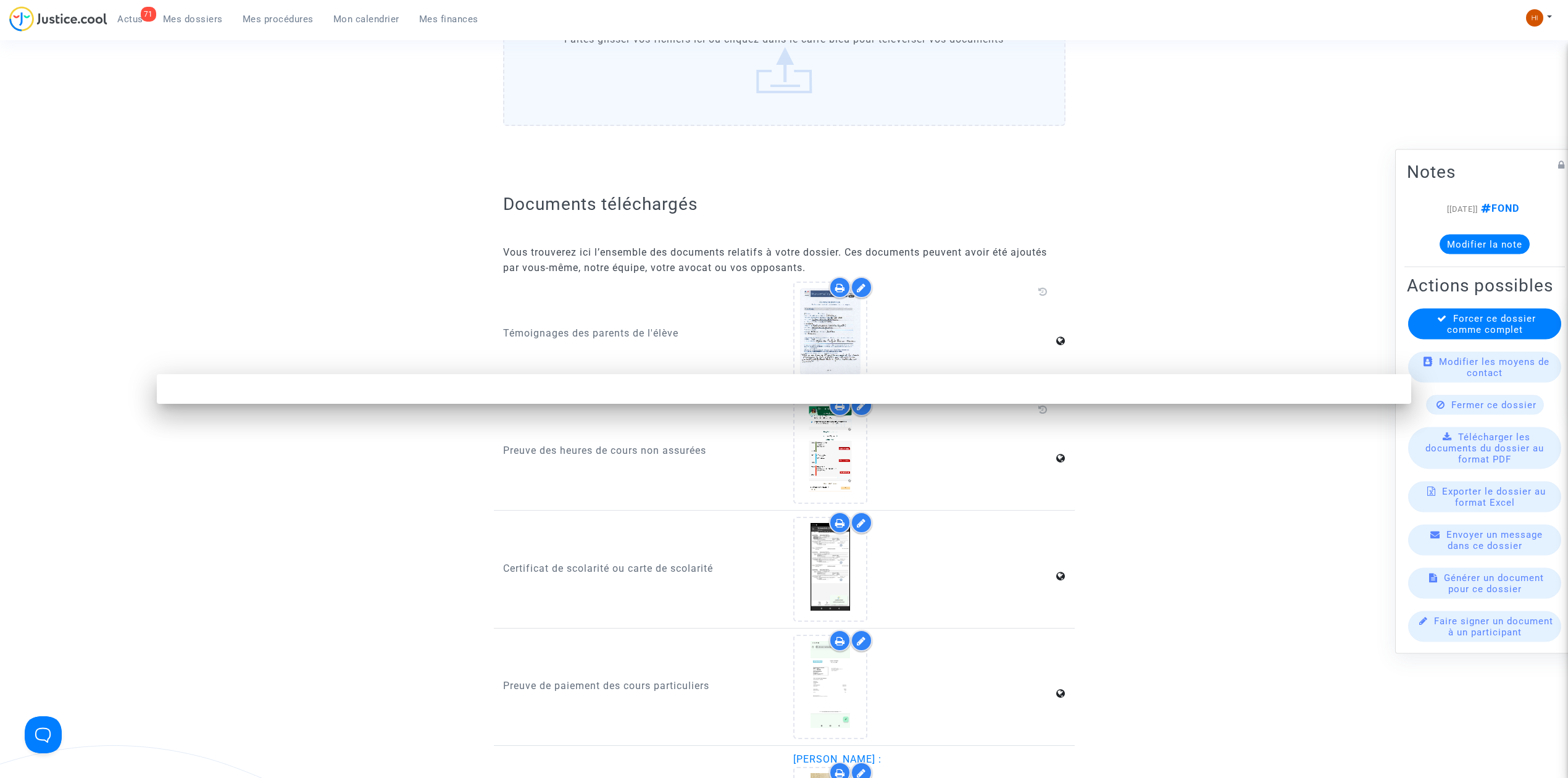
scroll to position [0, 0]
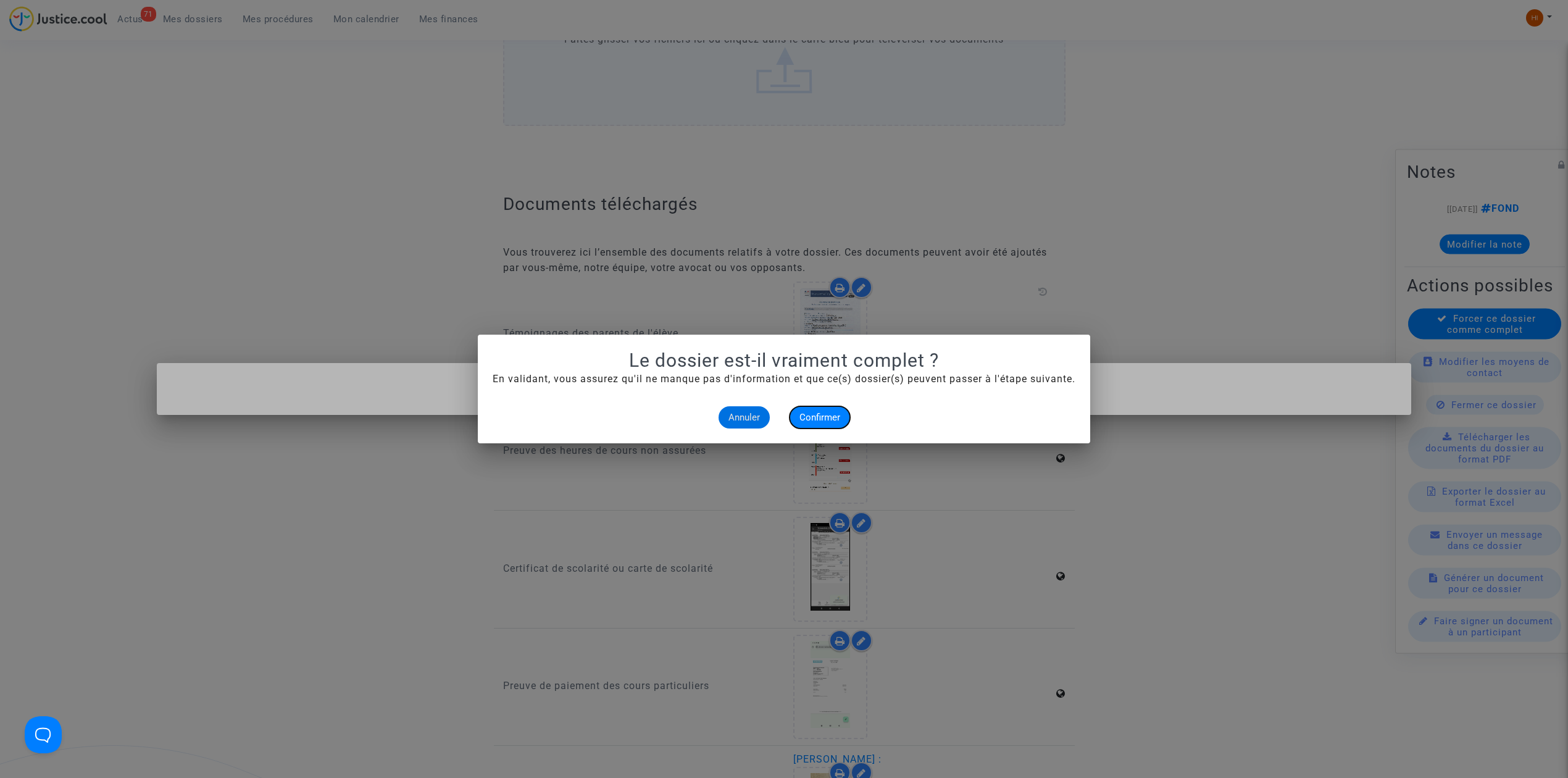
click at [826, 420] on span "Confirmer" at bounding box center [820, 418] width 41 height 11
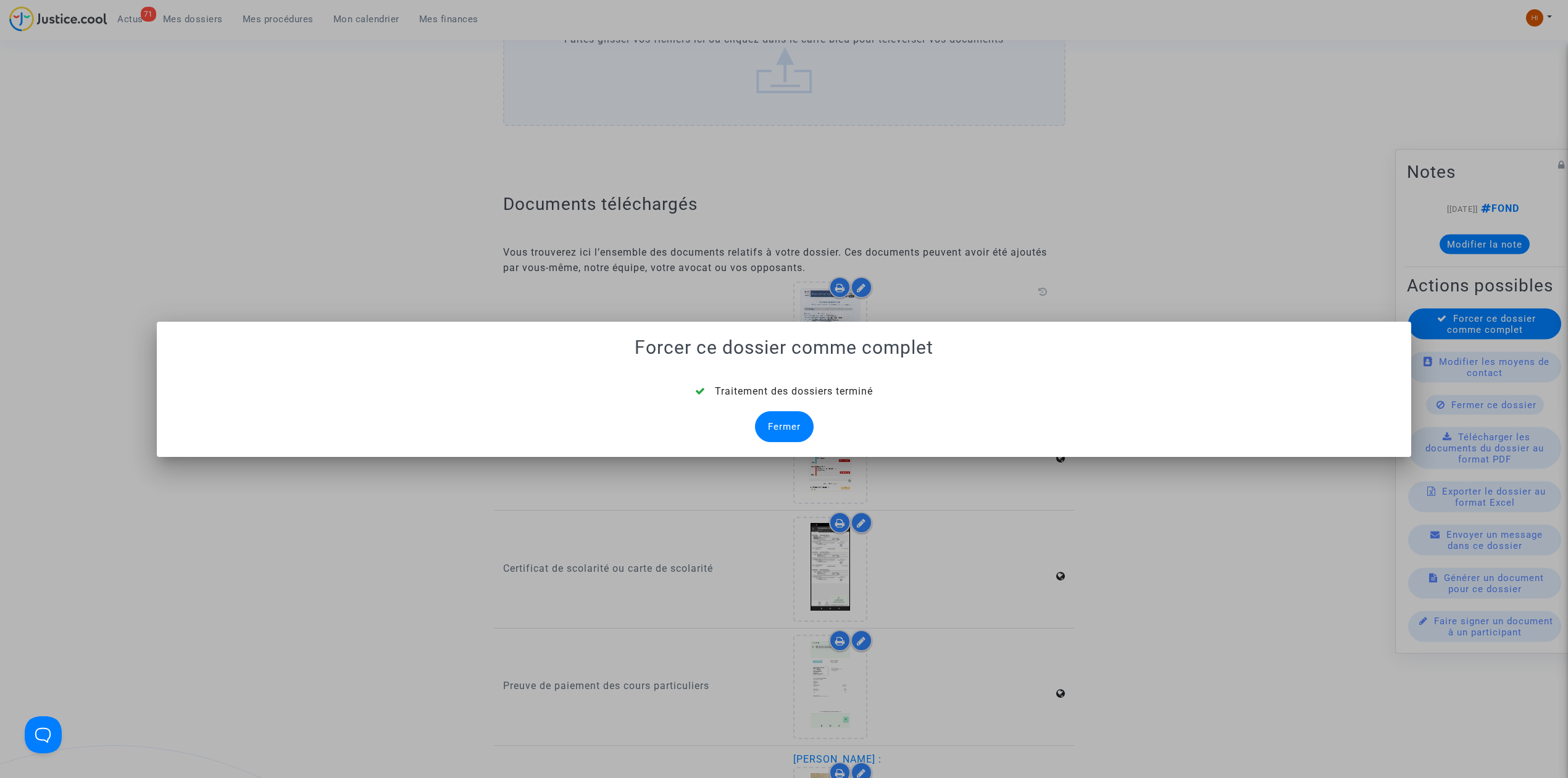
click at [796, 428] on div "Fermer" at bounding box center [784, 427] width 59 height 31
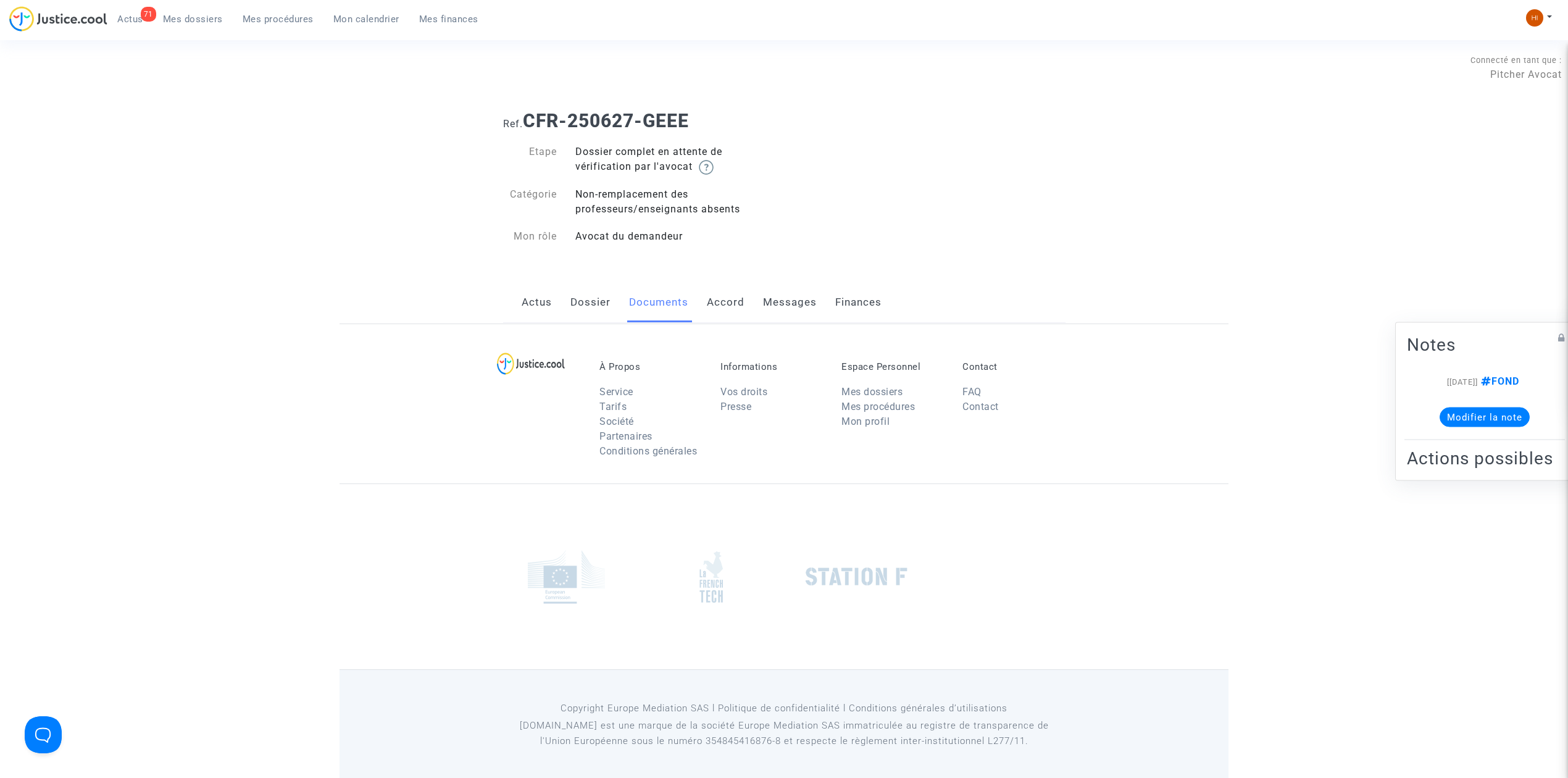
scroll to position [576, 0]
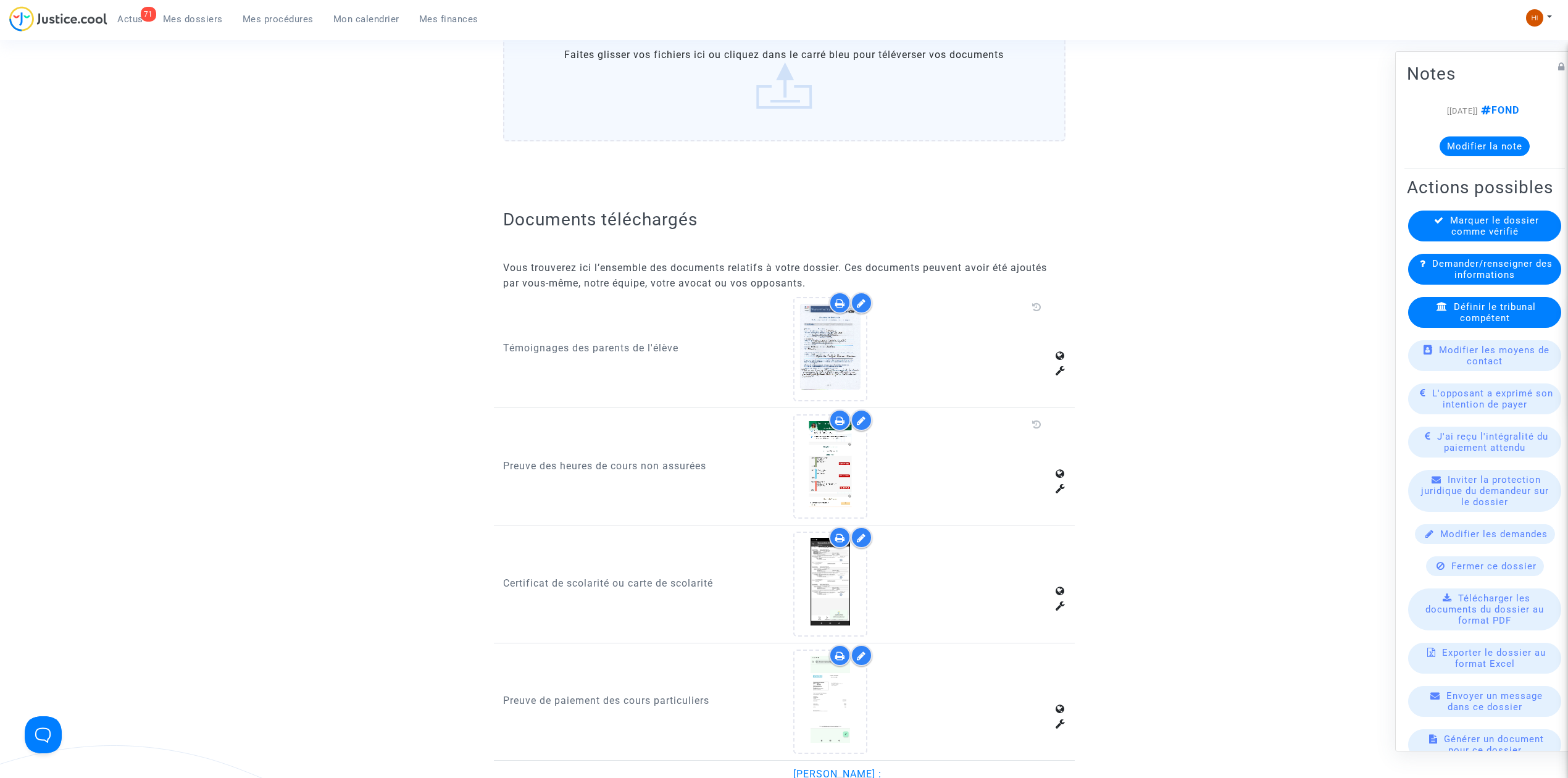
drag, startPoint x: 199, startPoint y: 15, endPoint x: 210, endPoint y: 25, distance: 14.9
click at [199, 15] on span "Mes dossiers" at bounding box center [193, 19] width 60 height 11
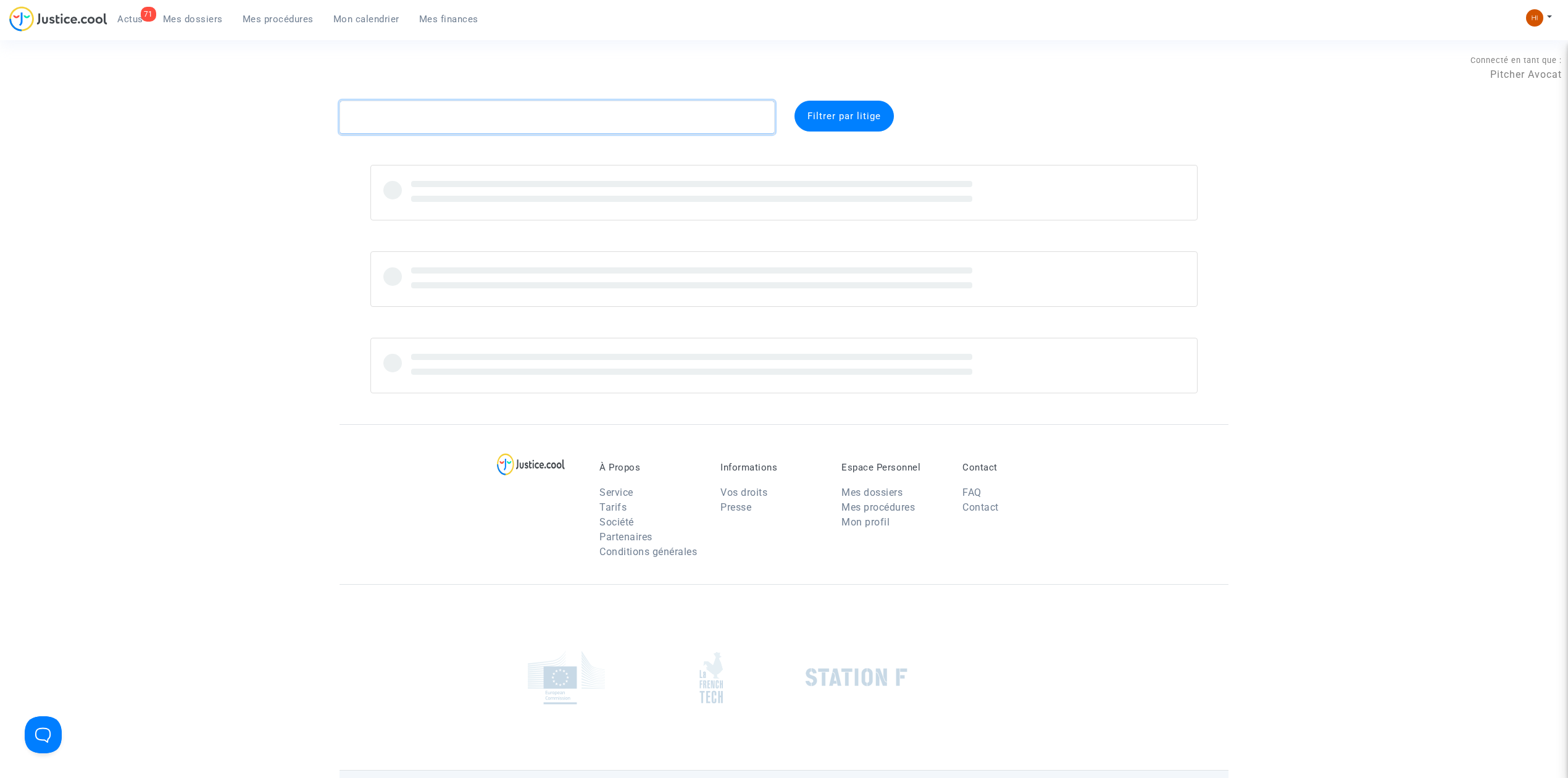
click at [583, 117] on textarea at bounding box center [557, 117] width 435 height 34
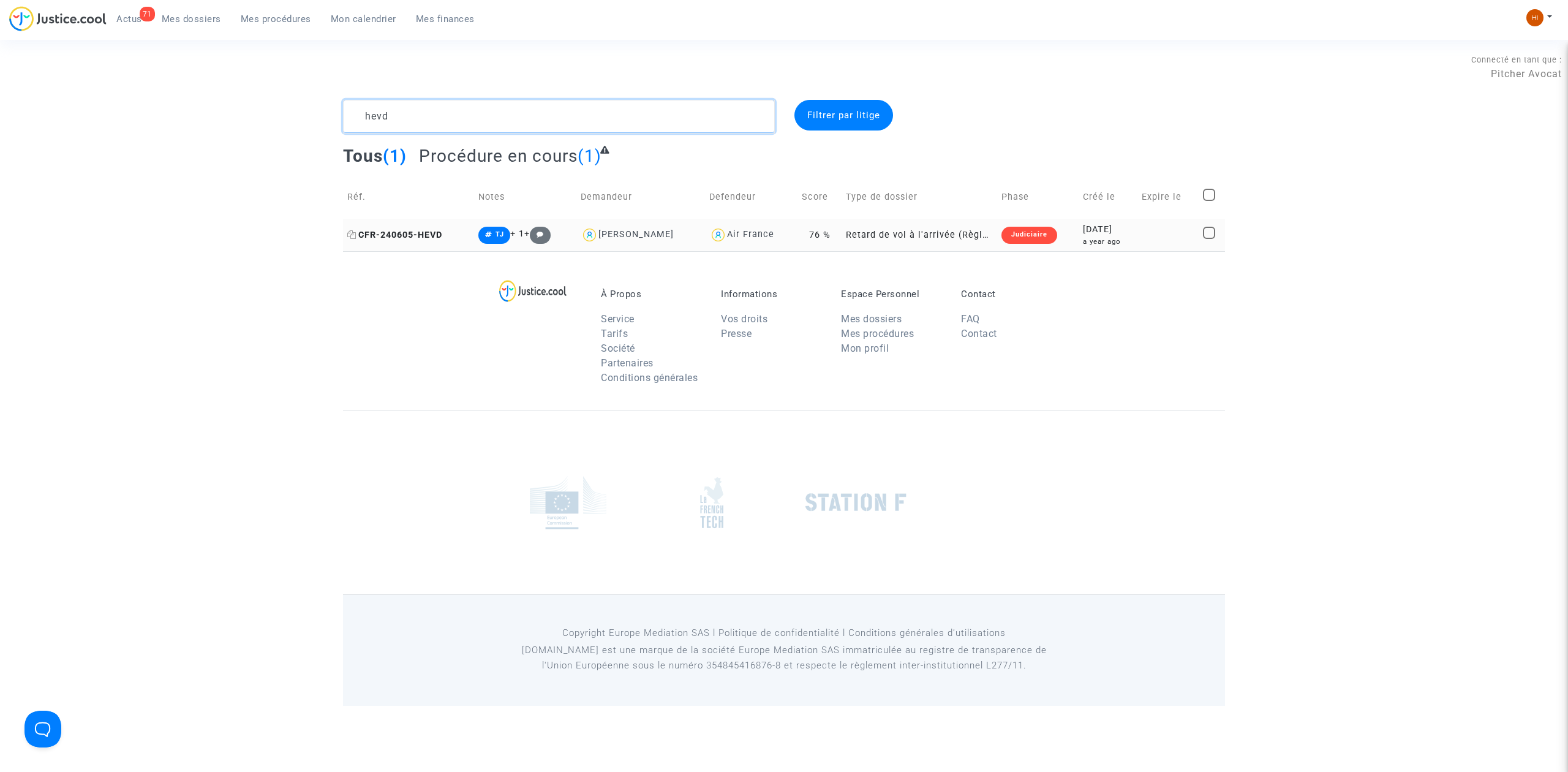
type textarea "hevd"
click at [400, 234] on span "CFR-240605-HEVD" at bounding box center [394, 235] width 95 height 10
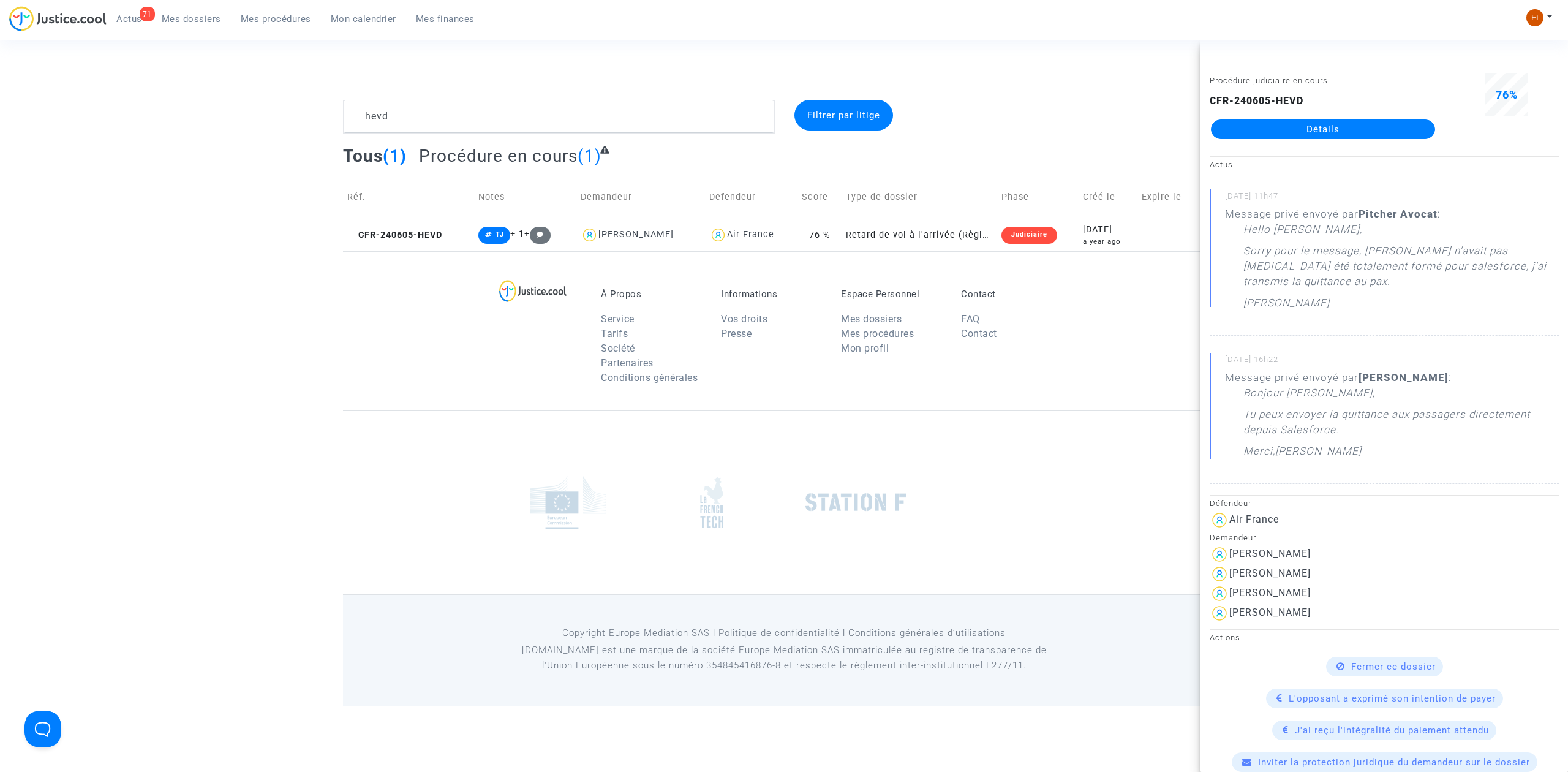
click at [1354, 130] on link "Détails" at bounding box center [1323, 129] width 224 height 19
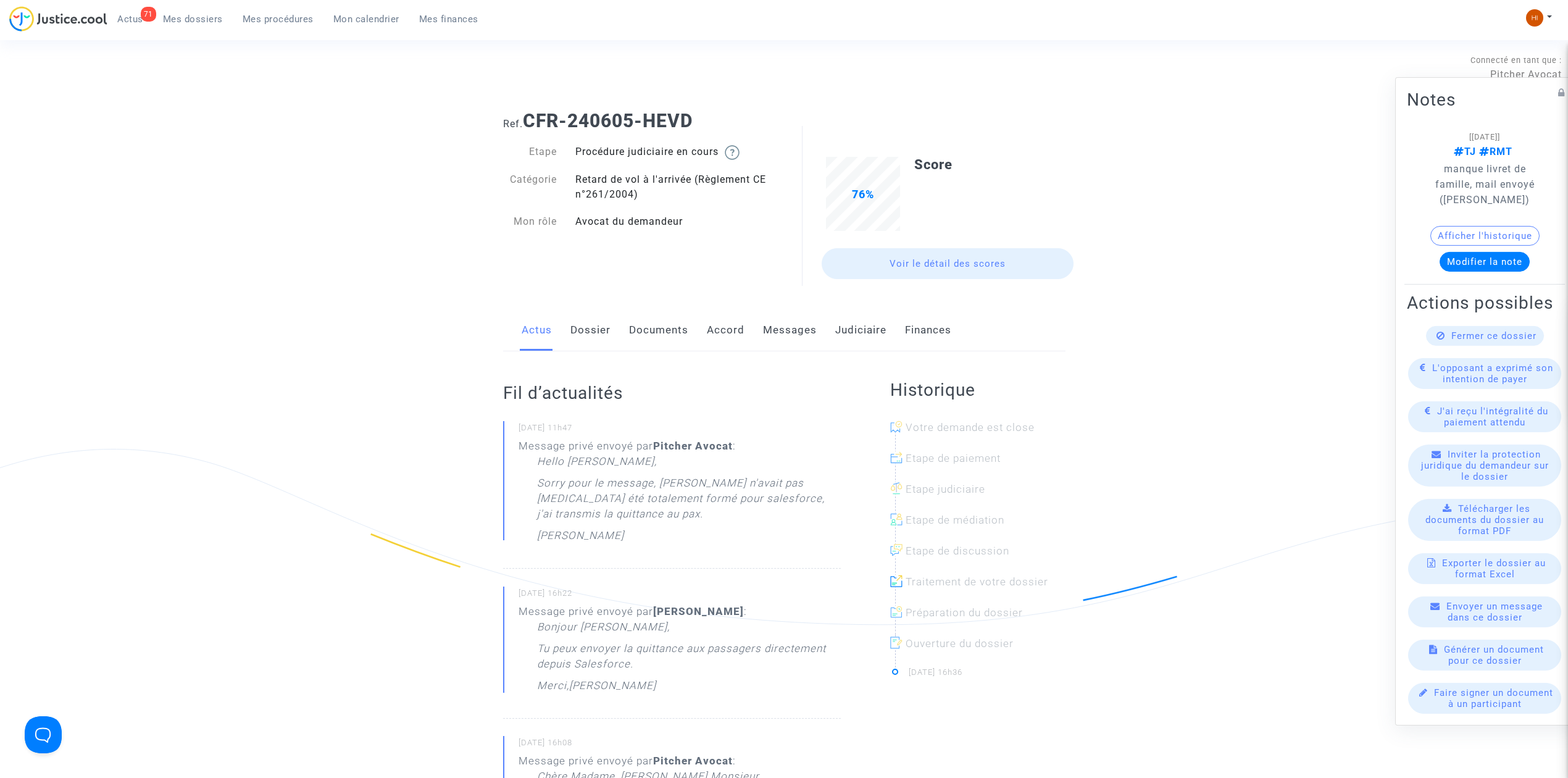
click at [868, 335] on link "Judiciaire" at bounding box center [860, 330] width 51 height 41
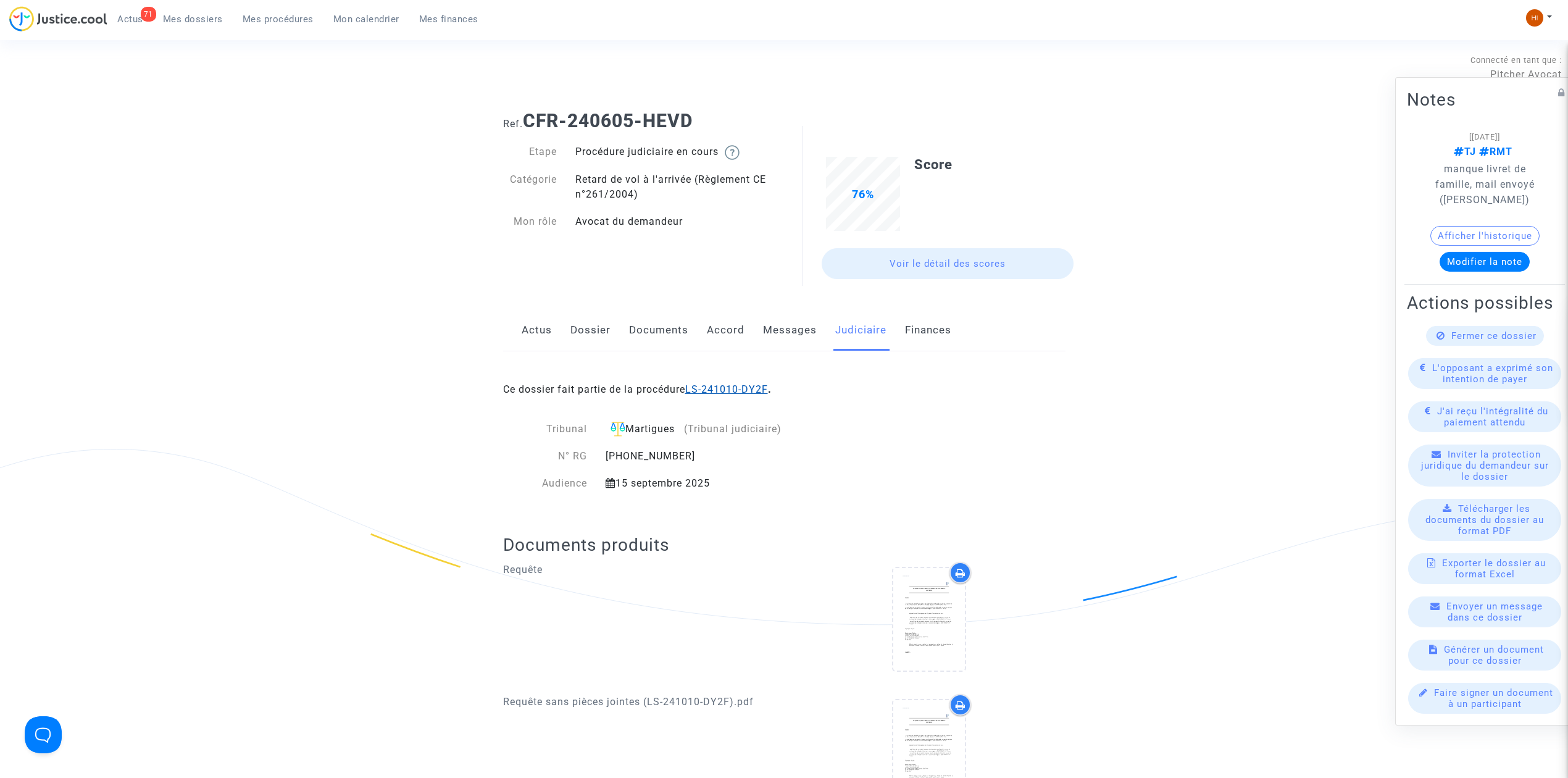
click at [739, 389] on link "LS-241010-DY2F" at bounding box center [726, 389] width 82 height 12
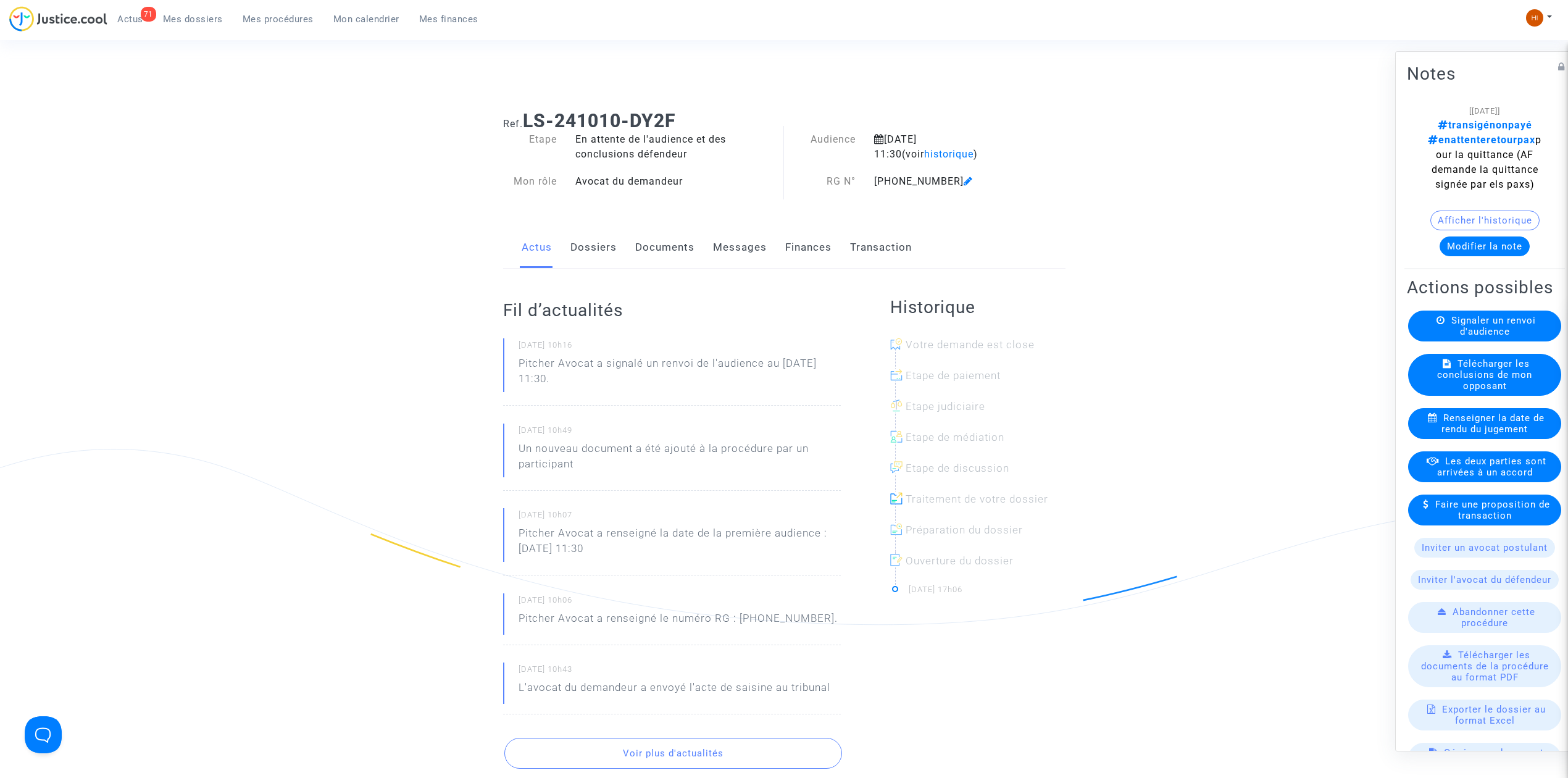
drag, startPoint x: 601, startPoint y: 252, endPoint x: 601, endPoint y: 267, distance: 15.0
click at [601, 252] on link "Dossiers" at bounding box center [594, 247] width 46 height 41
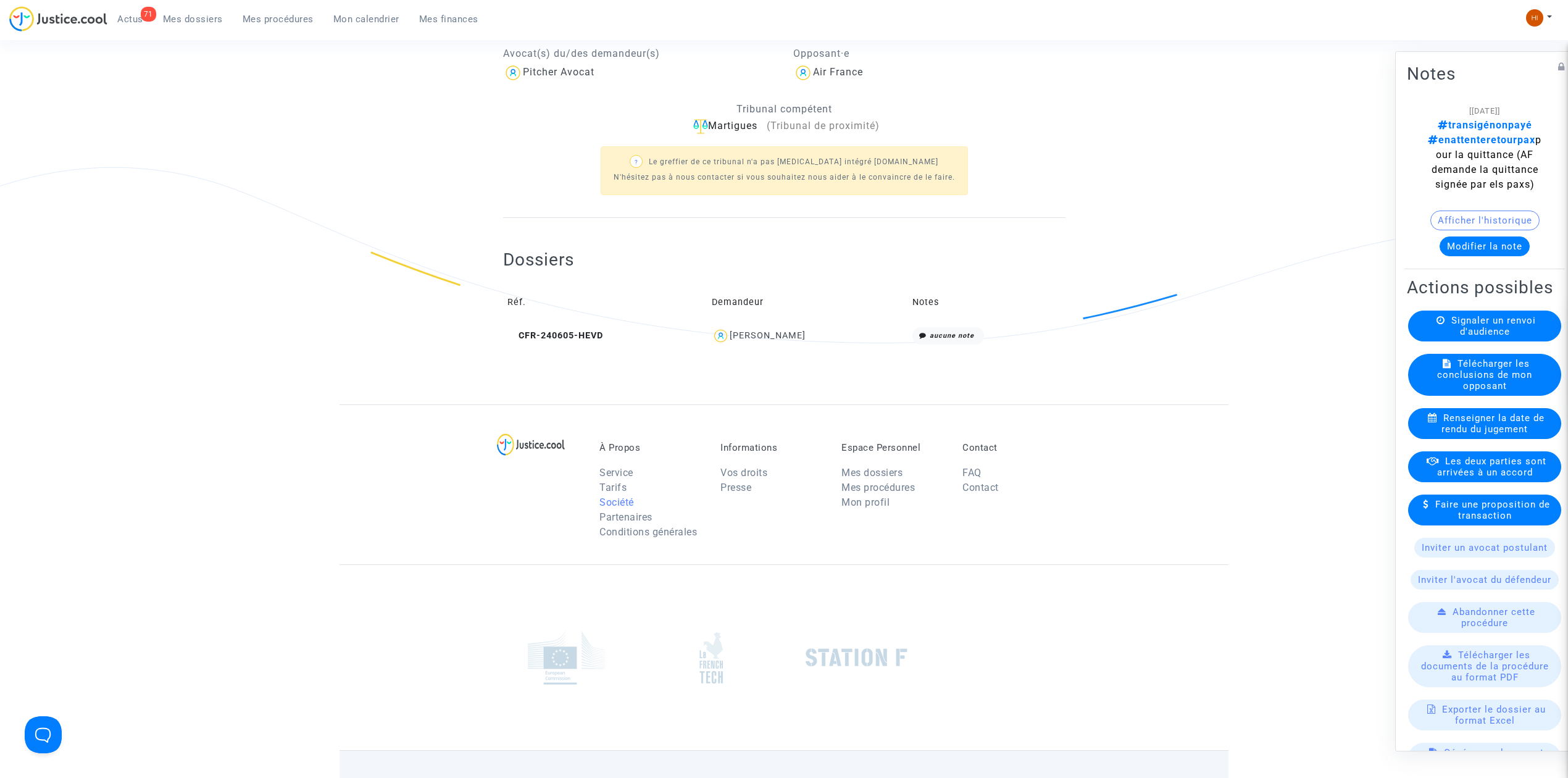
scroll to position [329, 0]
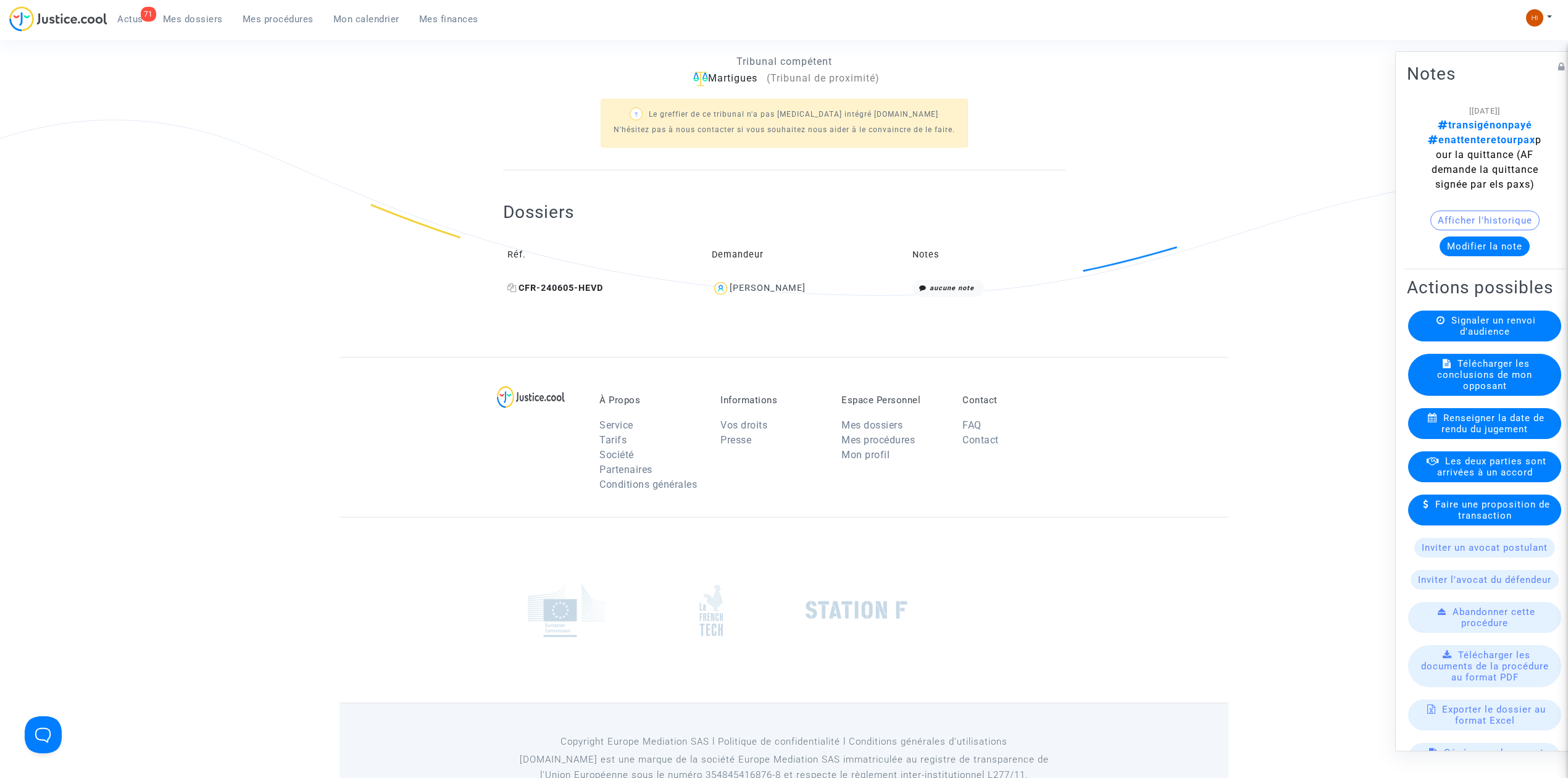
click at [583, 287] on span "CFR-240605-HEVD" at bounding box center [555, 288] width 96 height 10
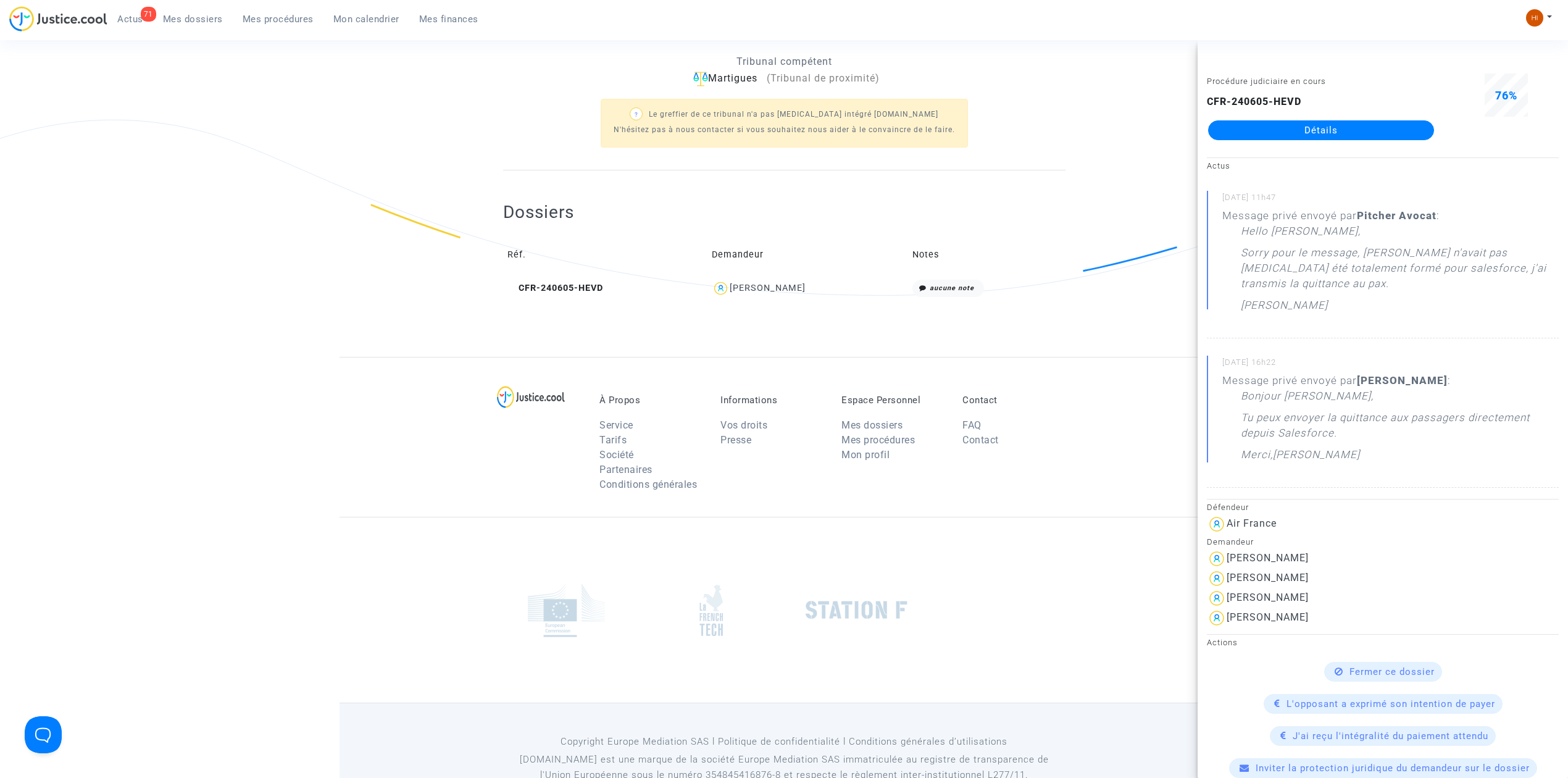
click at [1346, 125] on link "Détails" at bounding box center [1321, 130] width 226 height 20
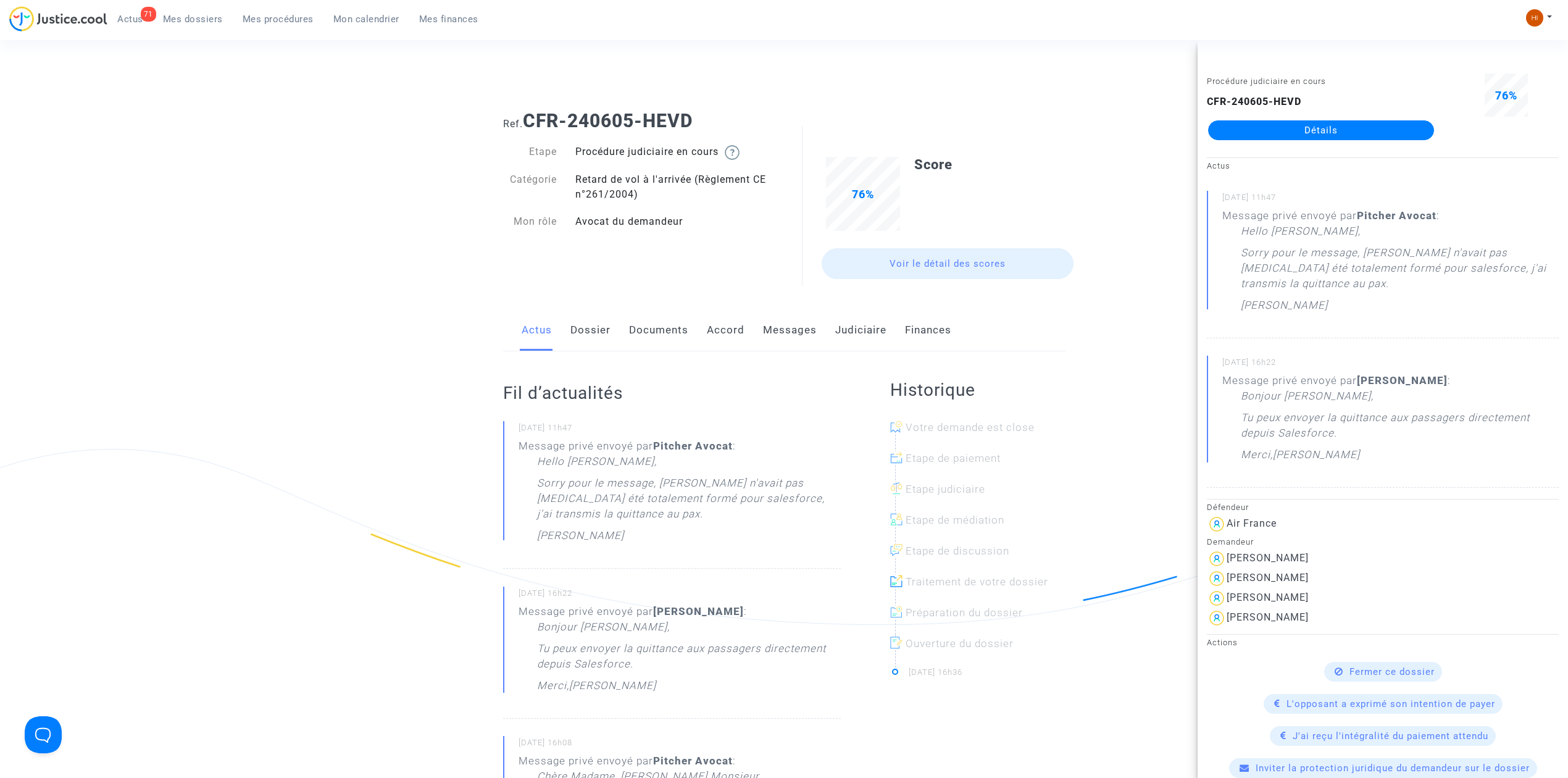
click at [640, 328] on link "Documents" at bounding box center [659, 330] width 59 height 41
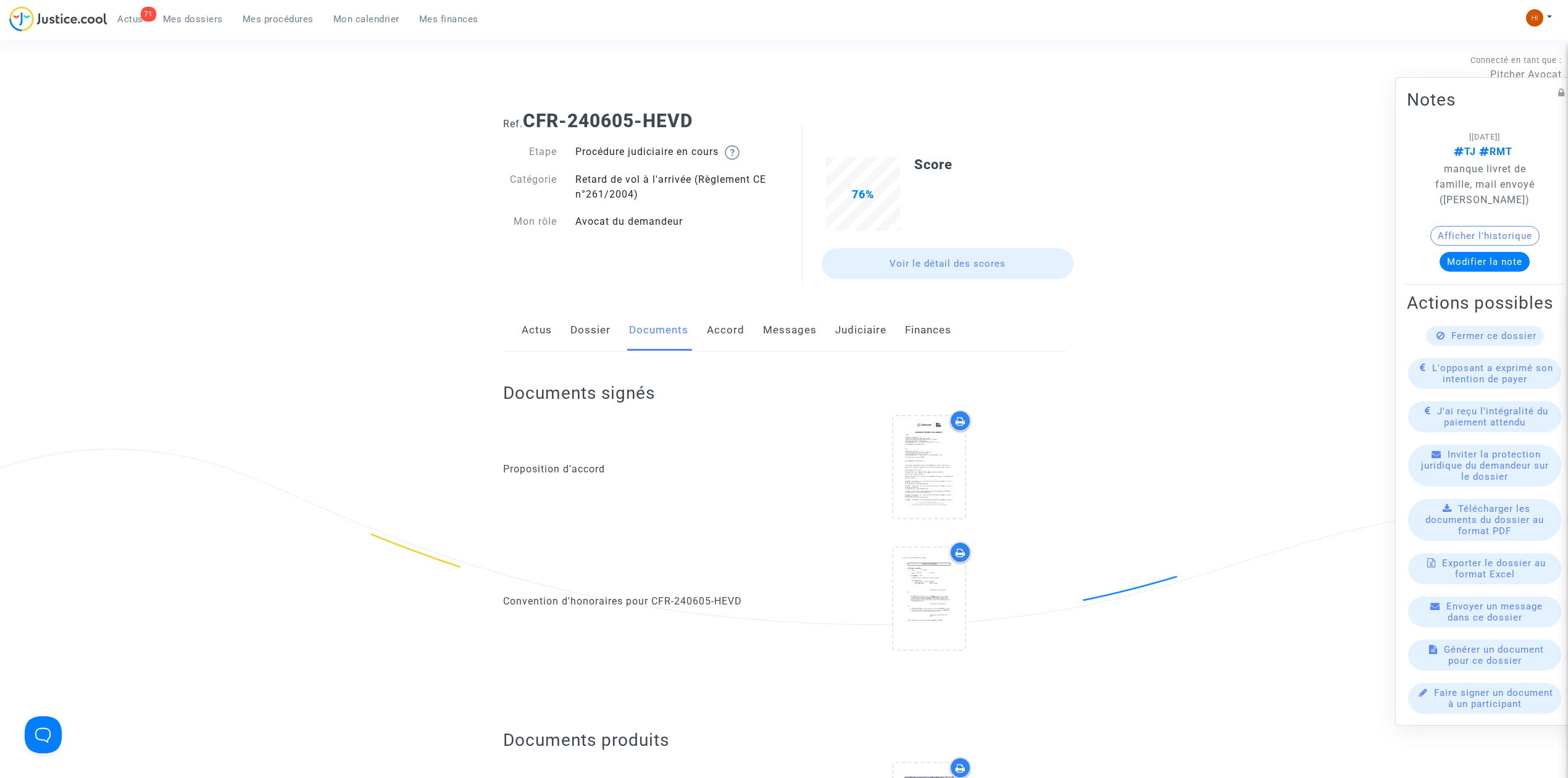
click at [789, 327] on link "Messages" at bounding box center [790, 330] width 54 height 41
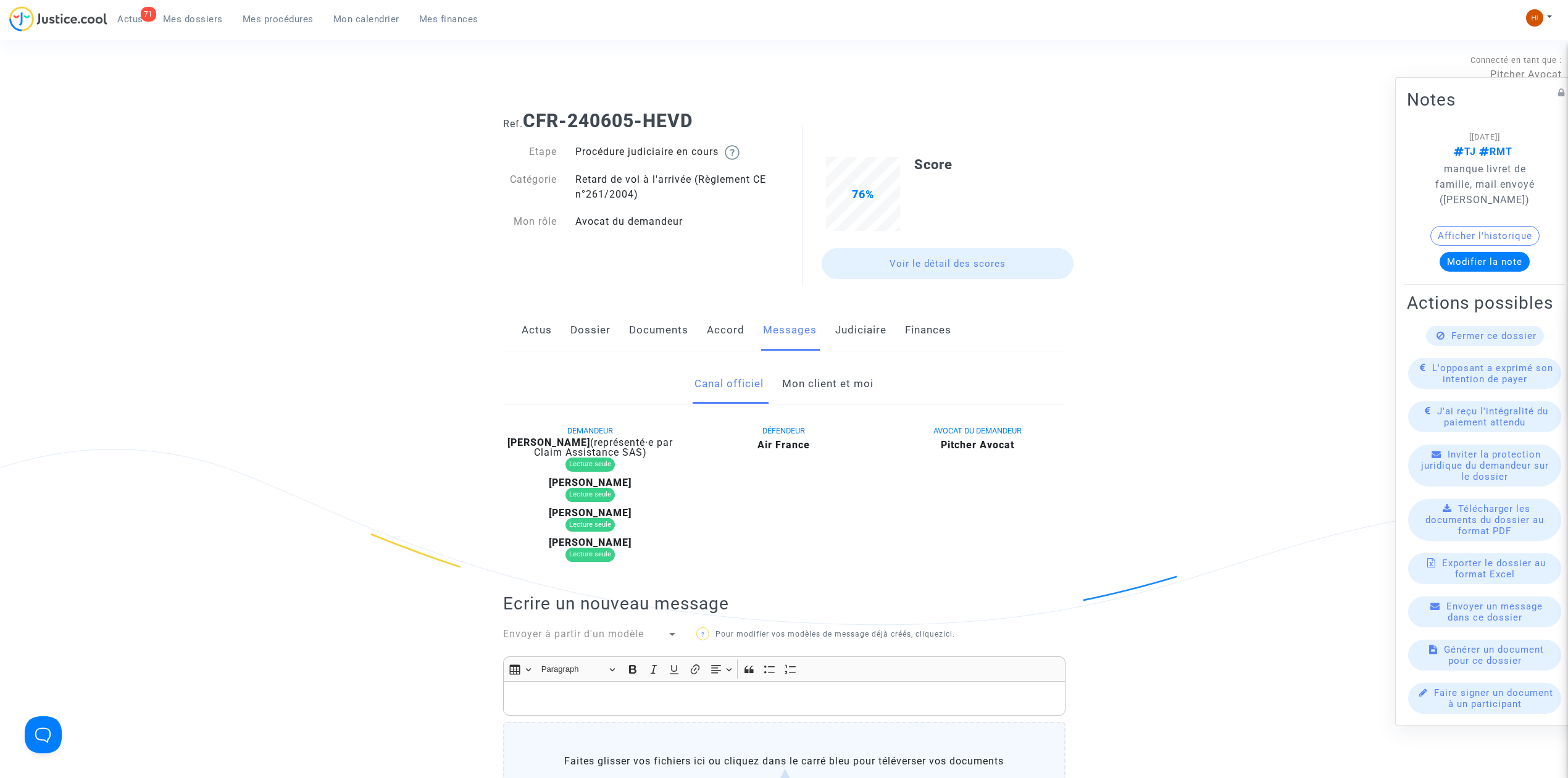
click at [595, 325] on link "Dossier" at bounding box center [590, 330] width 40 height 41
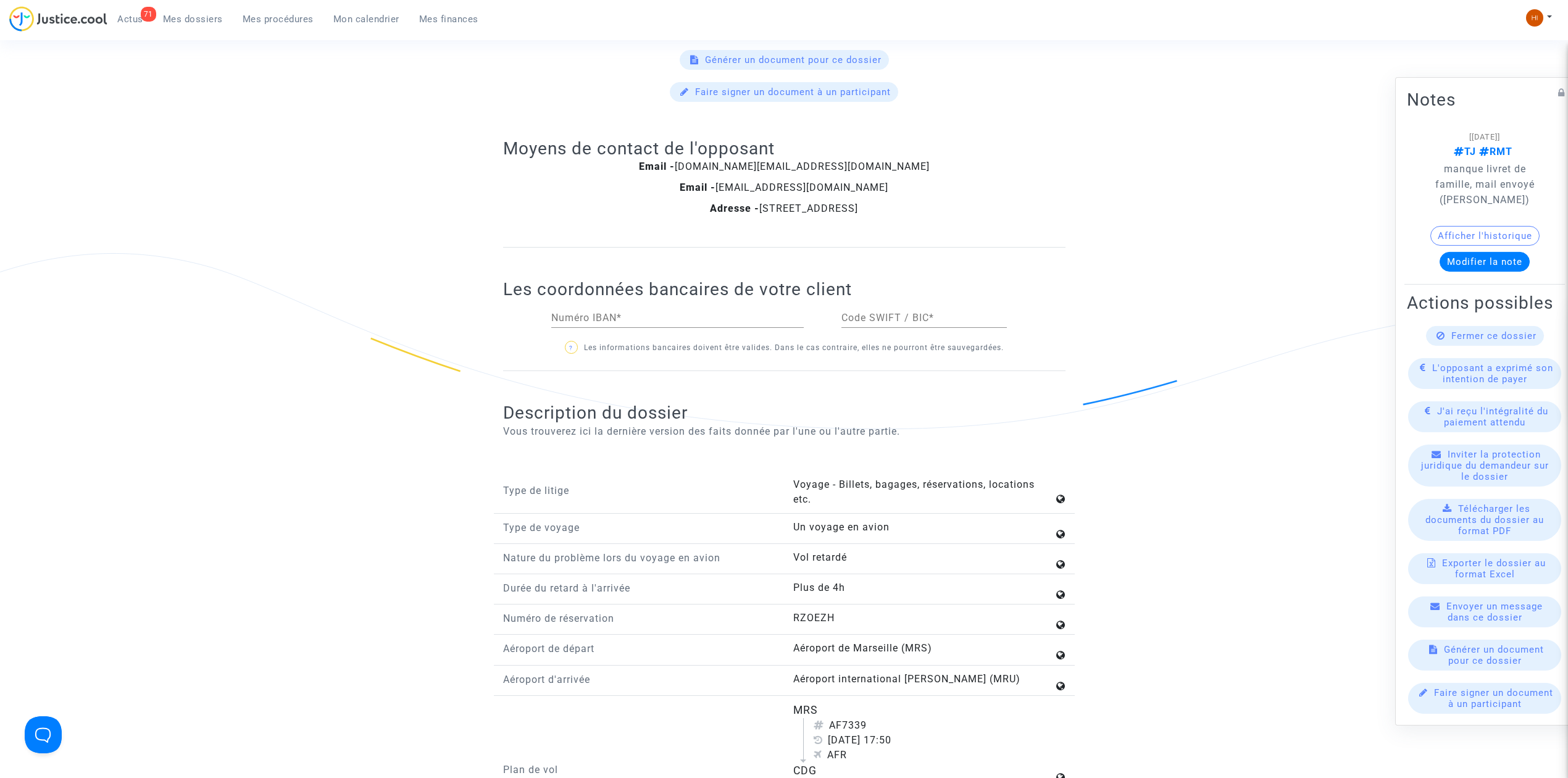
scroll to position [1070, 0]
click at [739, 318] on input "Numéro IBAN *" at bounding box center [677, 316] width 253 height 11
click at [786, 315] on div "Numéro IBAN *" at bounding box center [677, 312] width 253 height 28
paste input "FR45 2004 1010 0806 7207 6G02 987"
type input "FR45 2004 1010 0806 7207 6G02 987"
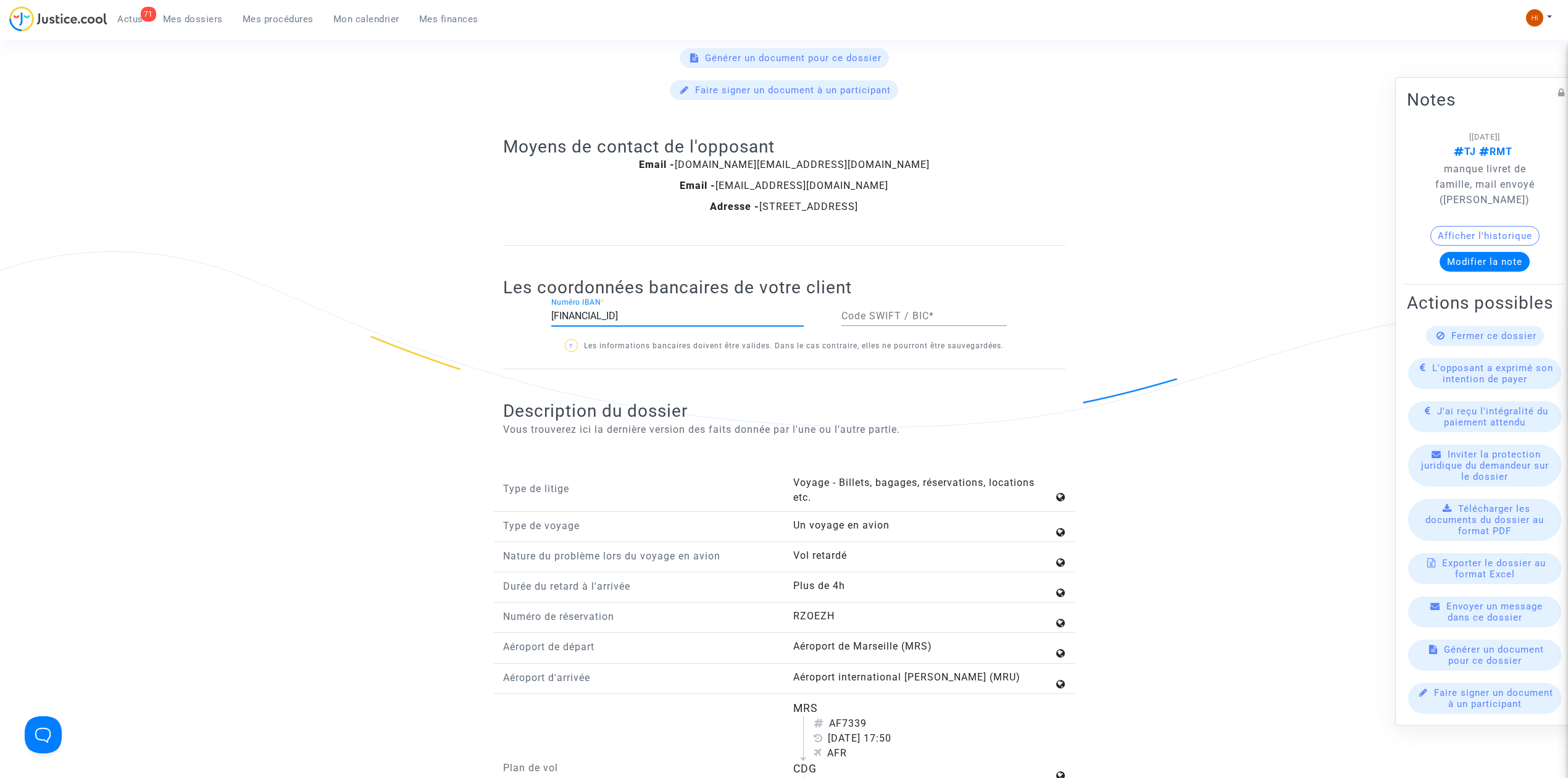
click at [855, 322] on input "Code SWIFT / BIC *" at bounding box center [924, 316] width 166 height 11
click at [897, 312] on div "Code SWIFT / BIC *" at bounding box center [924, 312] width 166 height 28
paste input "P S S T F R P P M A R"
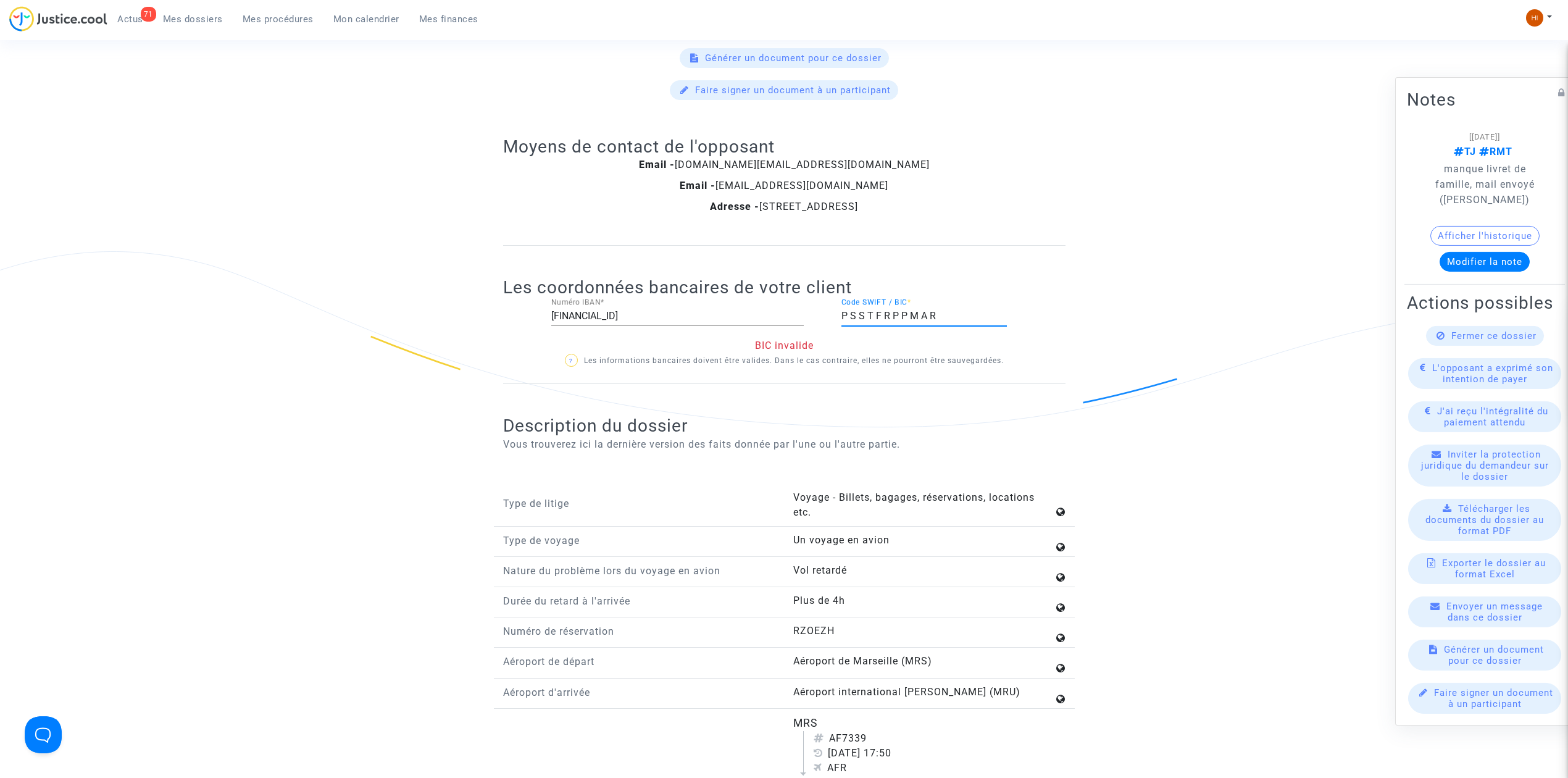
scroll to position [1482, 0]
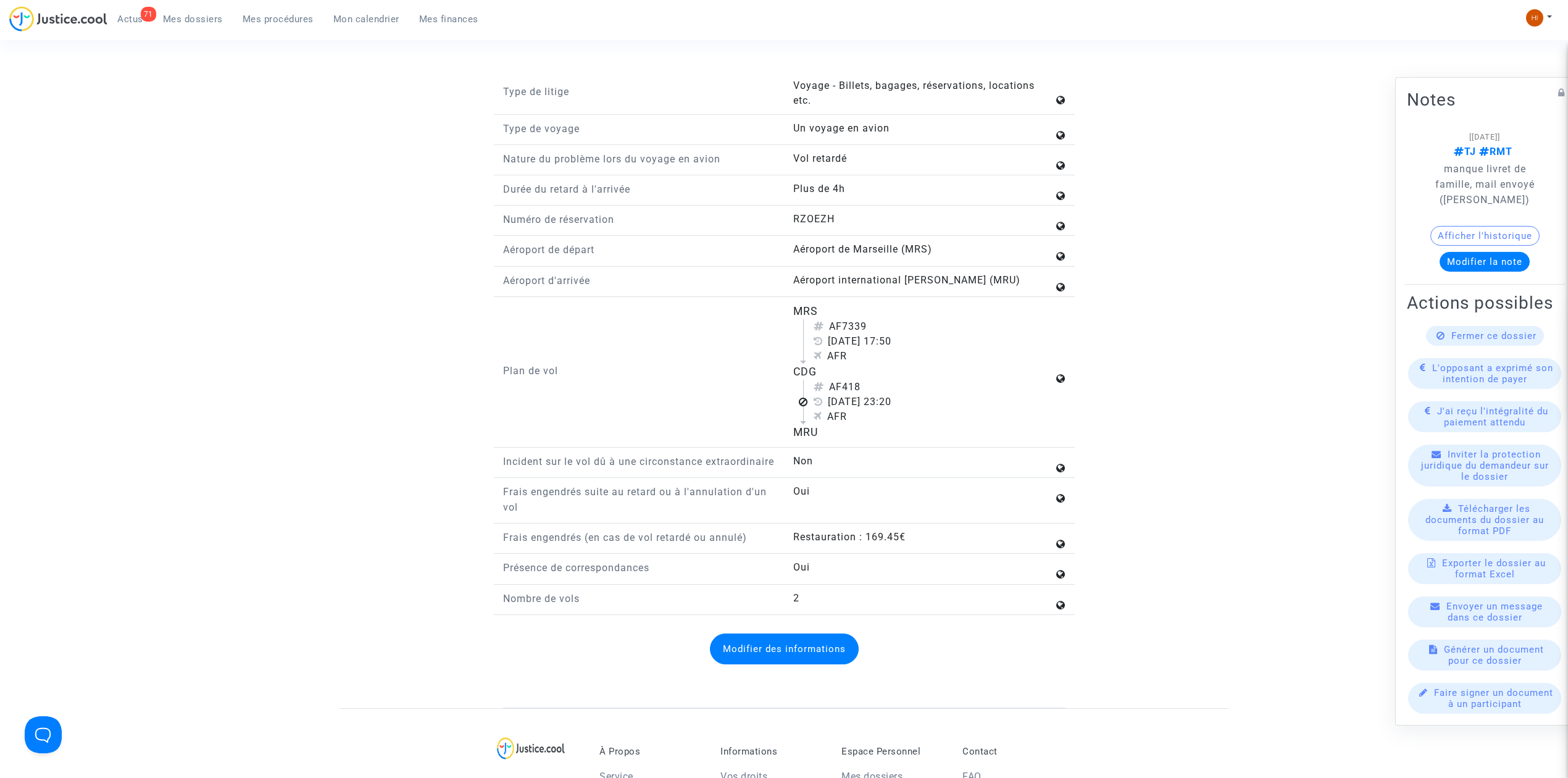
type input "P S S T F R P P M A R"
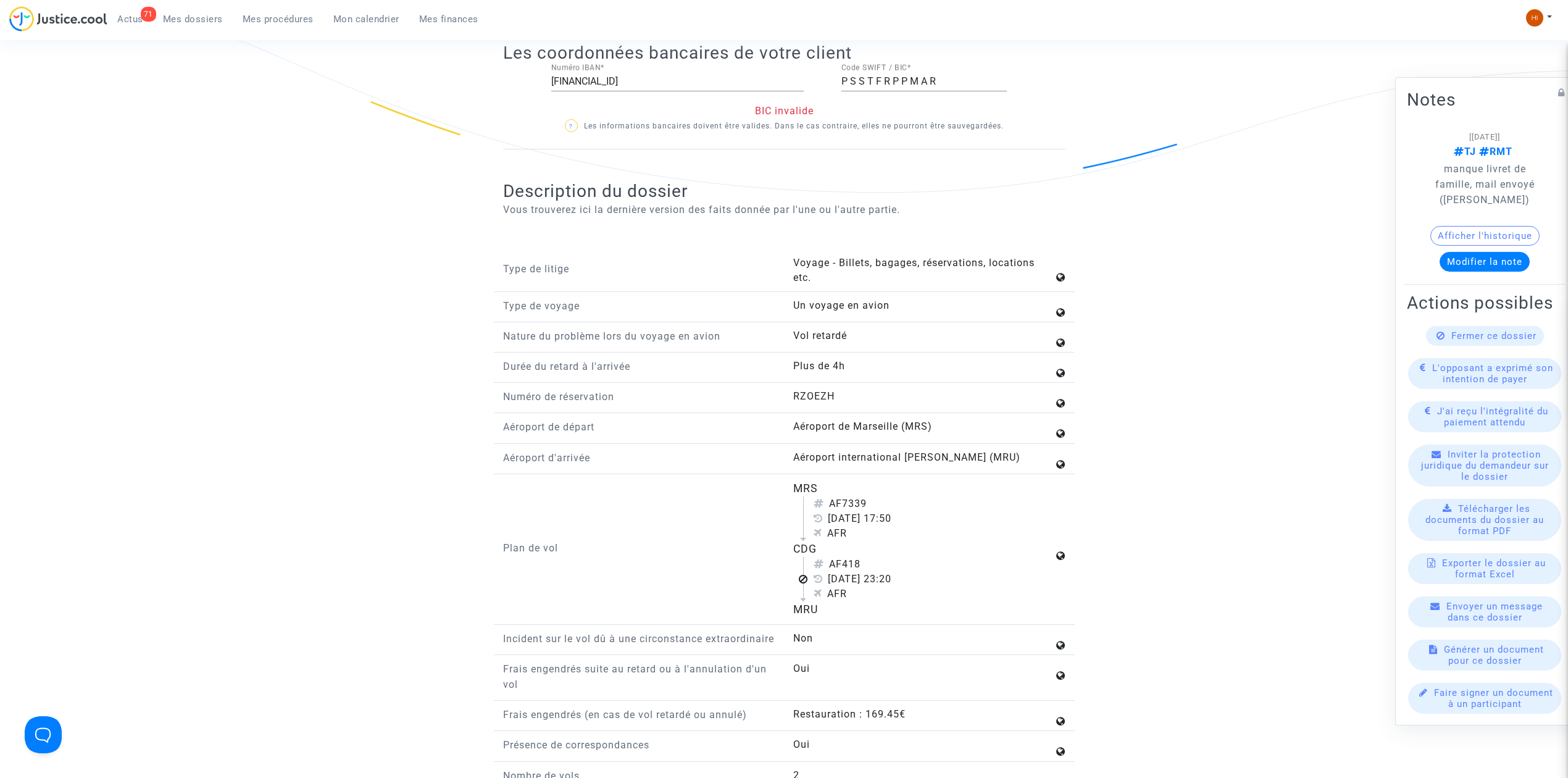
scroll to position [1070, 0]
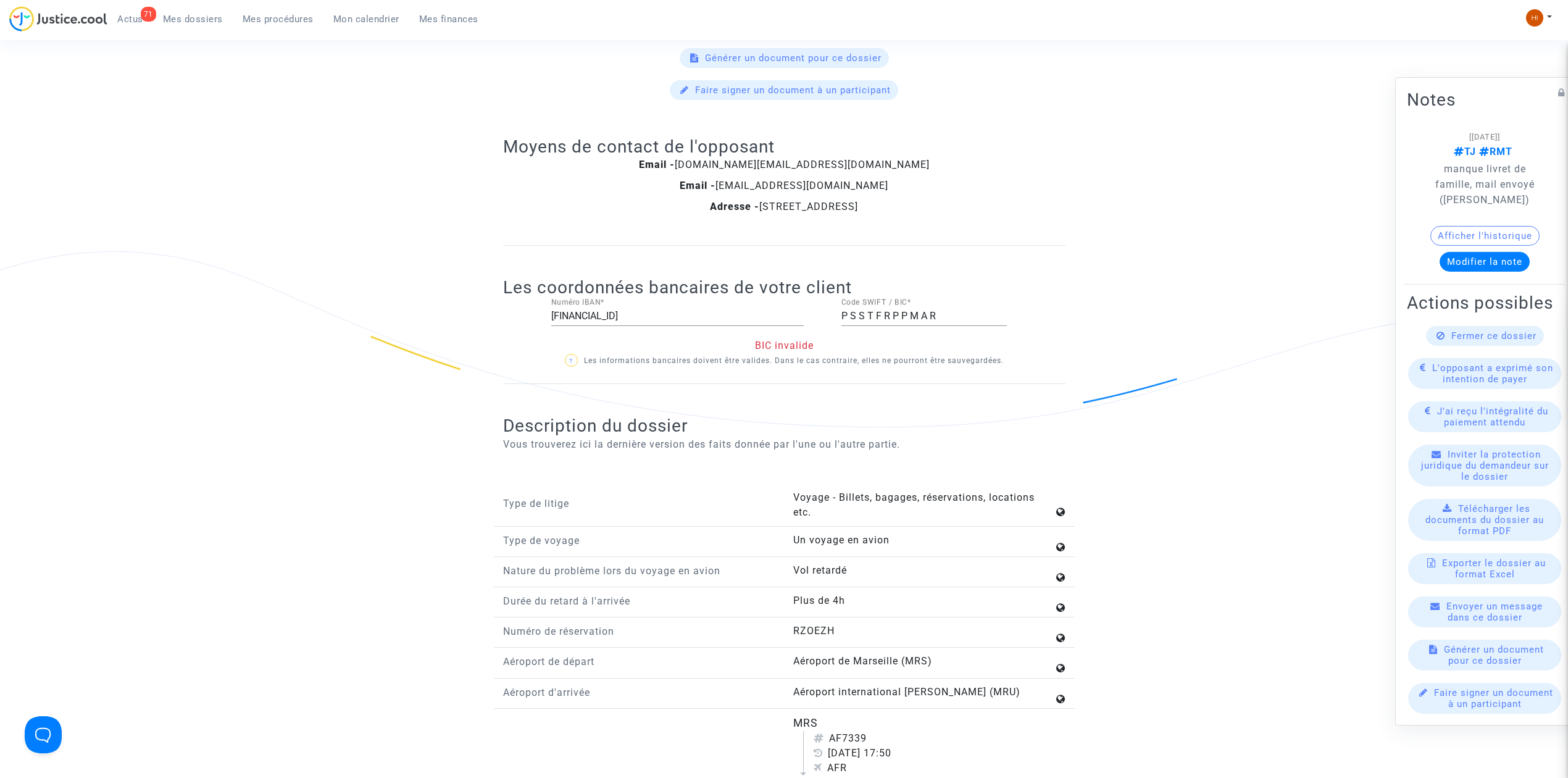
click at [764, 314] on div "FR45 2004 1010 0806 7207 6G02 987 Numéro IBAN *" at bounding box center [677, 312] width 253 height 28
drag, startPoint x: 932, startPoint y: 323, endPoint x: 924, endPoint y: 323, distance: 8.0
click at [925, 322] on input "P S S T F R P P M A R" at bounding box center [924, 316] width 166 height 11
click at [601, 322] on input "FR45 2004 1010 0806 7207 6G02 987" at bounding box center [677, 316] width 253 height 11
click at [650, 322] on input "FR45 20041010 0806 7207 6G02 987" at bounding box center [677, 316] width 253 height 11
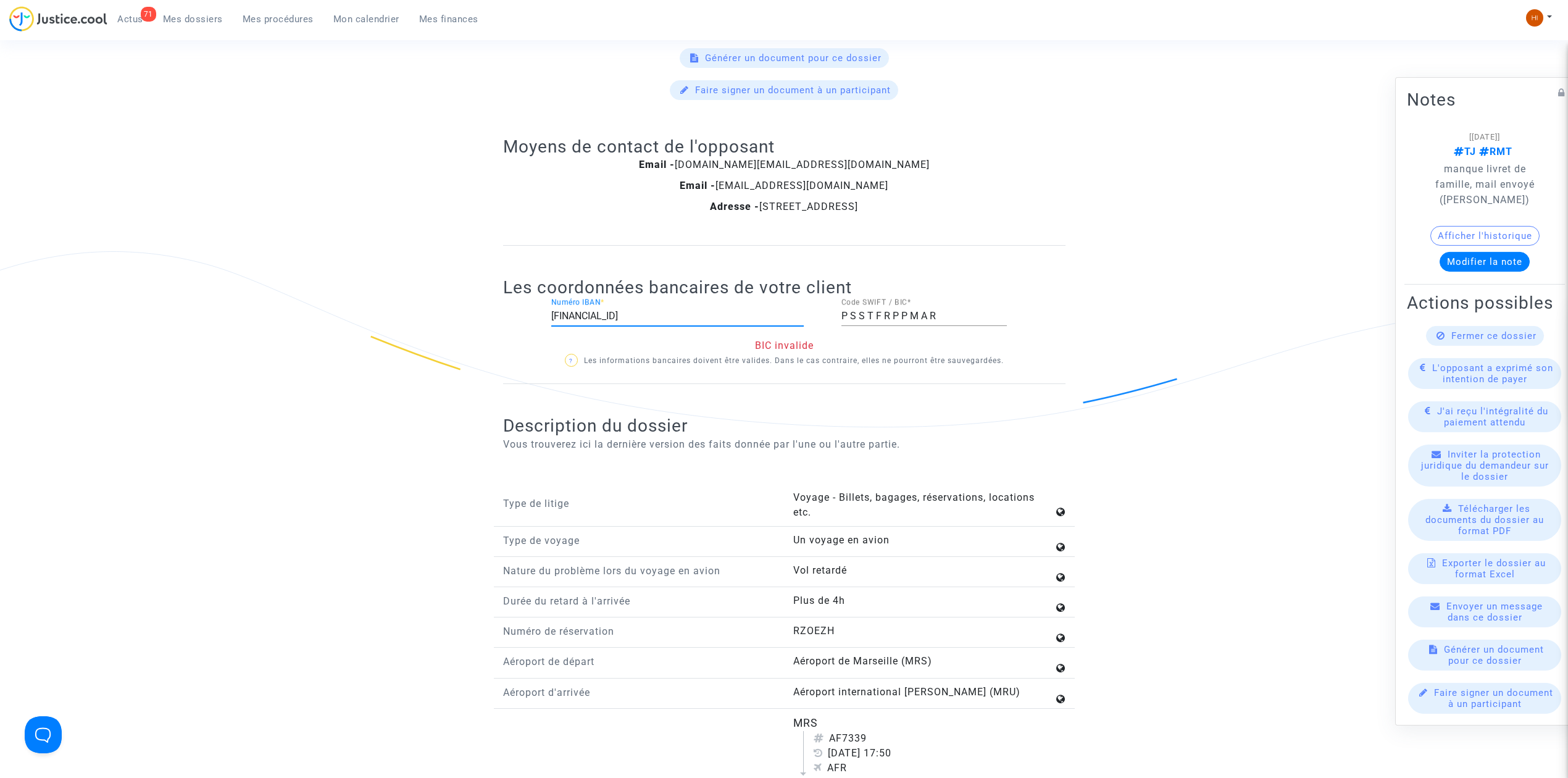
click at [672, 322] on input "FR45 20041010 08067207 6G02 987" at bounding box center [677, 316] width 253 height 11
click at [695, 322] on input "FR45 20041010 080672076G02 987" at bounding box center [677, 316] width 253 height 11
type input "[FINANCIAL_ID]"
click at [965, 379] on div "Les coordonnées bancaires de votre client FR45 20041010 080672076G02987 Numéro …" at bounding box center [784, 315] width 562 height 138
click at [886, 322] on input "P S S T F R P P M A R" at bounding box center [924, 316] width 166 height 11
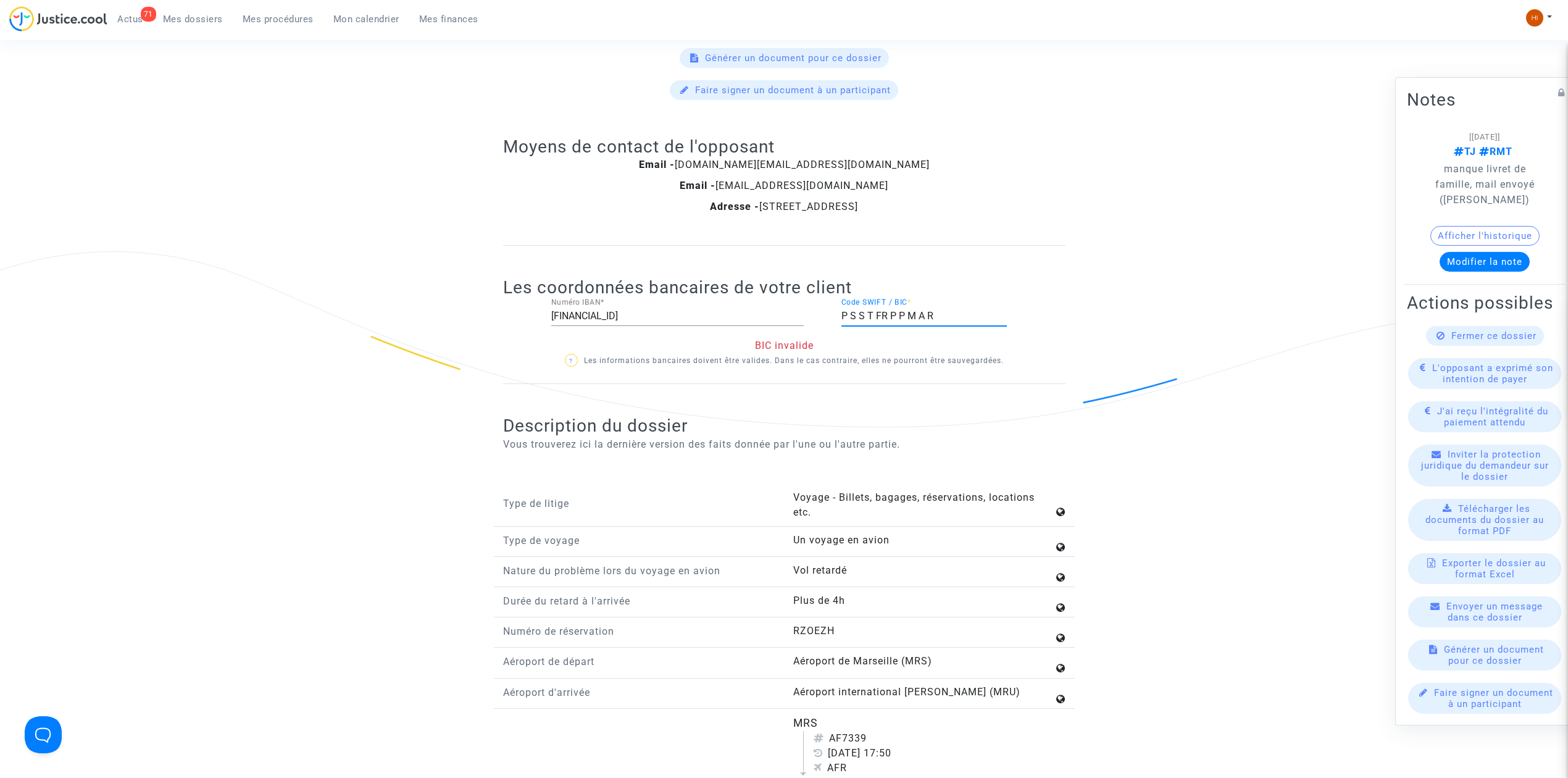
type input "P S S T FPR P P M A R"
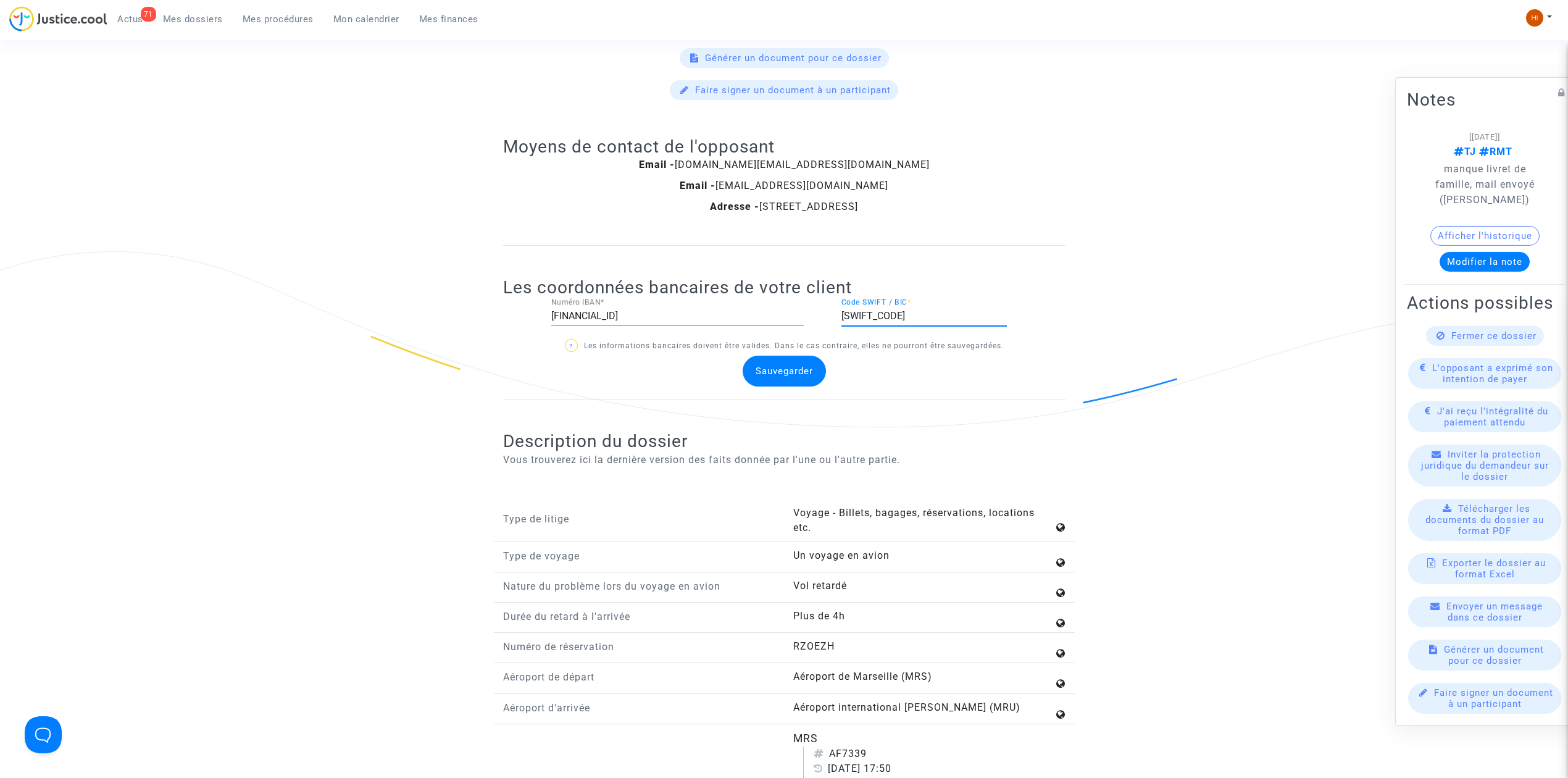
type input "[SWIFT_CODE]"
click at [805, 376] on span "Sauvegarder" at bounding box center [784, 371] width 57 height 11
click at [780, 398] on div "Les coordonnées bancaires de votre client FR45 20041010 080672076G02987 Numéro …" at bounding box center [784, 323] width 562 height 154
drag, startPoint x: 785, startPoint y: 359, endPoint x: 786, endPoint y: 383, distance: 24.0
click at [786, 354] on p "? Les informations bancaires doivent être valides. Dans le cas contraire, elles…" at bounding box center [784, 346] width 562 height 15
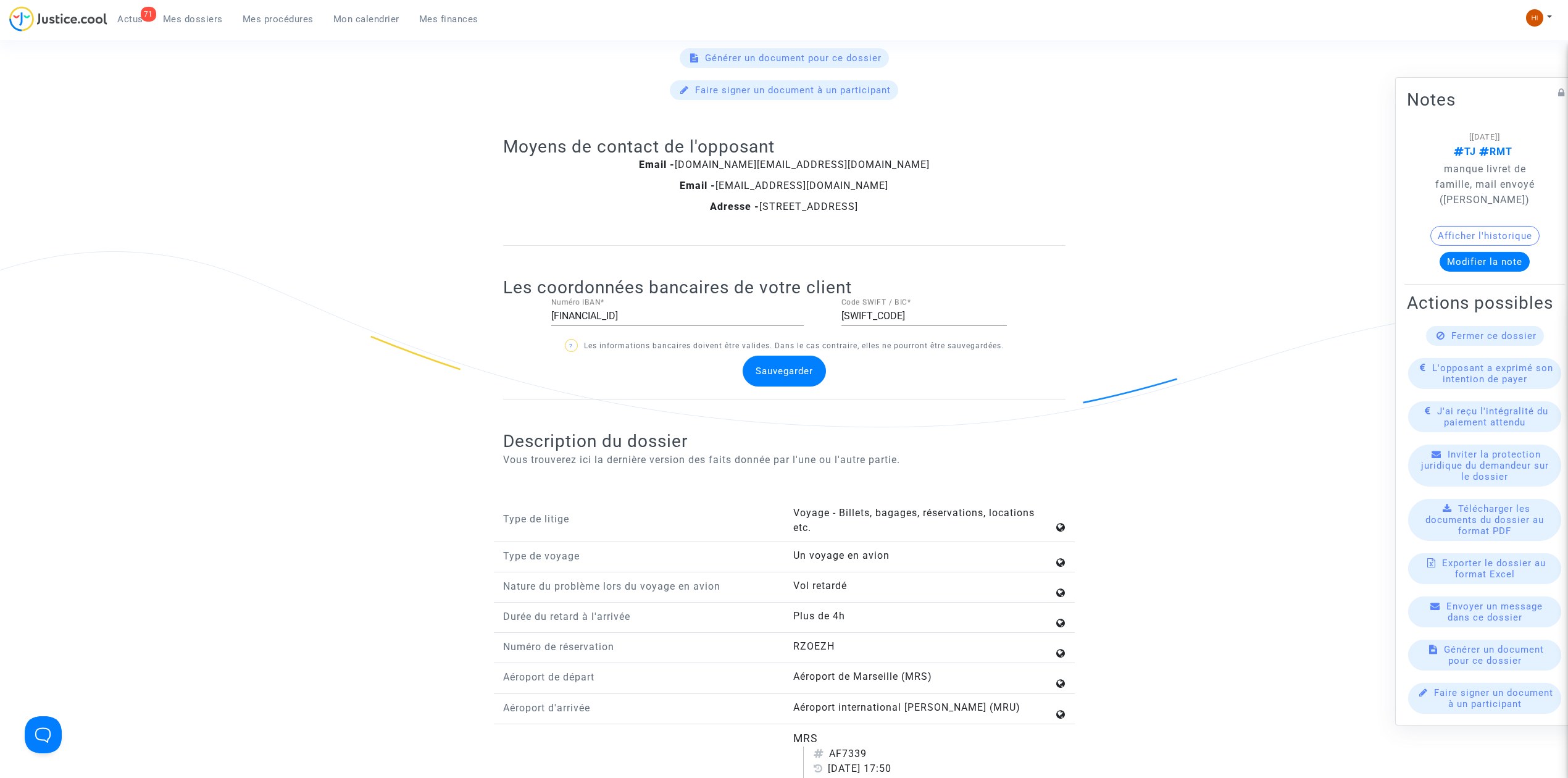
click at [789, 386] on div "Sauvegarder" at bounding box center [784, 371] width 83 height 31
click at [791, 376] on span "Sauvegarder" at bounding box center [784, 371] width 57 height 11
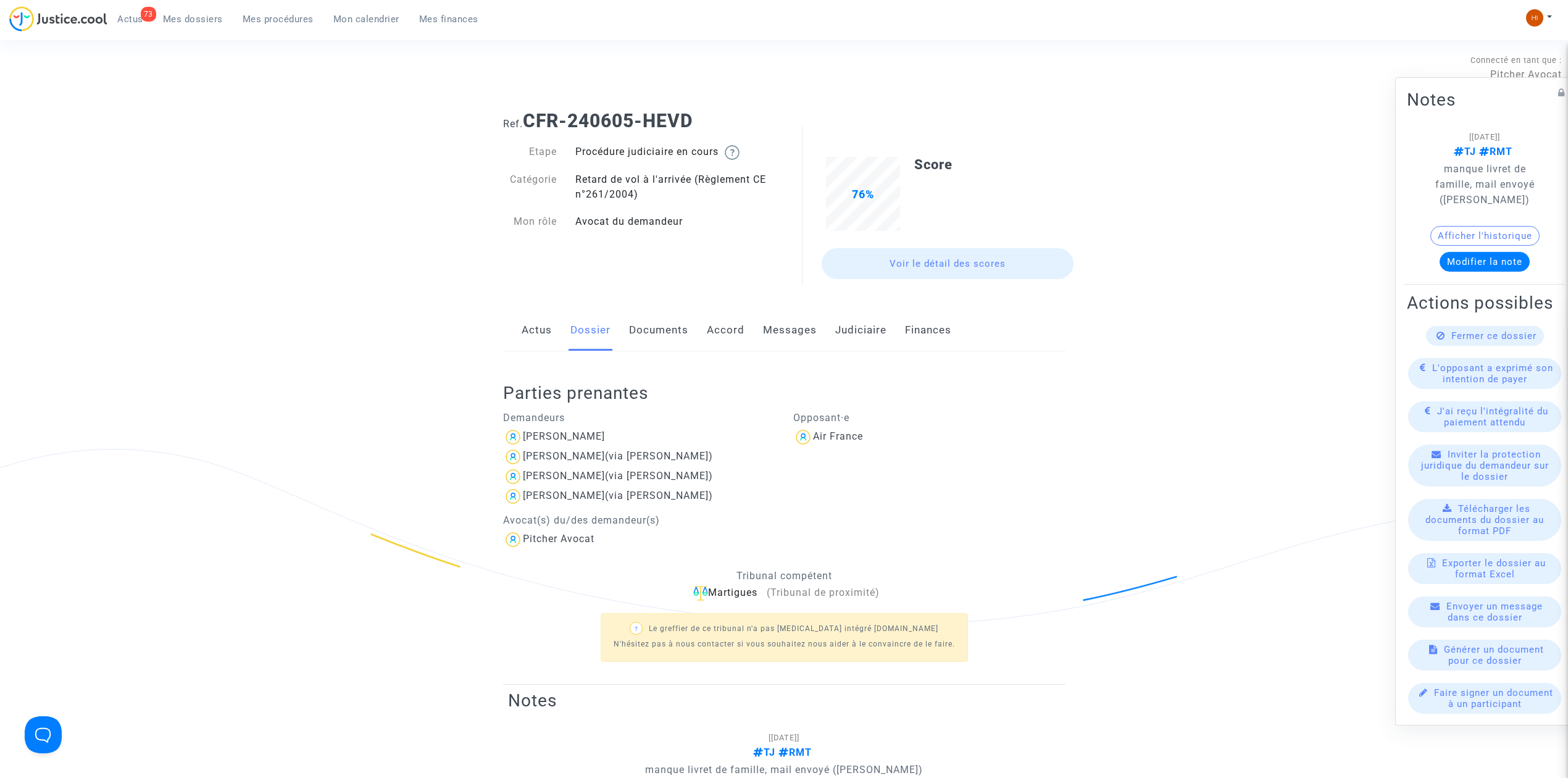
click at [855, 334] on link "Judiciaire" at bounding box center [860, 330] width 51 height 41
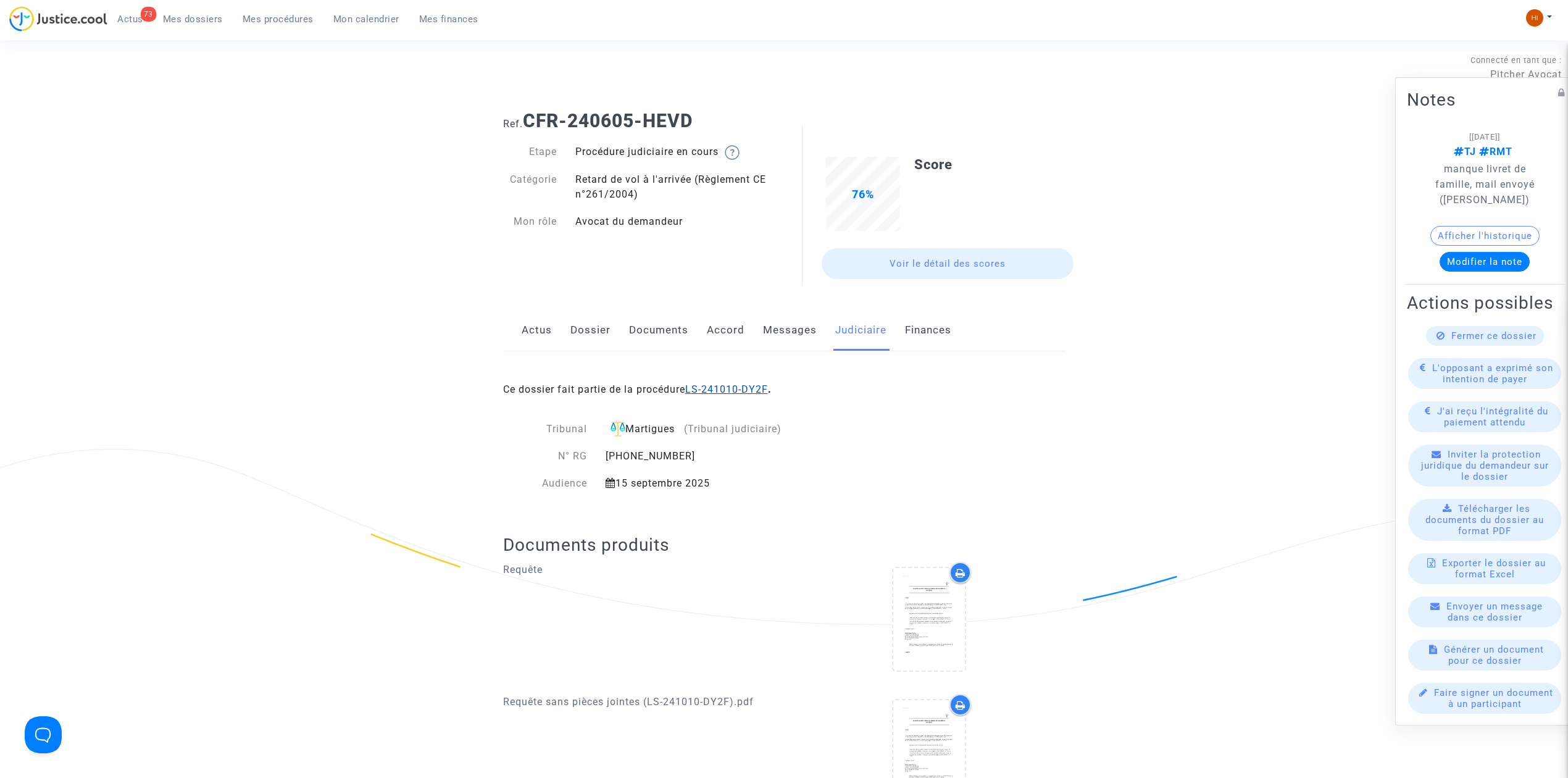
click at [728, 391] on link "LS-241010-DY2F" at bounding box center [726, 389] width 82 height 12
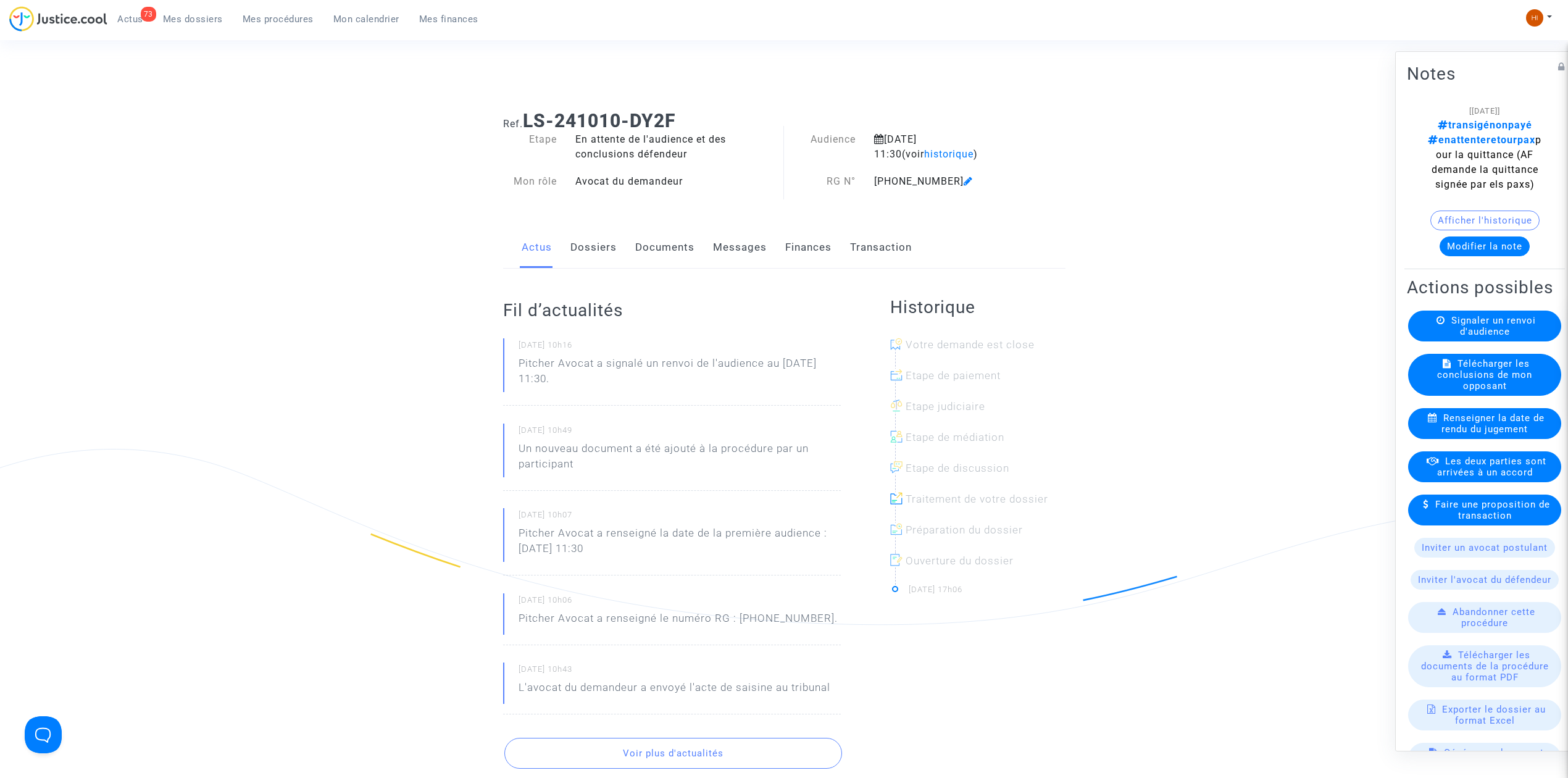
click at [1476, 235] on div "Afficher l'historique" at bounding box center [1485, 223] width 156 height 26
click at [1466, 240] on button "Modifier la note" at bounding box center [1485, 247] width 90 height 20
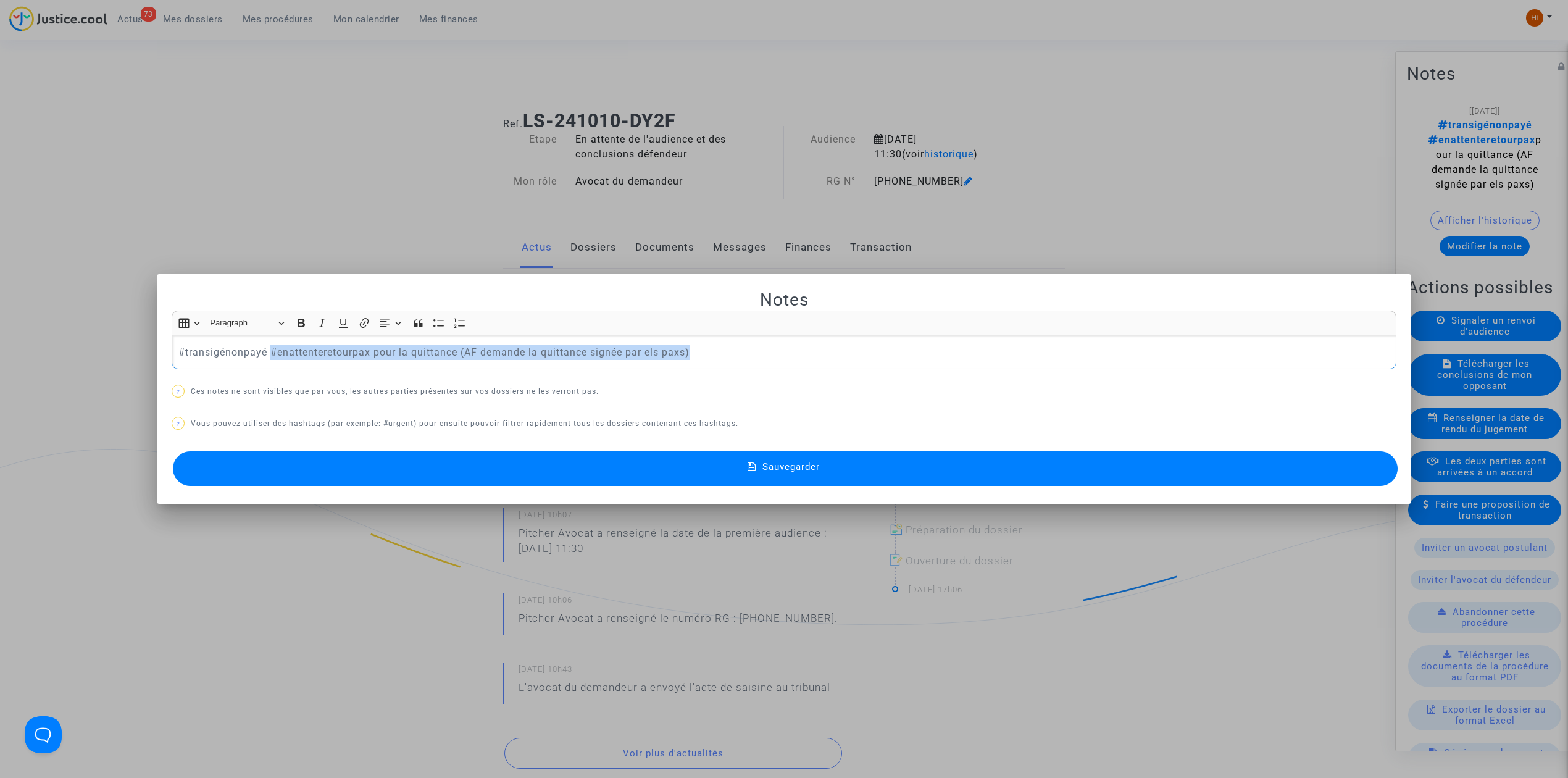
drag, startPoint x: 620, startPoint y: 351, endPoint x: 267, endPoint y: 354, distance: 353.0
click at [267, 354] on p "#transigénonpayé #enattenteretourpax pour la quittance (AF demande la quittance…" at bounding box center [784, 352] width 1212 height 15
click at [725, 335] on div "#transigénonpayé pour info j'ai transmis à la quittance signée par les pax à la…" at bounding box center [784, 352] width 1225 height 35
click at [775, 475] on button "Sauvegarder" at bounding box center [786, 469] width 1225 height 35
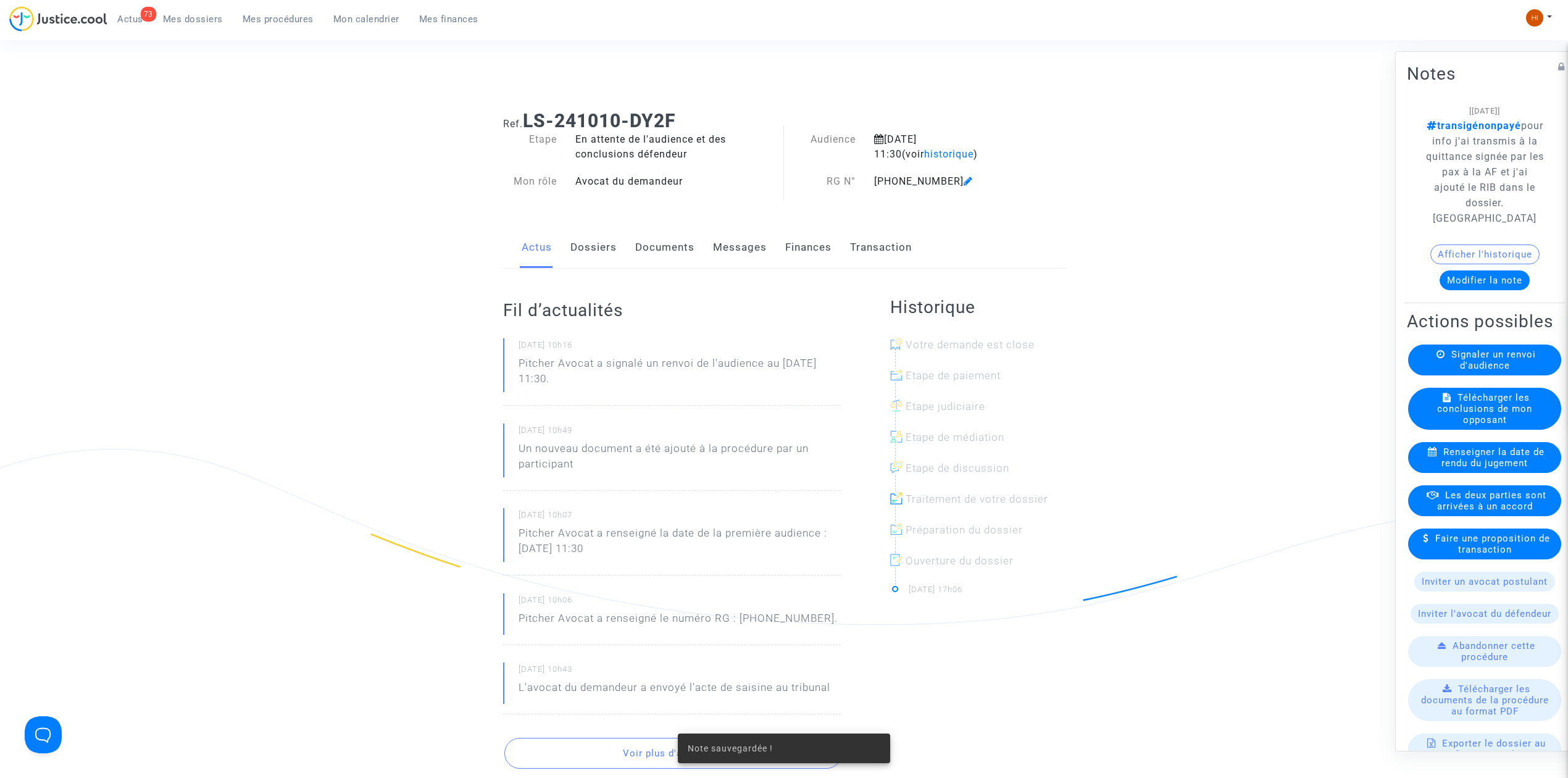
click at [609, 245] on link "Dossiers" at bounding box center [594, 247] width 46 height 41
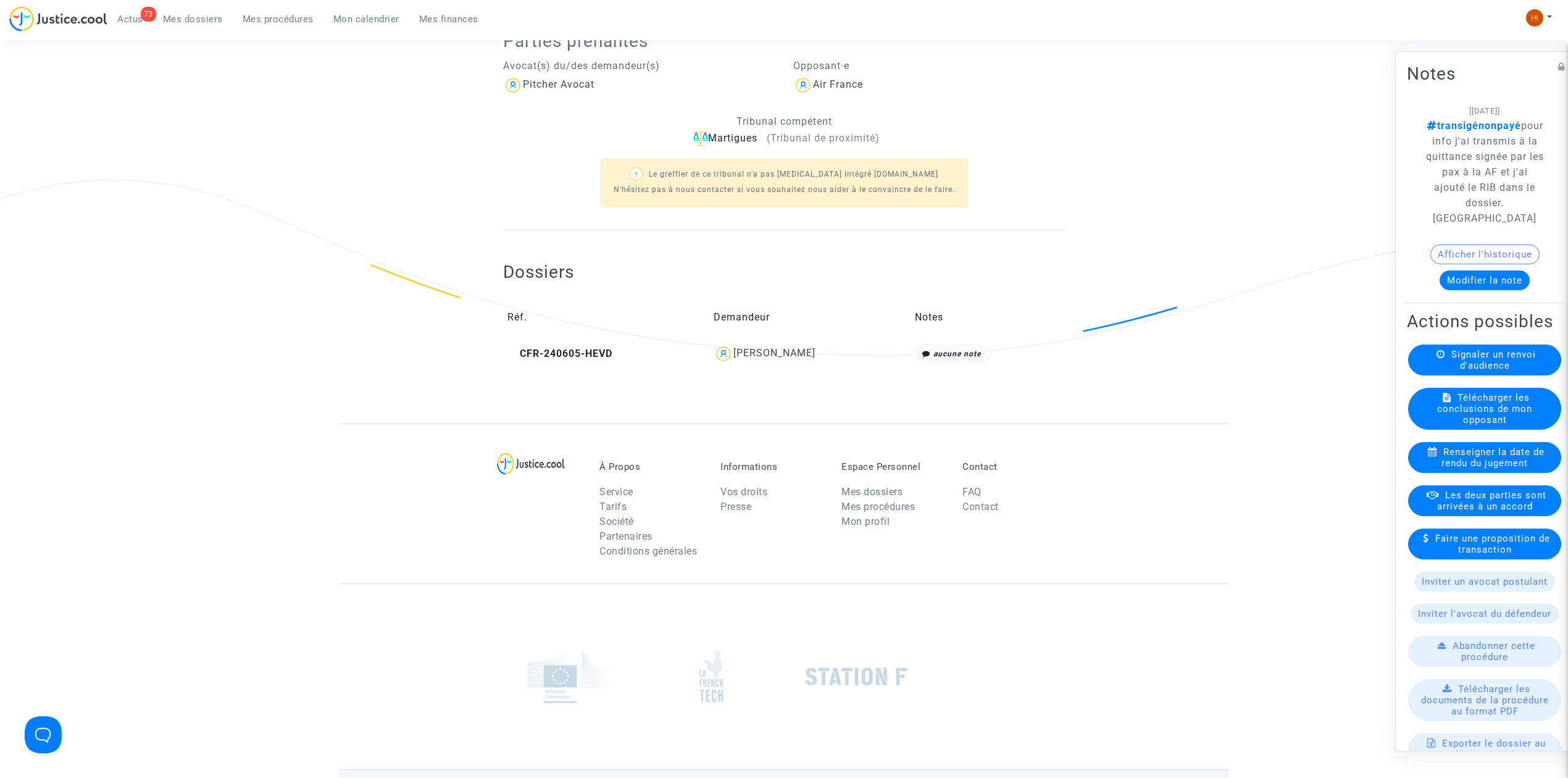
scroll to position [127, 0]
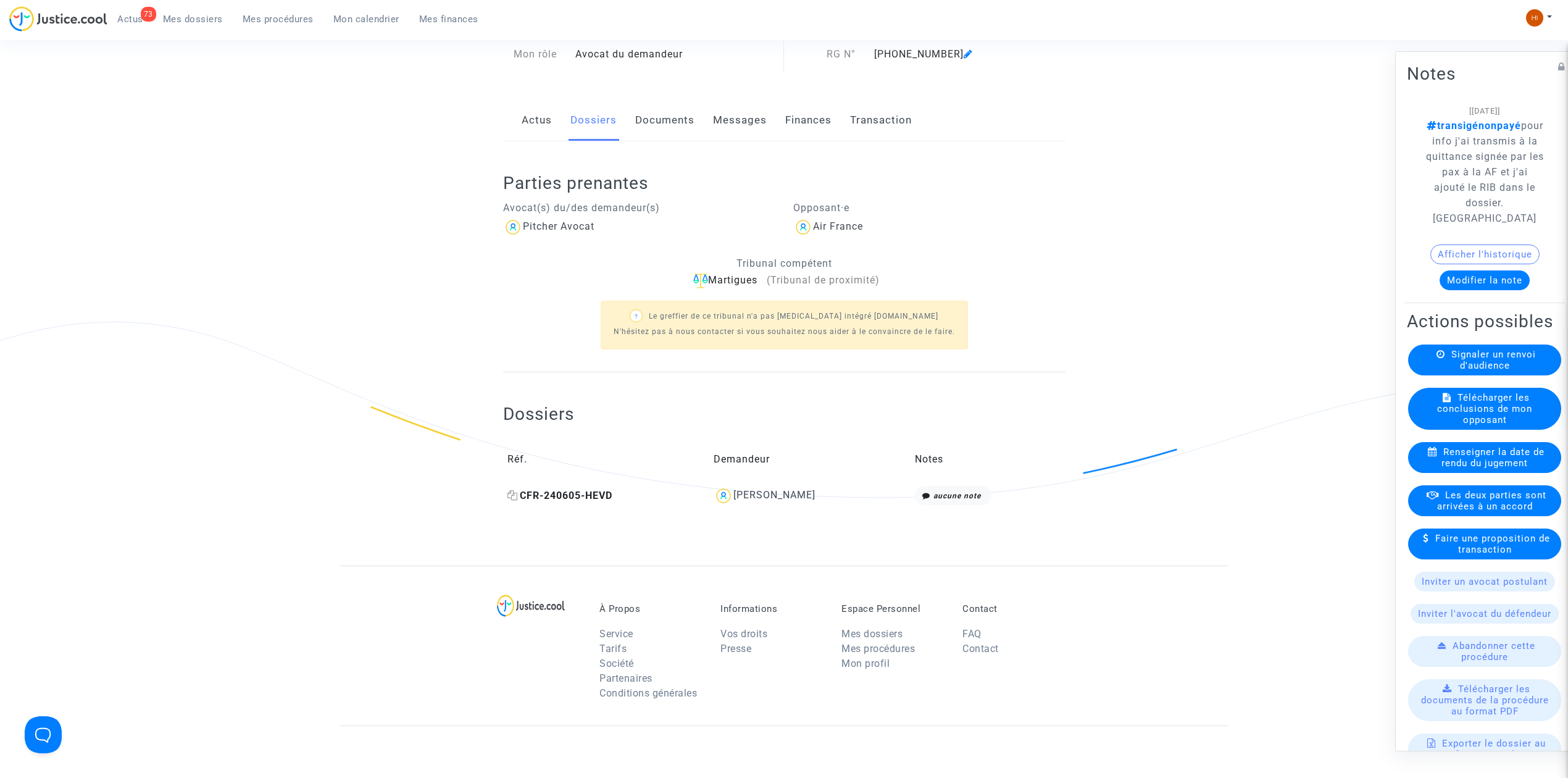
click at [580, 494] on span "CFR-240605-HEVD" at bounding box center [560, 495] width 105 height 12
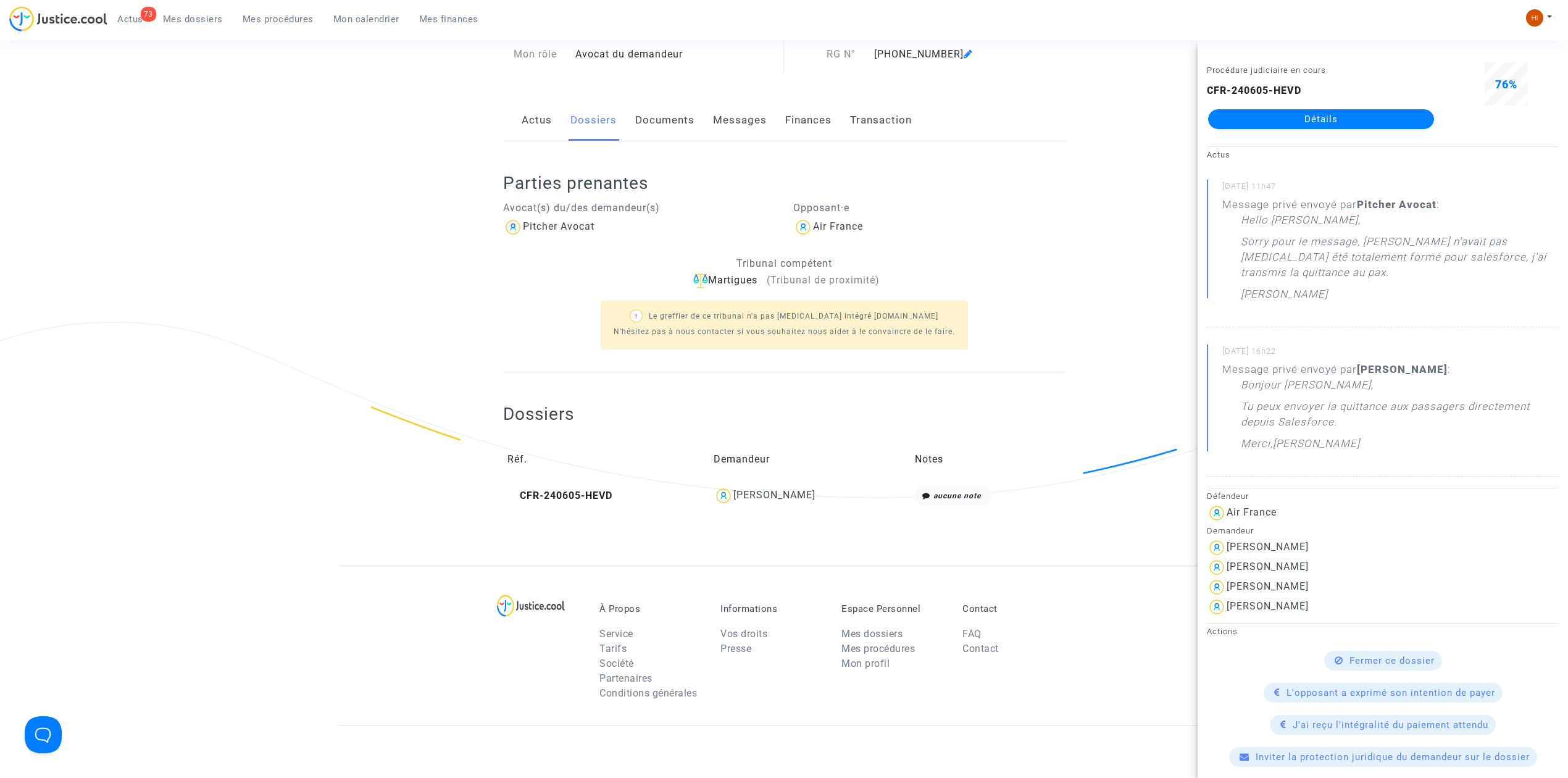
scroll to position [0, 0]
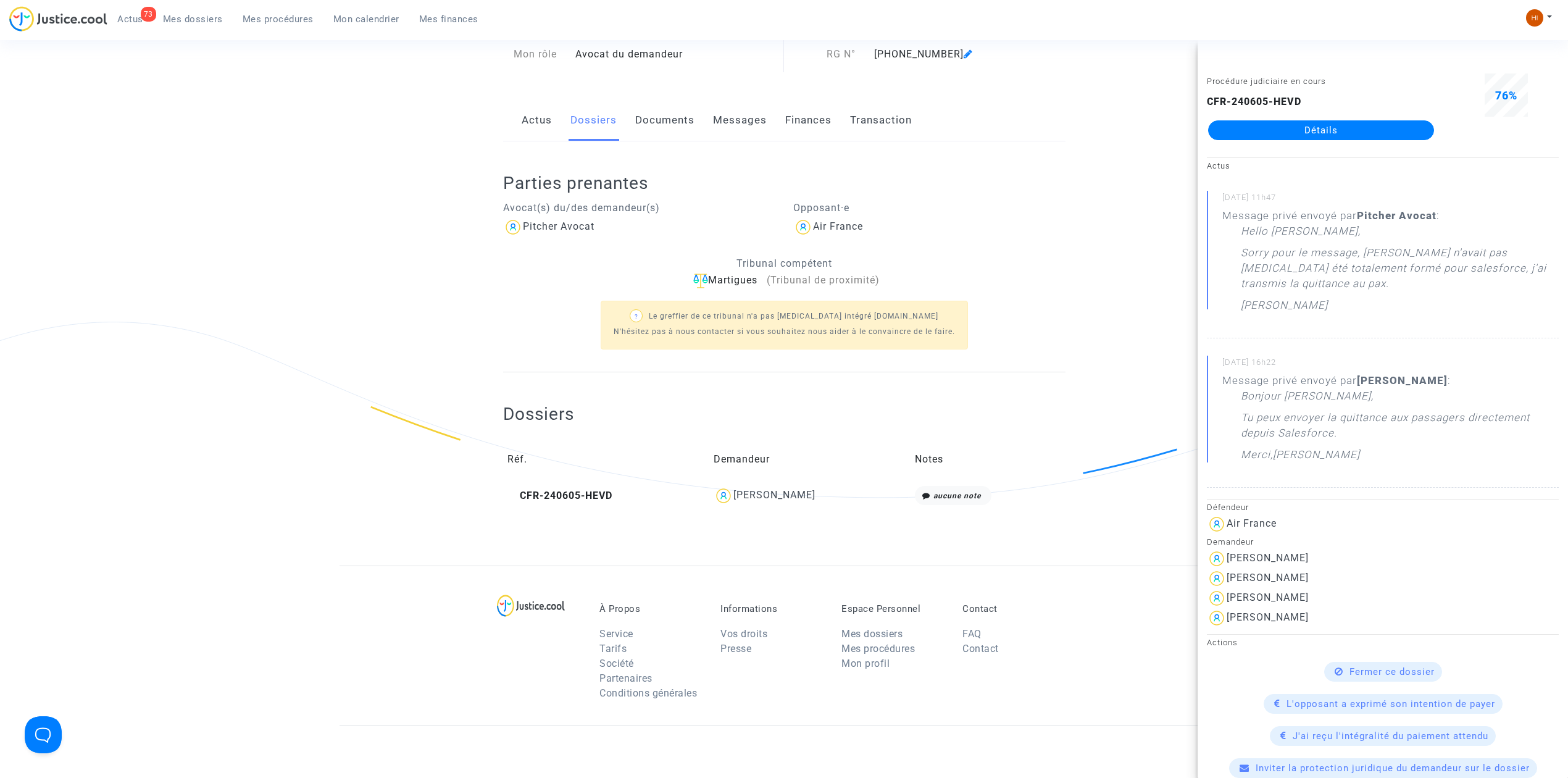
click at [442, 307] on ng-component "Ref. LS-241010-DY2F Etape En attente de l'audience et des conclusions défendeur…" at bounding box center [784, 270] width 889 height 592
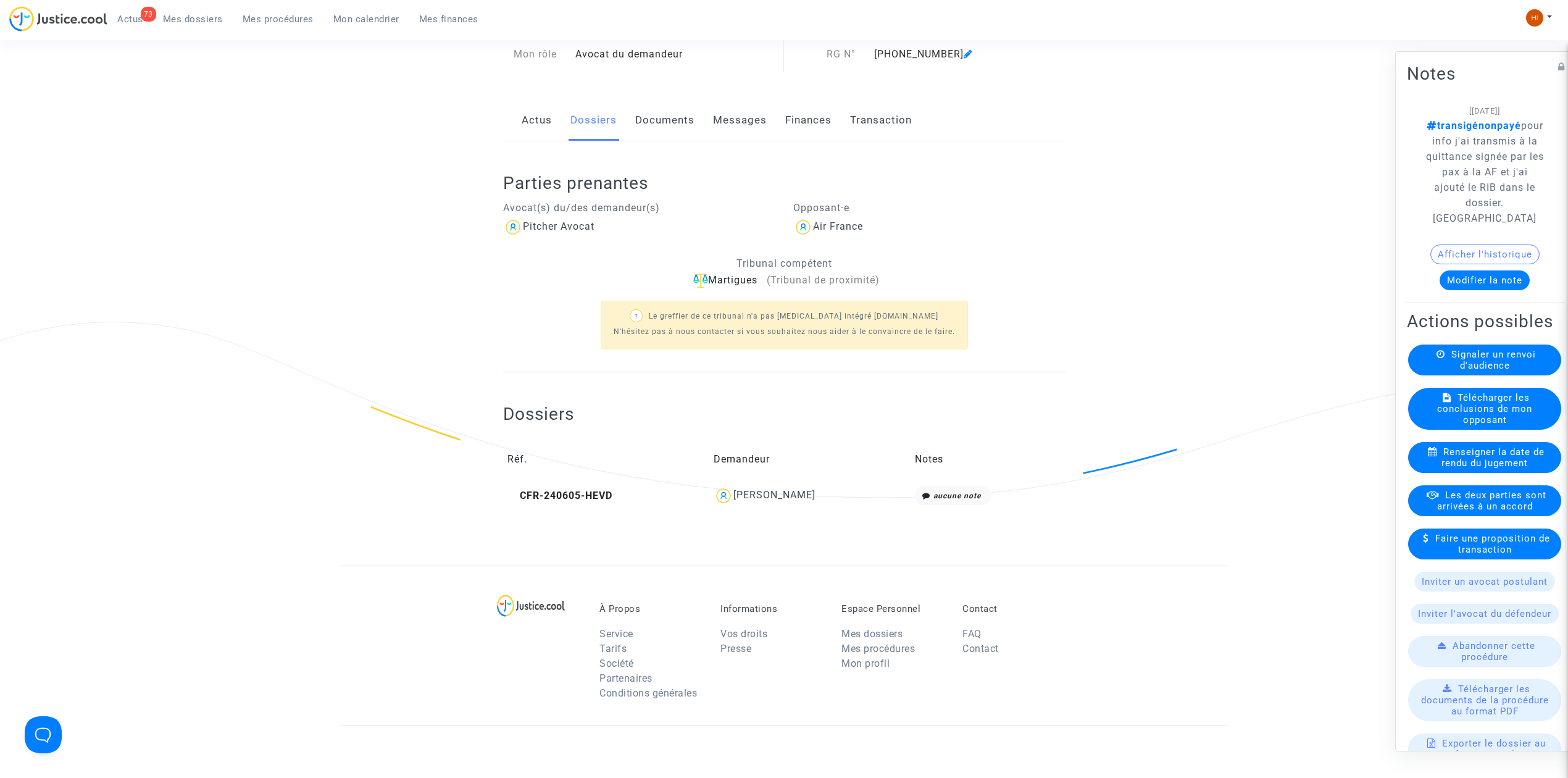
click at [642, 117] on link "Documents" at bounding box center [665, 120] width 59 height 41
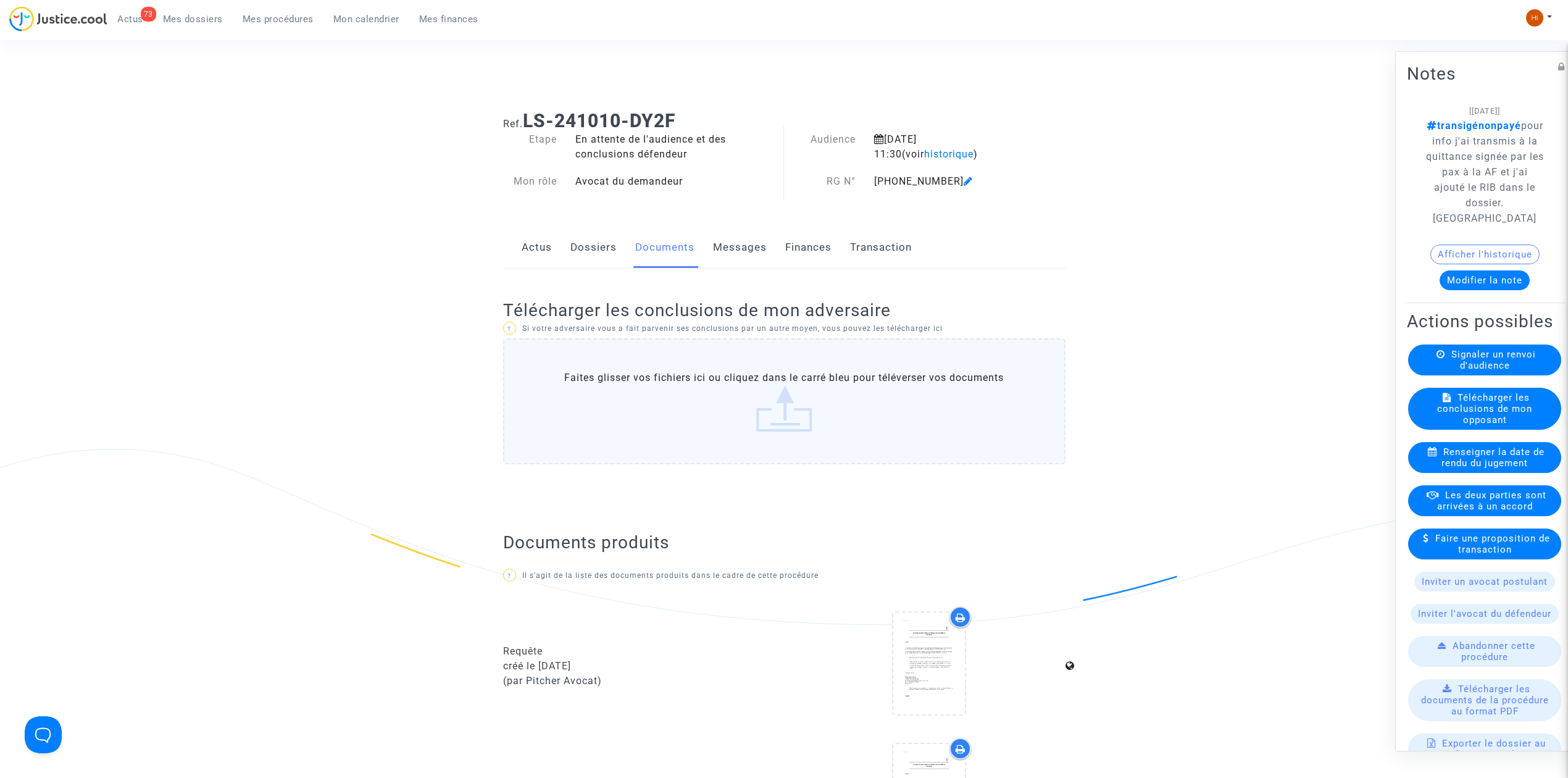
click at [578, 241] on link "Dossiers" at bounding box center [594, 247] width 46 height 41
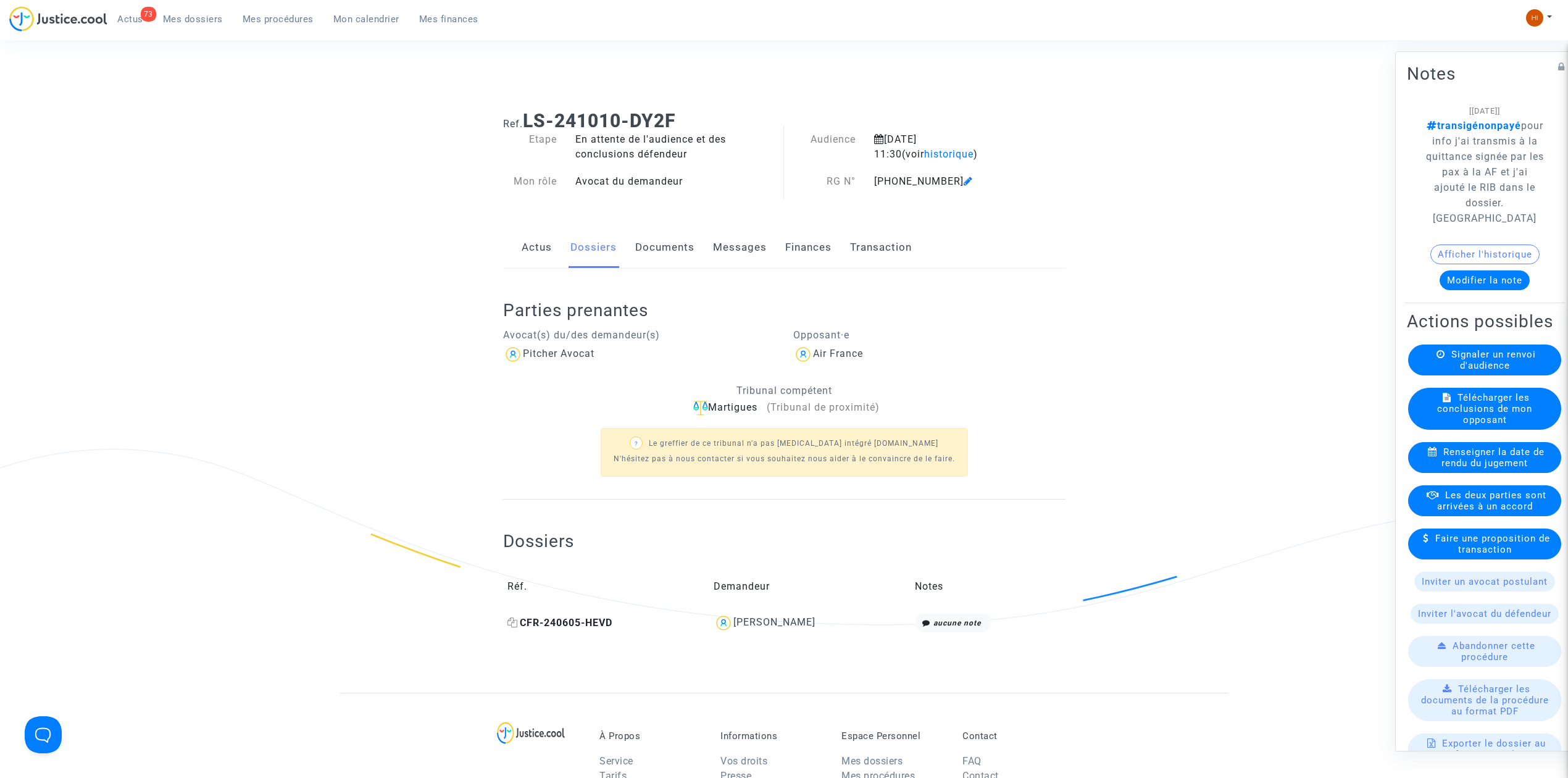
click at [512, 624] on icon at bounding box center [513, 622] width 10 height 10
click at [312, 13] on span "Mes procédures" at bounding box center [278, 19] width 71 height 11
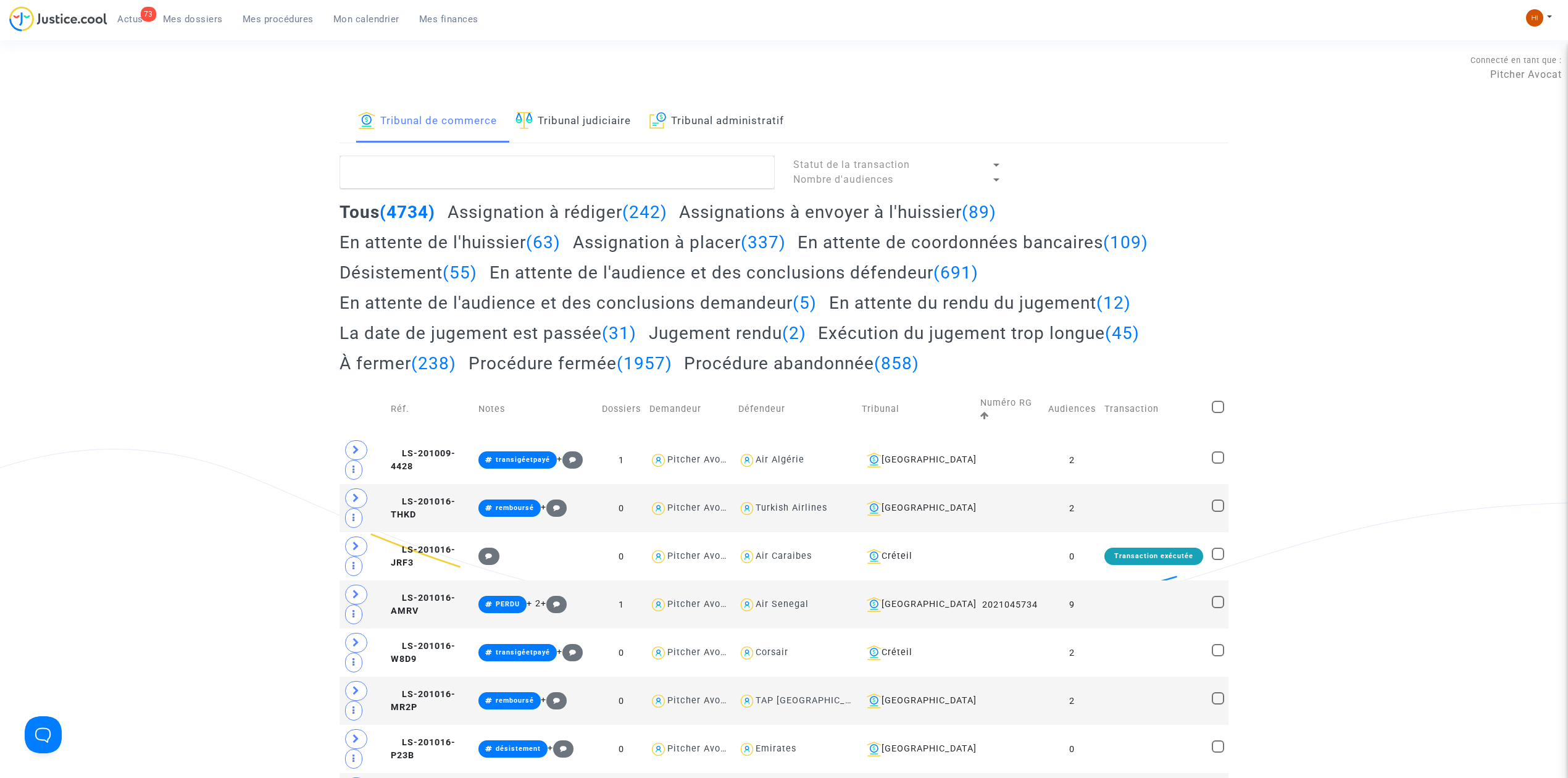
click at [553, 130] on link "Tribunal judiciaire" at bounding box center [573, 122] width 115 height 42
click at [556, 171] on textarea at bounding box center [557, 173] width 435 height 34
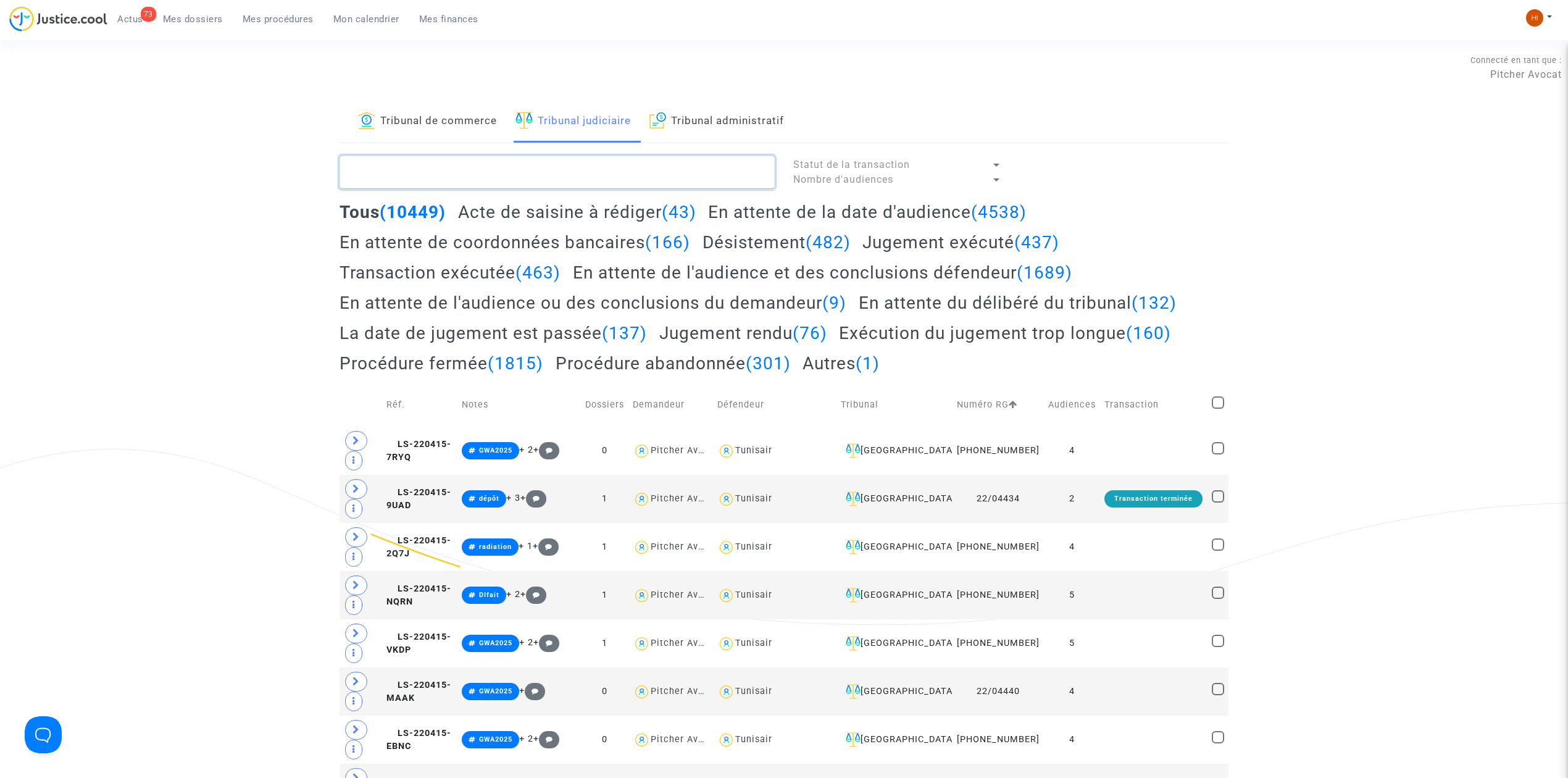
paste textarea "FEBRISSY"
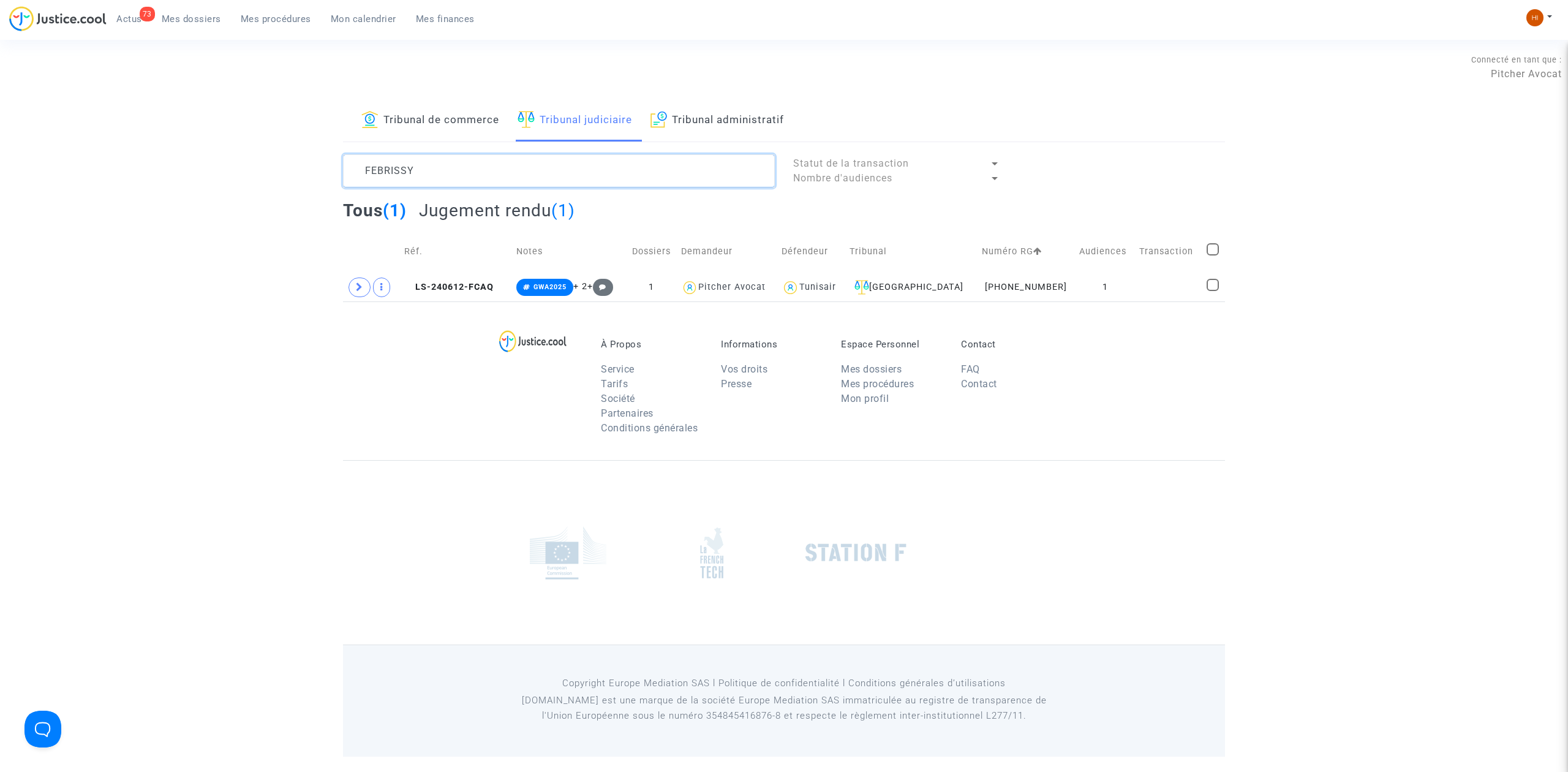
type textarea "FEBRISSY"
click at [180, 12] on link "Mes dossiers" at bounding box center [191, 19] width 79 height 19
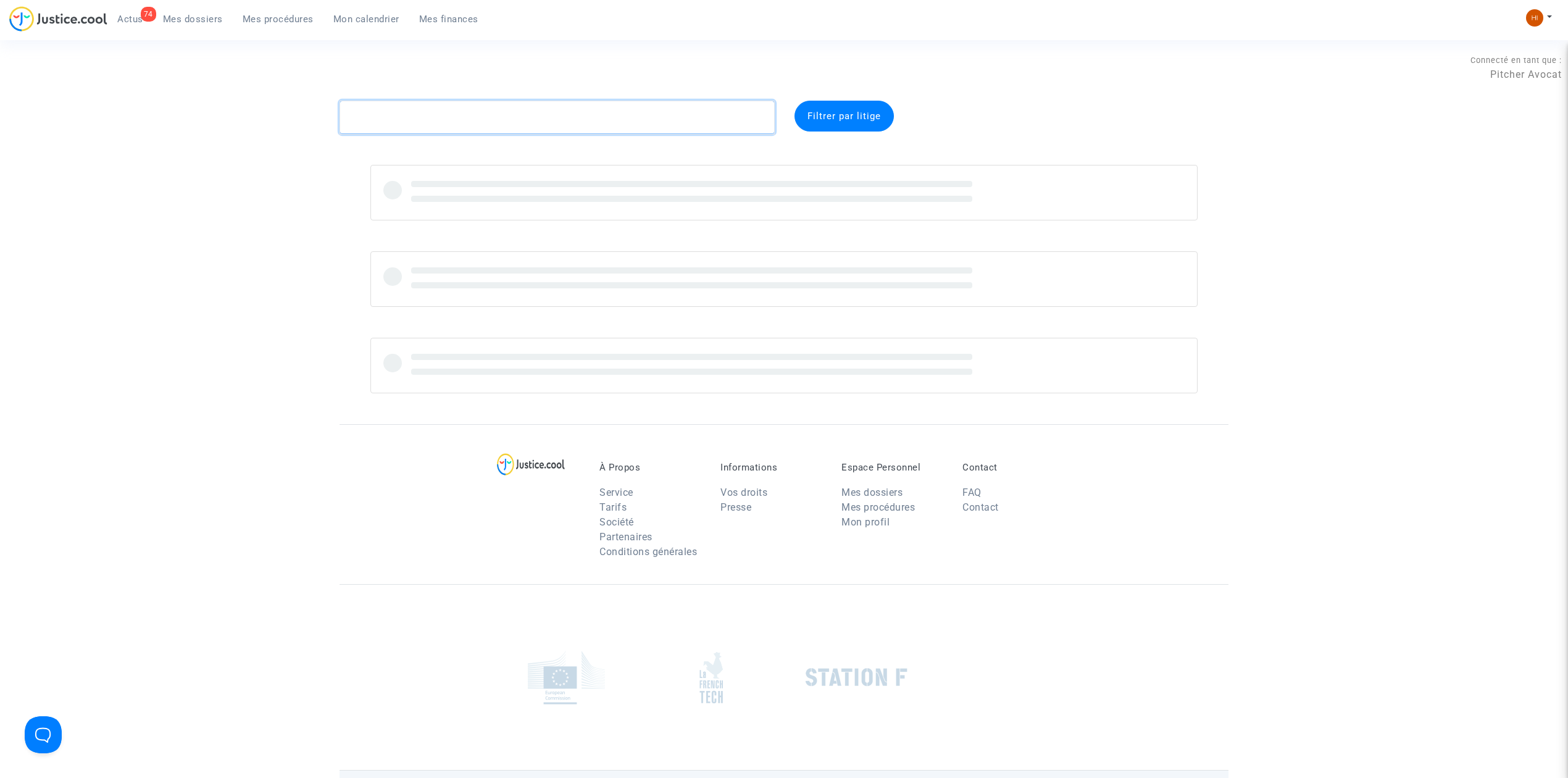
click at [535, 119] on textarea at bounding box center [557, 117] width 435 height 34
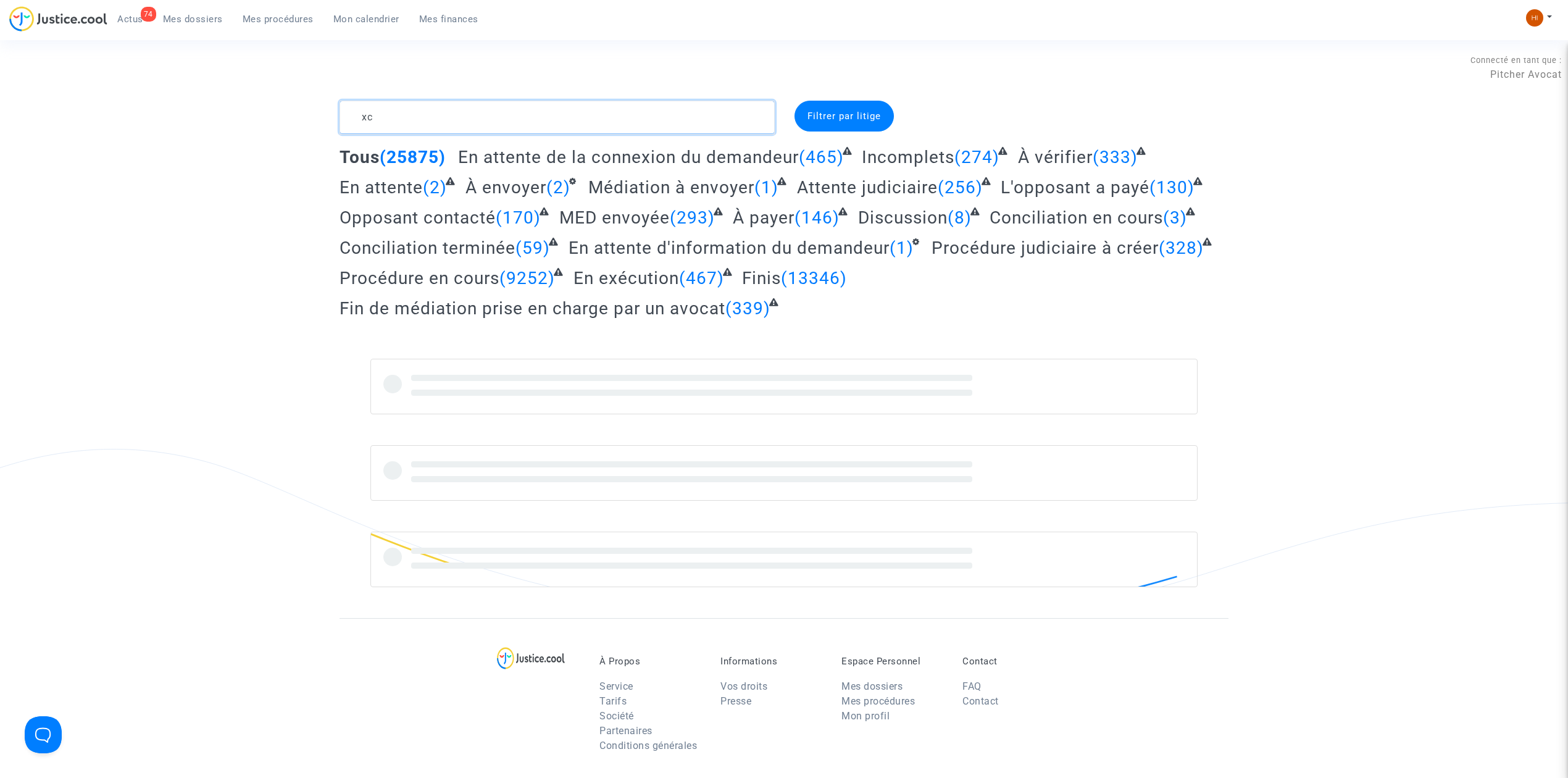
type textarea "x"
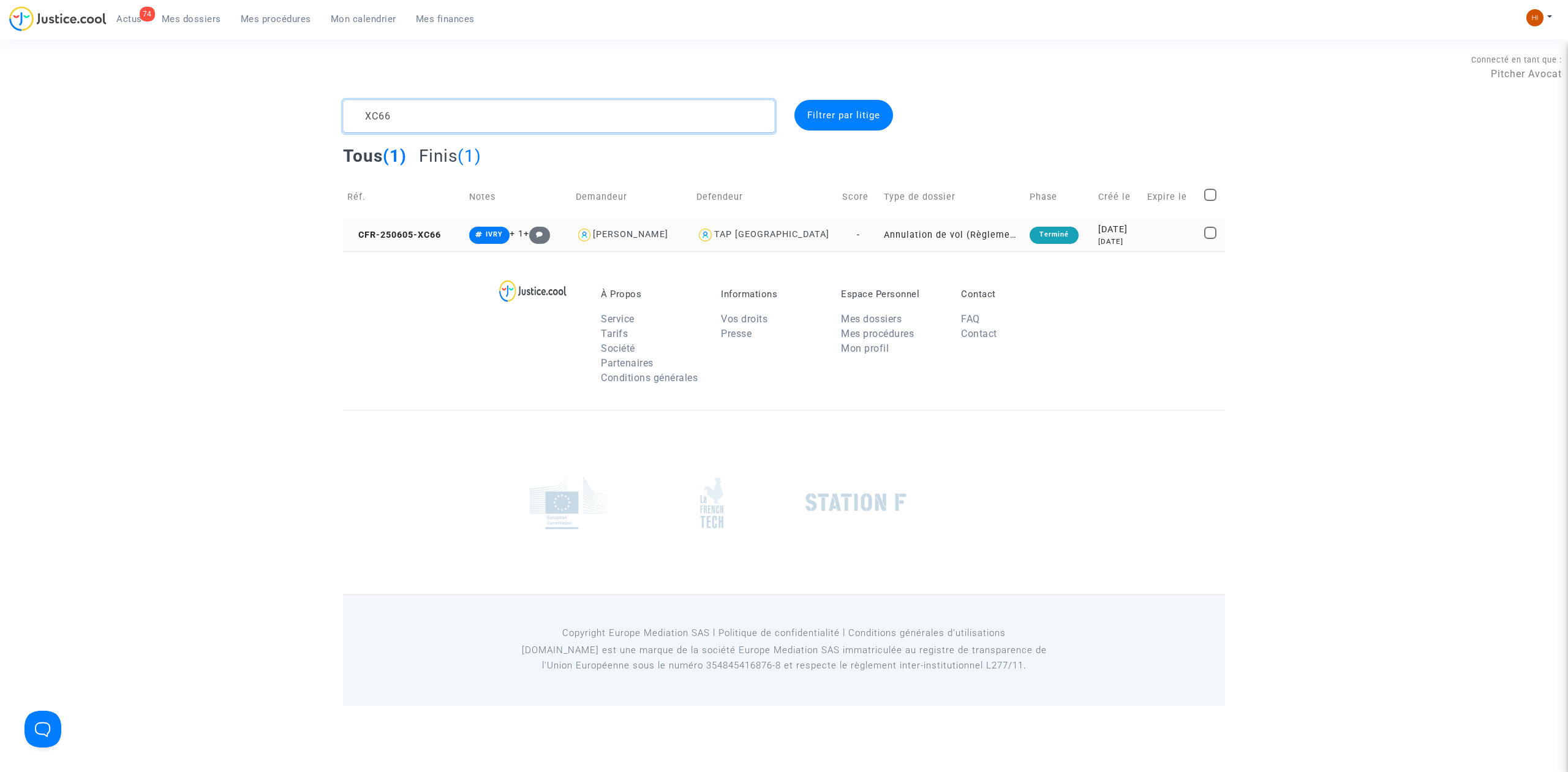
type textarea "XC66"
click at [434, 243] on td "CFR-250605-XC66" at bounding box center [404, 235] width 122 height 33
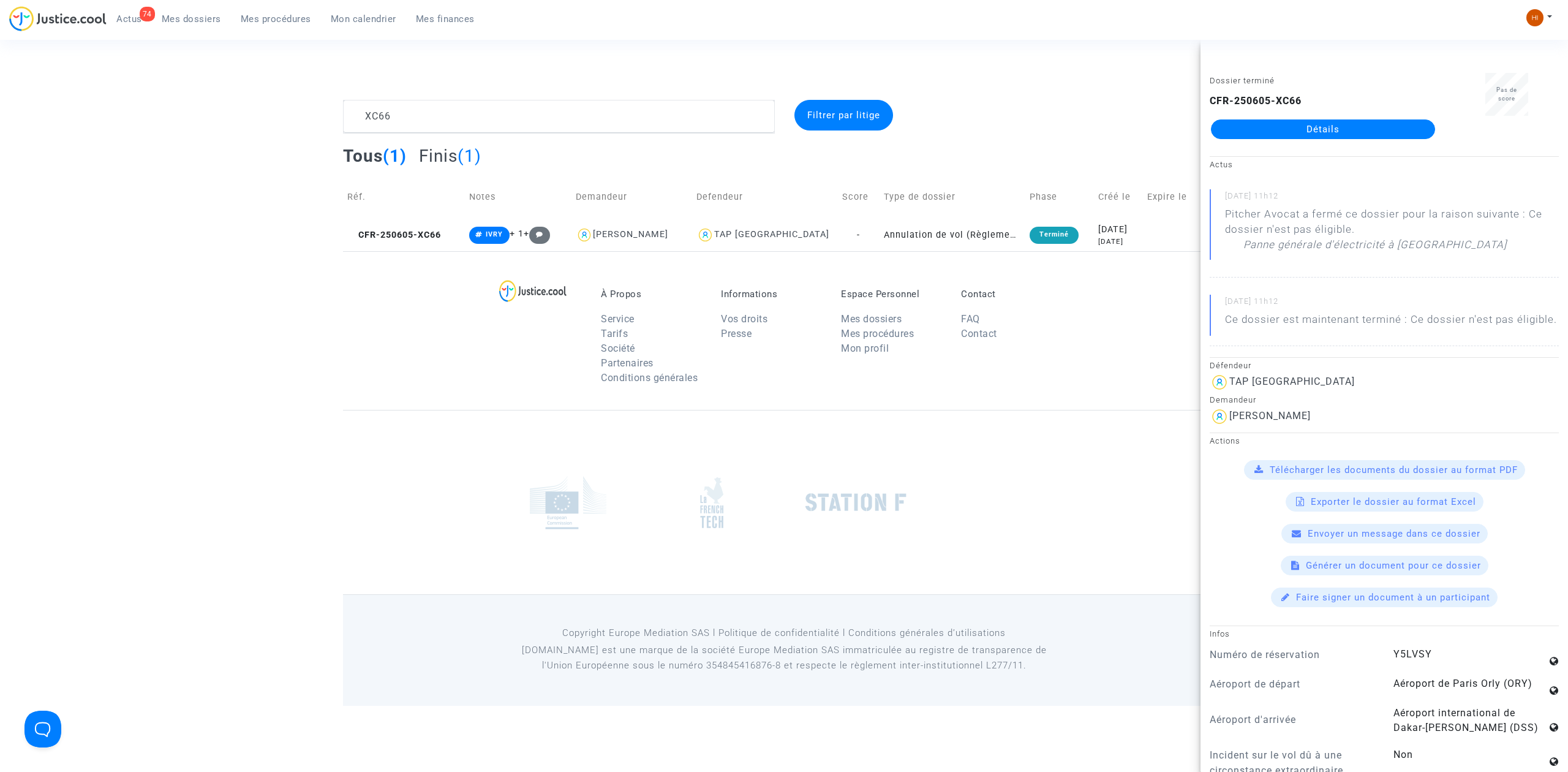
click at [376, 18] on span "Mon calendrier" at bounding box center [363, 19] width 66 height 11
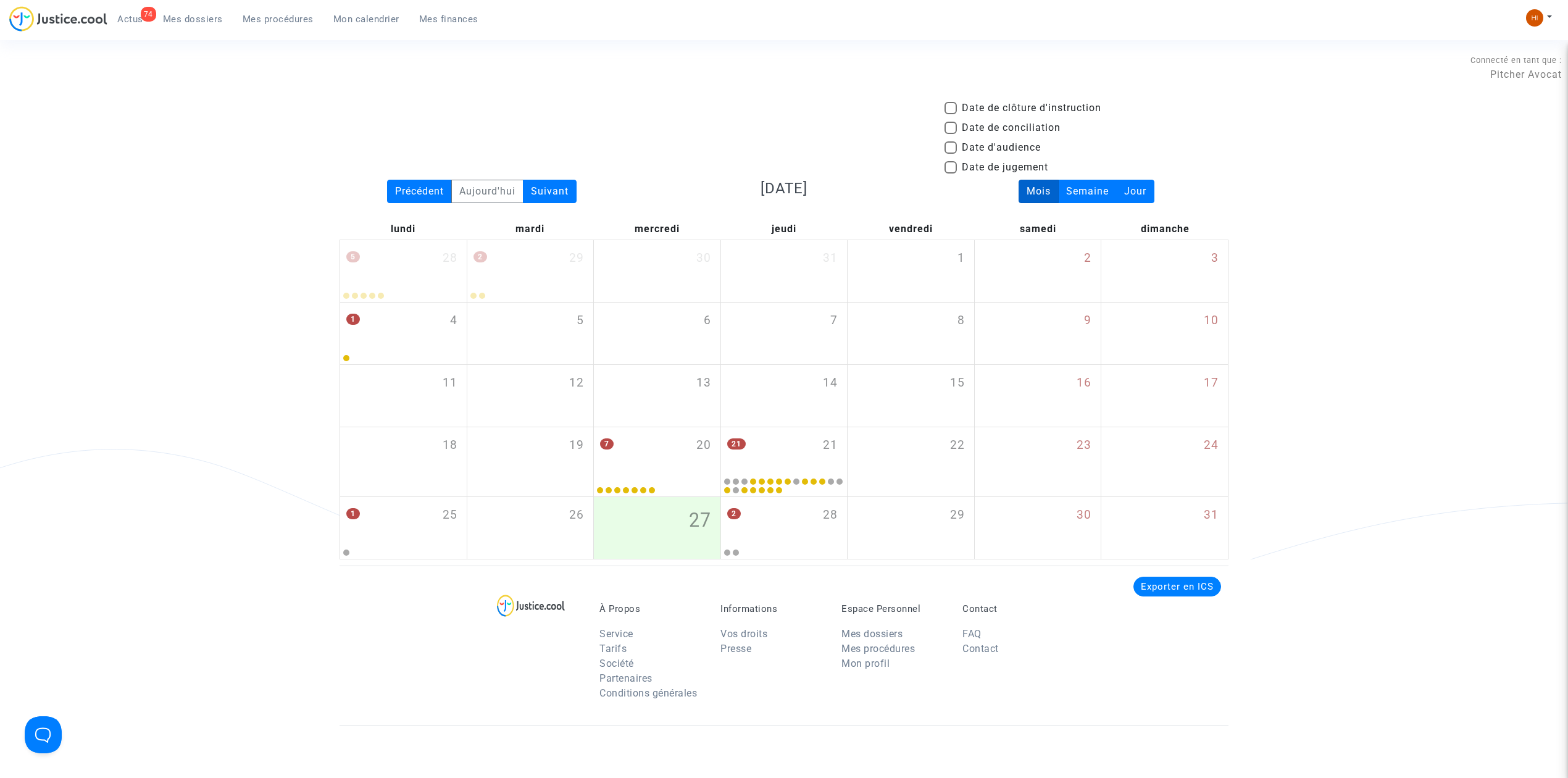
click at [374, 16] on span "Mon calendrier" at bounding box center [366, 19] width 66 height 11
click at [544, 198] on div "Suivant" at bounding box center [550, 191] width 54 height 24
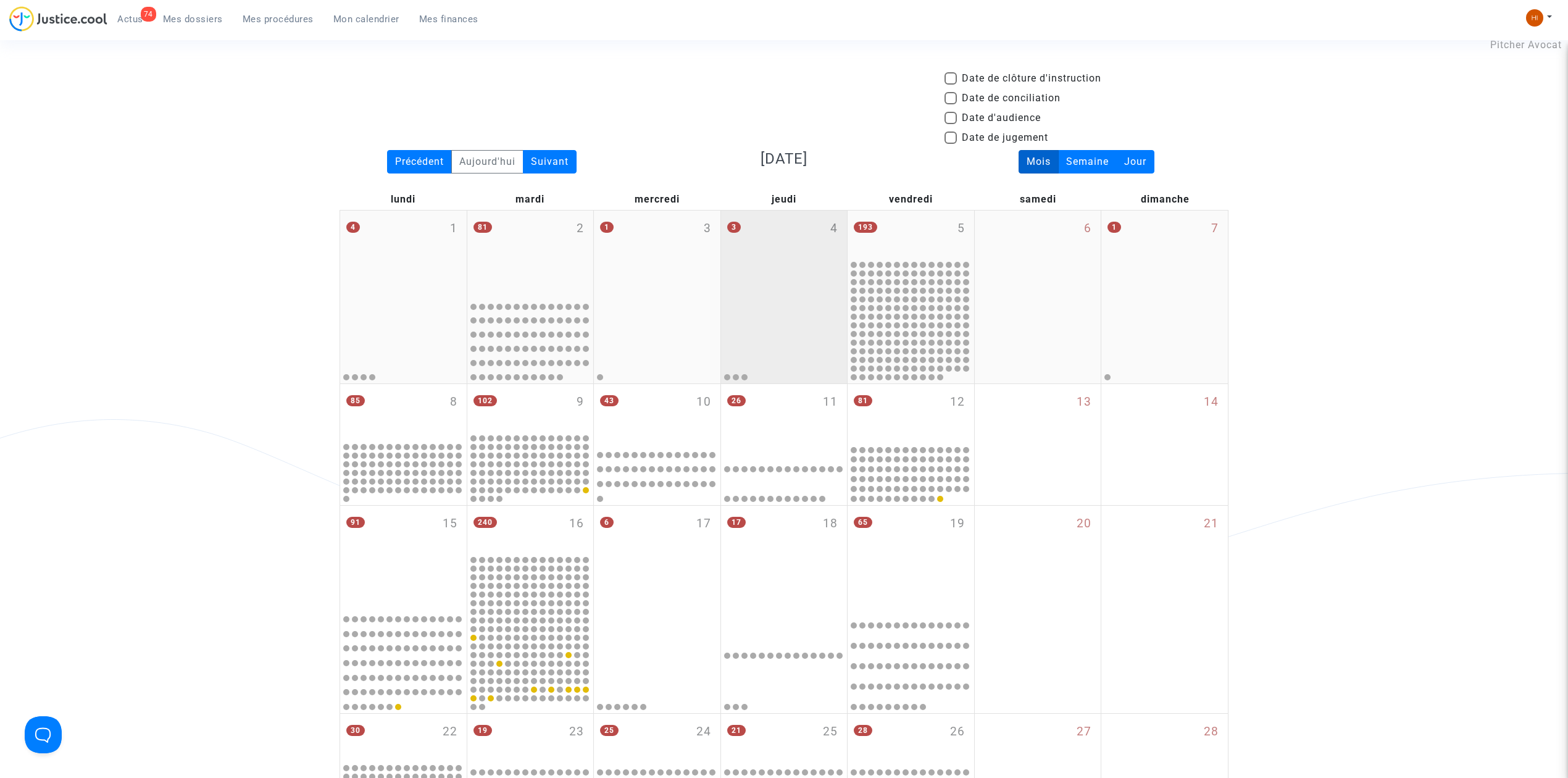
scroll to position [82, 0]
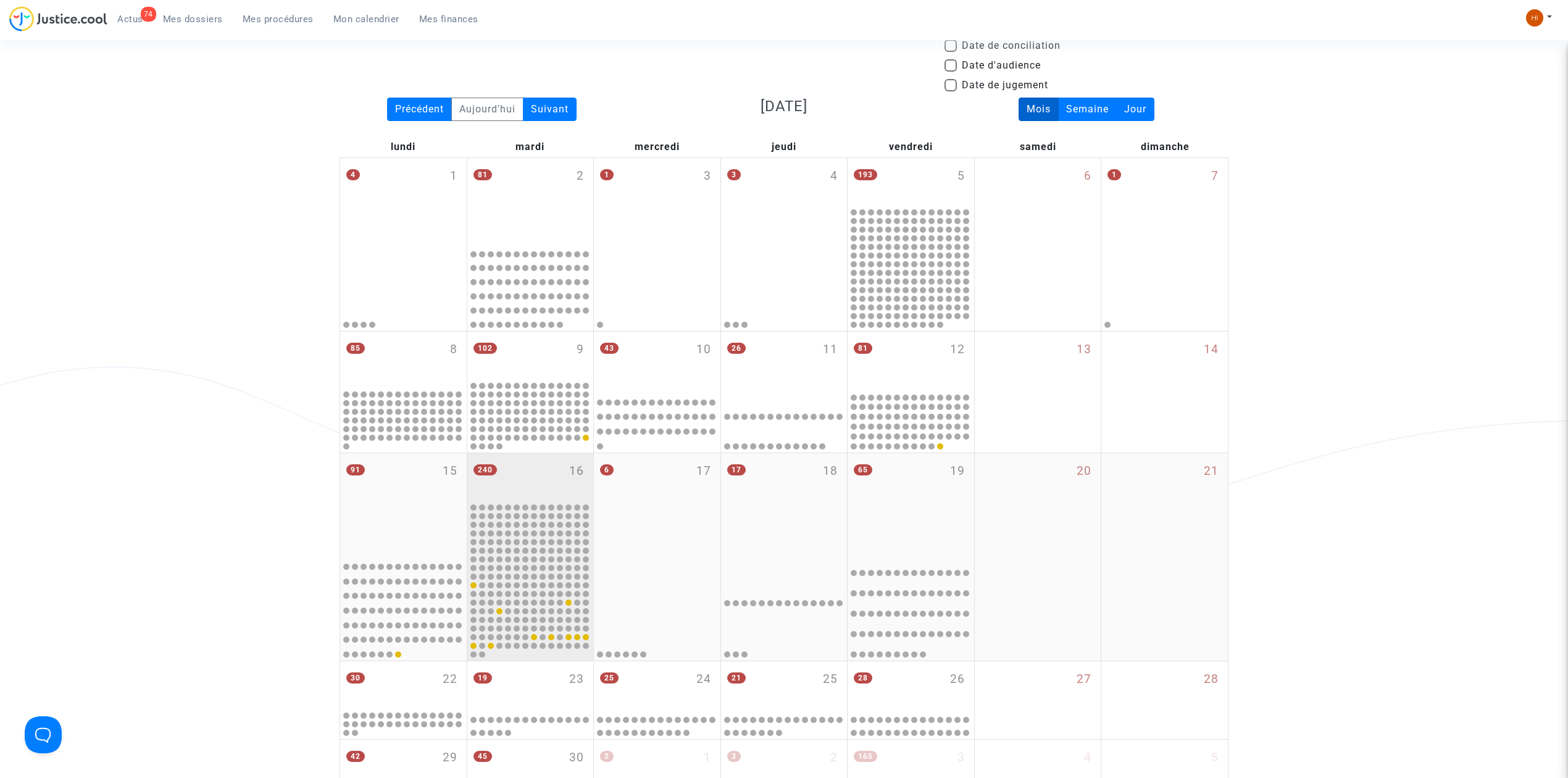
click at [546, 469] on div "240 16" at bounding box center [530, 477] width 126 height 48
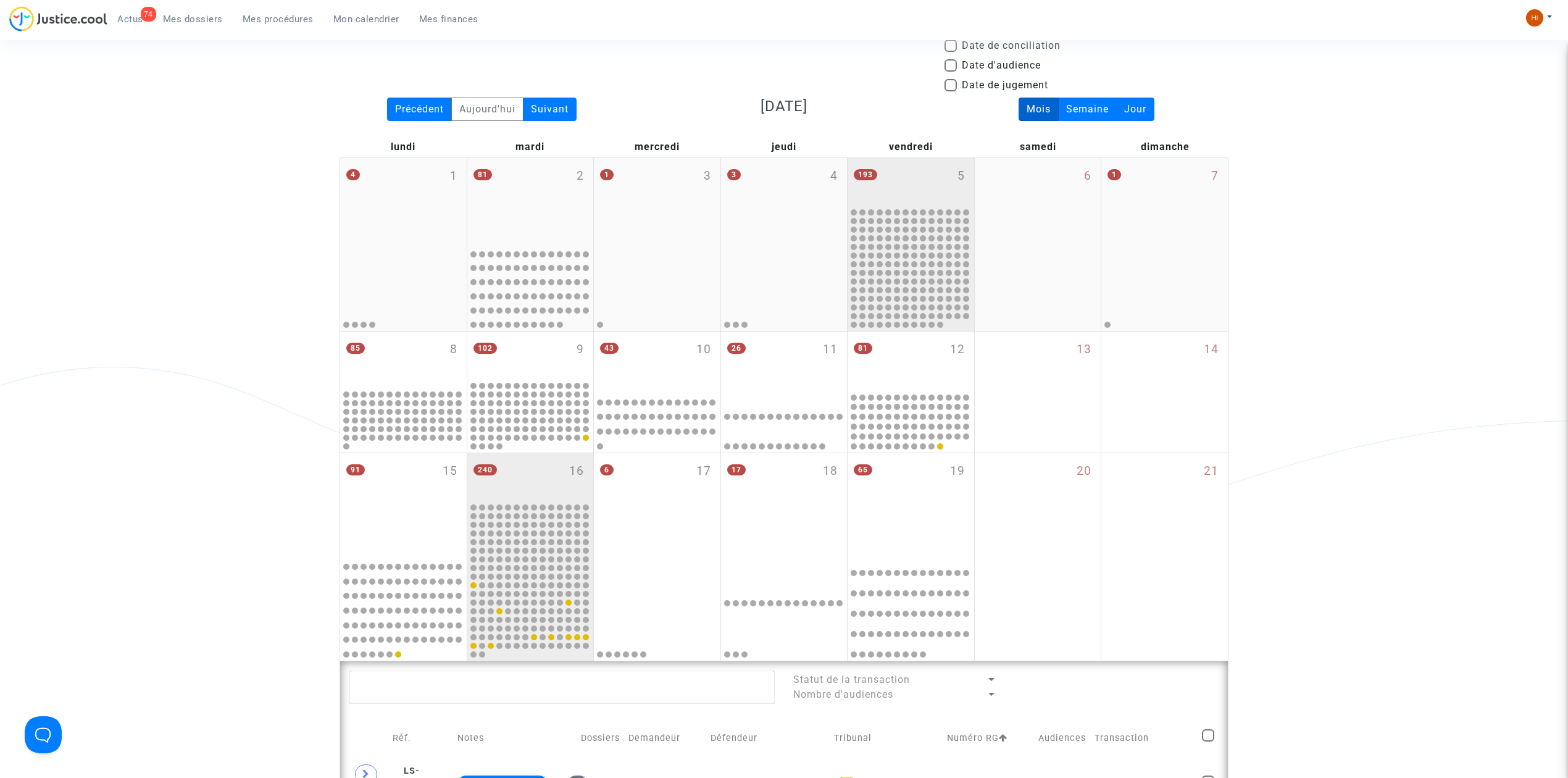
click at [899, 179] on div "193 5" at bounding box center [911, 182] width 126 height 48
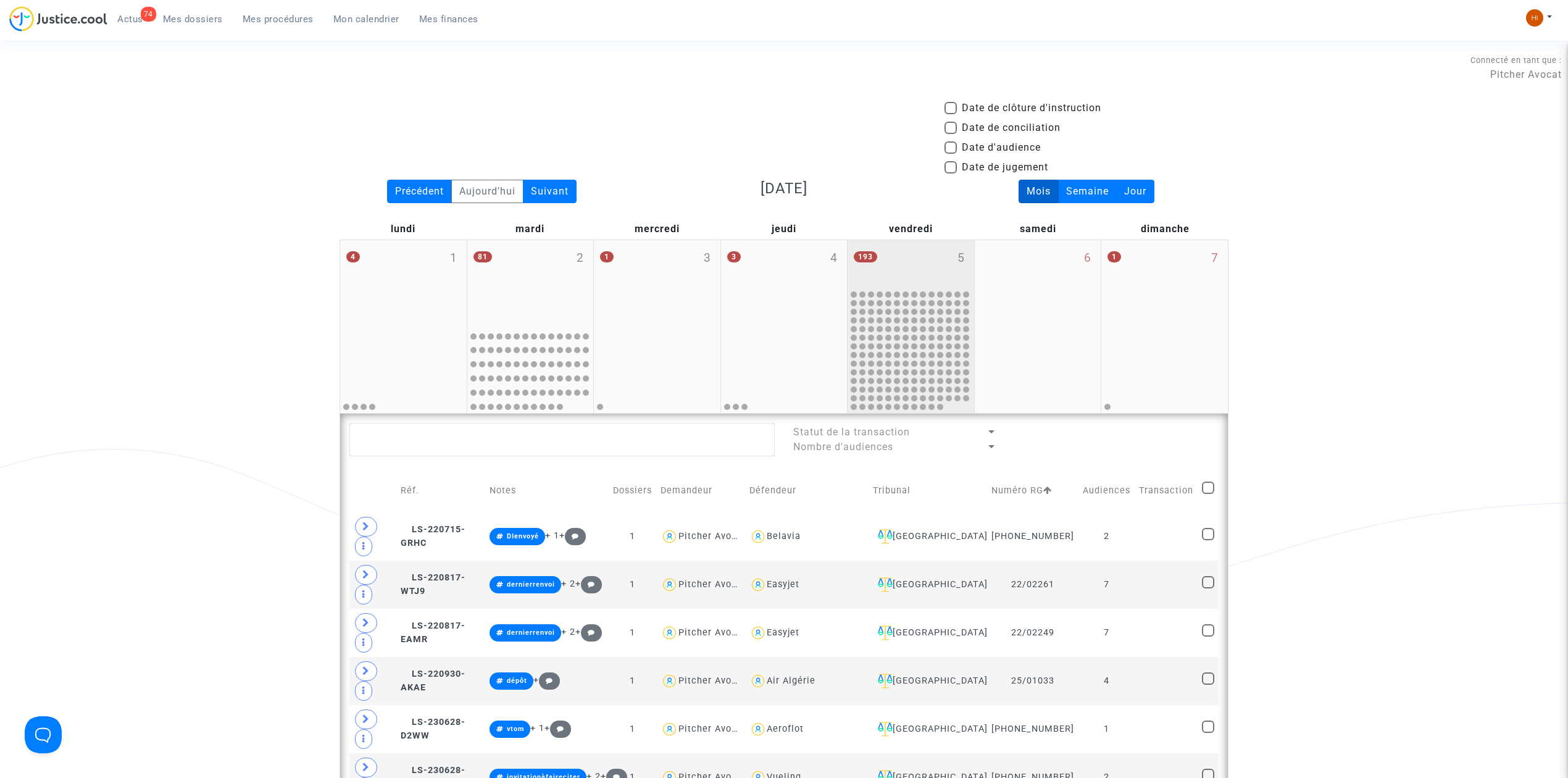
click at [910, 248] on div "193 5" at bounding box center [911, 264] width 126 height 48
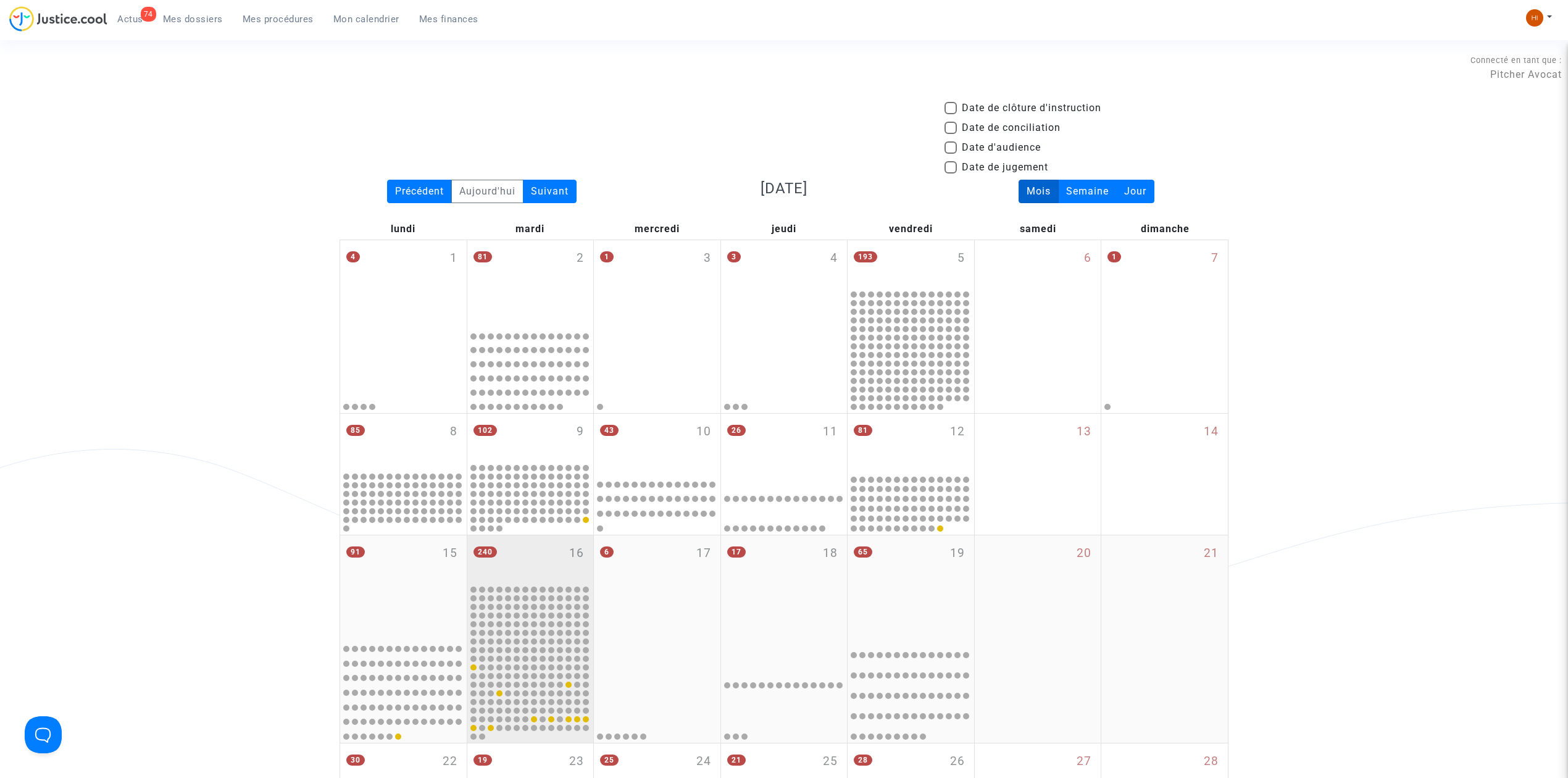
click at [541, 563] on div "240 16" at bounding box center [530, 559] width 126 height 48
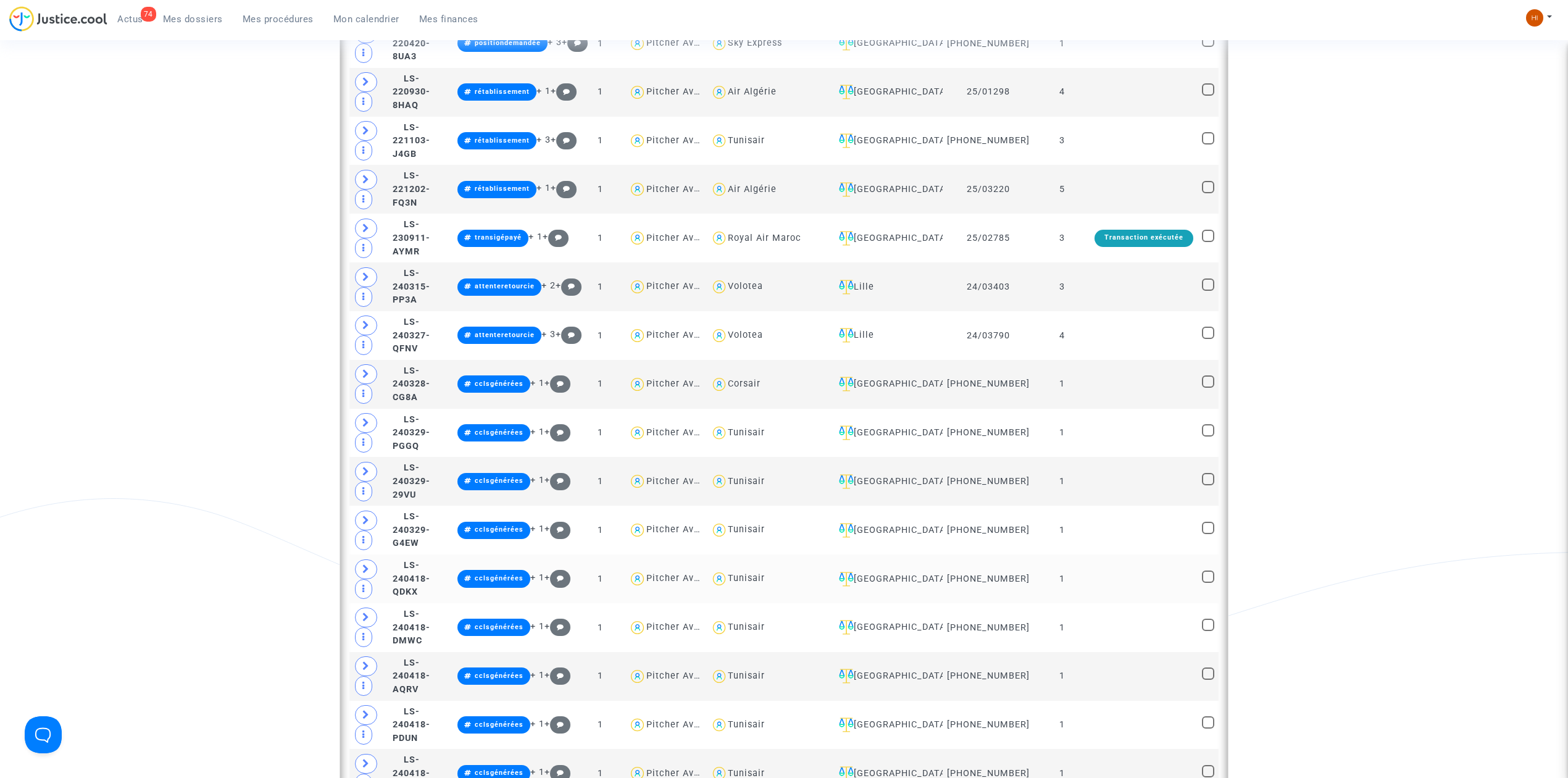
scroll to position [1070, 0]
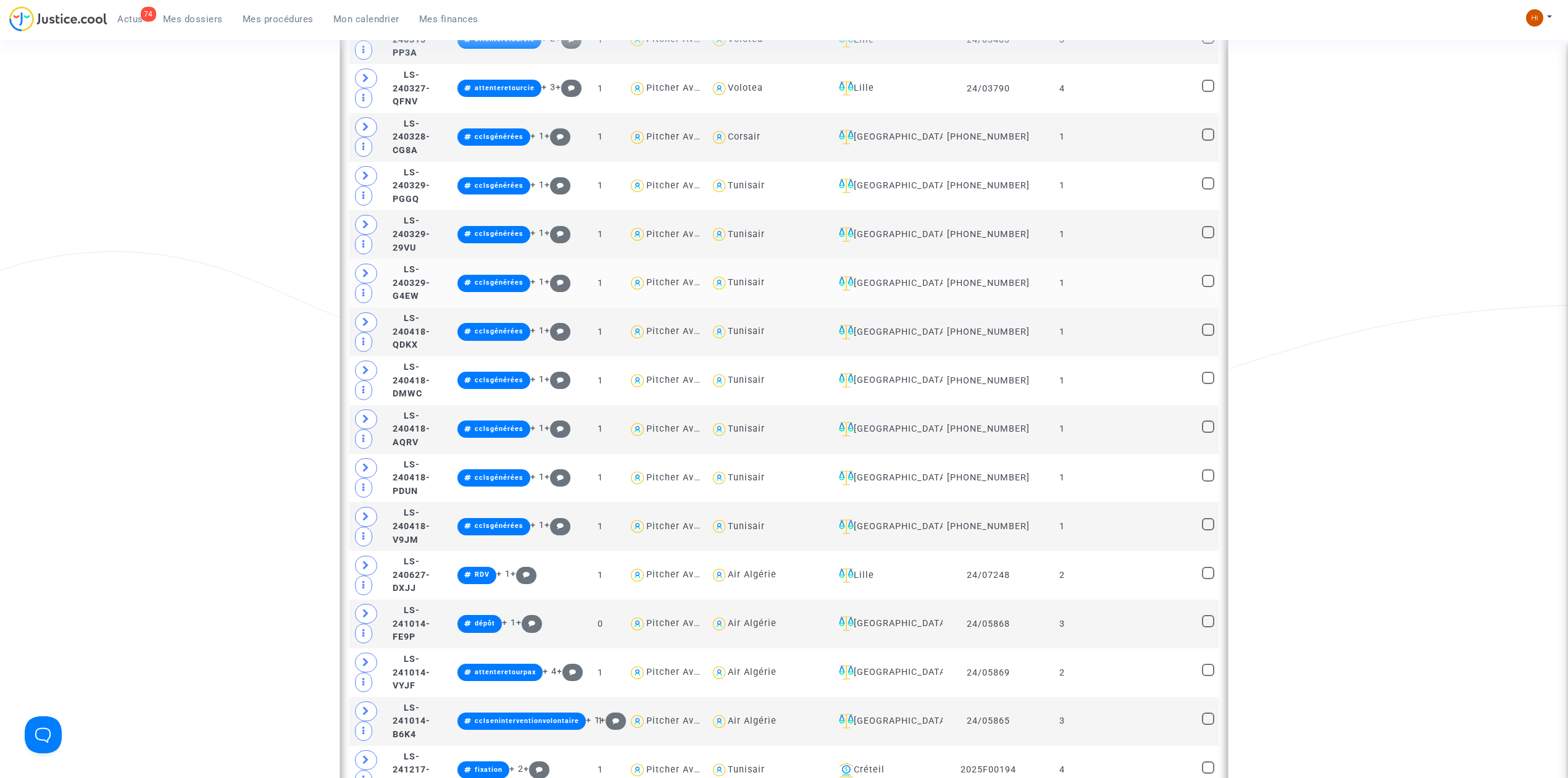
click at [1083, 293] on td "1" at bounding box center [1062, 283] width 56 height 49
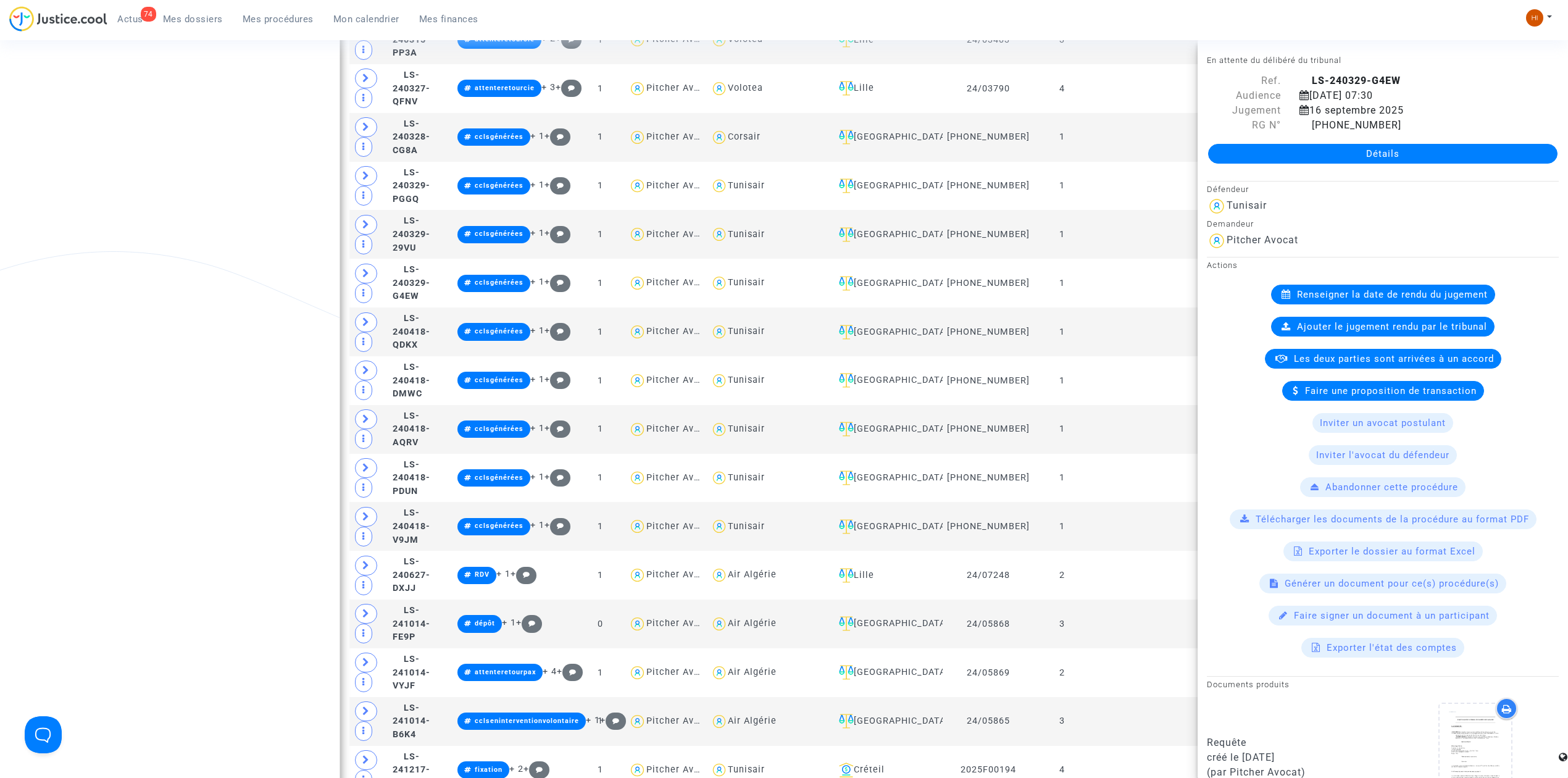
click at [213, 298] on div "Date de clôture d'instruction Date de conciliation Date d'audience Date de juge…" at bounding box center [784, 761] width 1568 height 3462
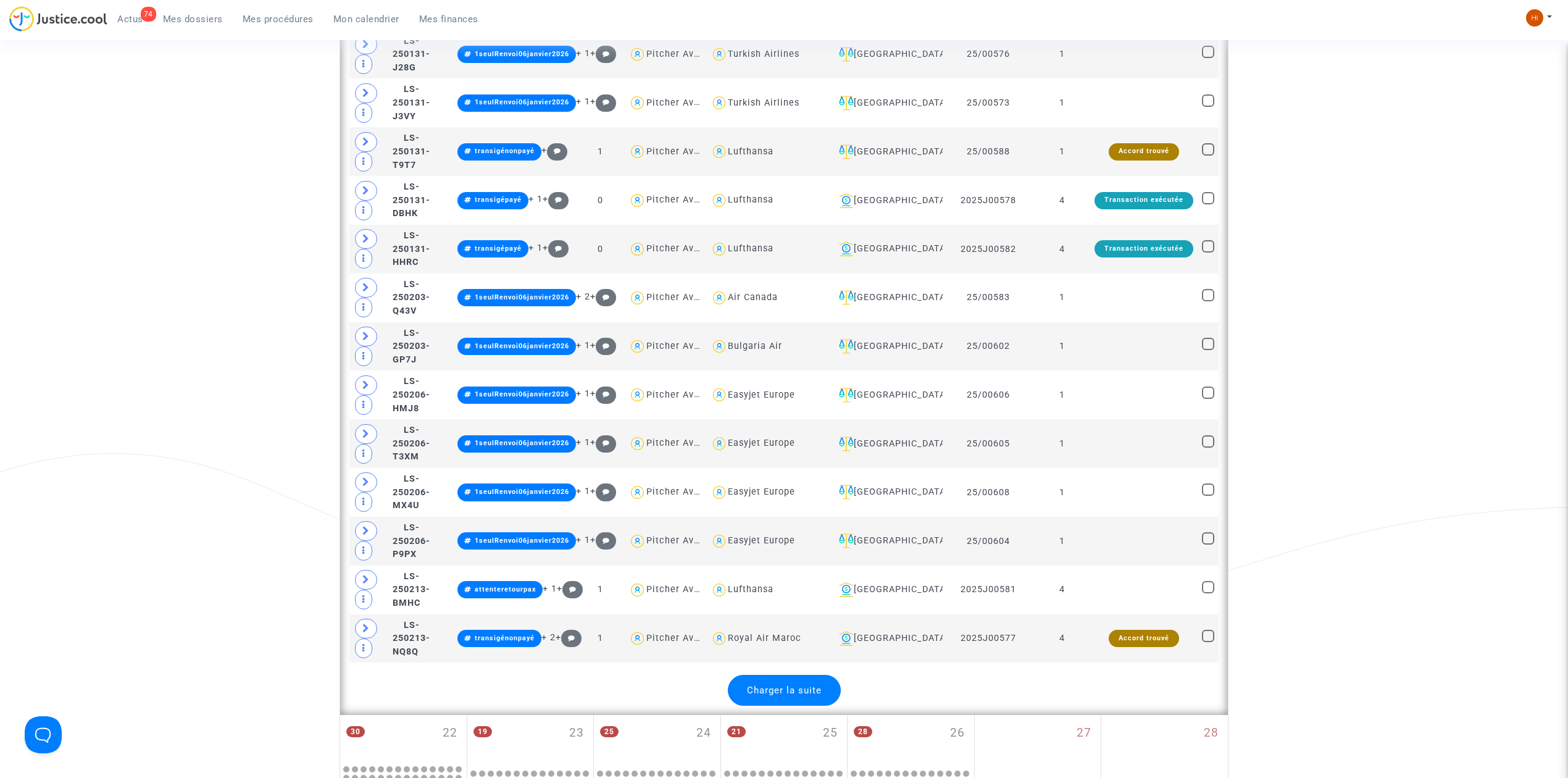
scroll to position [2634, 0]
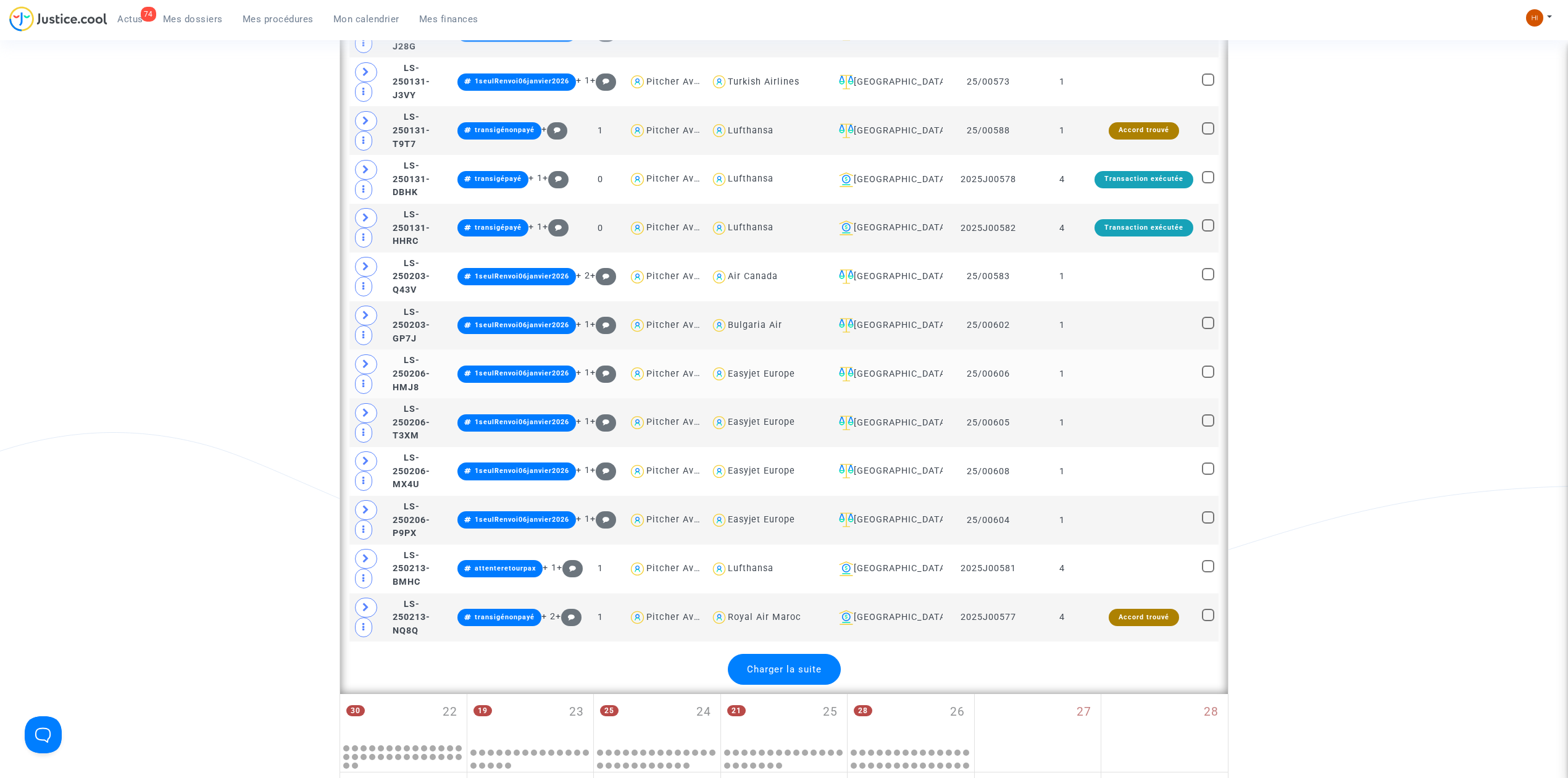
click at [1099, 375] on td at bounding box center [1144, 374] width 108 height 49
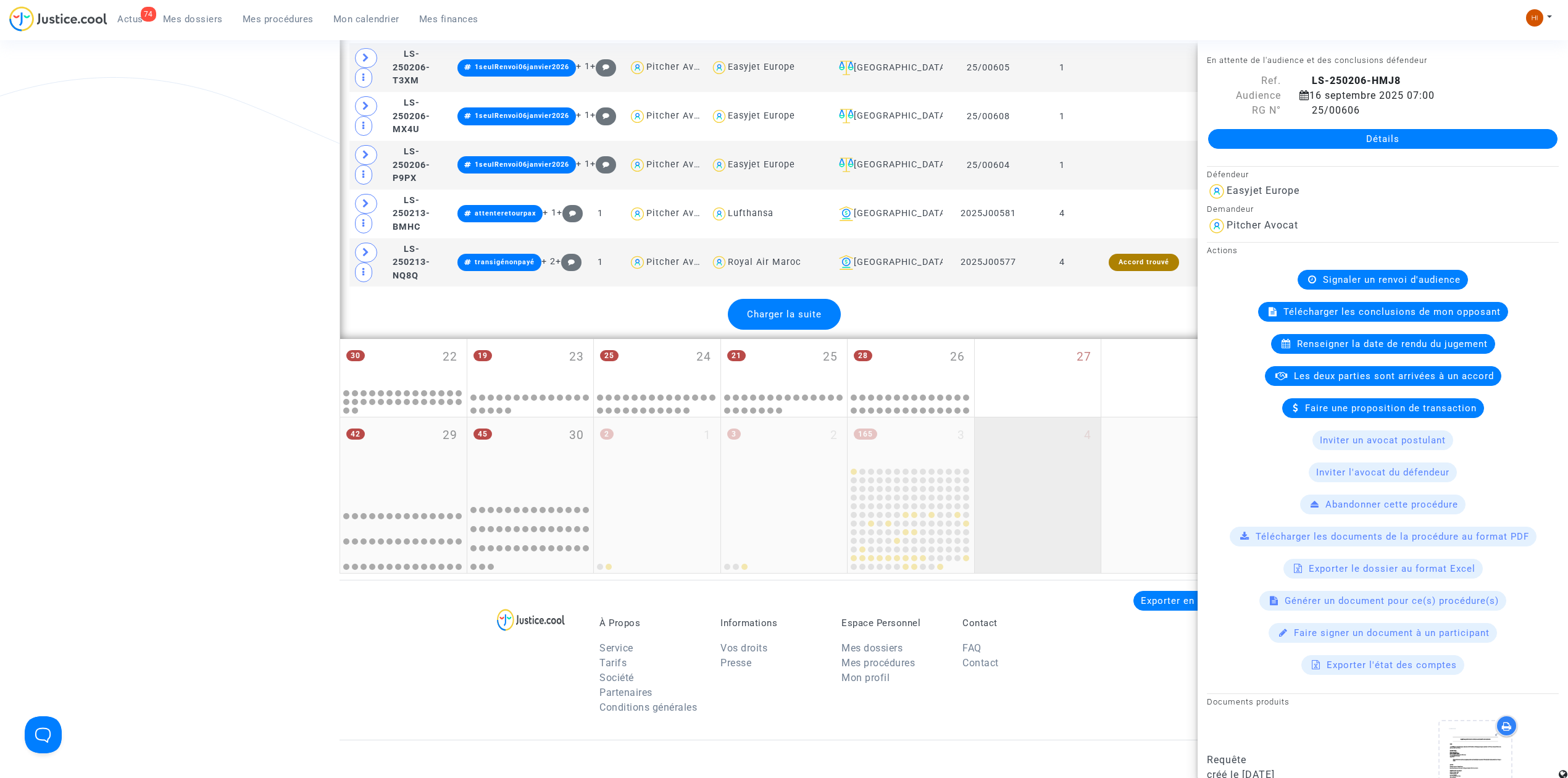
scroll to position [3046, 0]
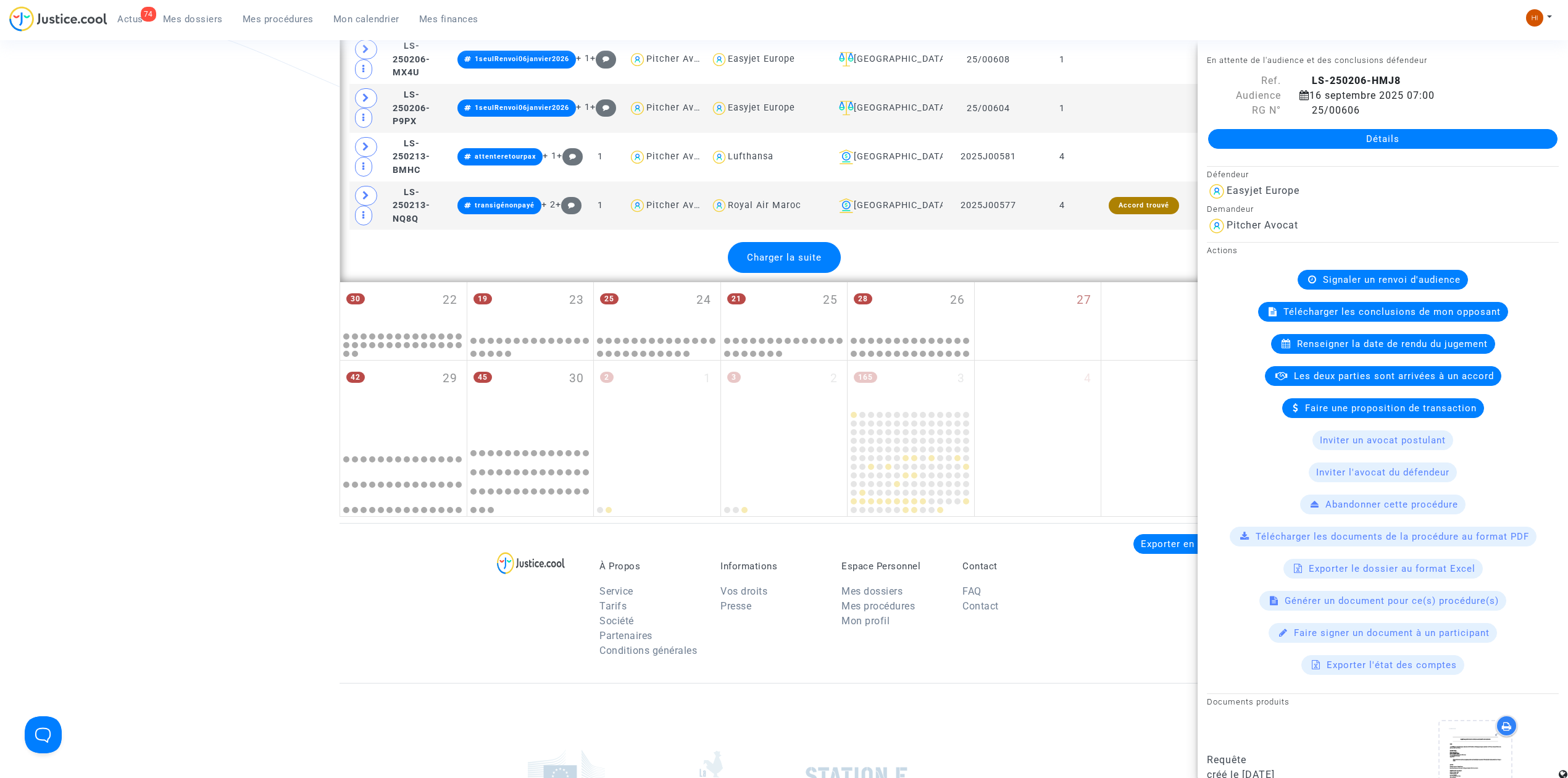
click at [796, 263] on span "Charger la suite" at bounding box center [784, 258] width 75 height 11
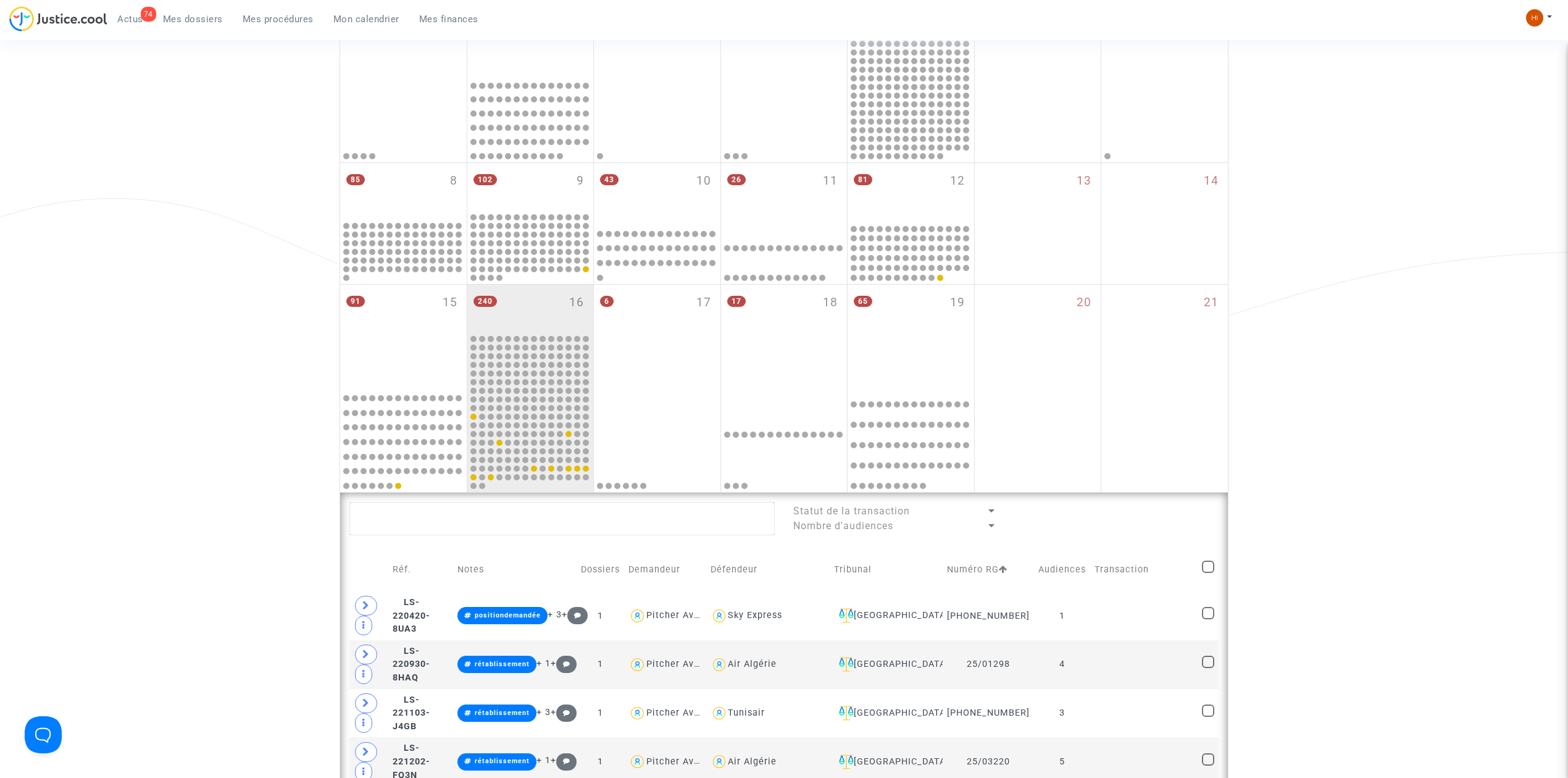
scroll to position [247, 0]
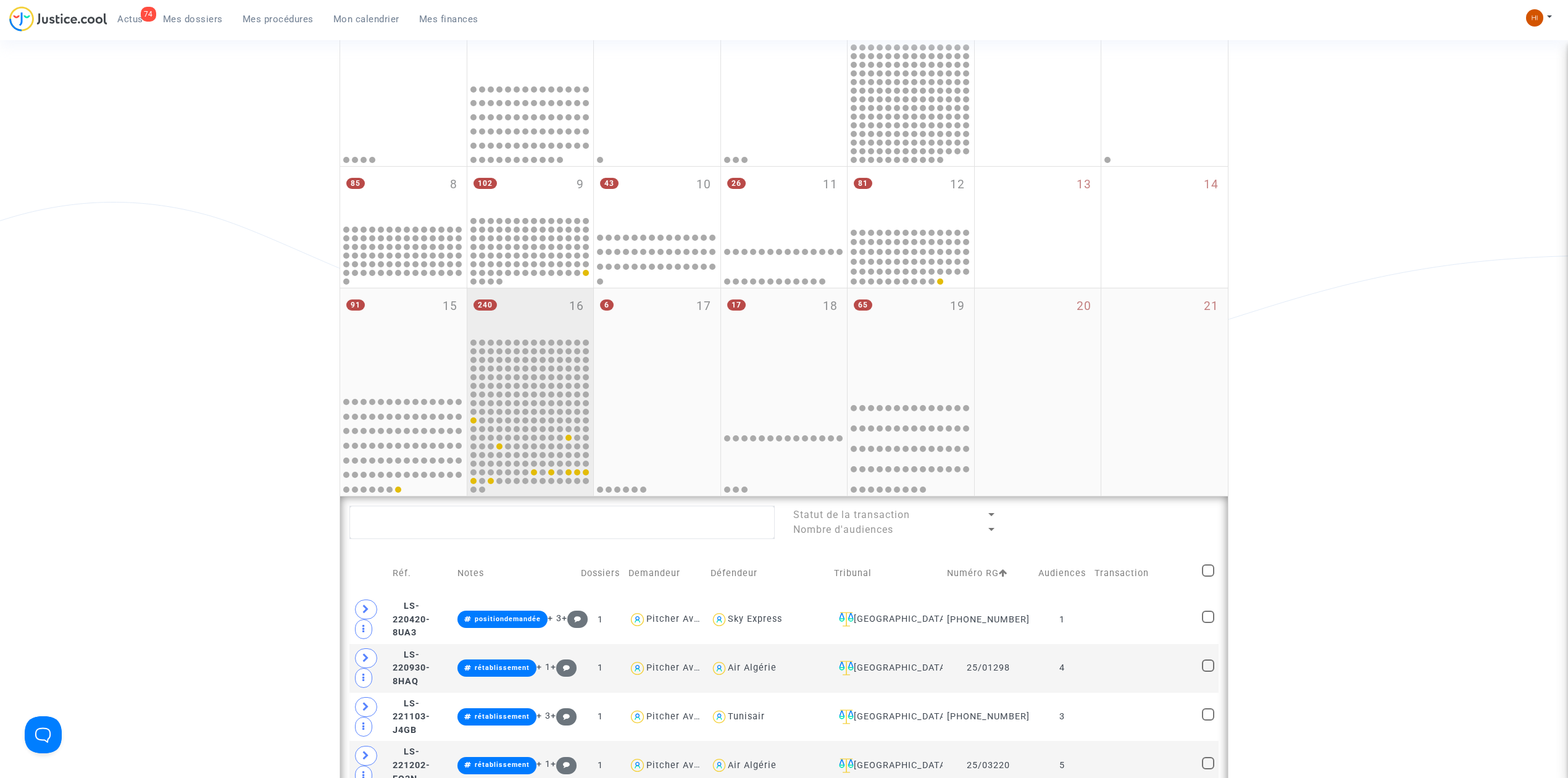
click at [566, 317] on div "240 16" at bounding box center [530, 312] width 126 height 48
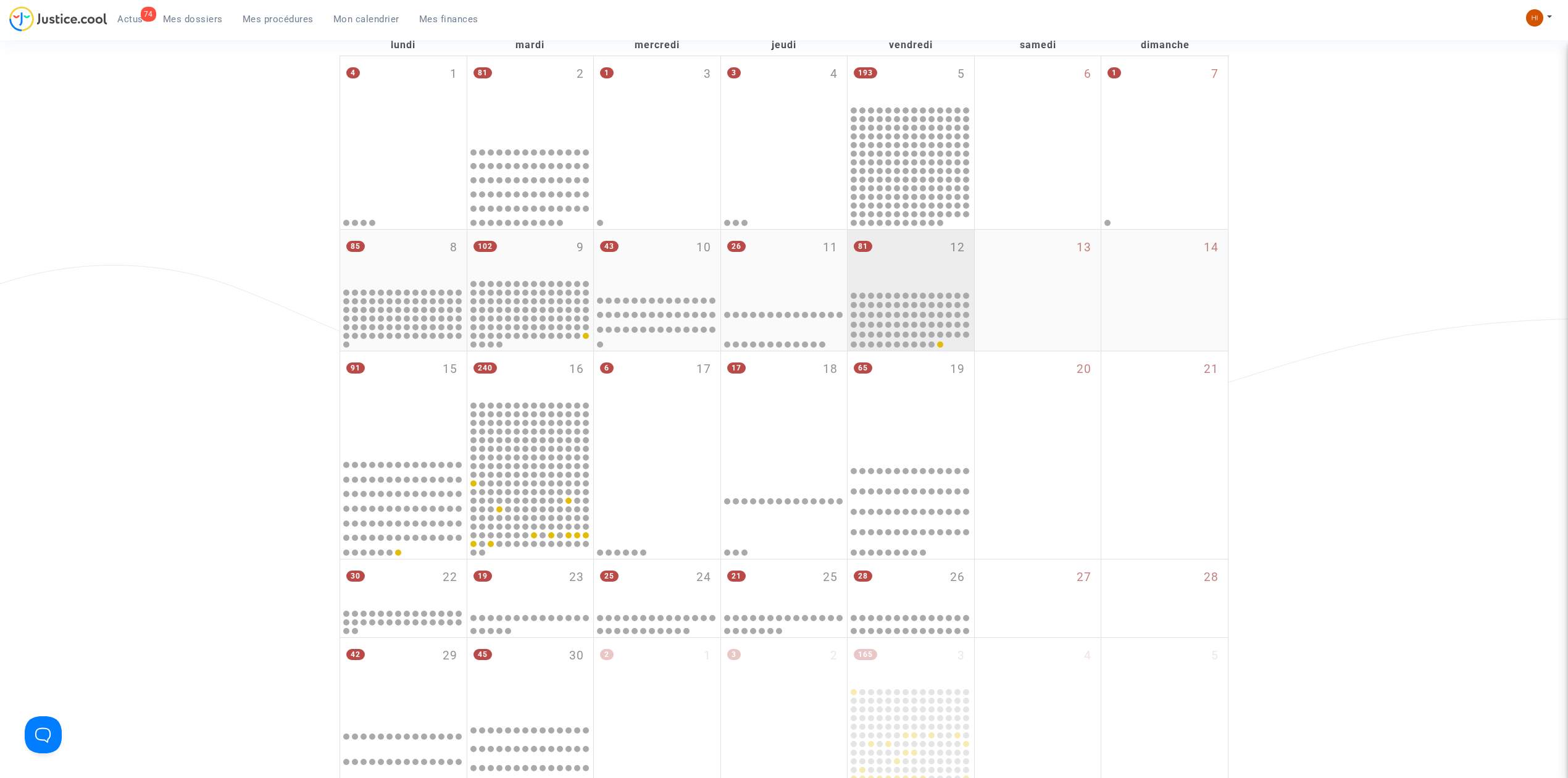
scroll to position [0, 0]
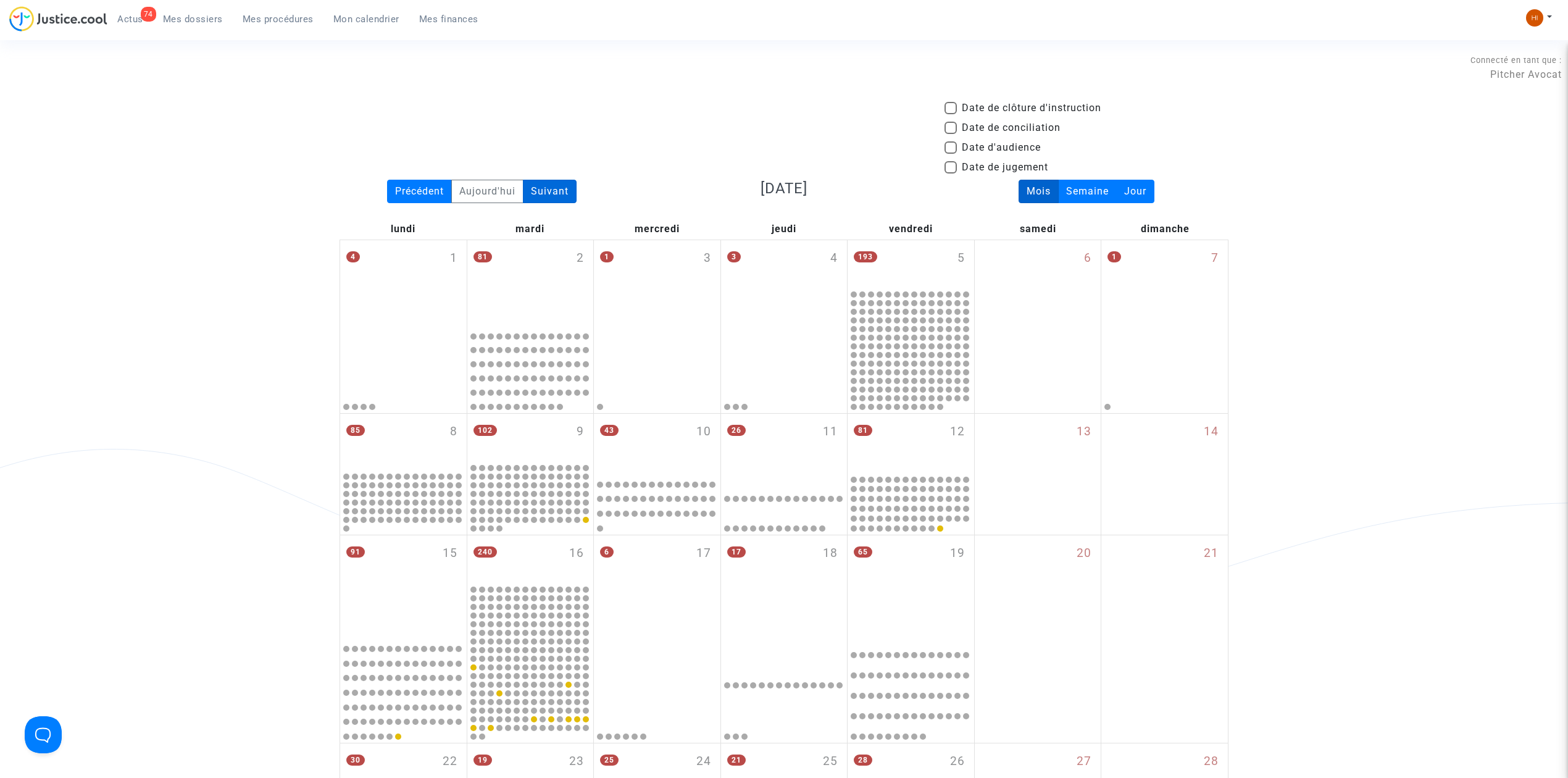
click at [542, 185] on div "Suivant" at bounding box center [550, 191] width 54 height 24
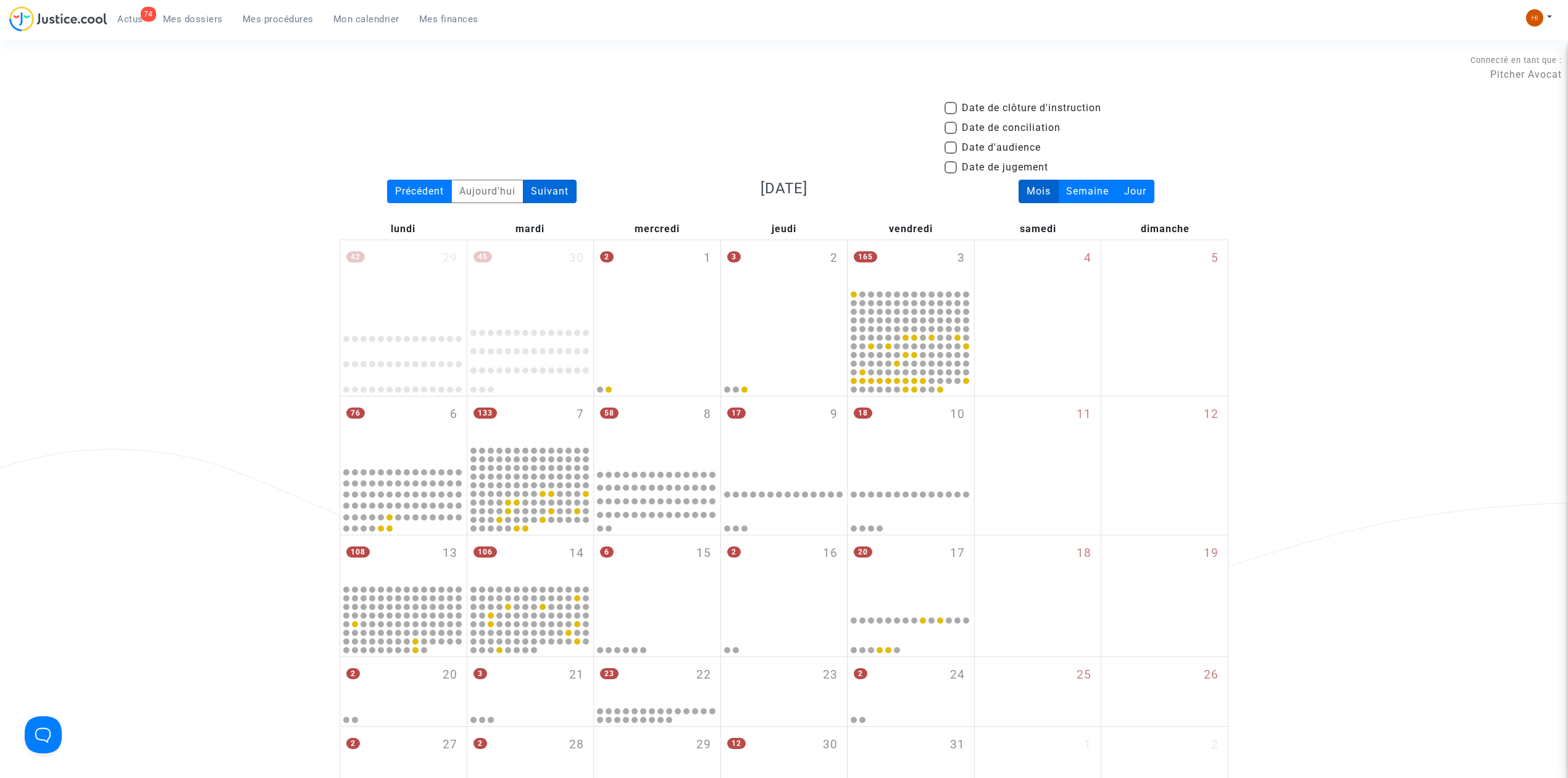
click at [541, 190] on div "Suivant" at bounding box center [550, 191] width 54 height 24
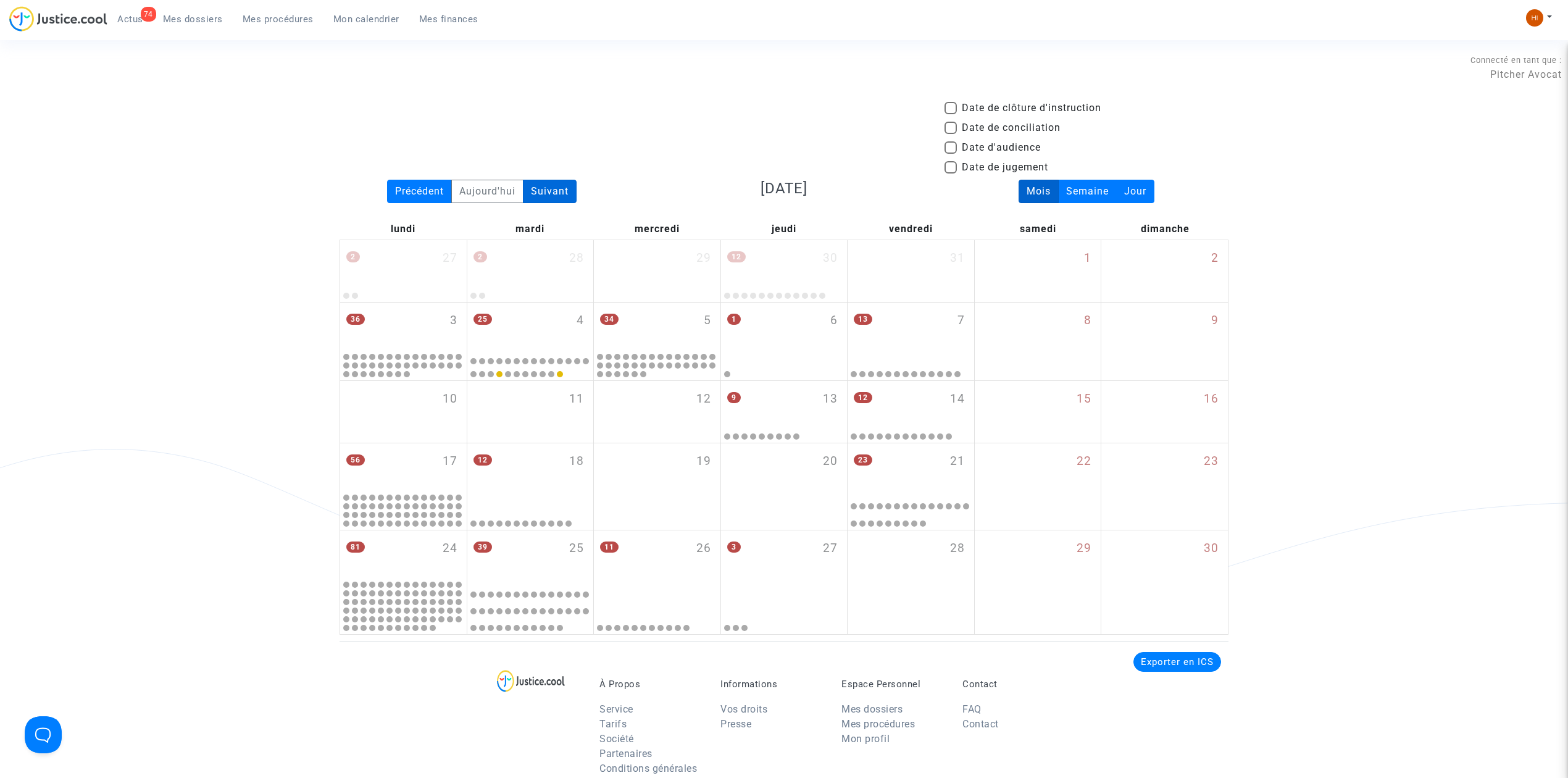
click at [556, 191] on div "Suivant" at bounding box center [550, 191] width 54 height 24
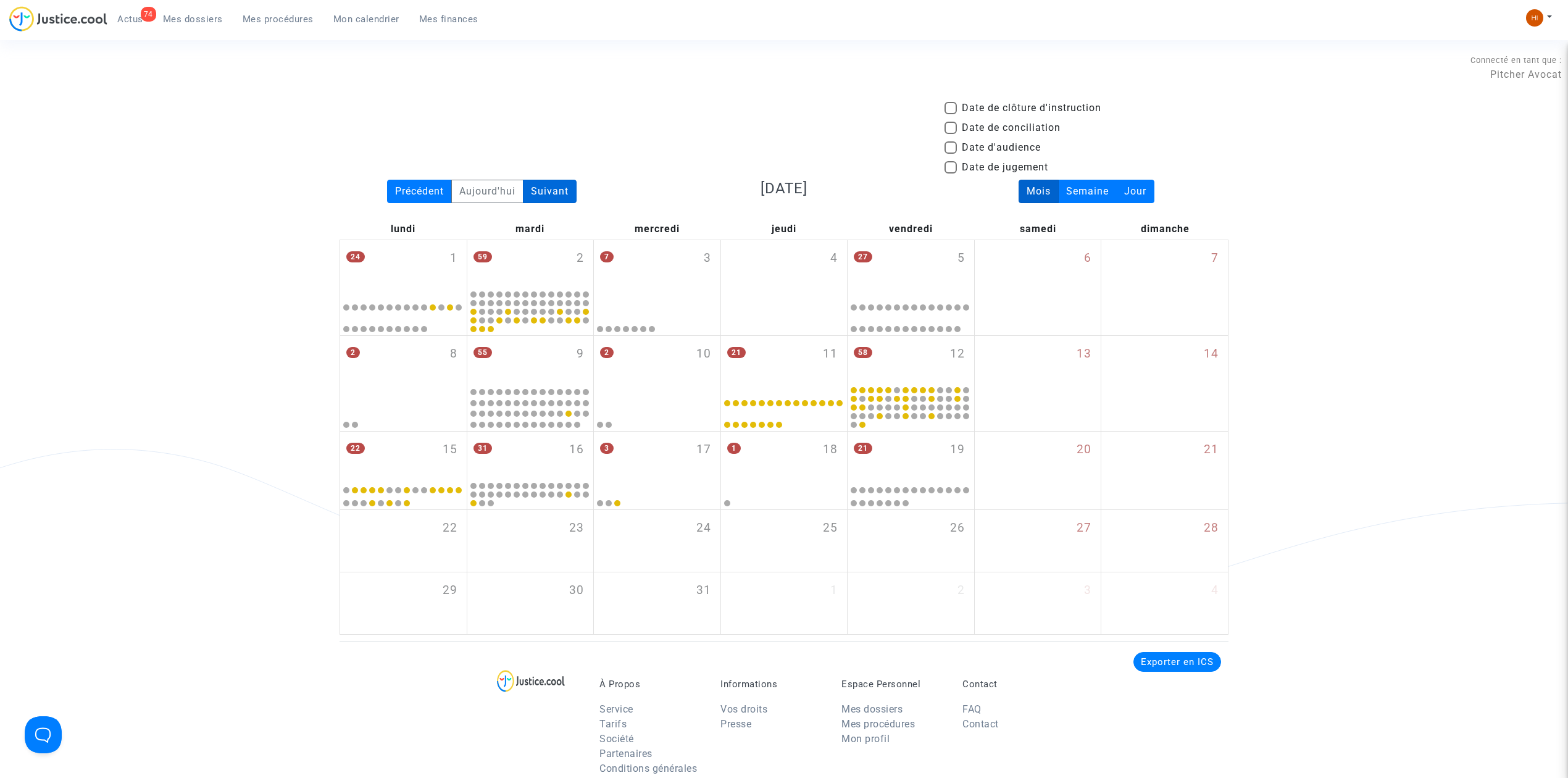
click at [544, 188] on div "Suivant" at bounding box center [550, 191] width 54 height 24
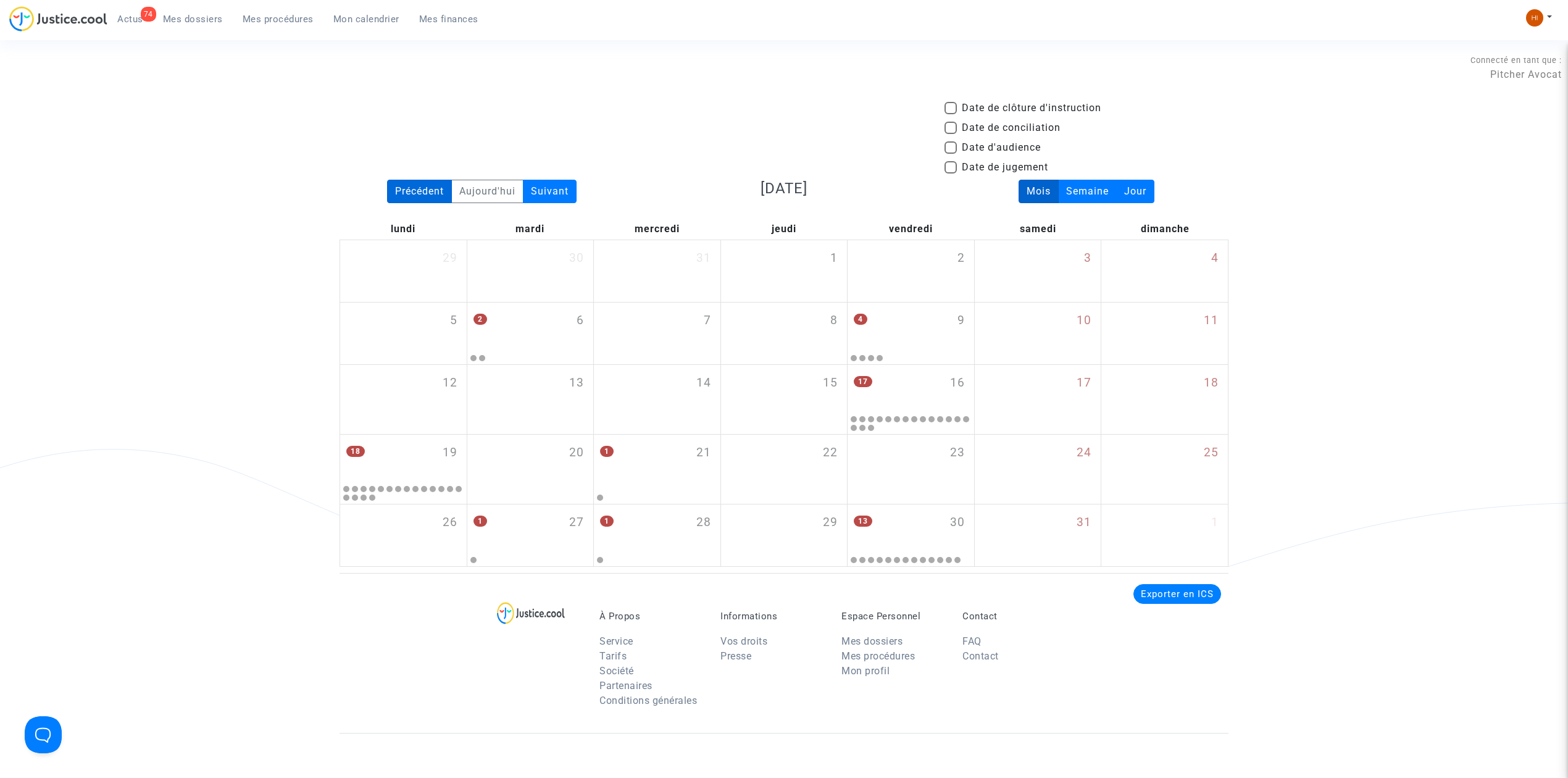
click at [413, 195] on div "Précédent" at bounding box center [419, 191] width 65 height 24
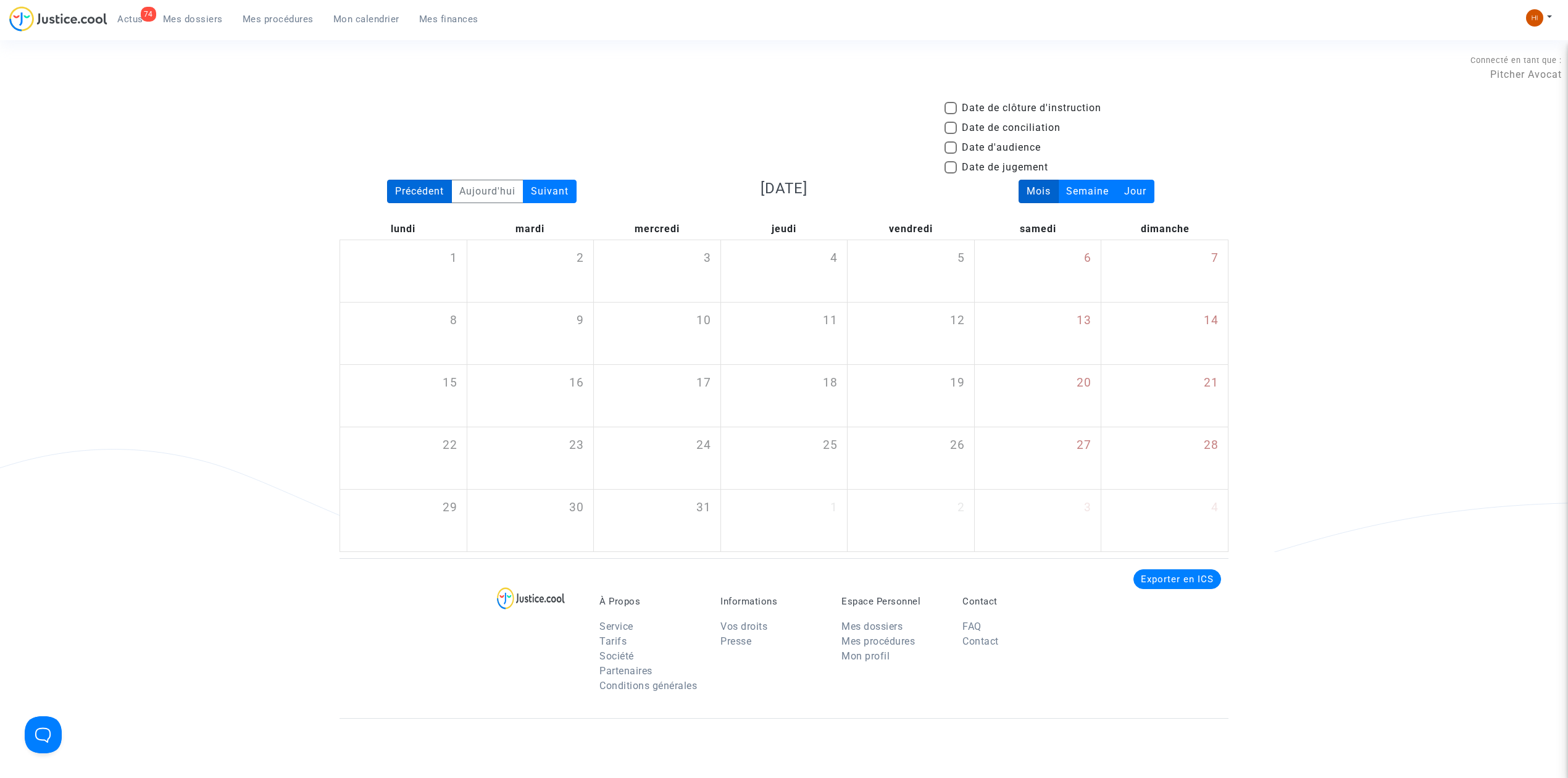
click at [413, 195] on div "Précédent" at bounding box center [419, 191] width 65 height 24
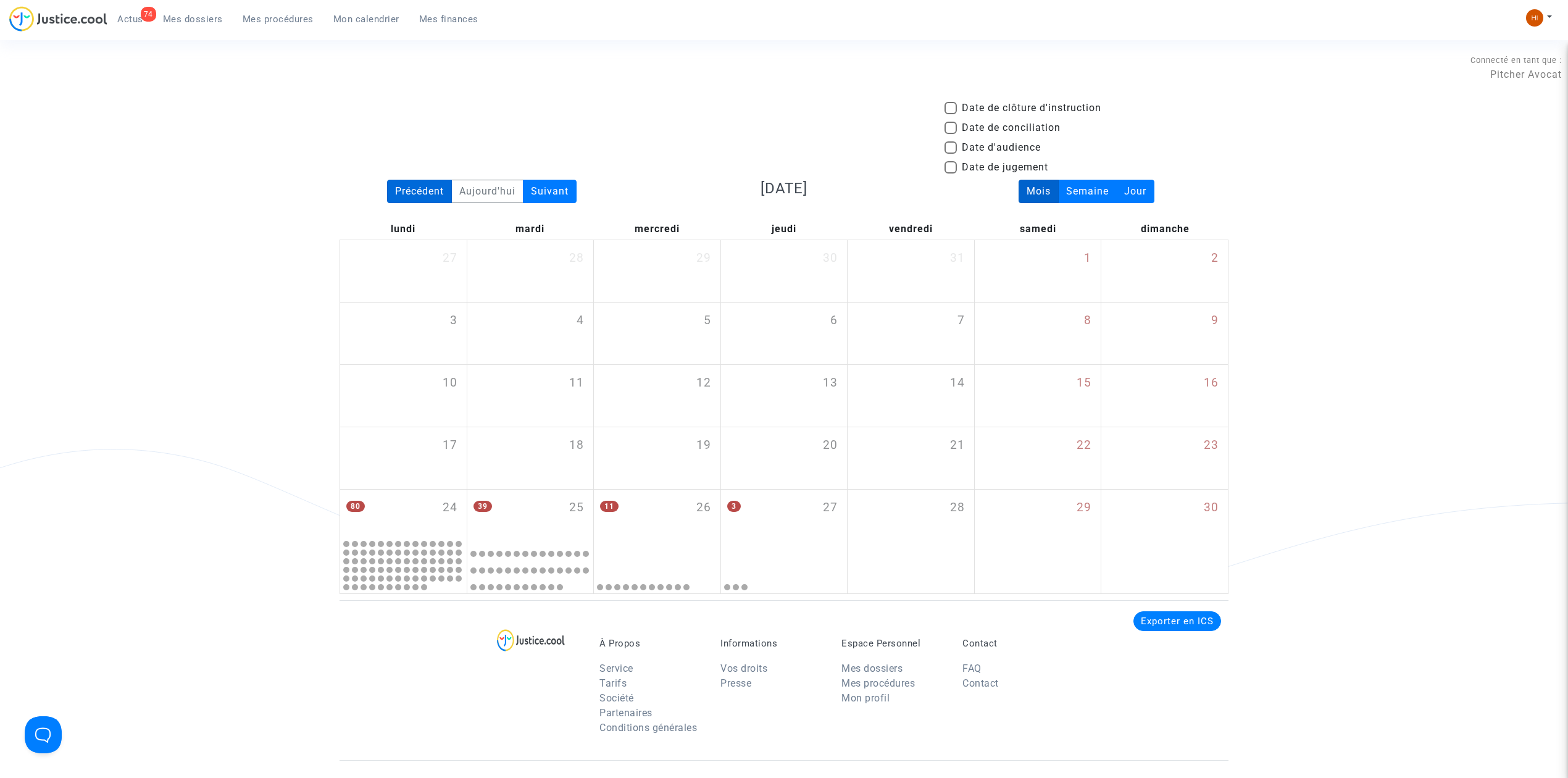
click at [410, 194] on div "Précédent" at bounding box center [419, 191] width 65 height 24
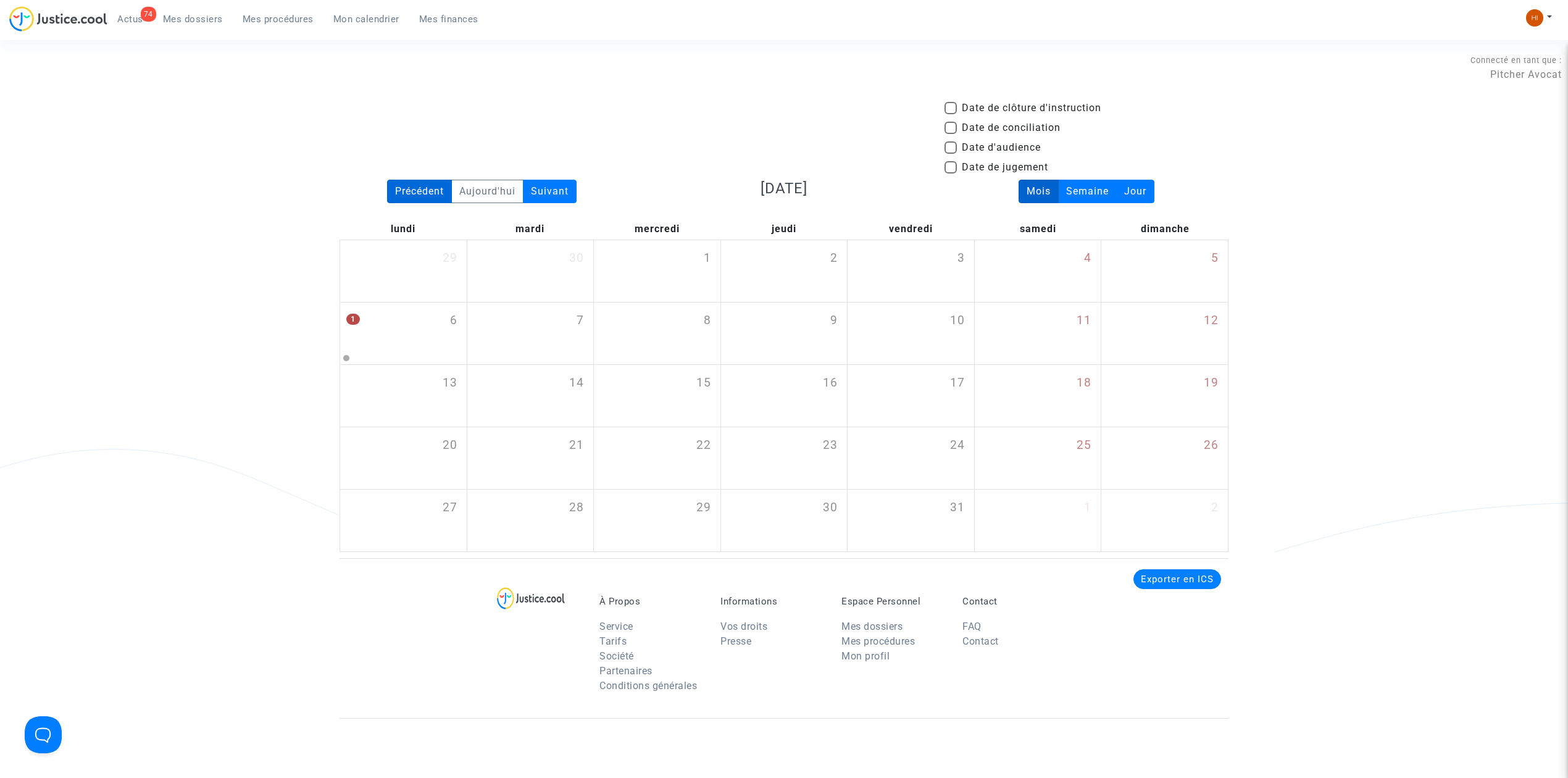
click at [411, 194] on div "Précédent" at bounding box center [419, 191] width 65 height 24
click at [993, 143] on span "Date d'audience" at bounding box center [1001, 147] width 79 height 15
click at [951, 154] on input "Date d'audience" at bounding box center [951, 154] width 1 height 1
checkbox input "true"
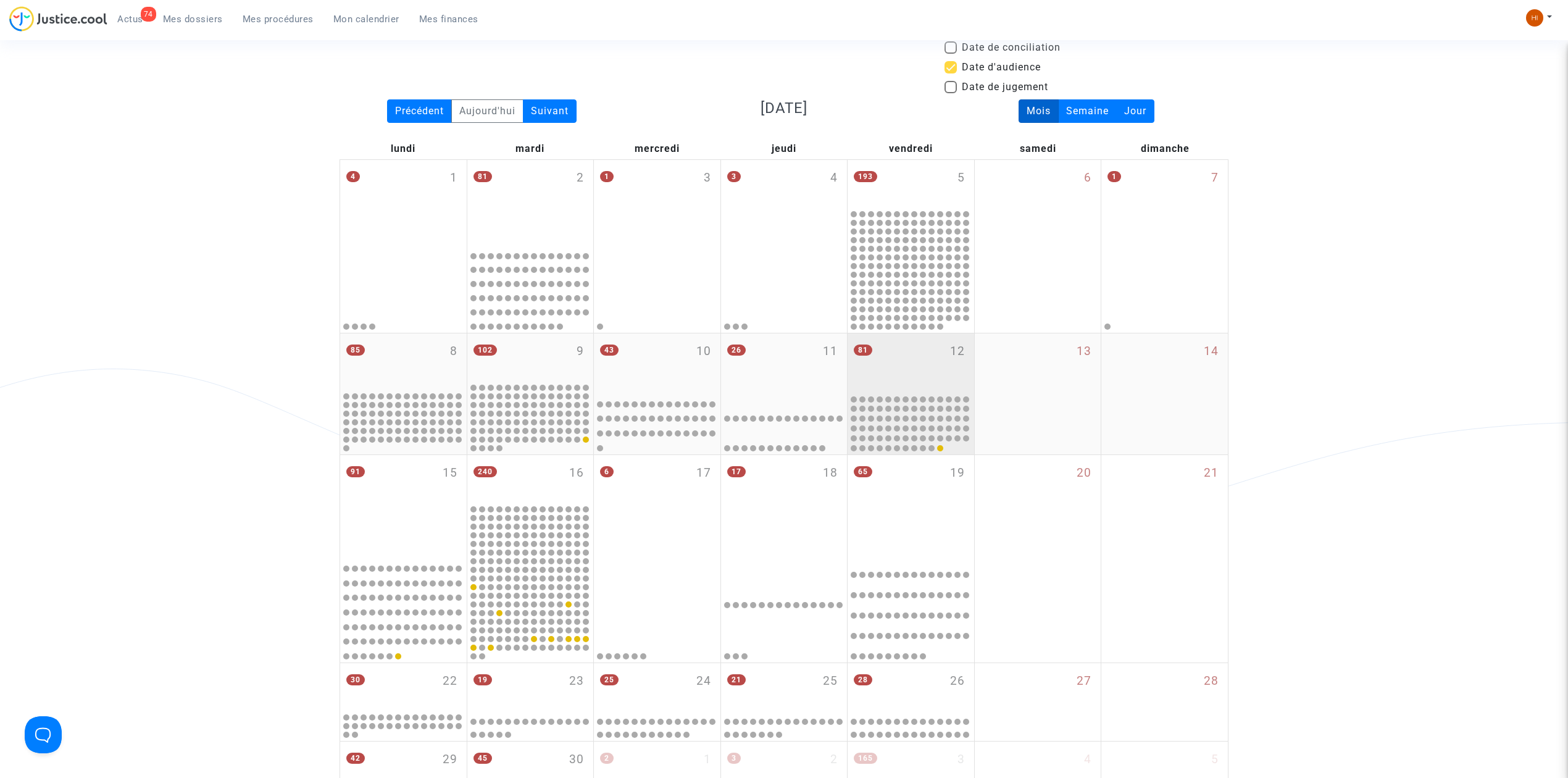
scroll to position [164, 0]
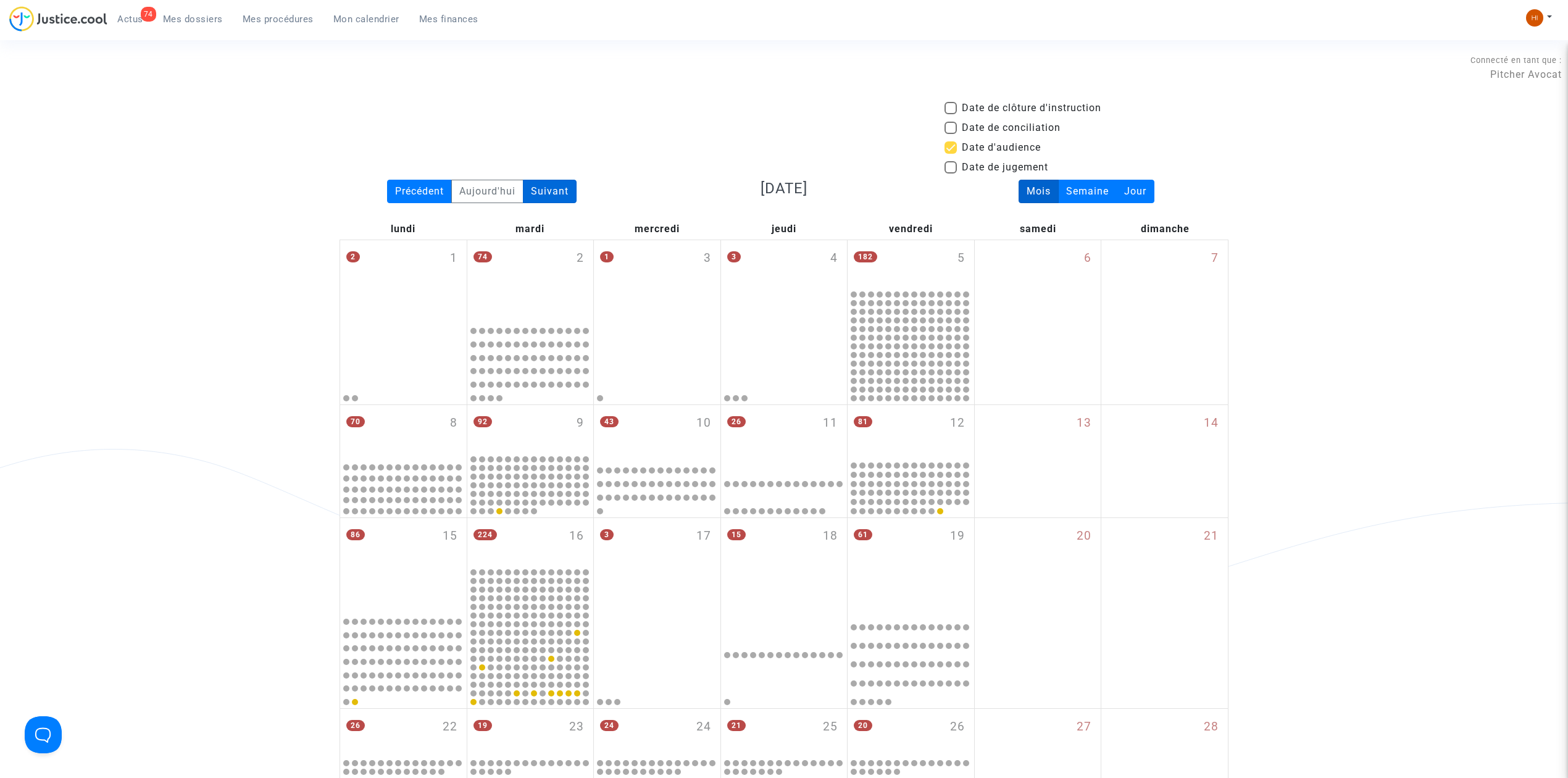
click at [556, 188] on div "Suivant" at bounding box center [550, 191] width 54 height 24
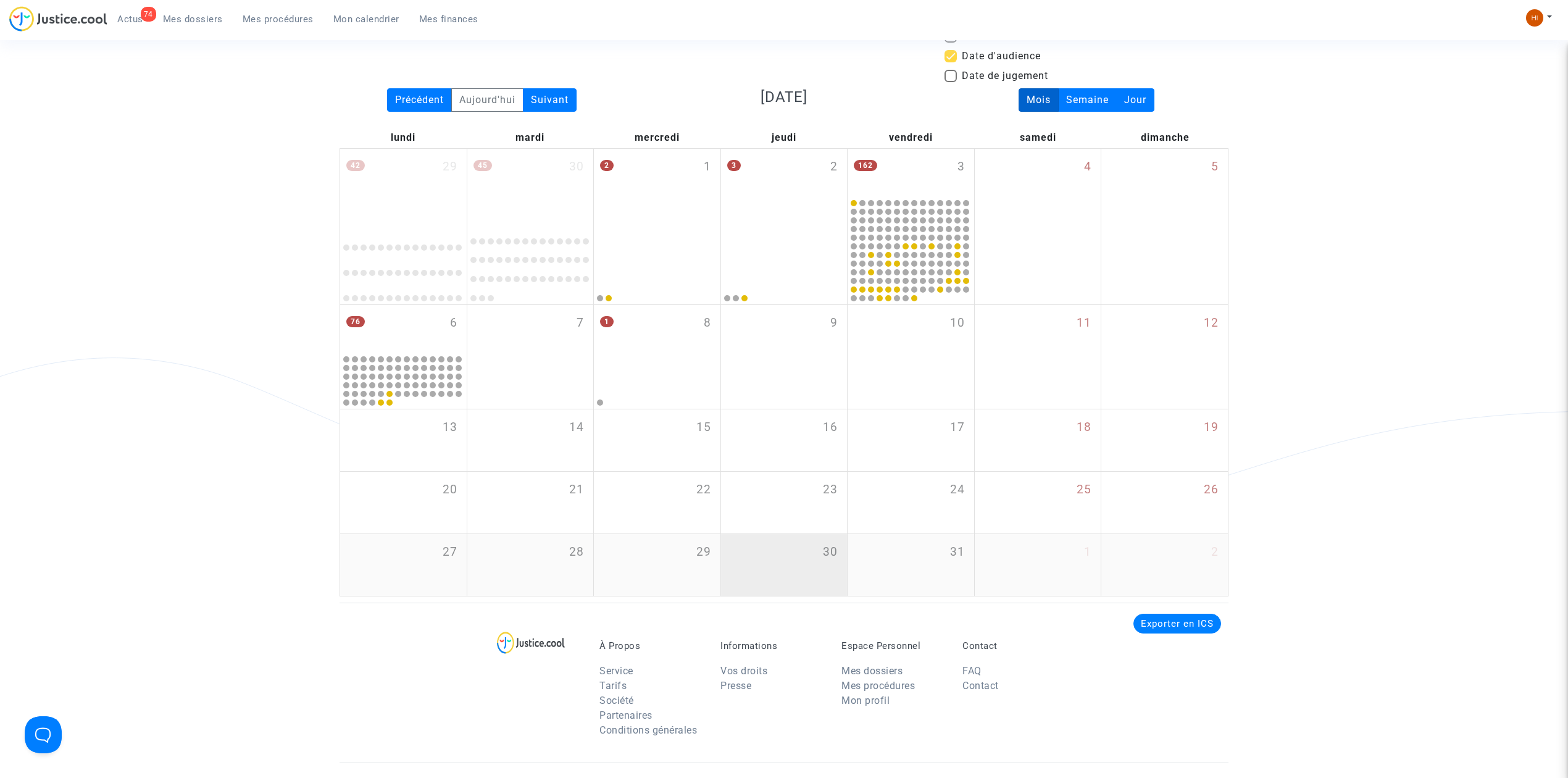
scroll to position [376, 0]
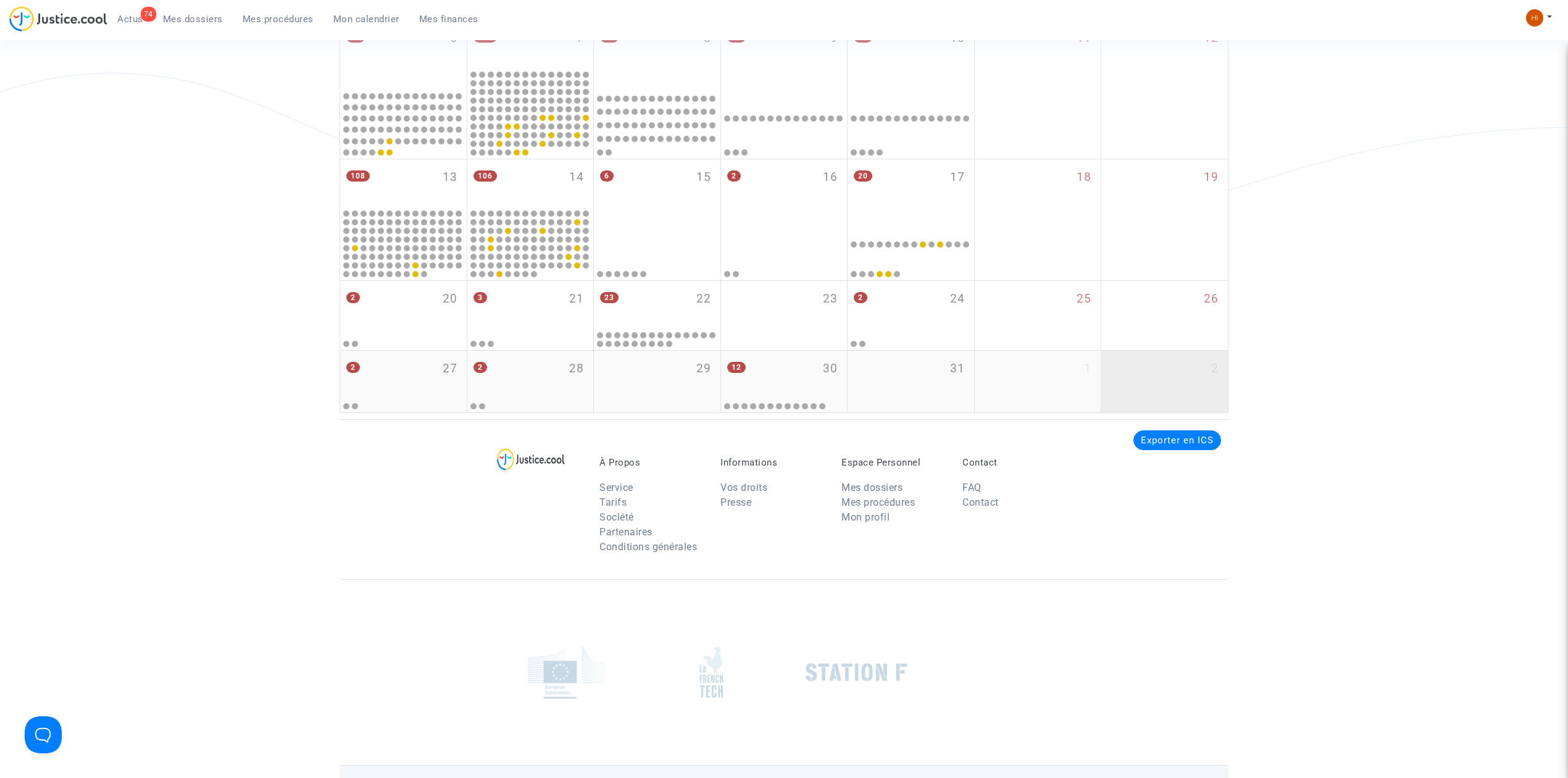
drag, startPoint x: 542, startPoint y: 365, endPoint x: 1174, endPoint y: 398, distance: 632.9
click at [544, 365] on div "2 28" at bounding box center [530, 374] width 126 height 48
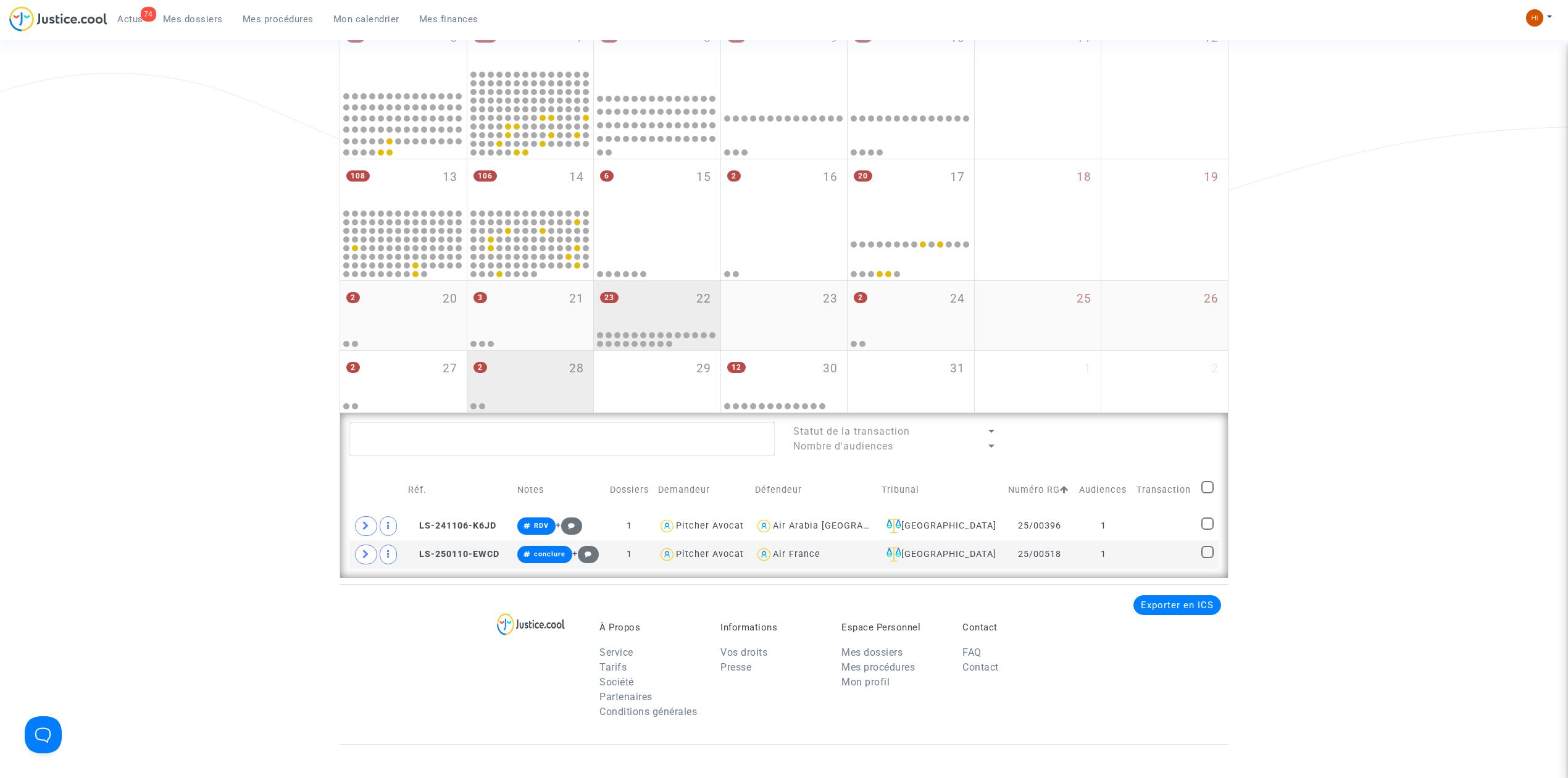
click at [559, 368] on div "2 28" at bounding box center [530, 374] width 126 height 48
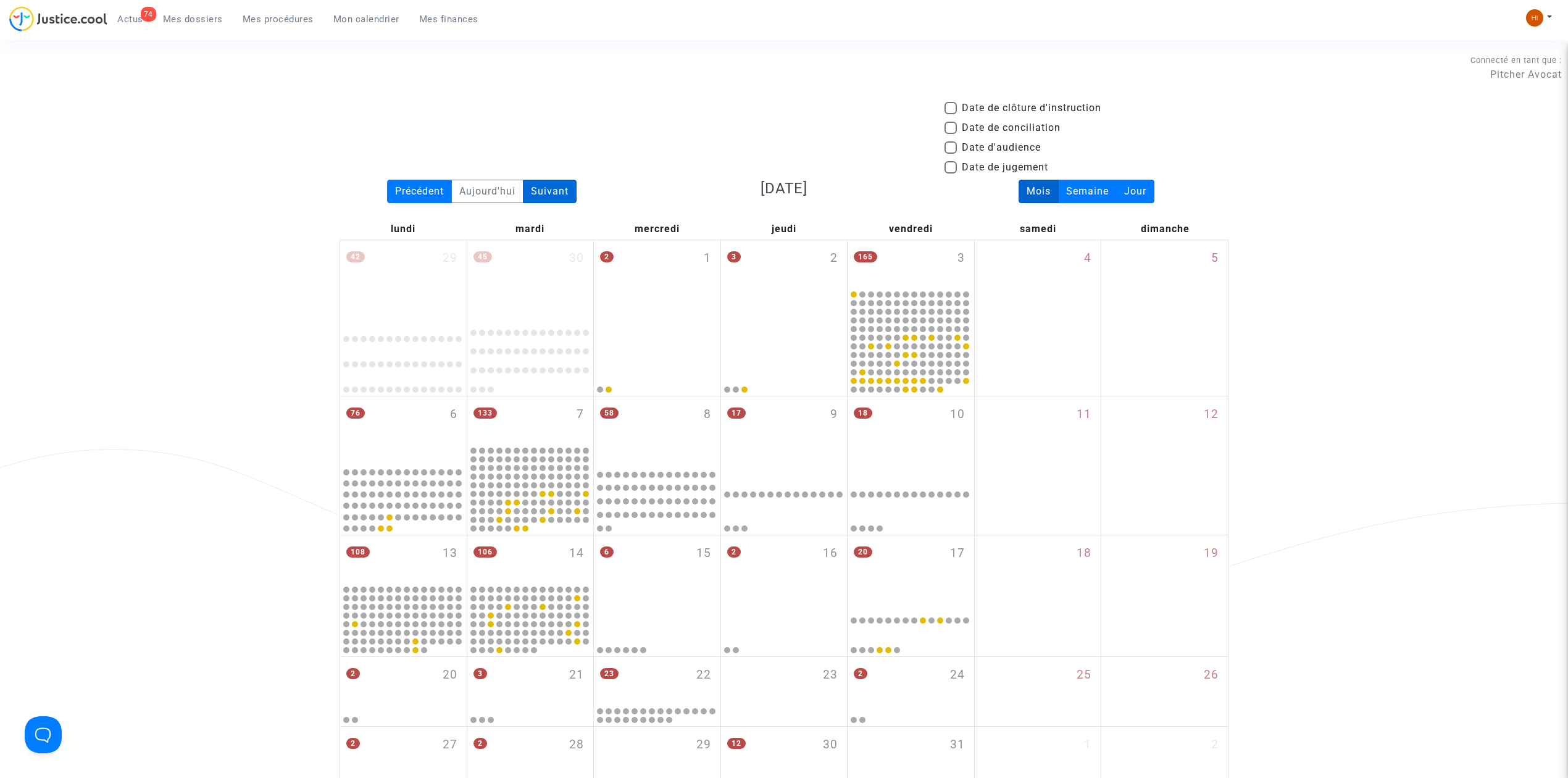
click at [555, 194] on div "Suivant" at bounding box center [550, 191] width 54 height 24
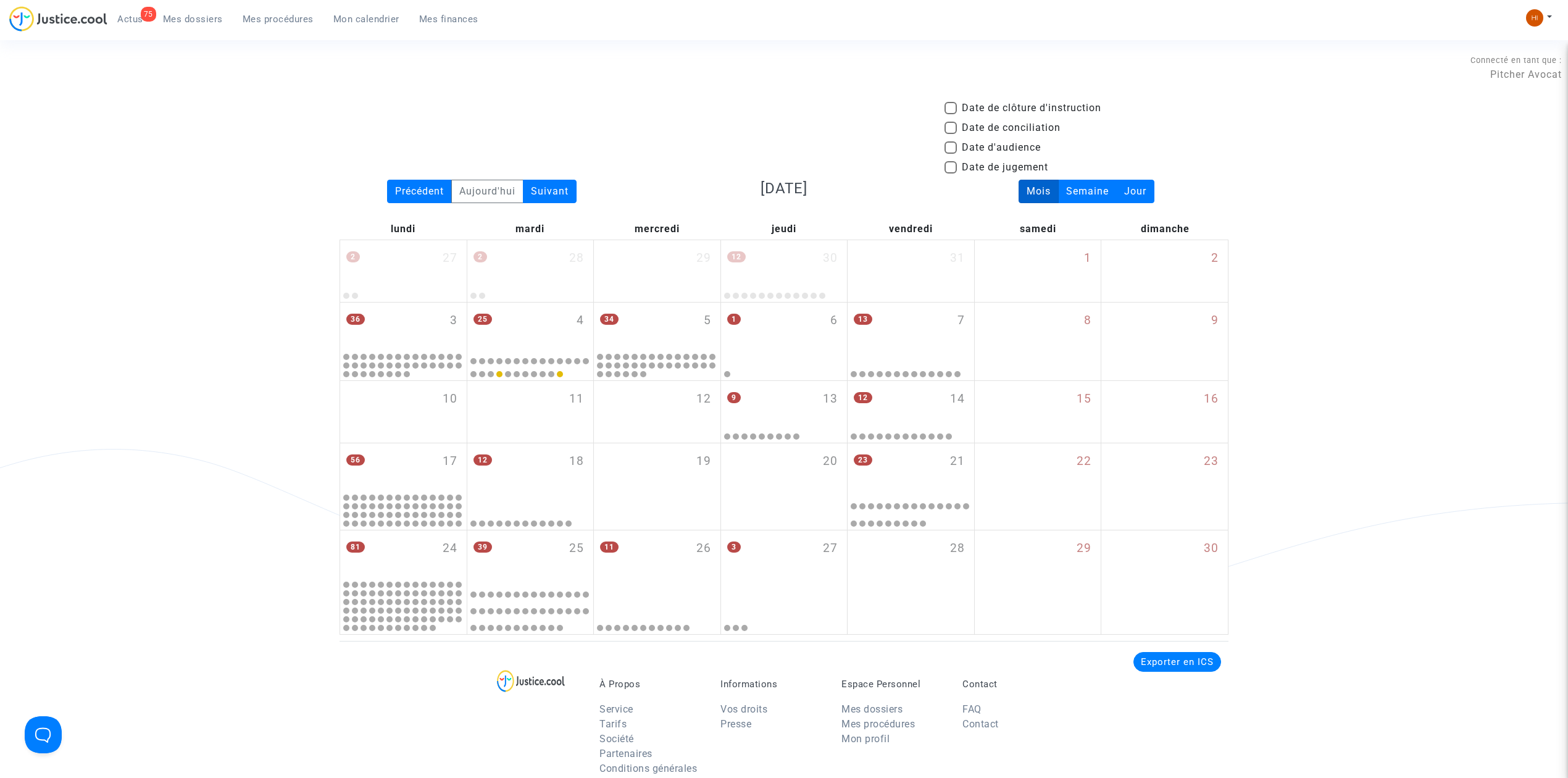
drag, startPoint x: 201, startPoint y: 10, endPoint x: 196, endPoint y: 20, distance: 11.2
click at [200, 11] on link "Mes dossiers" at bounding box center [193, 19] width 80 height 19
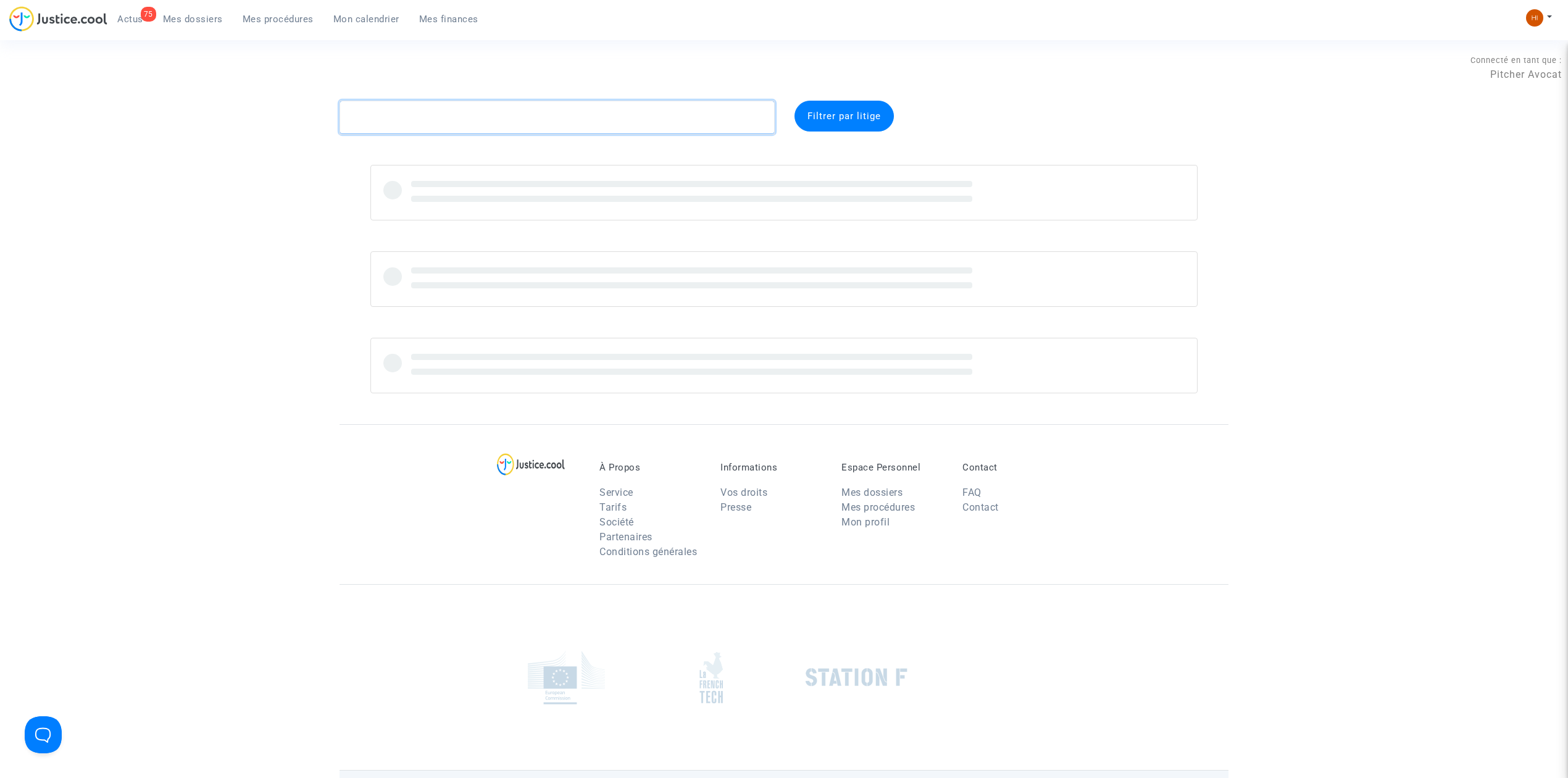
click at [394, 111] on textarea at bounding box center [557, 117] width 435 height 34
paste textarea "DCTB"
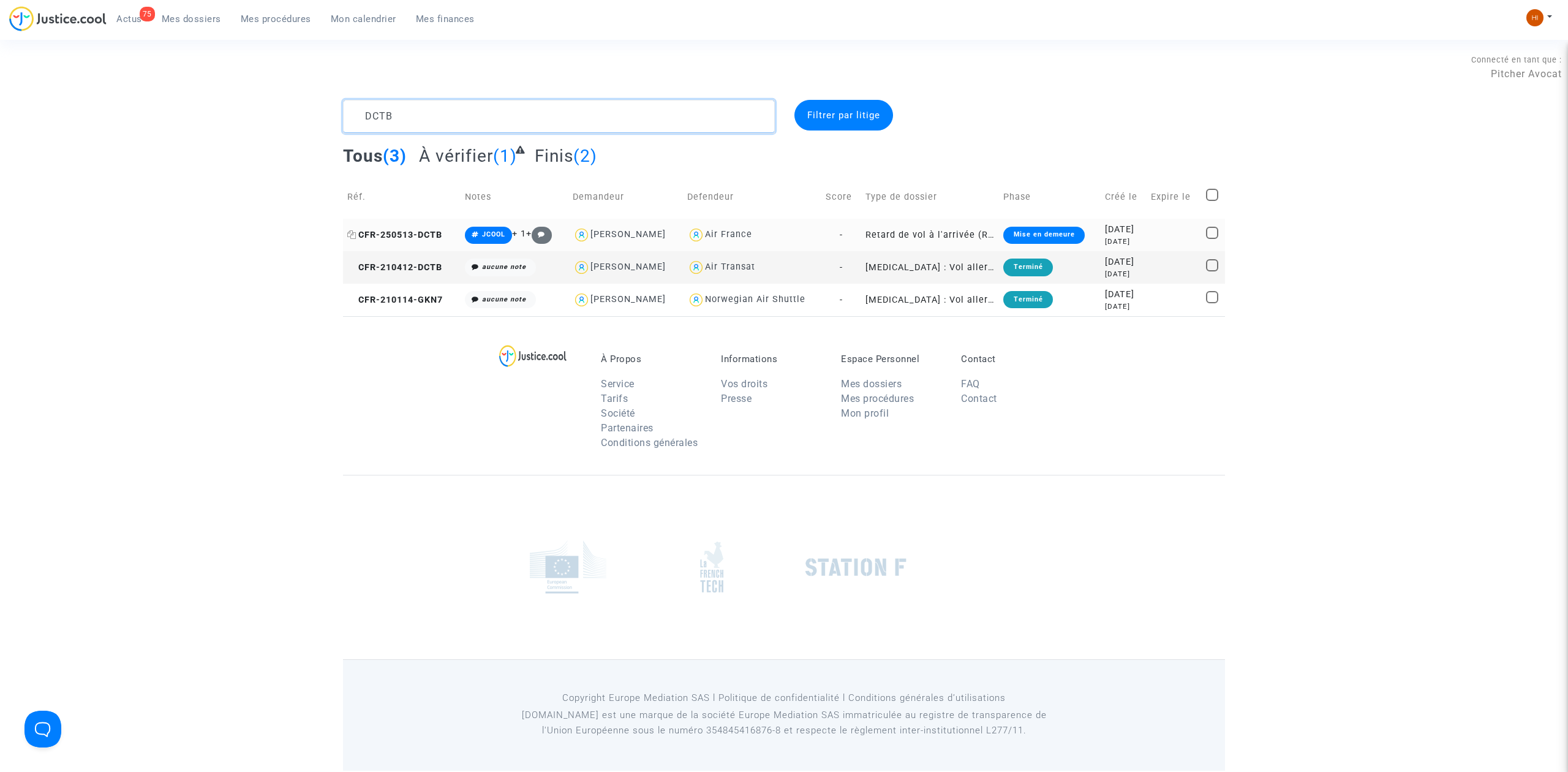
type textarea "DCTB"
click at [422, 238] on span "CFR-250513-DCTB" at bounding box center [394, 235] width 95 height 10
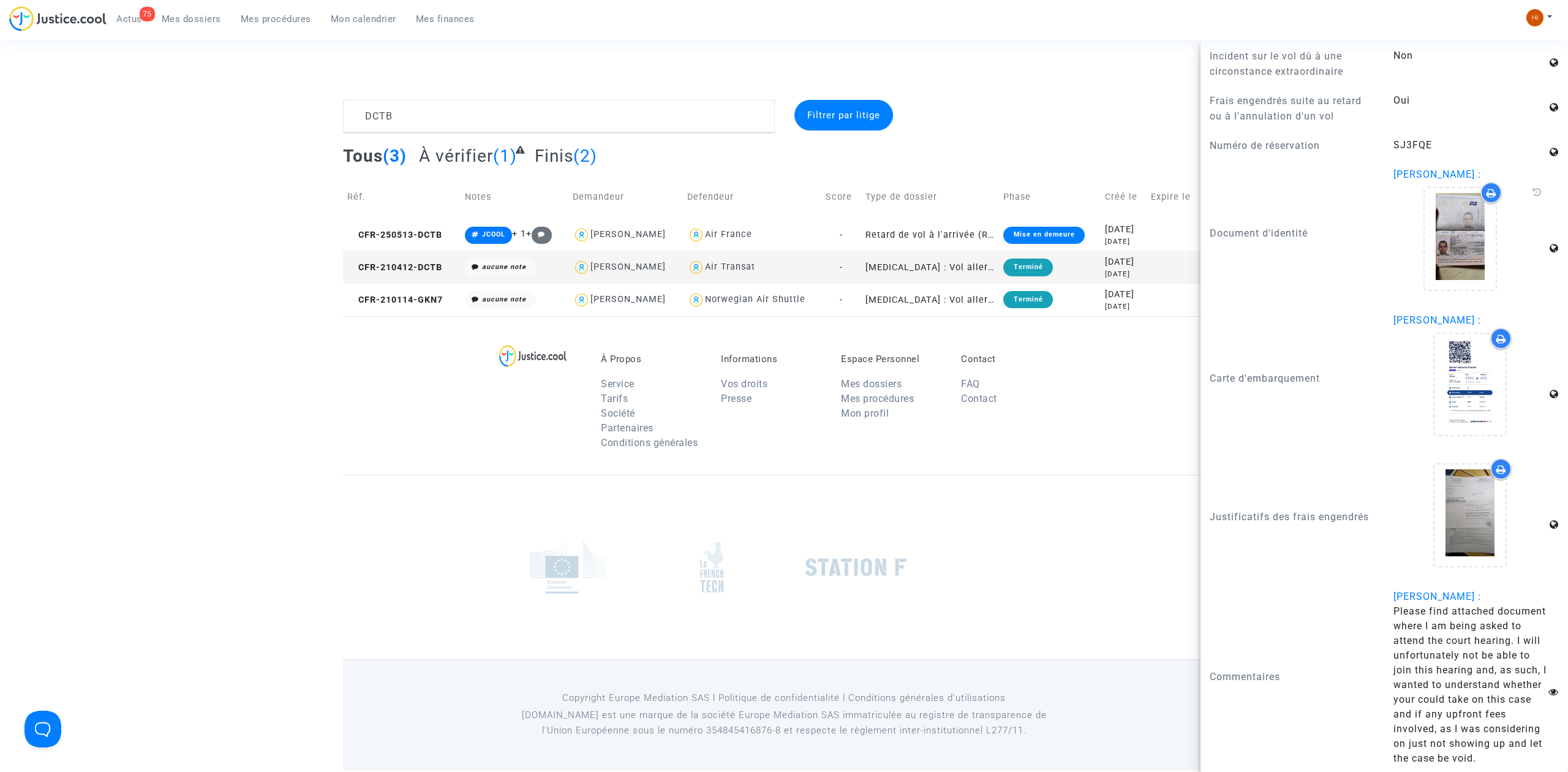
scroll to position [1335, 0]
click at [1451, 495] on icon at bounding box center [1470, 515] width 39 height 40
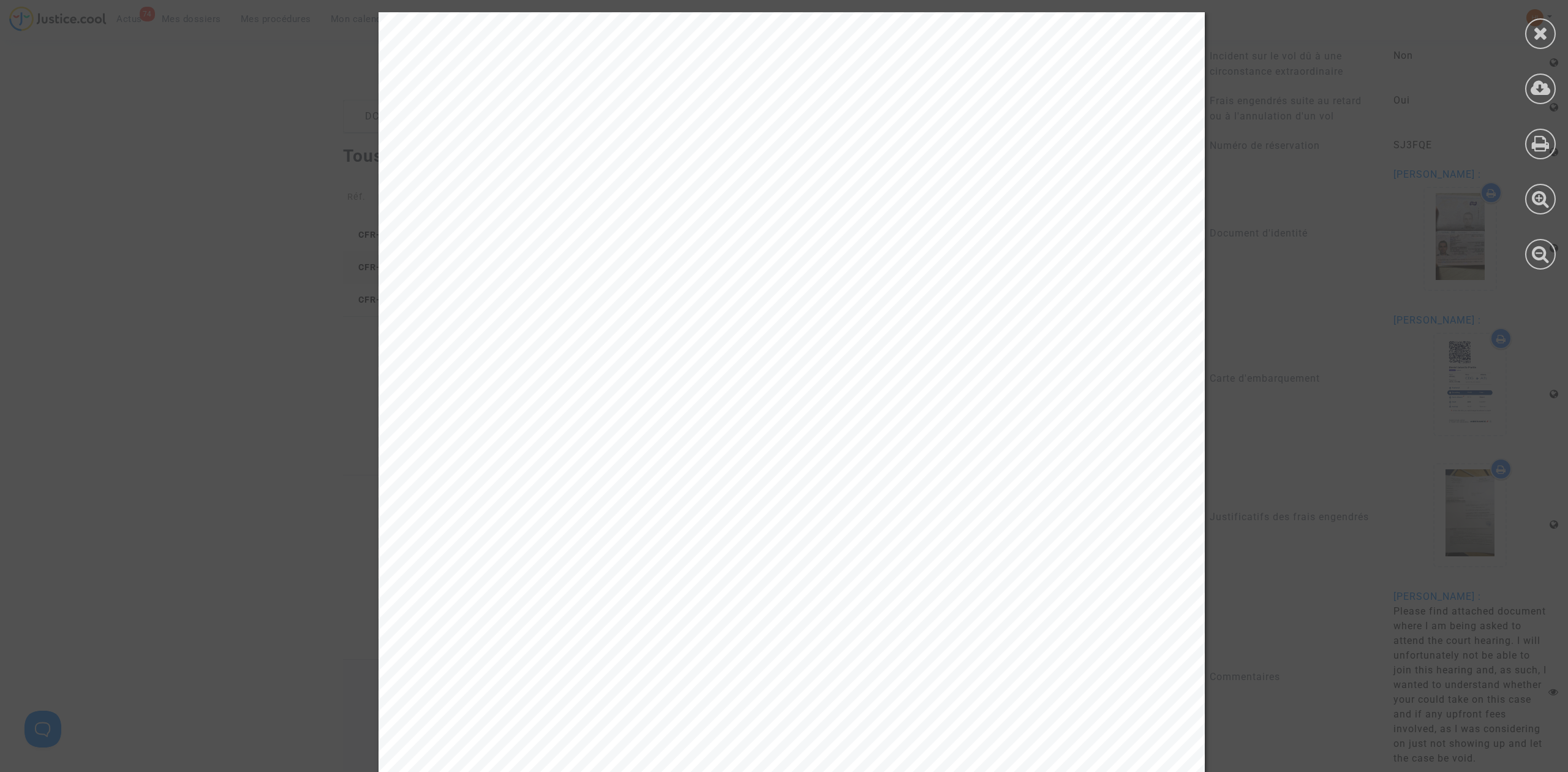
drag, startPoint x: 256, startPoint y: 182, endPoint x: 1269, endPoint y: 6, distance: 1028.2
click at [258, 182] on div at bounding box center [791, 597] width 1583 height 1169
click at [1540, 26] on icon at bounding box center [1541, 33] width 15 height 19
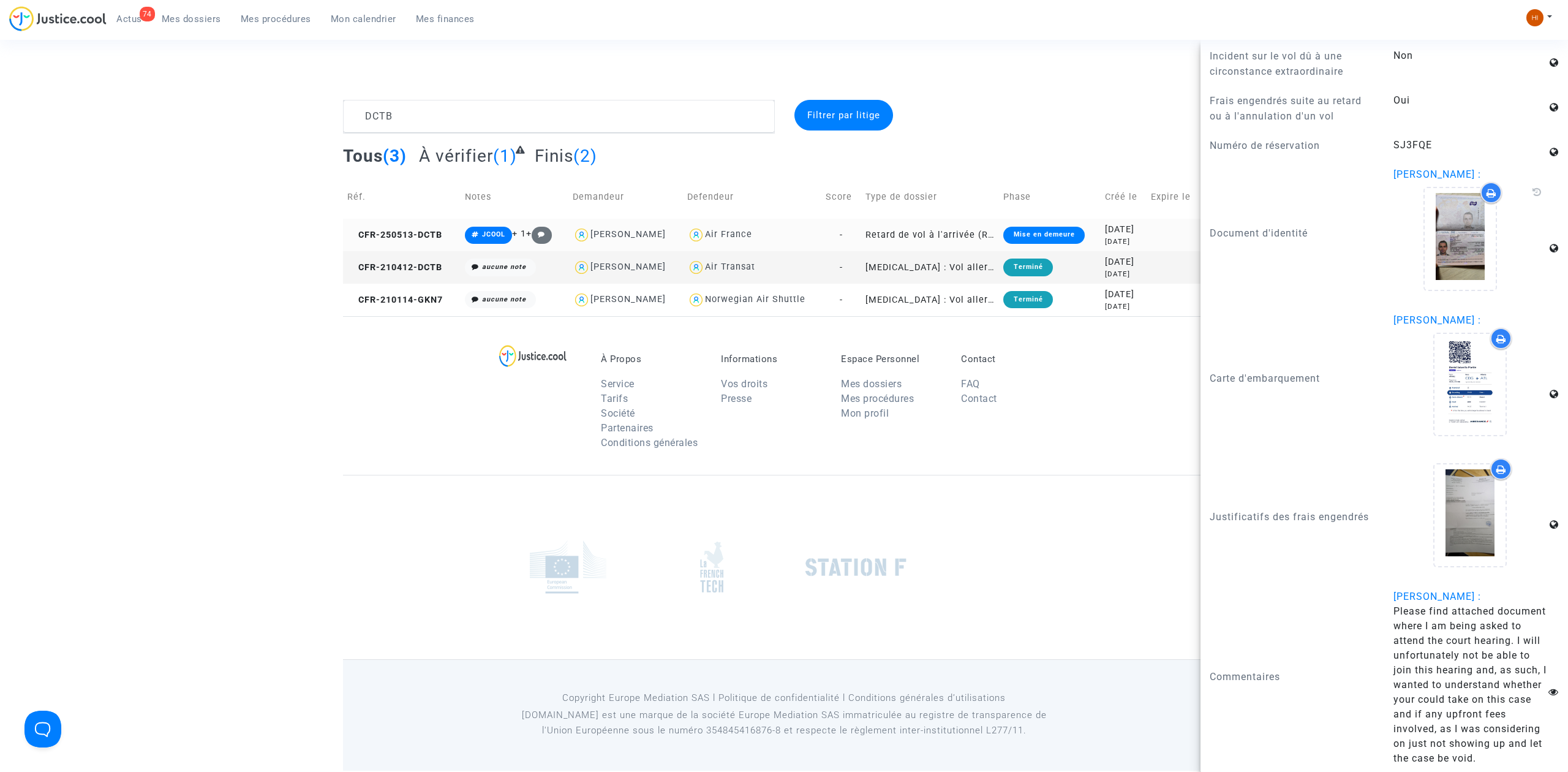
click at [427, 231] on span "CFR-250513-DCTB" at bounding box center [394, 235] width 95 height 10
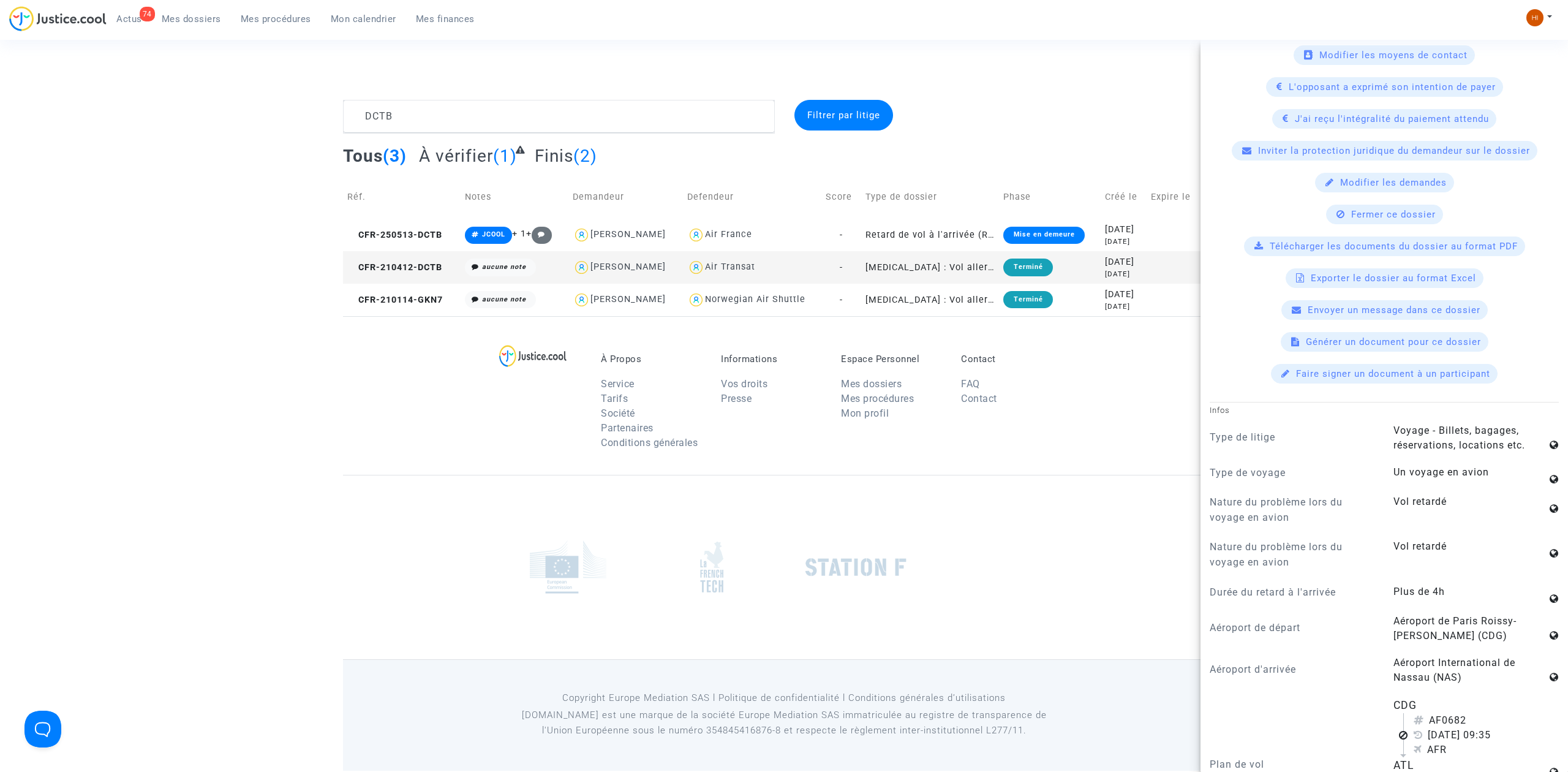
scroll to position [490, 0]
click at [1413, 219] on span "Fermer ce dossier" at bounding box center [1393, 213] width 85 height 11
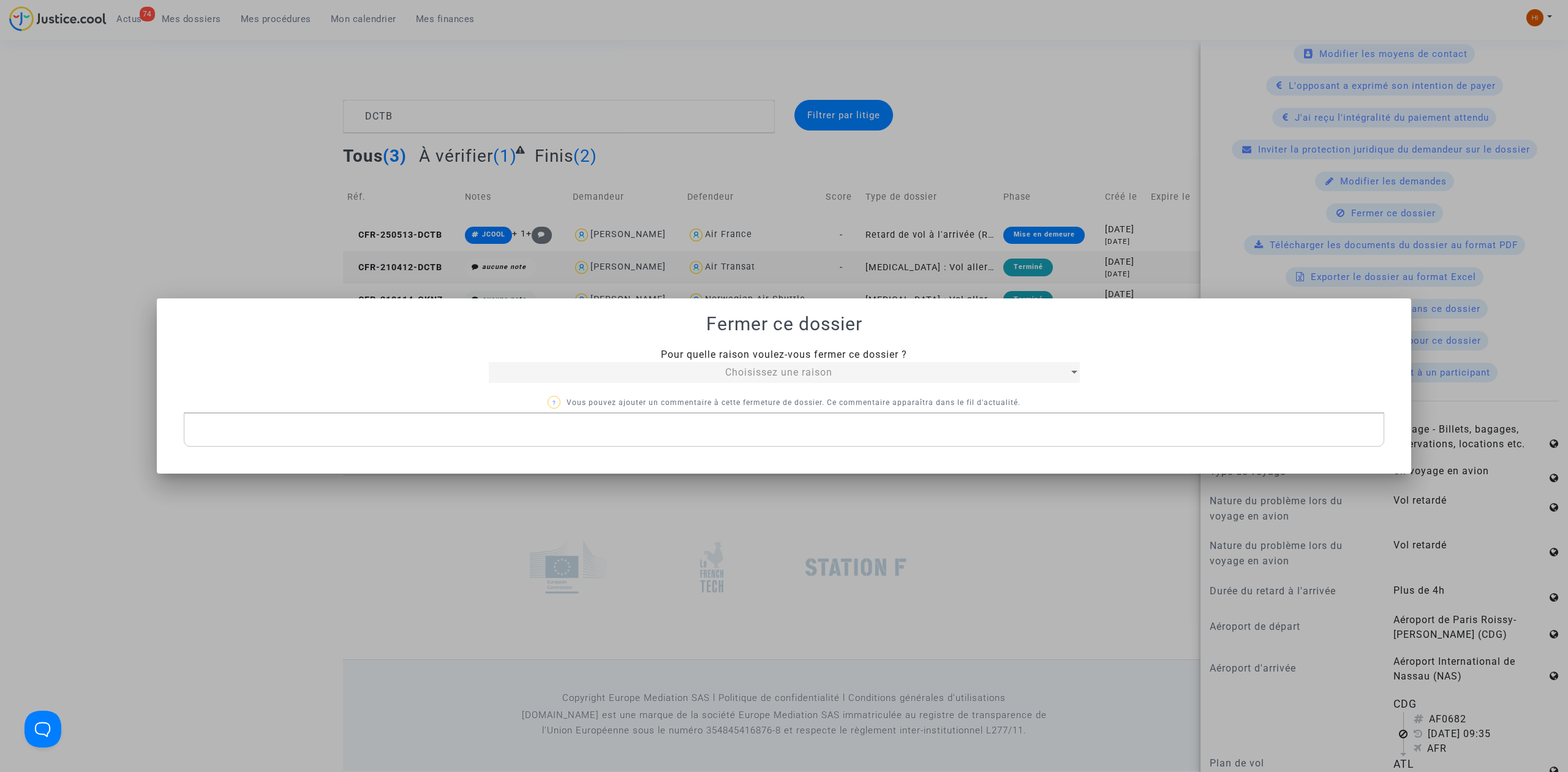
click at [748, 370] on span "Choisissez une raison" at bounding box center [779, 372] width 107 height 12
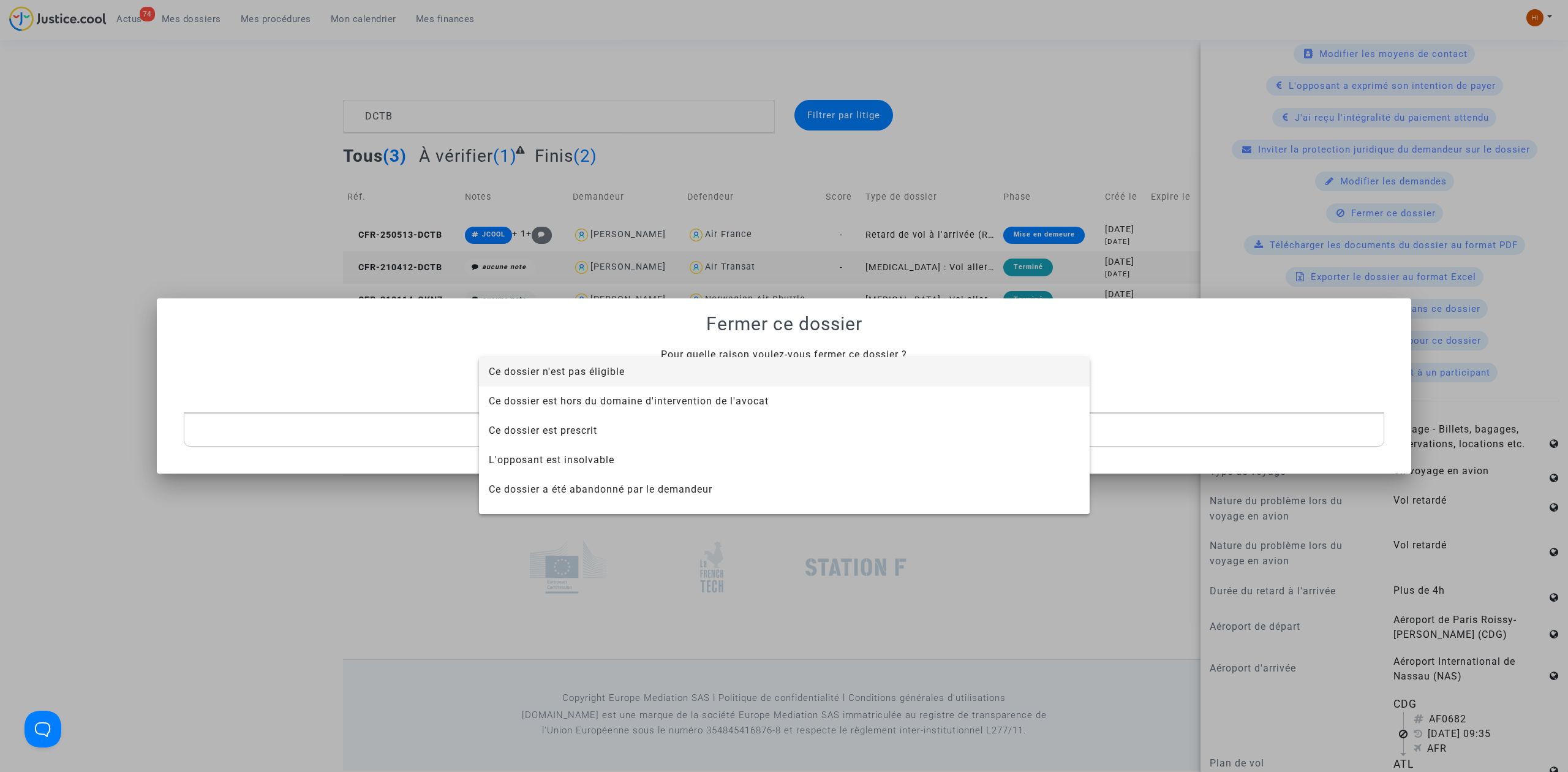
click at [748, 370] on span "Ce dossier n'est pas éligible" at bounding box center [784, 371] width 591 height 29
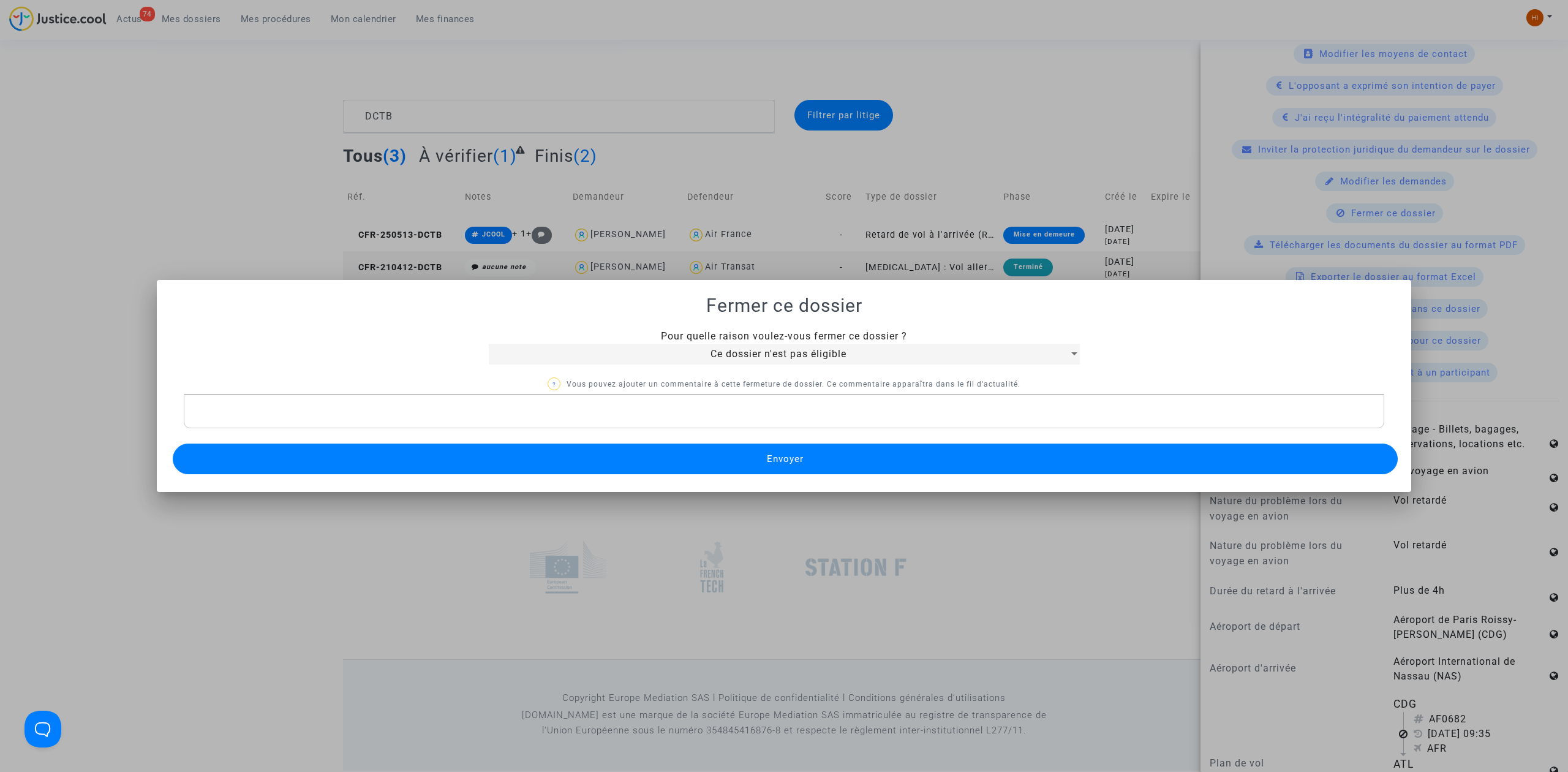
click at [667, 455] on button "Envoyer" at bounding box center [785, 459] width 1225 height 30
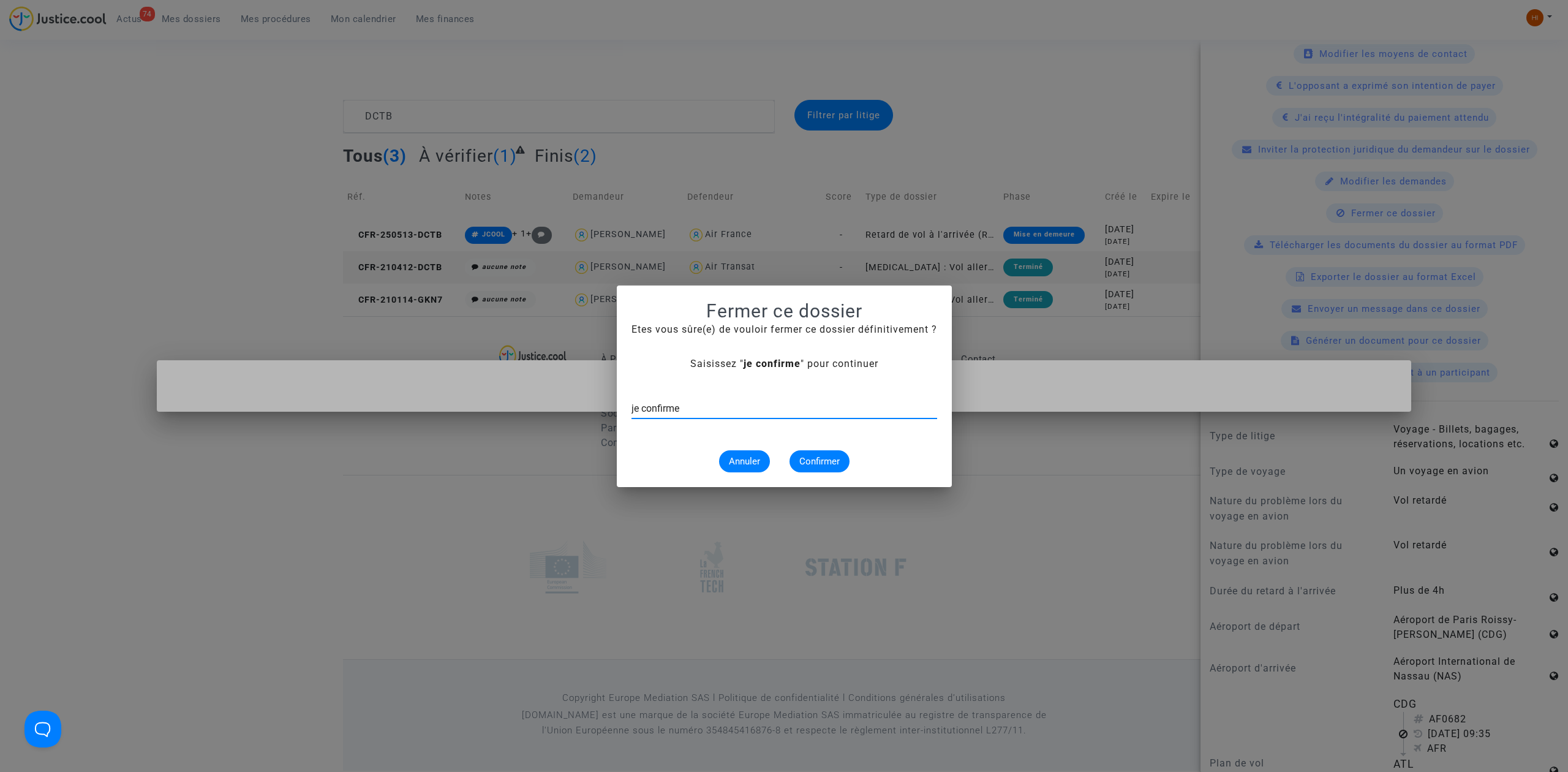
type input "je confirme"
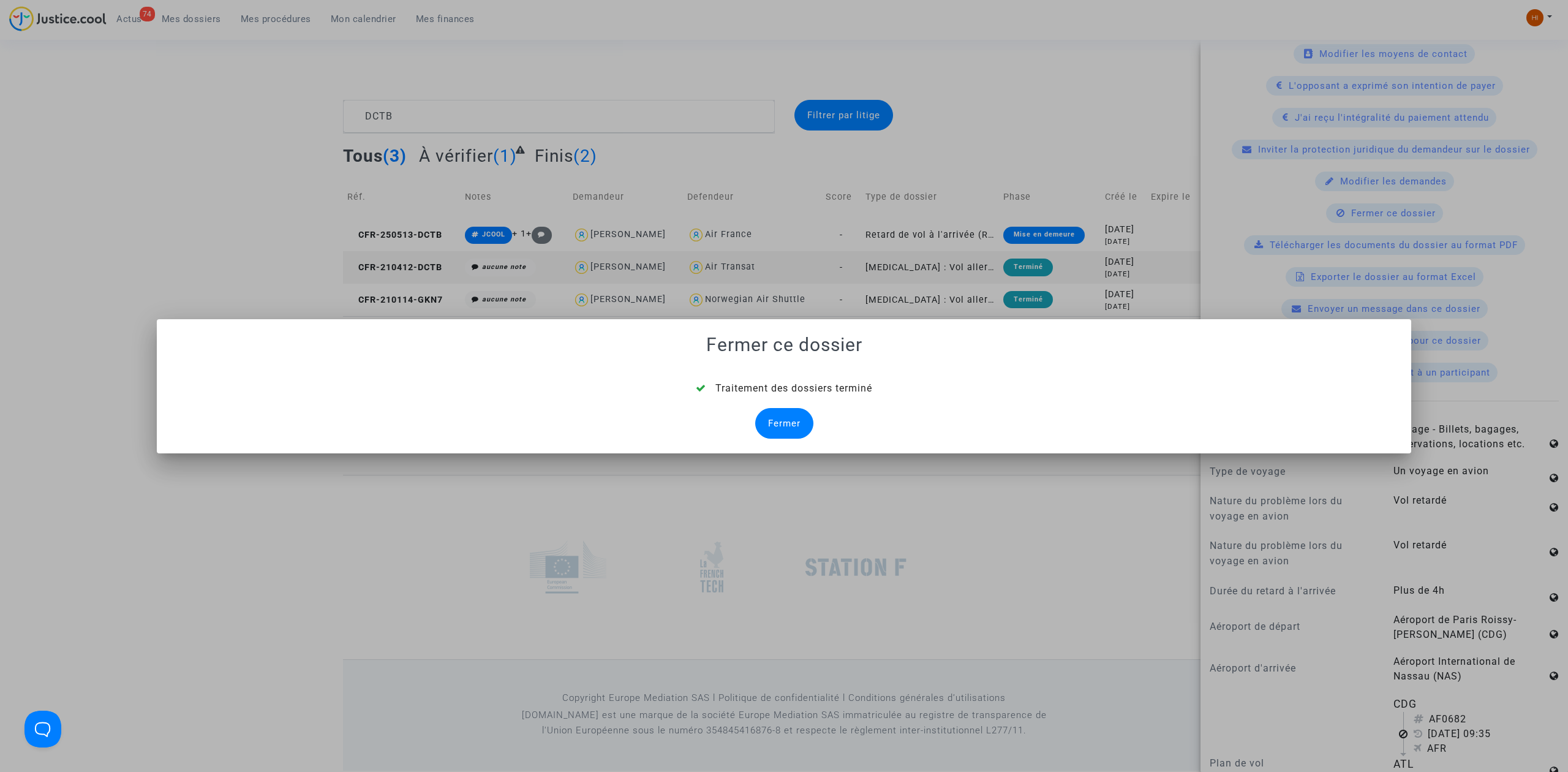
click at [802, 423] on div "Fermer" at bounding box center [784, 423] width 58 height 30
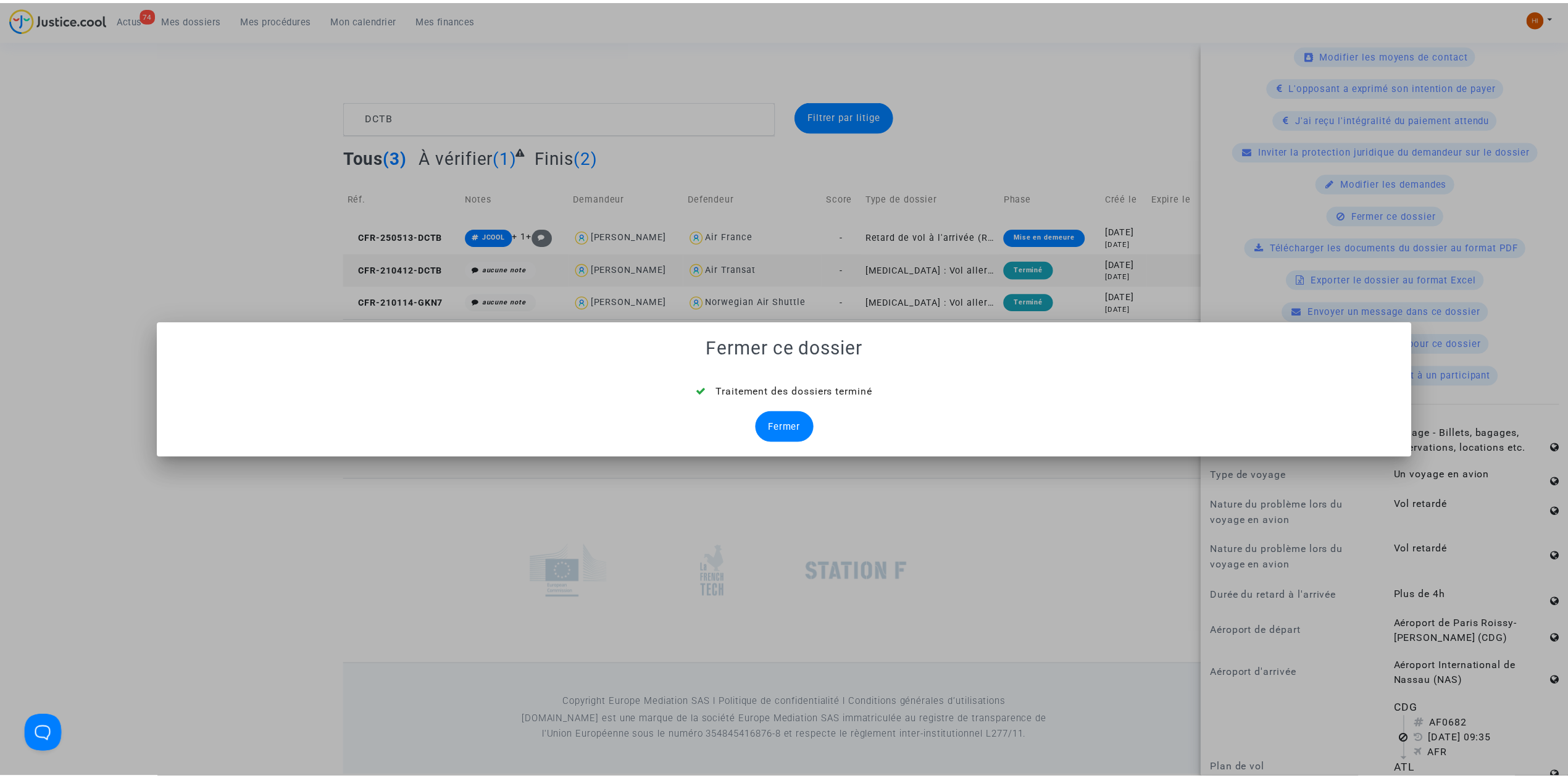
scroll to position [0, 0]
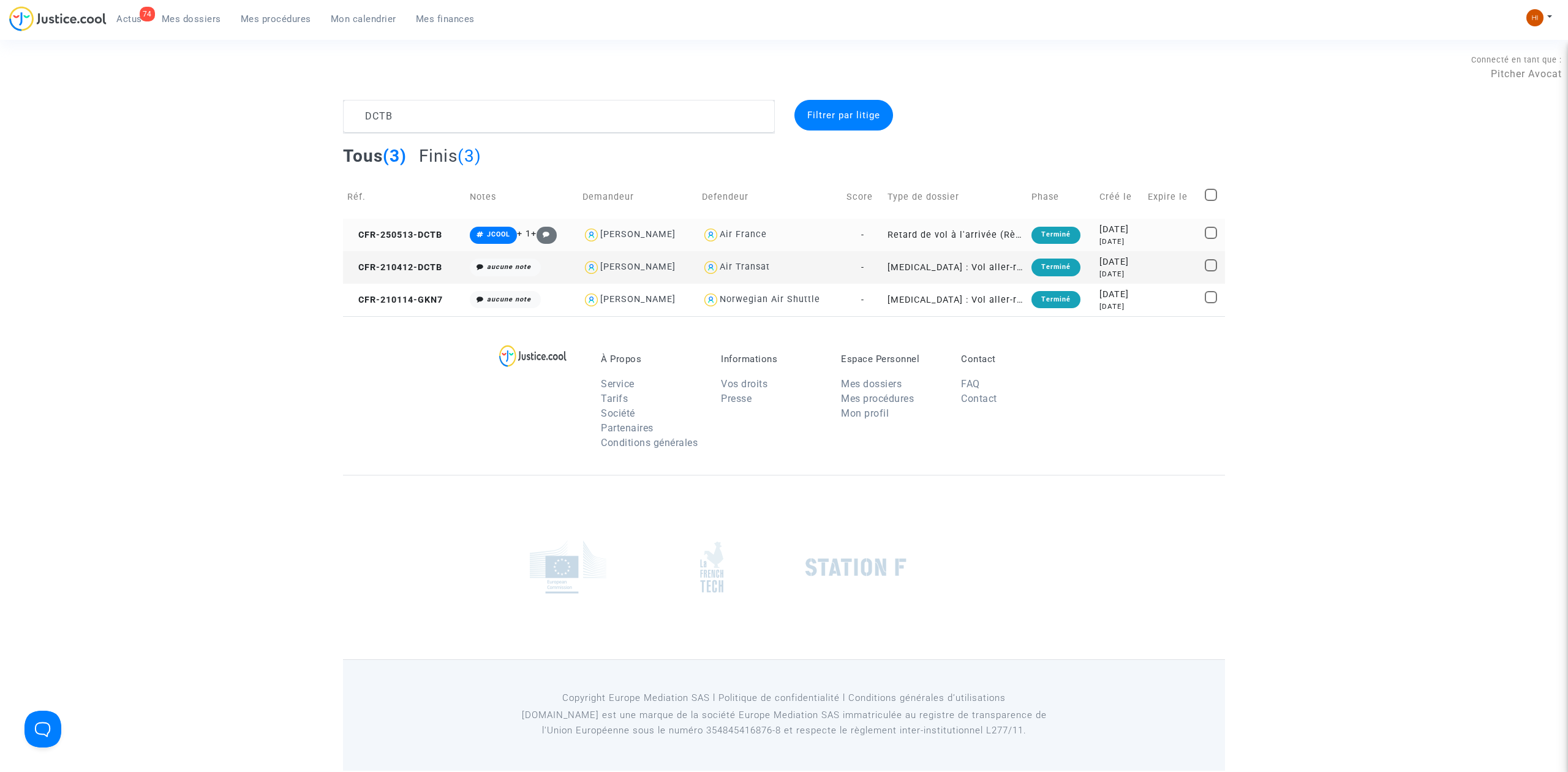
click at [425, 229] on td "CFR-250513-DCTB" at bounding box center [404, 235] width 123 height 33
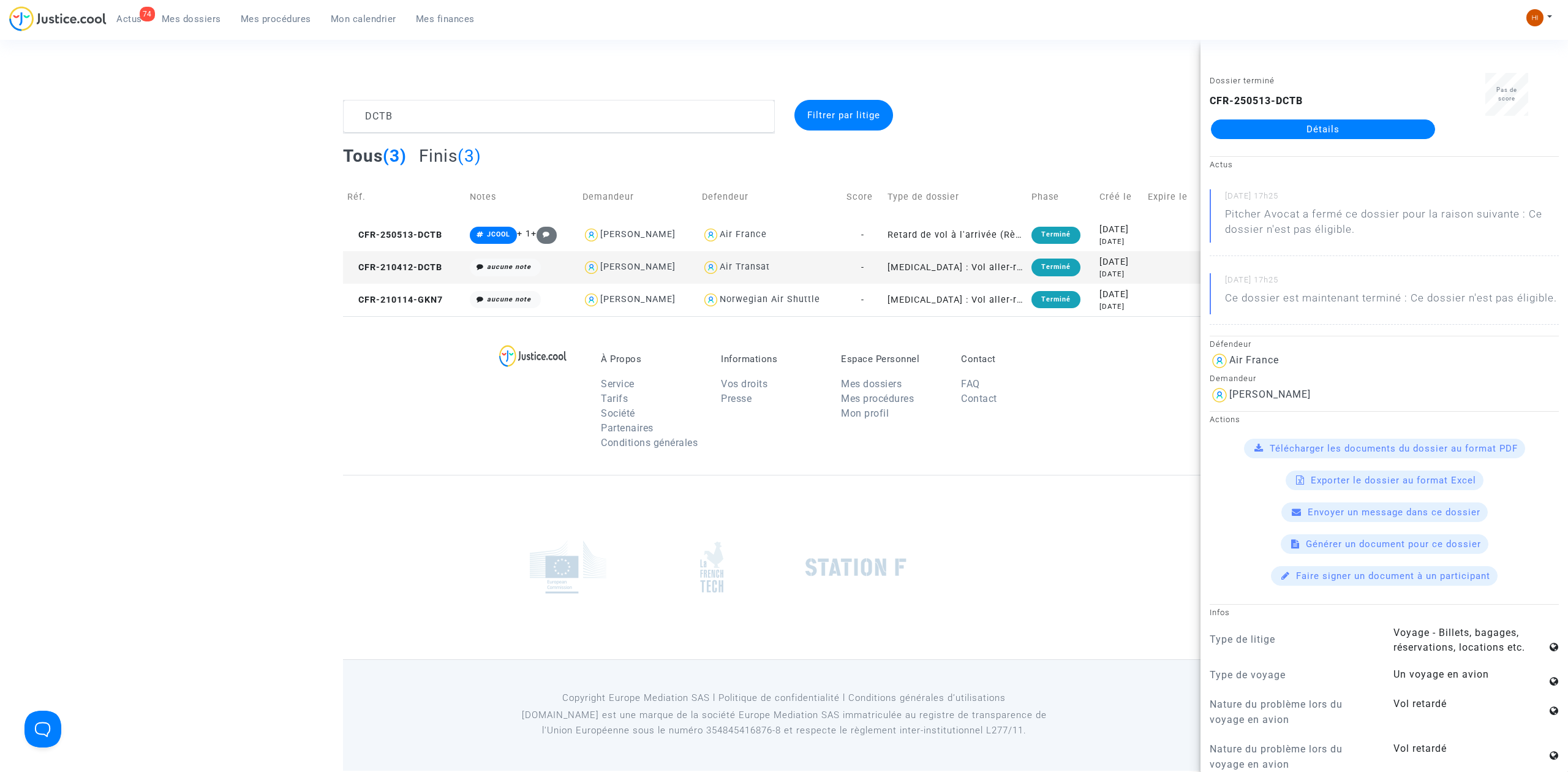
click at [1332, 128] on link "Détails" at bounding box center [1323, 129] width 224 height 19
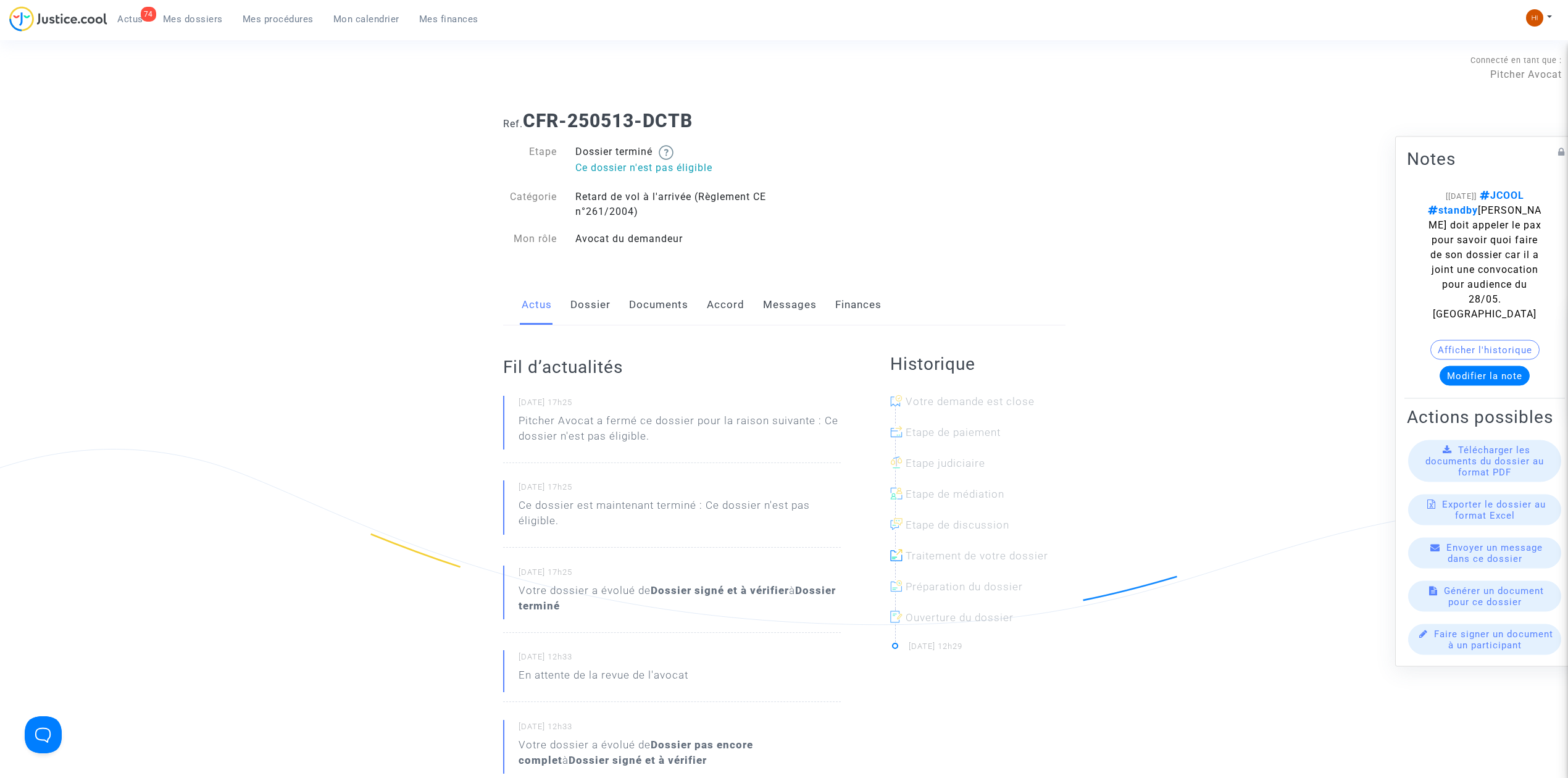
click at [1525, 205] on div "[[DATE]] JCOOL standby cab doit appeler le pax pour savoir quoi faire de son do…" at bounding box center [1485, 255] width 119 height 133
click at [1493, 366] on button "Modifier la note" at bounding box center [1485, 376] width 90 height 20
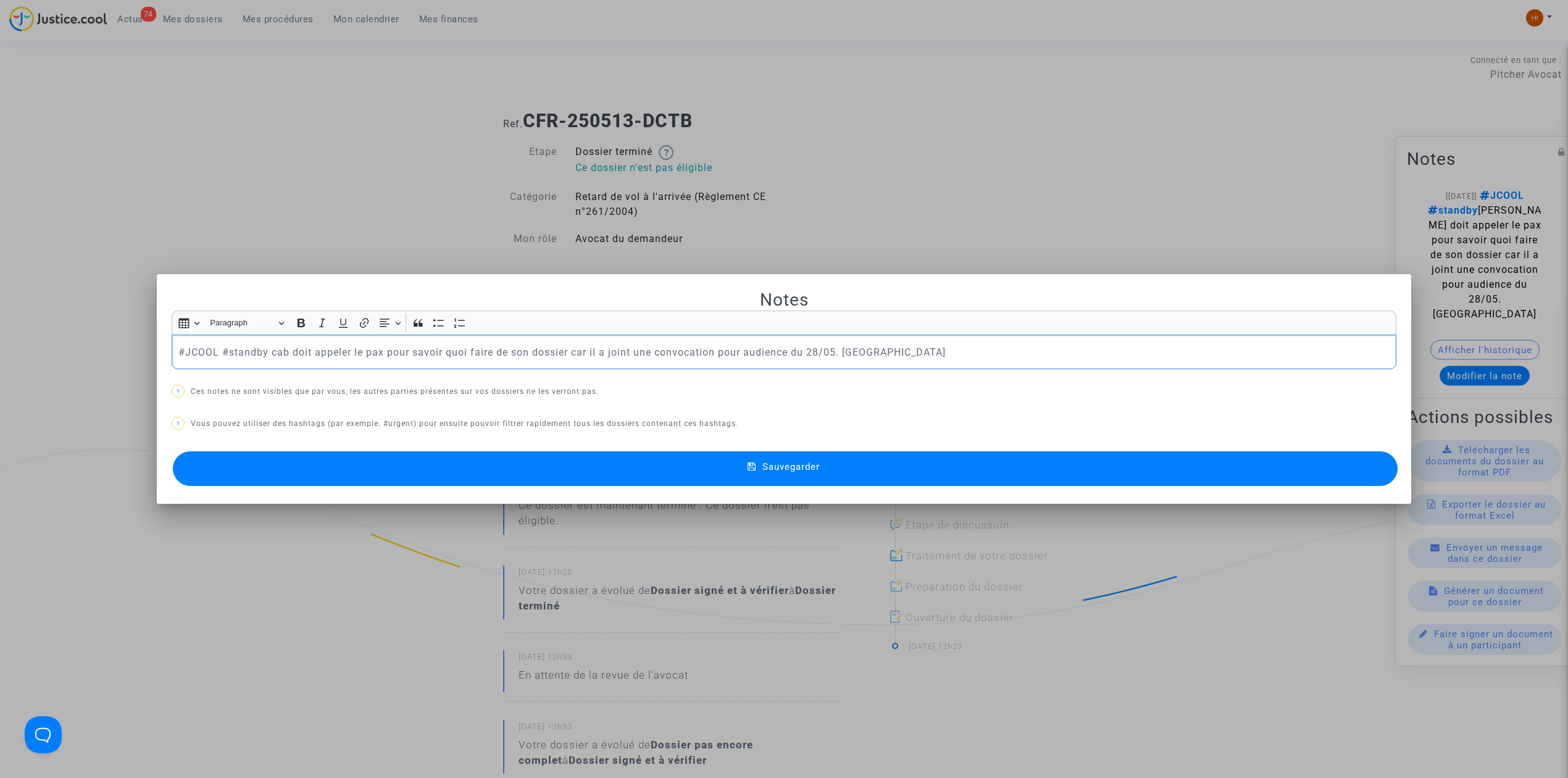
drag, startPoint x: 220, startPoint y: 354, endPoint x: 937, endPoint y: 348, distance: 717.0
click at [937, 348] on p "#JCOOL #standby cab doit appeler le pax pour savoir quoi faire de son dossier c…" at bounding box center [784, 352] width 1212 height 15
click at [379, 480] on button "Sauvegarder" at bounding box center [786, 469] width 1225 height 35
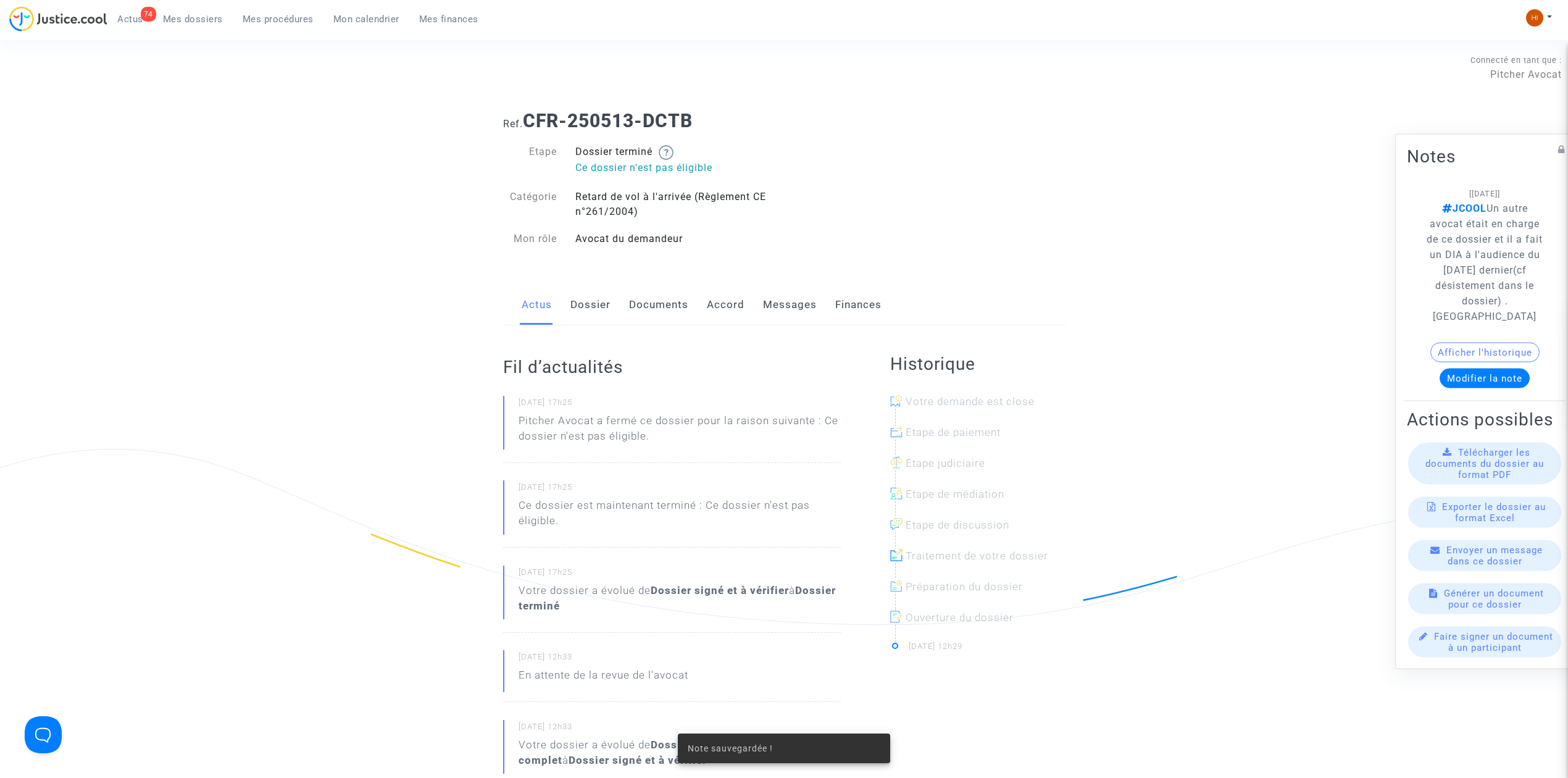
click at [596, 306] on link "Dossier" at bounding box center [590, 305] width 40 height 41
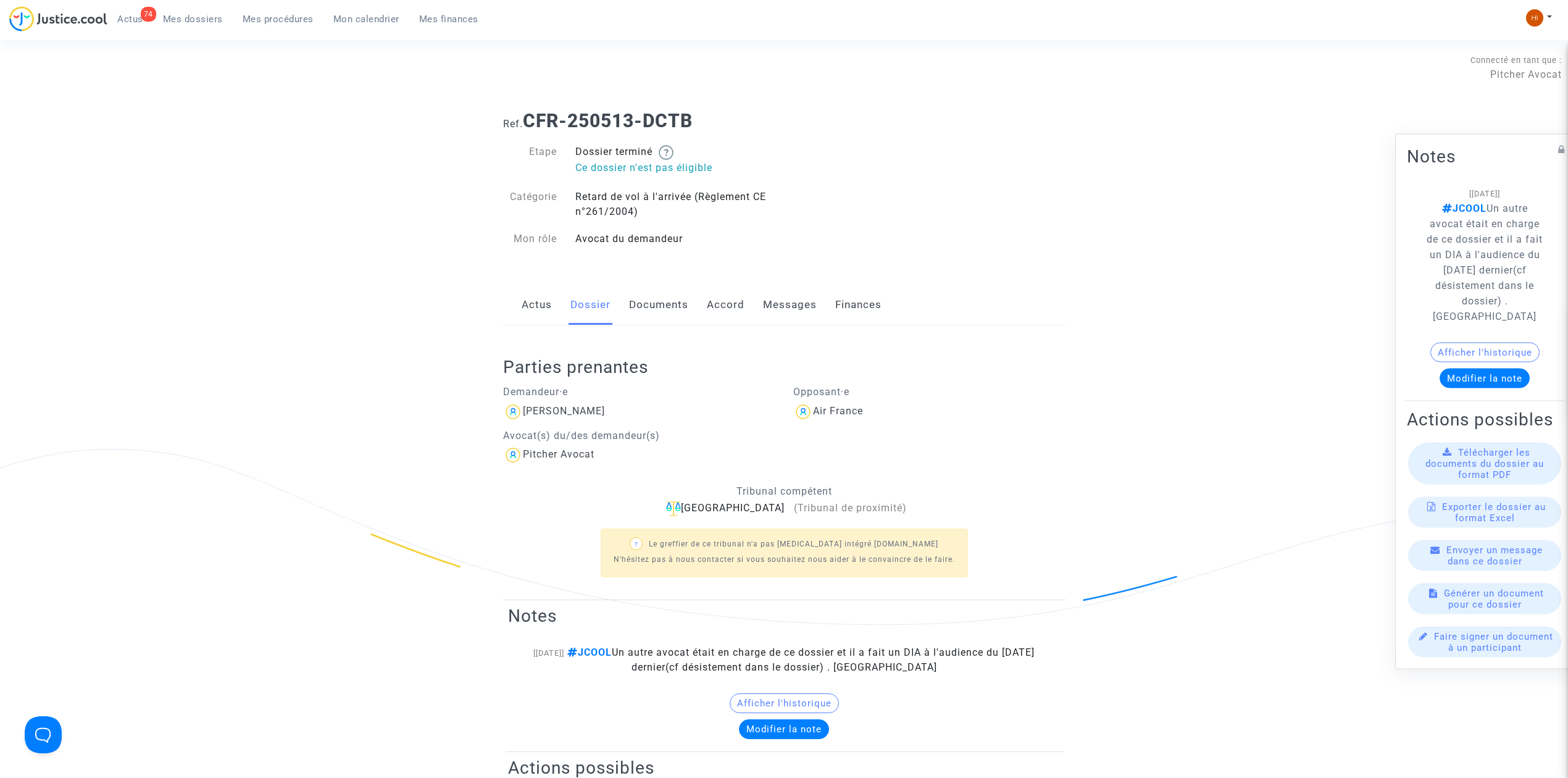
click at [661, 311] on link "Documents" at bounding box center [659, 305] width 59 height 41
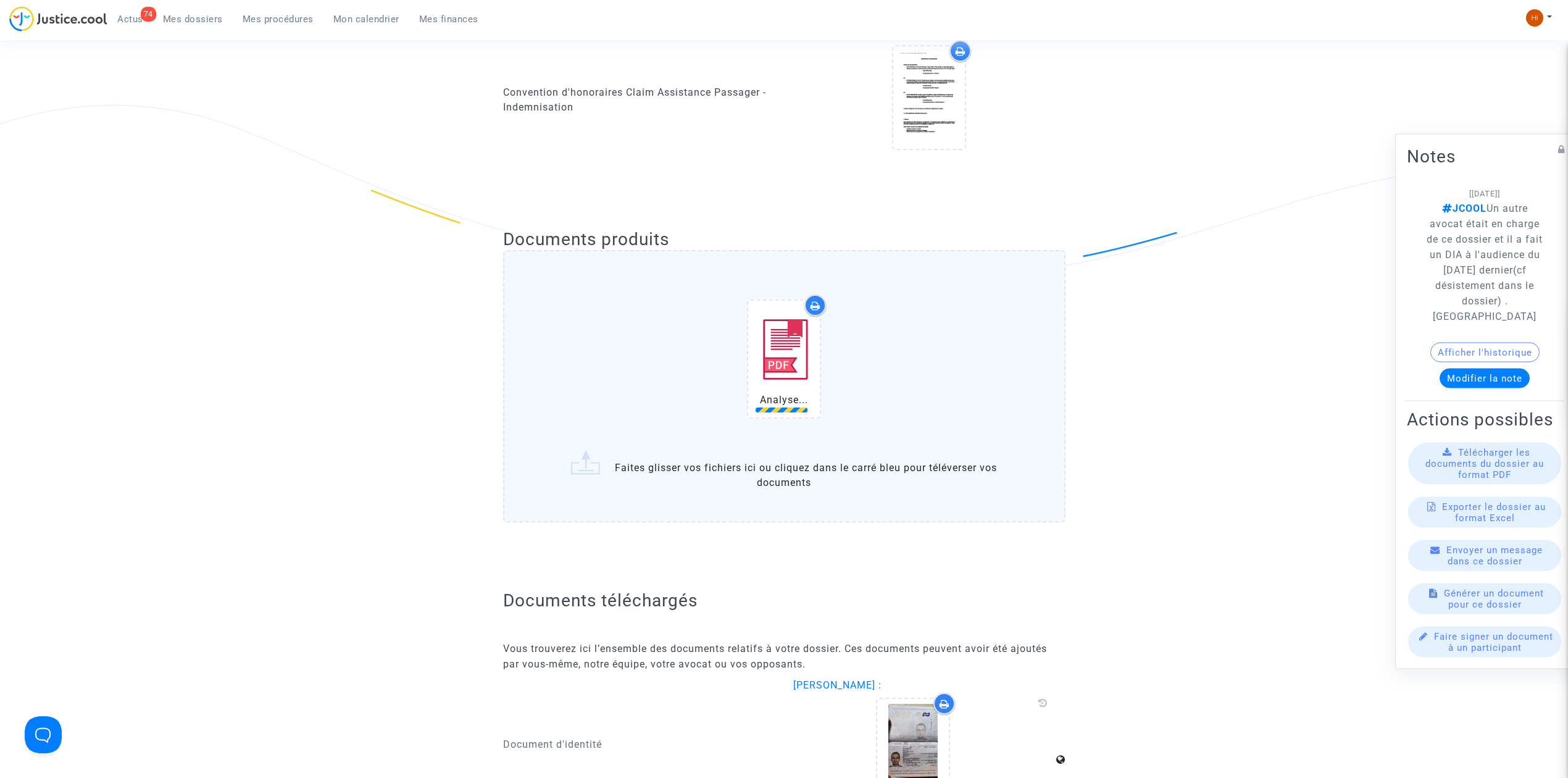
scroll to position [346, 0]
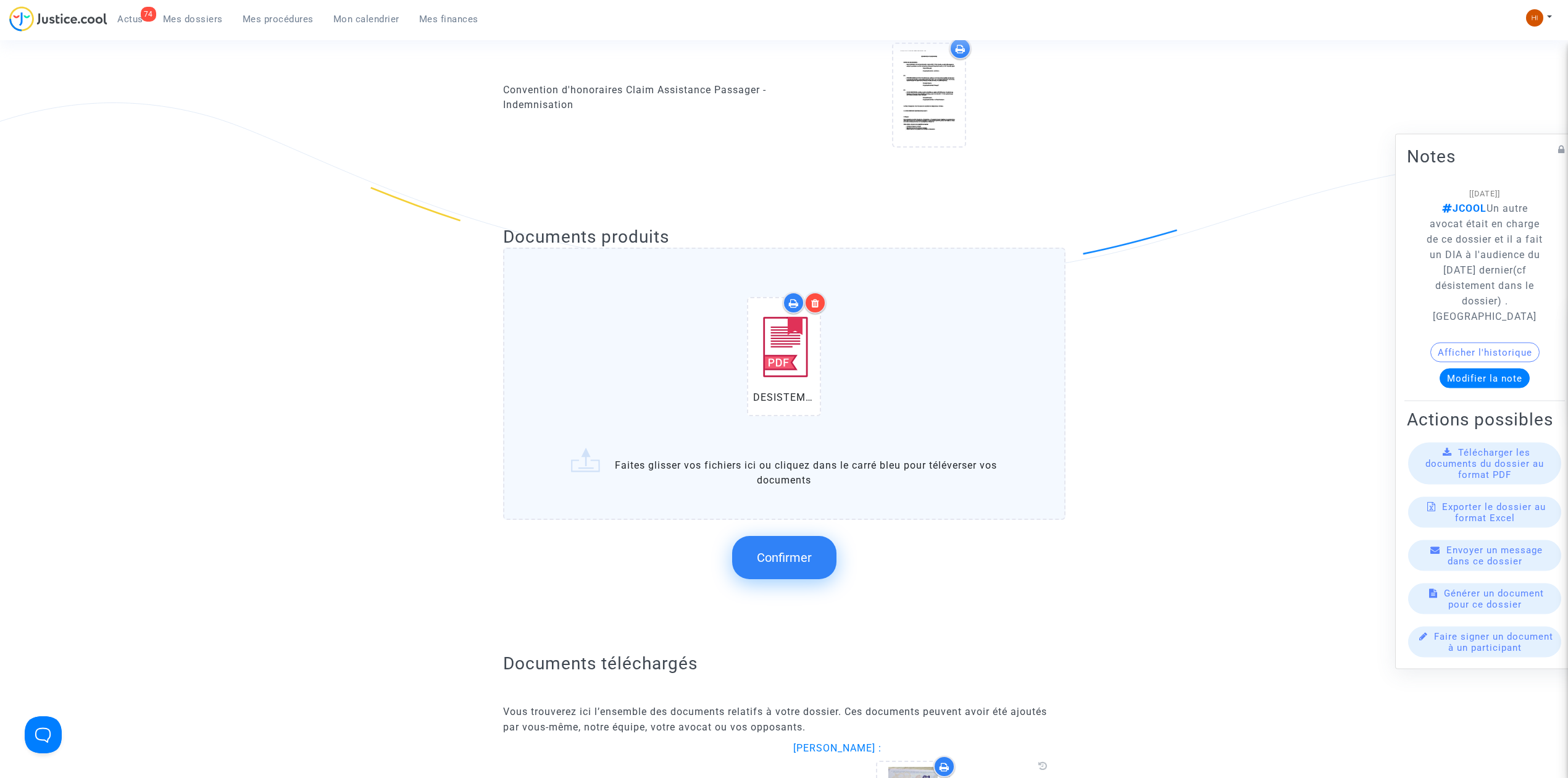
click at [803, 567] on button "Confirmer" at bounding box center [784, 557] width 104 height 43
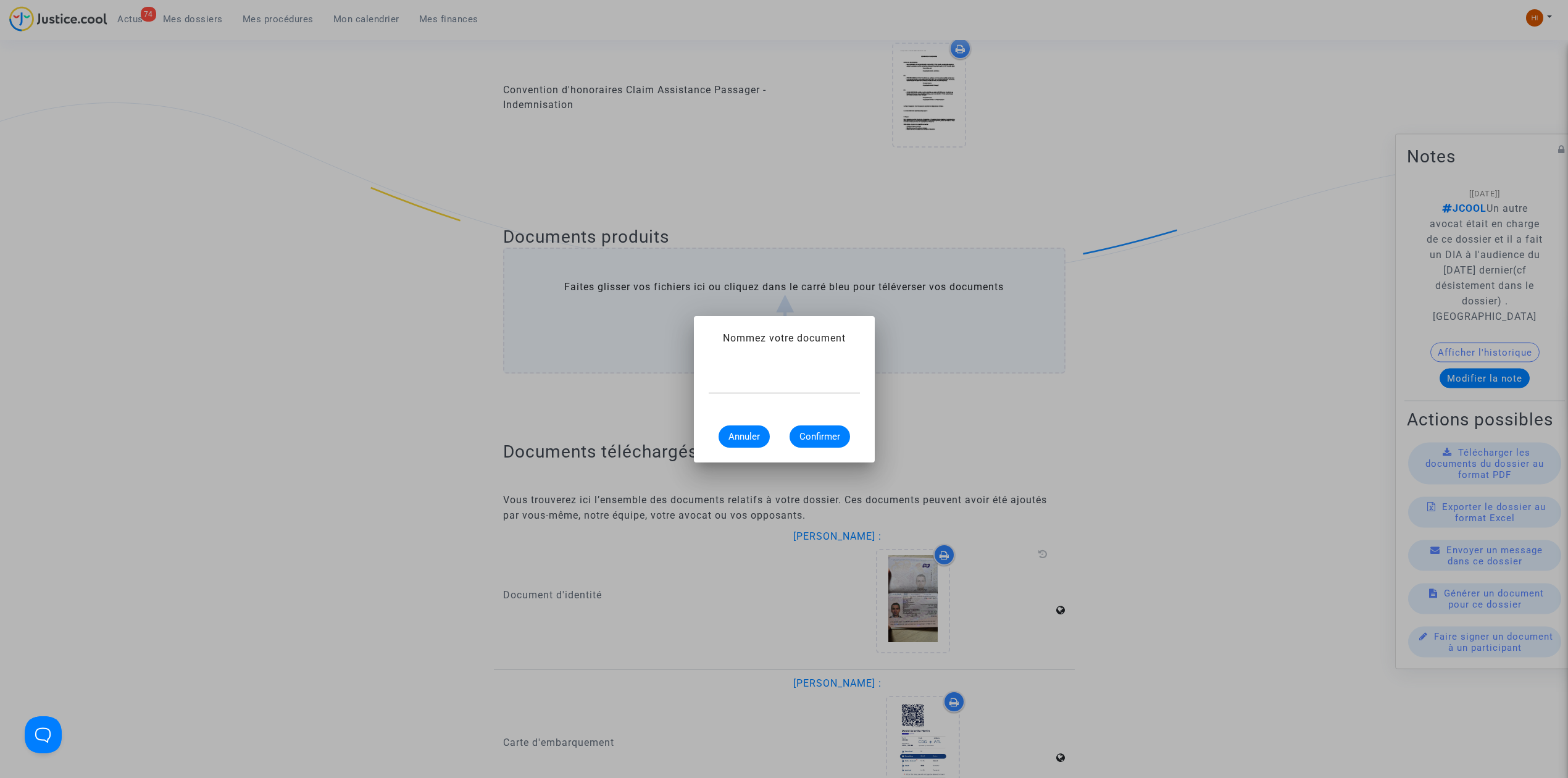
scroll to position [0, 0]
type input "d"
type input "DIA"
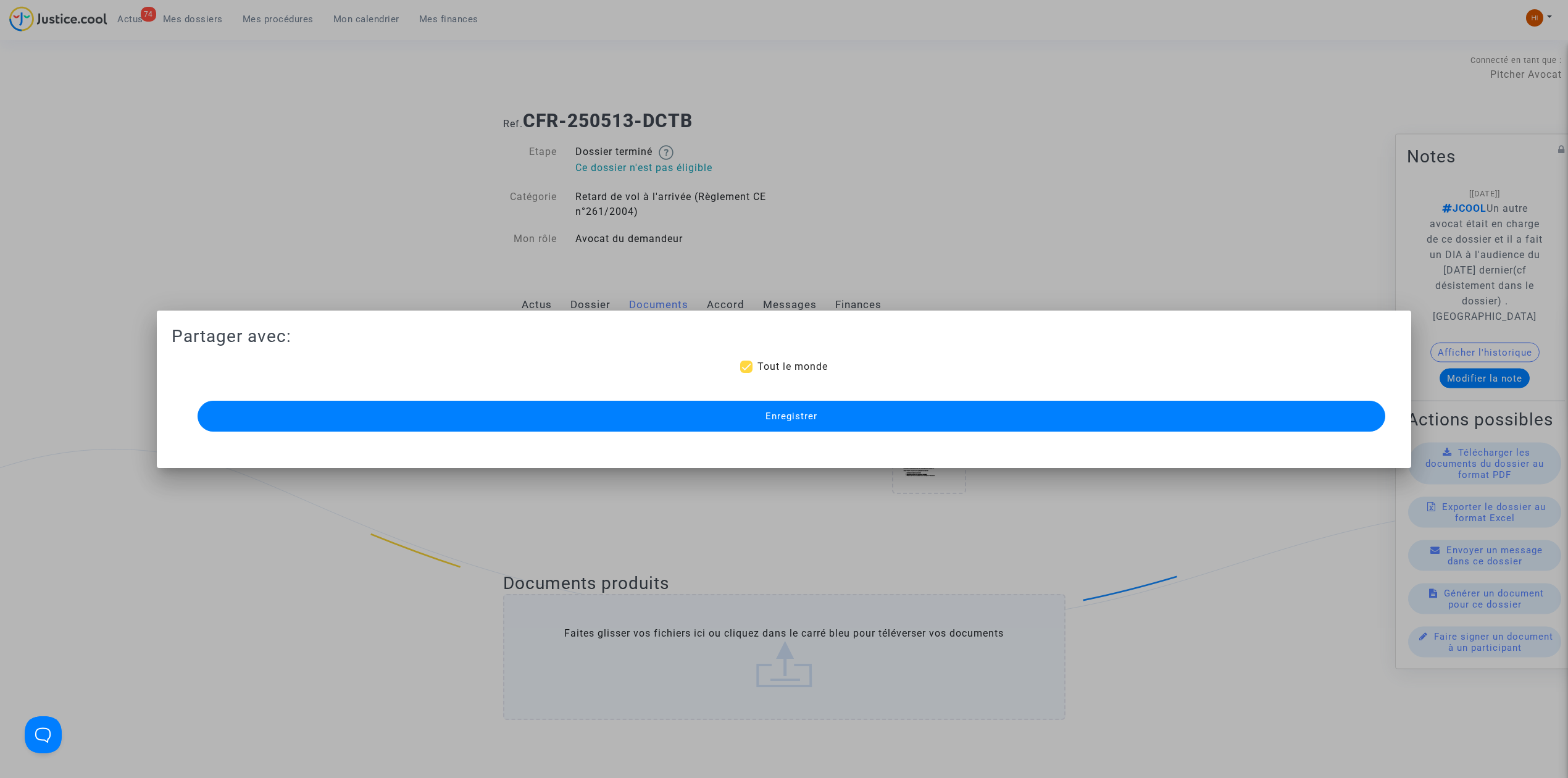
scroll to position [346, 0]
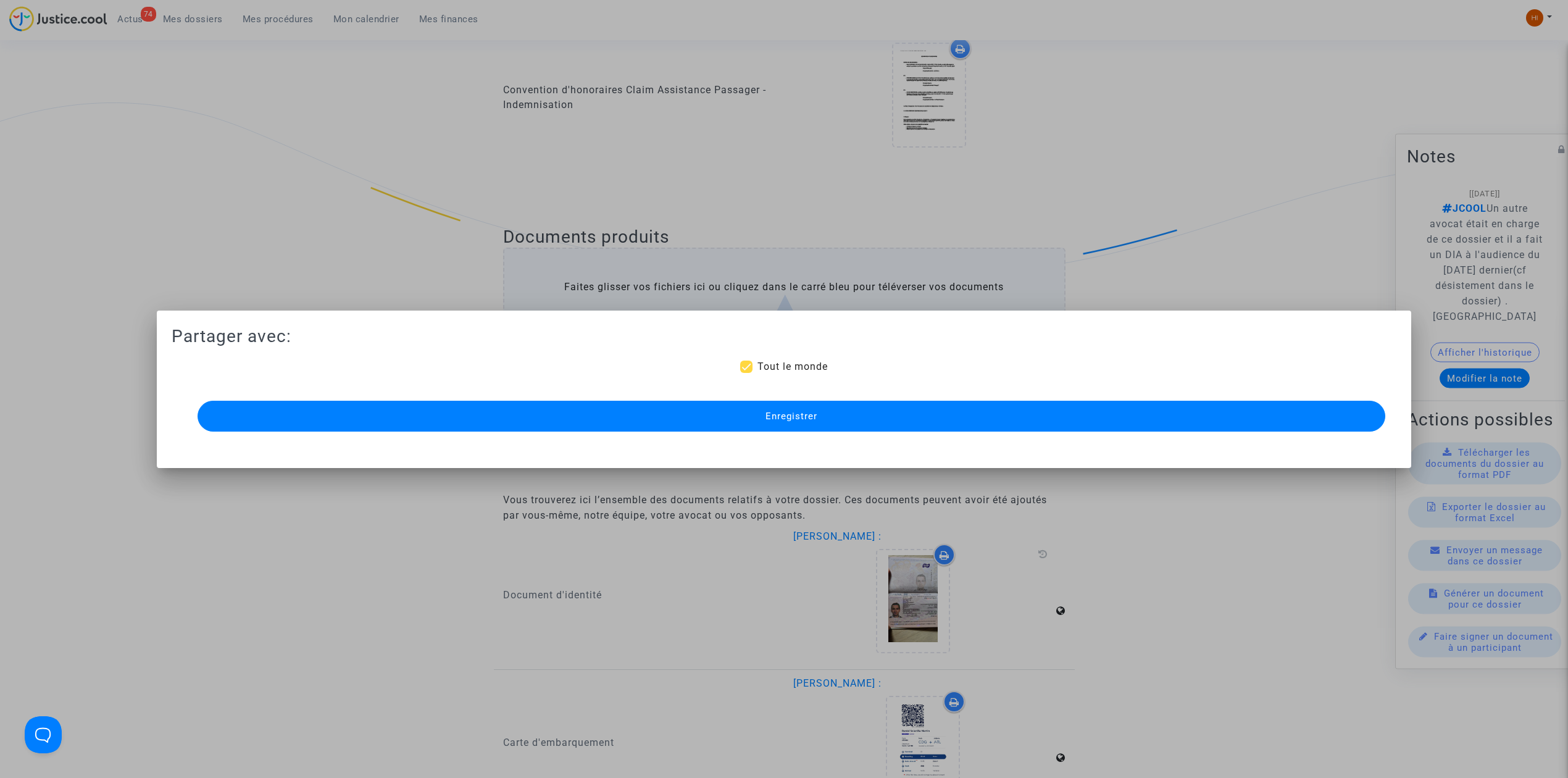
click at [384, 416] on button "Enregistrer" at bounding box center [791, 416] width 1188 height 31
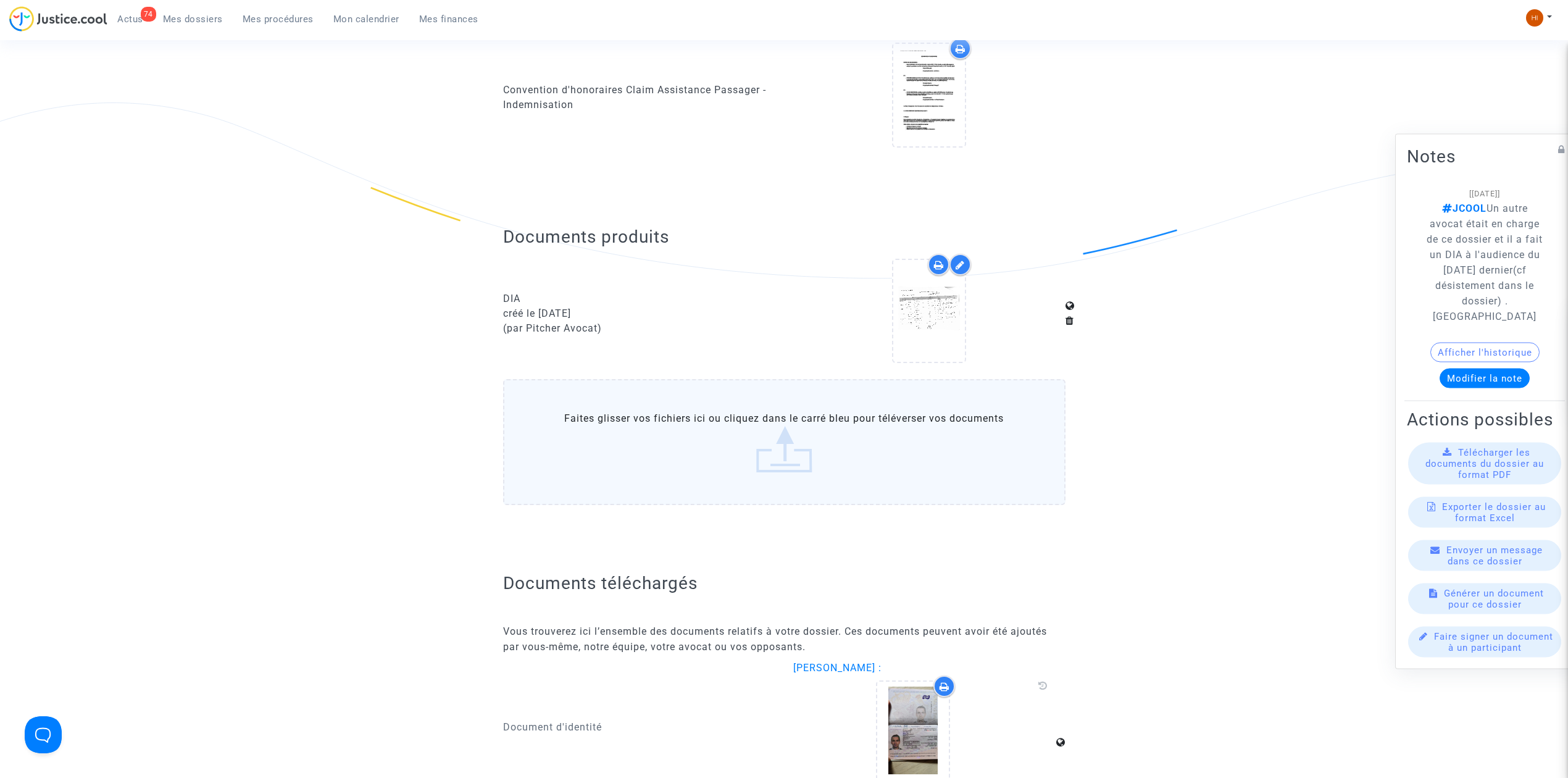
click at [186, 20] on span "Mes dossiers" at bounding box center [193, 19] width 60 height 11
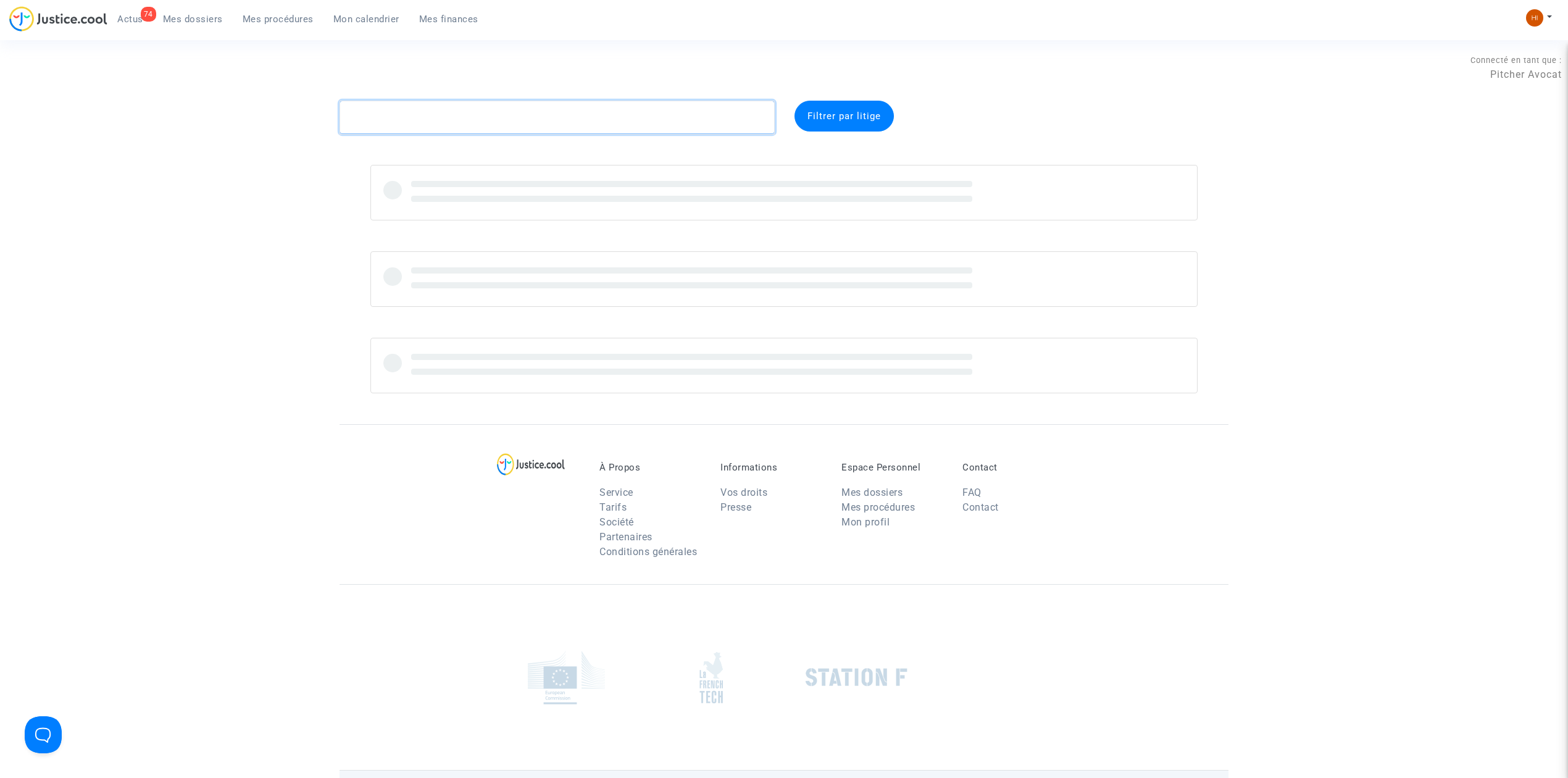
click at [420, 111] on textarea at bounding box center [557, 117] width 435 height 34
paste textarea "FR-250811-ACJY"
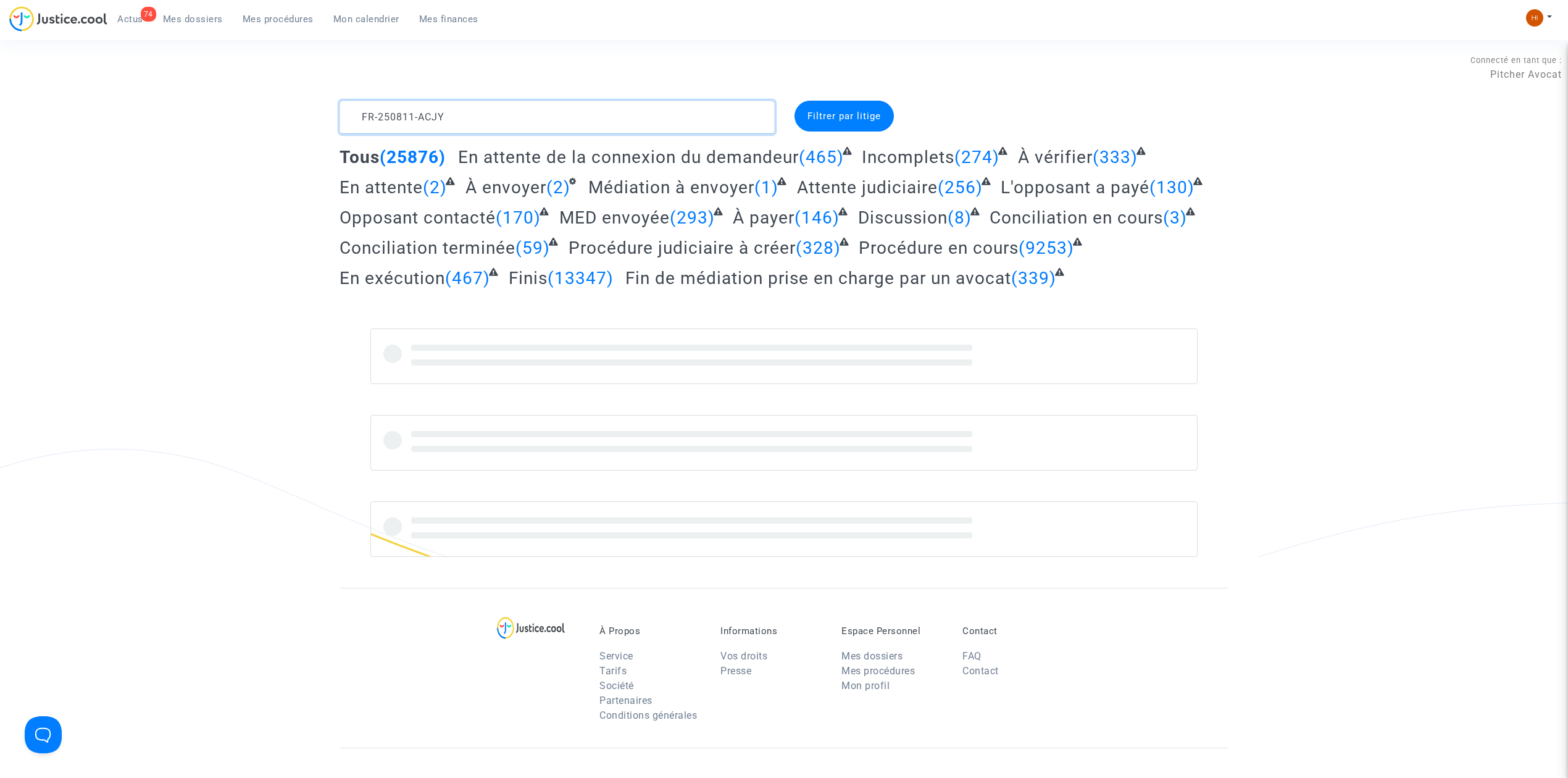
click at [356, 115] on textarea at bounding box center [557, 117] width 435 height 34
type textarea "CFR-250811-ACJY"
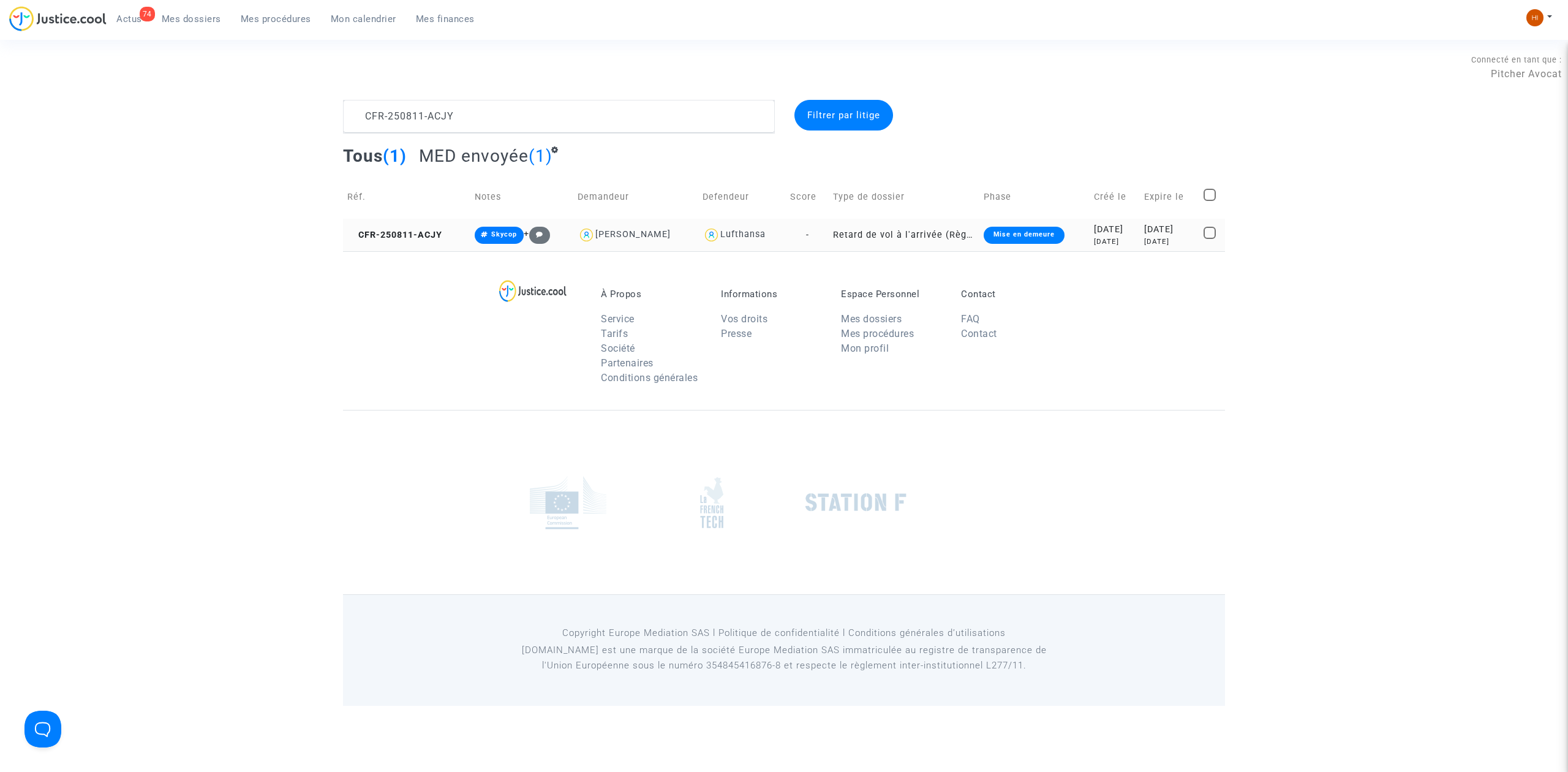
click at [425, 225] on td "CFR-250811-ACJY" at bounding box center [407, 235] width 127 height 33
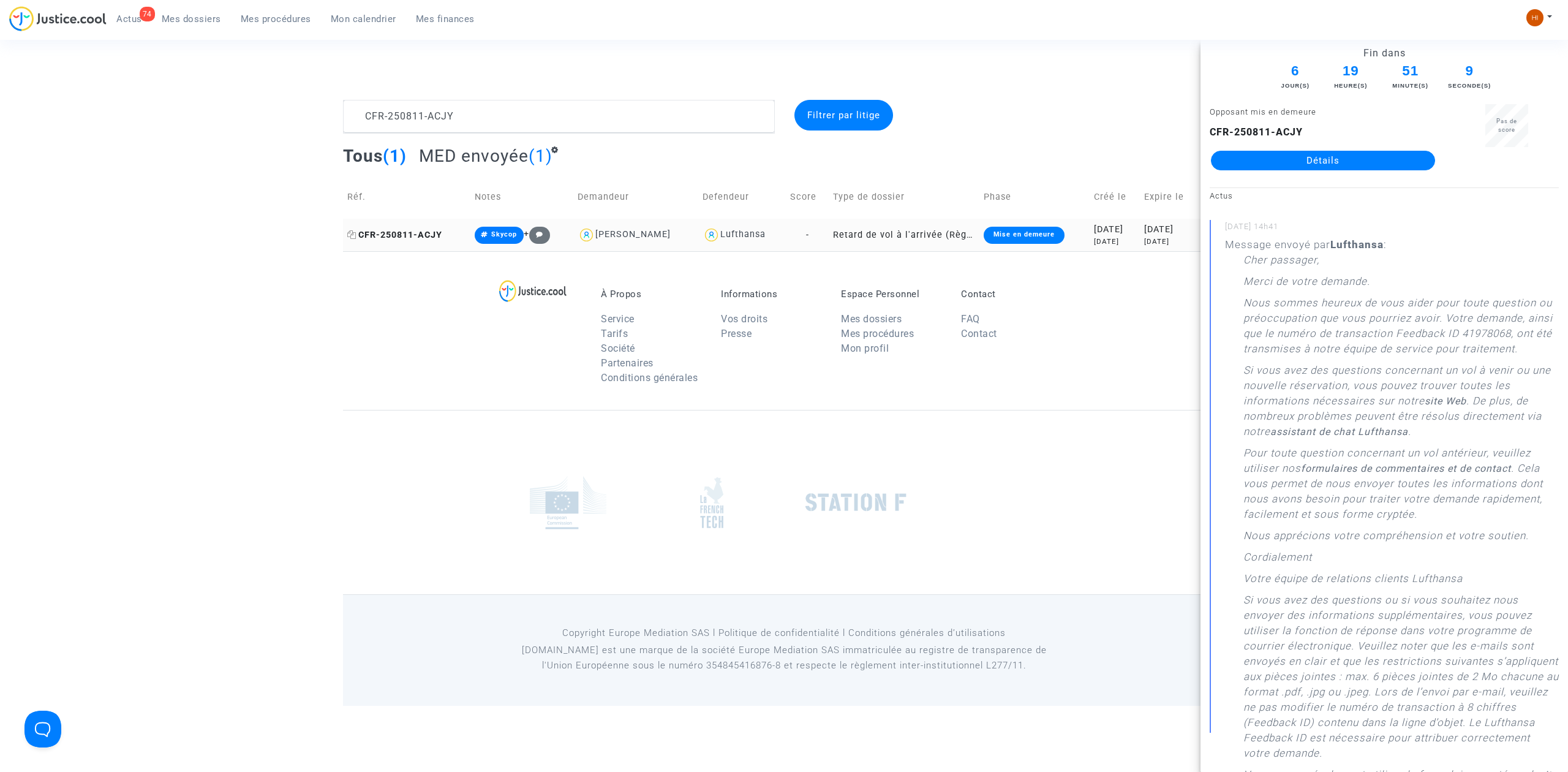
click at [405, 238] on span "CFR-250811-ACJY" at bounding box center [394, 235] width 95 height 10
